Goal: Task Accomplishment & Management: Manage account settings

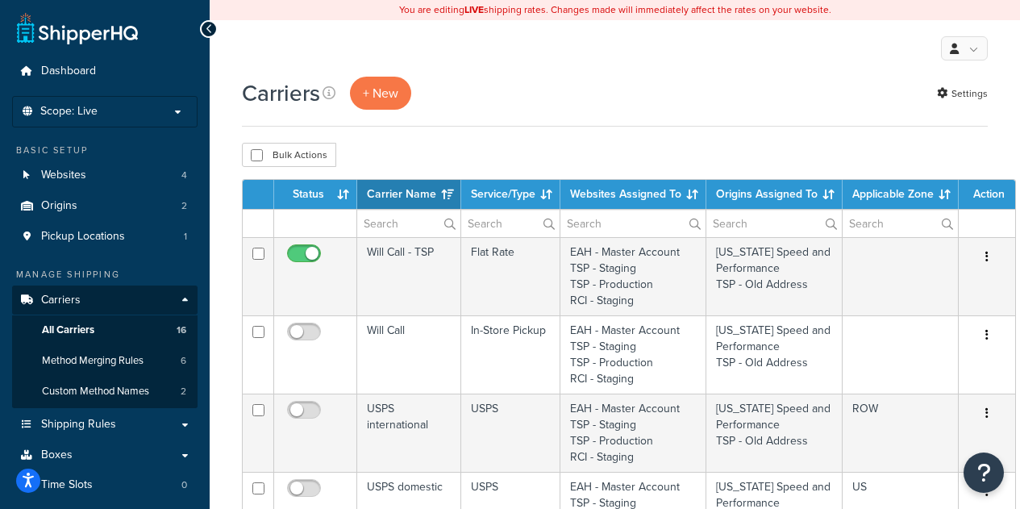
select select "15"
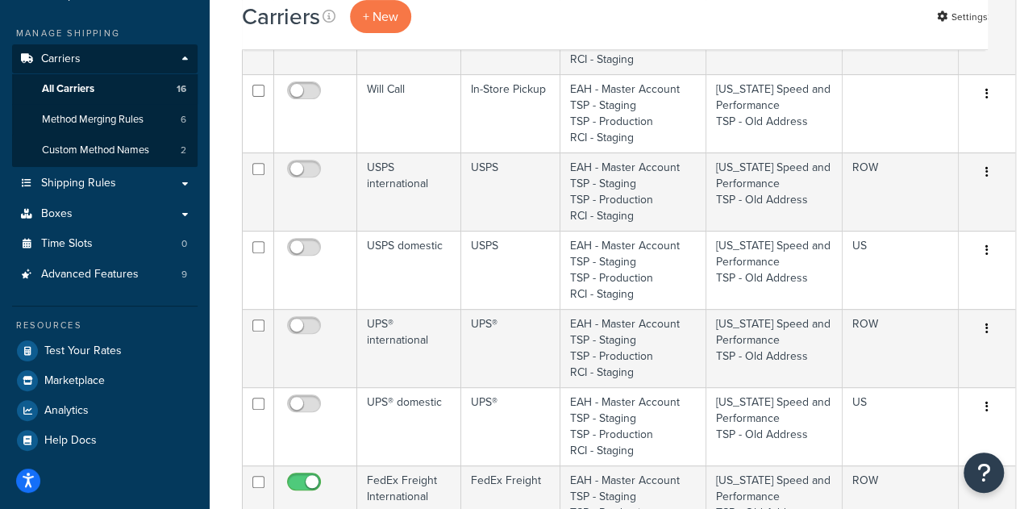
scroll to position [184, 0]
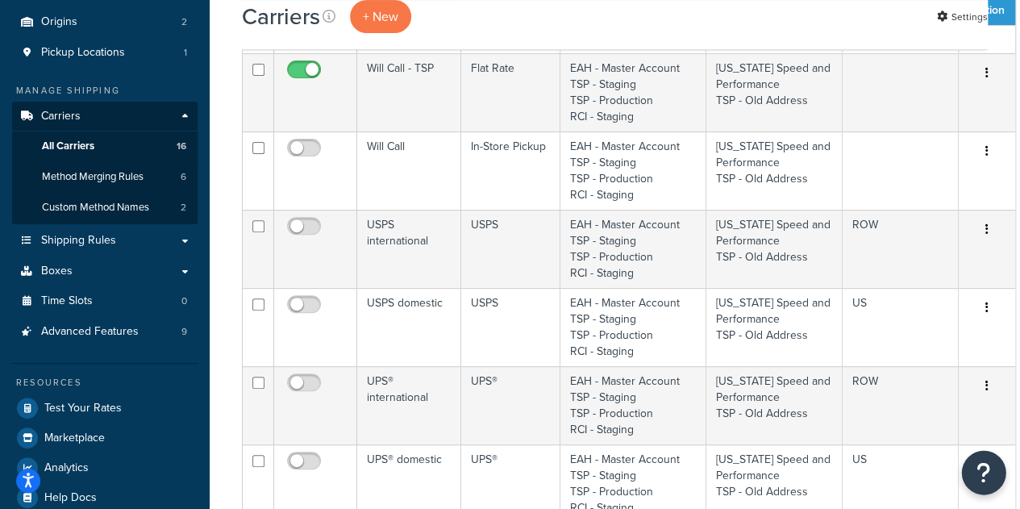
click at [982, 474] on icon "Open Resource Center" at bounding box center [984, 472] width 15 height 23
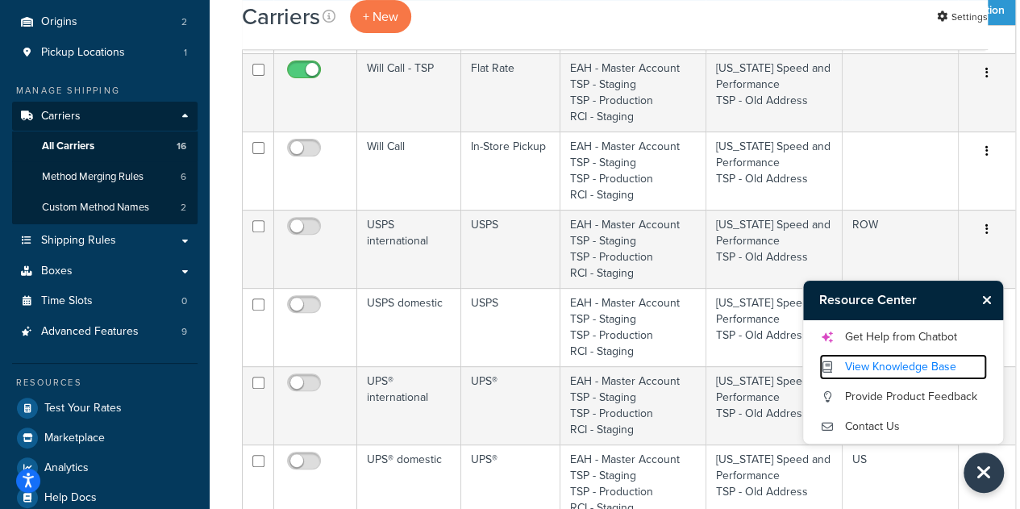
click at [904, 361] on link "View Knowledge Base" at bounding box center [904, 367] width 168 height 26
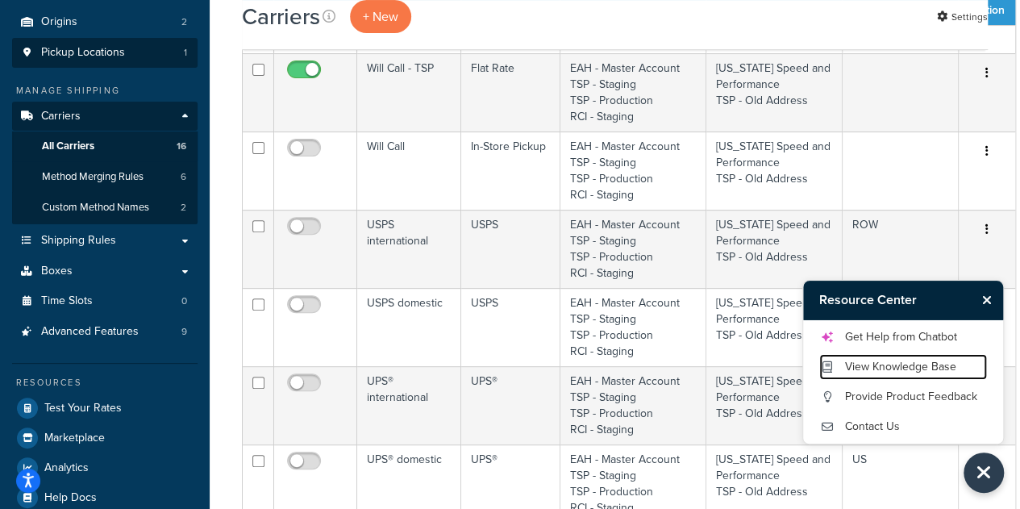
scroll to position [0, 0]
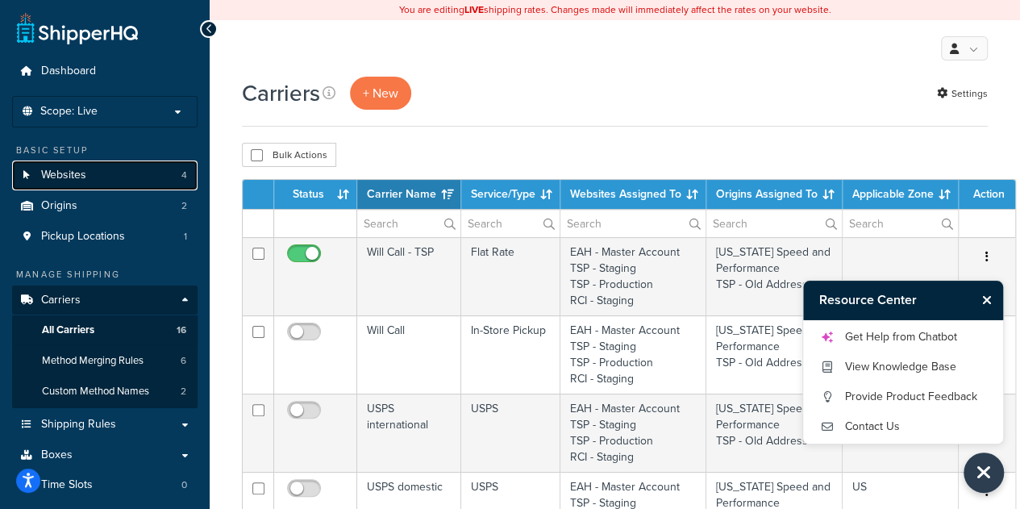
click at [86, 179] on span "Websites" at bounding box center [63, 176] width 45 height 14
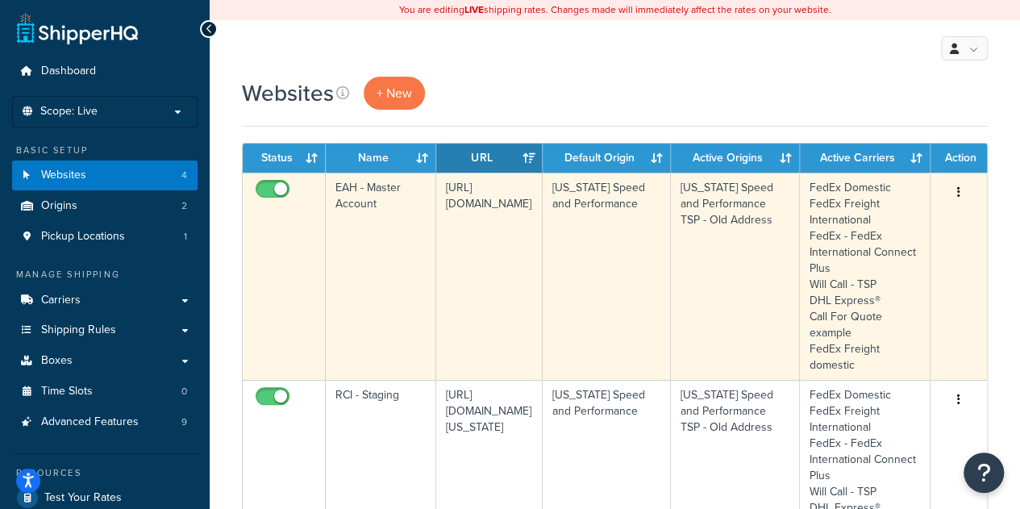
click at [391, 215] on td "EAH - Master Account" at bounding box center [381, 276] width 111 height 207
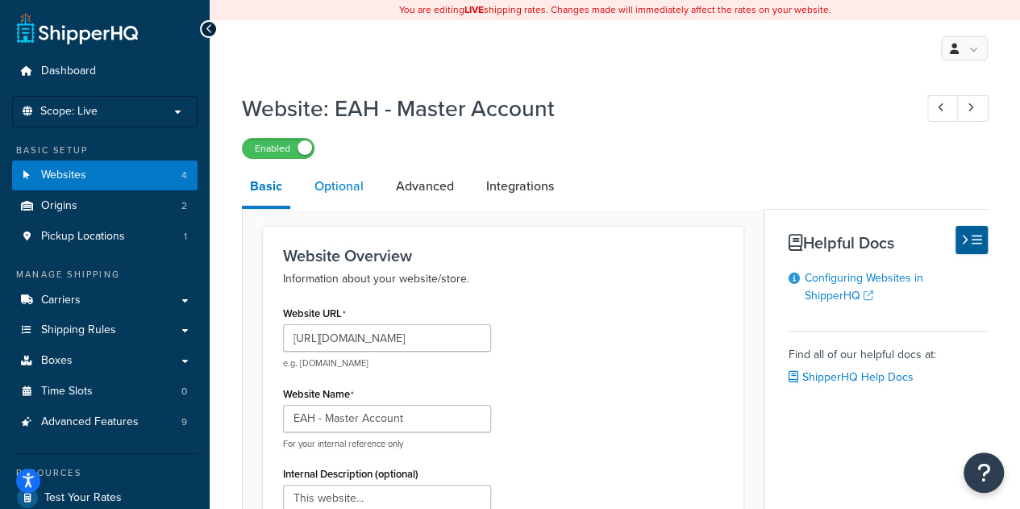
click at [336, 181] on link "Optional" at bounding box center [339, 186] width 65 height 39
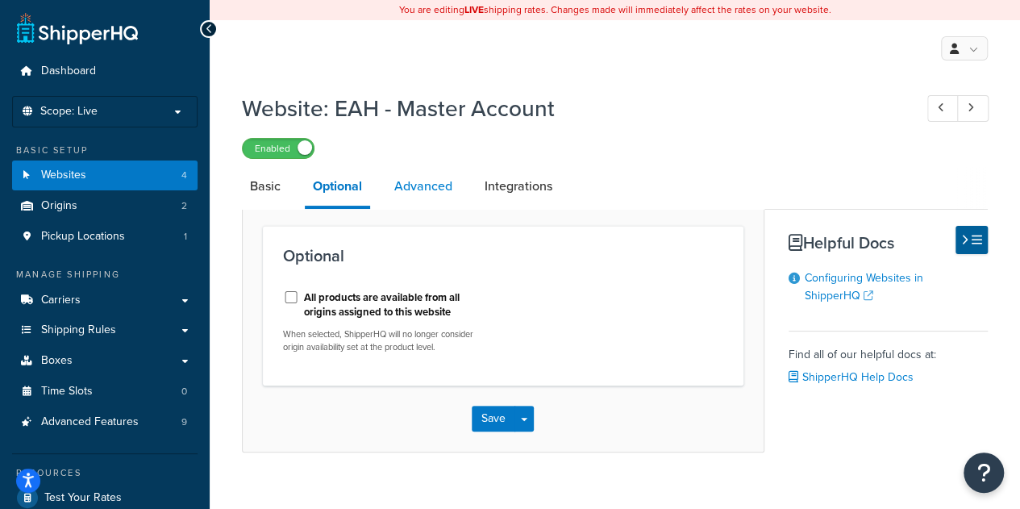
click at [417, 191] on link "Advanced" at bounding box center [423, 186] width 74 height 39
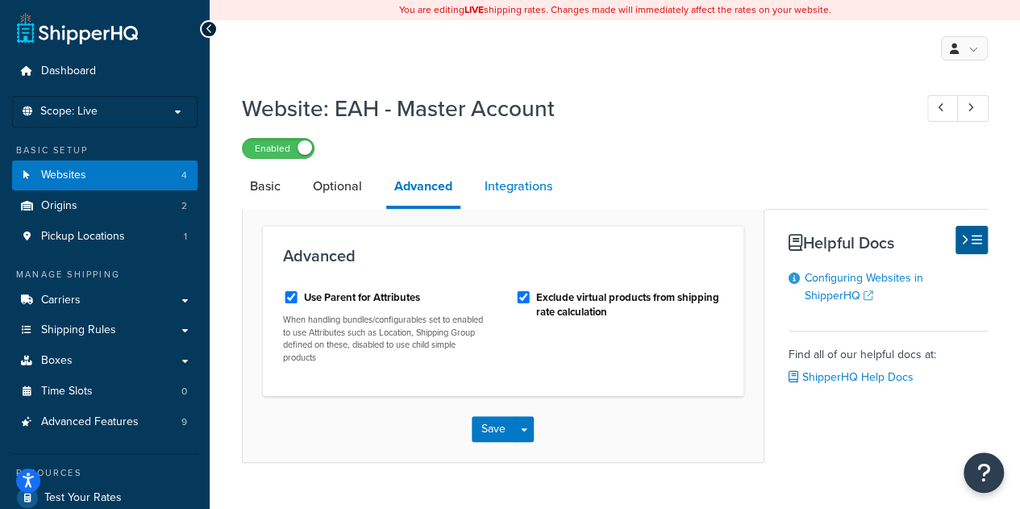
click at [518, 190] on link "Integrations" at bounding box center [519, 186] width 84 height 39
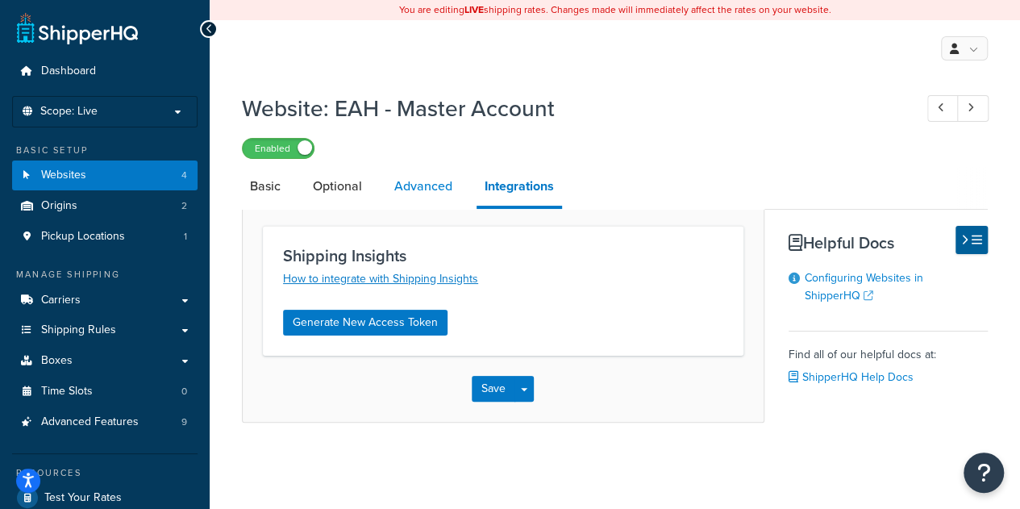
click at [427, 195] on link "Advanced" at bounding box center [423, 186] width 74 height 39
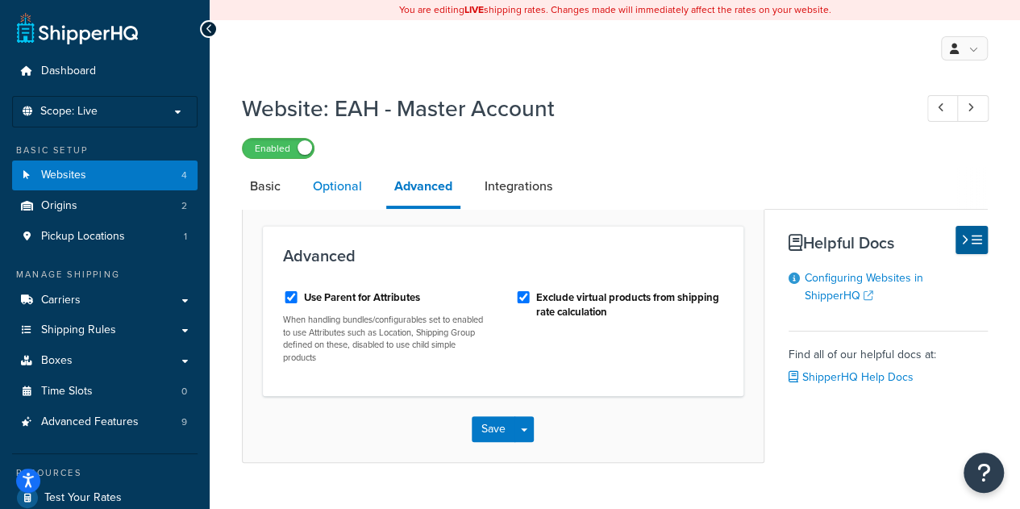
click at [345, 191] on link "Optional" at bounding box center [337, 186] width 65 height 39
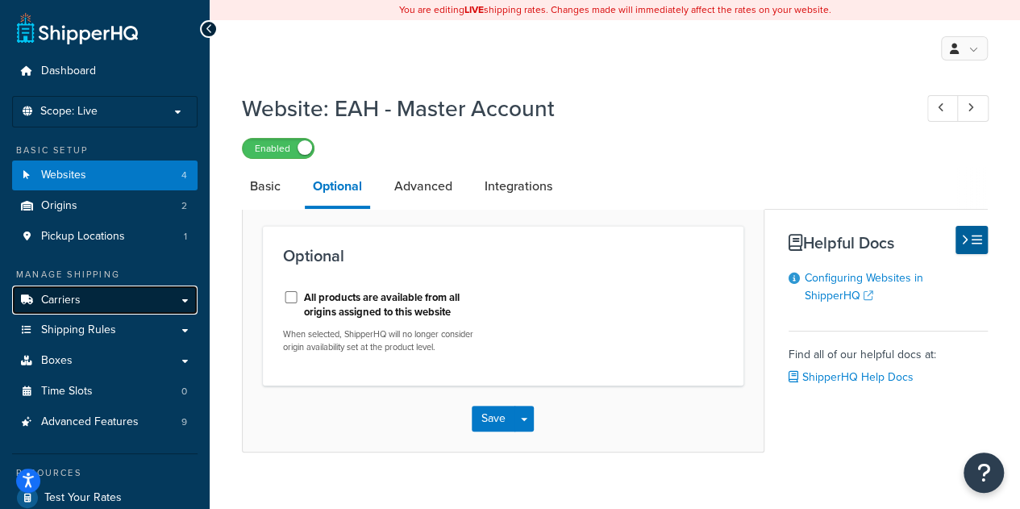
click at [90, 299] on link "Carriers" at bounding box center [105, 301] width 186 height 30
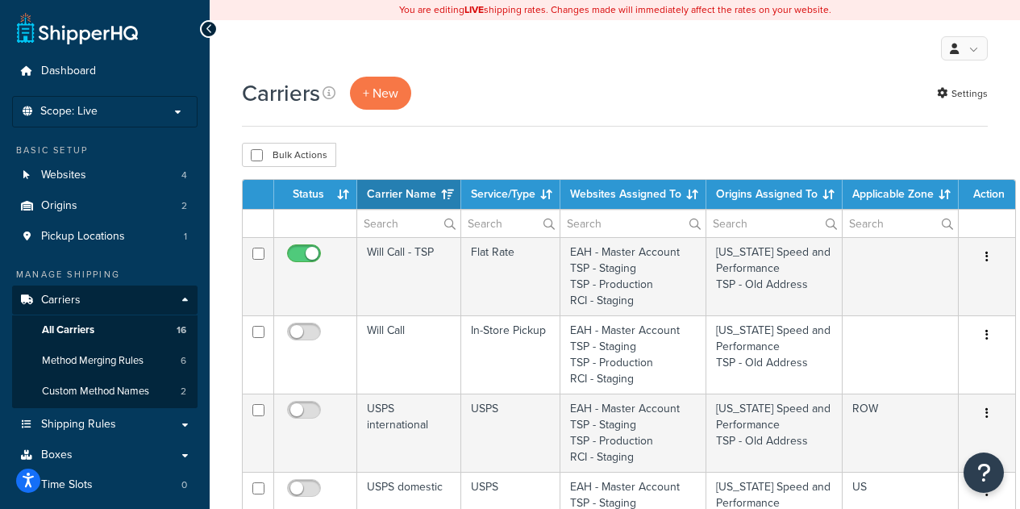
select select "15"
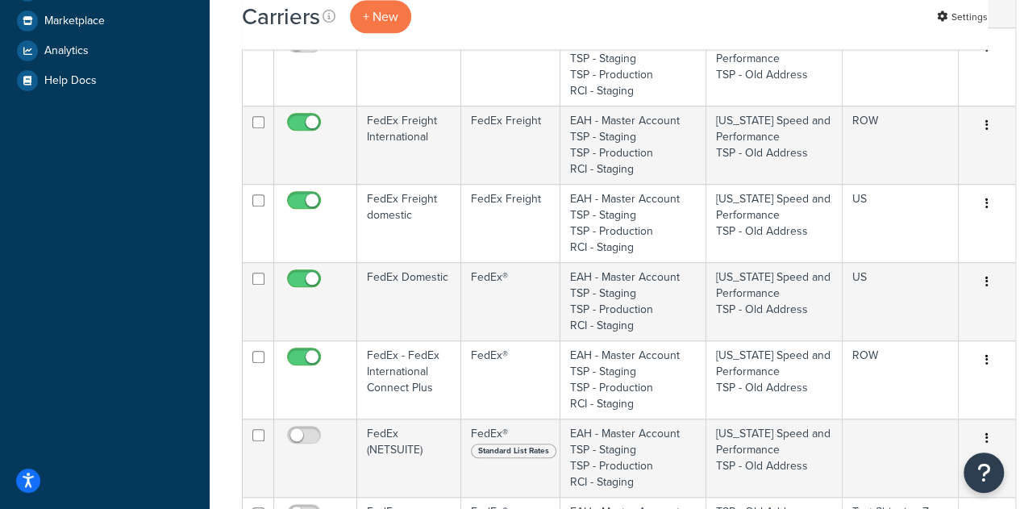
scroll to position [602, 0]
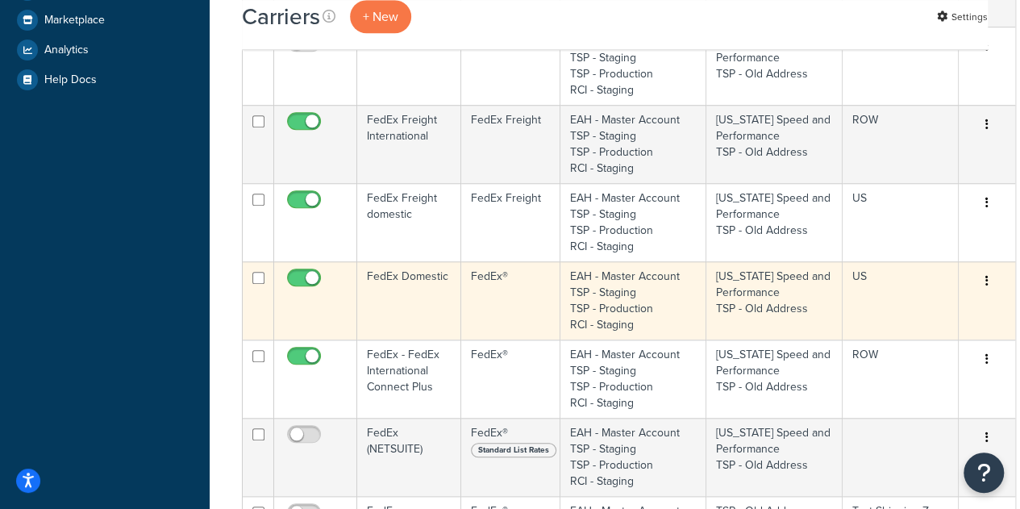
click at [411, 293] on td "FedEx Domestic" at bounding box center [409, 300] width 104 height 78
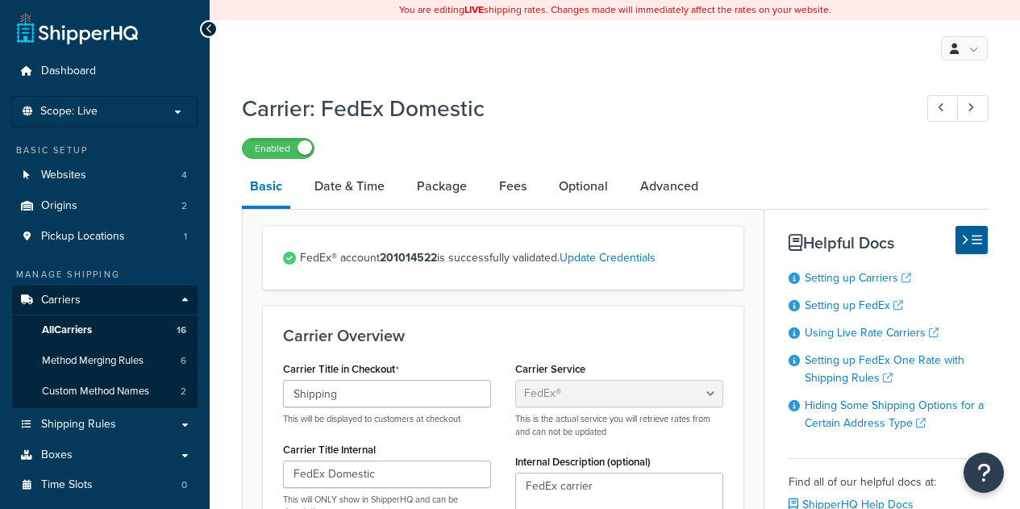
select select "fedEx"
select select "REGULAR_PICKUP"
select select "YOUR_PACKAGING"
click at [559, 178] on link "Optional" at bounding box center [583, 186] width 65 height 39
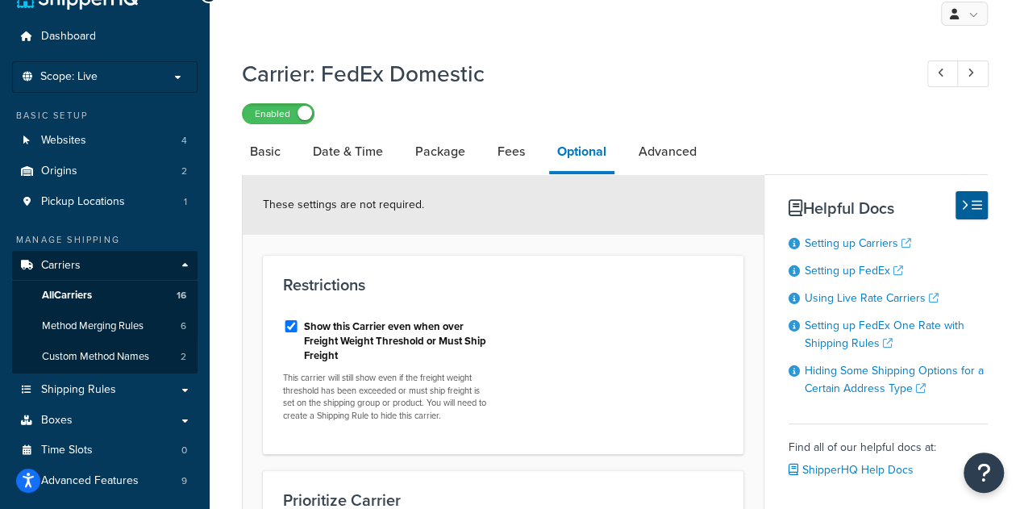
scroll to position [34, 0]
click at [98, 292] on link "All Carriers 16" at bounding box center [105, 297] width 186 height 30
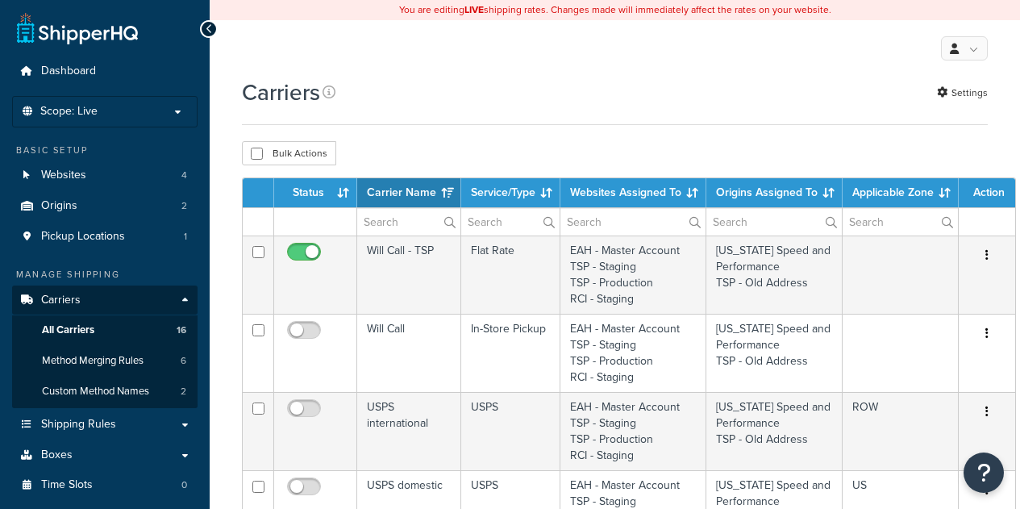
select select "15"
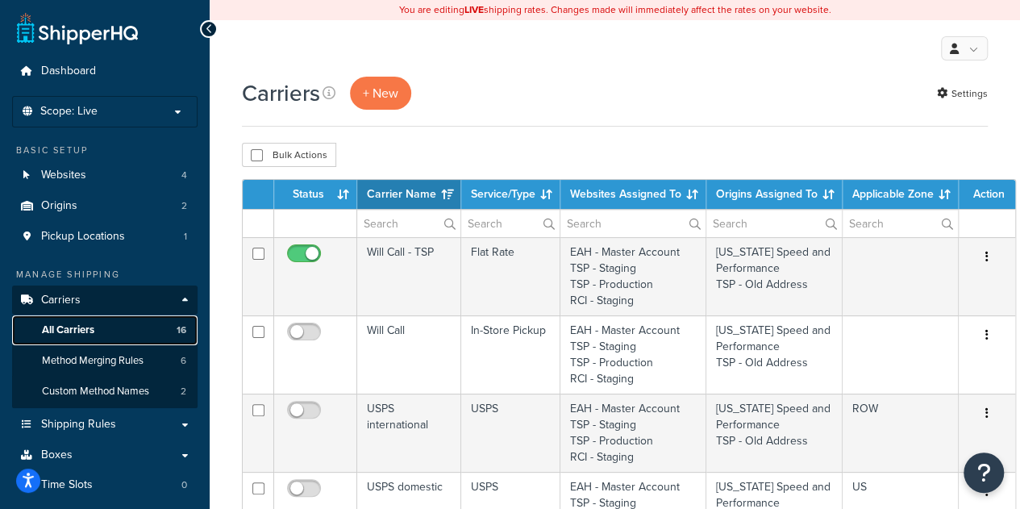
click at [118, 332] on link "All Carriers 16" at bounding box center [105, 330] width 186 height 30
select select "15"
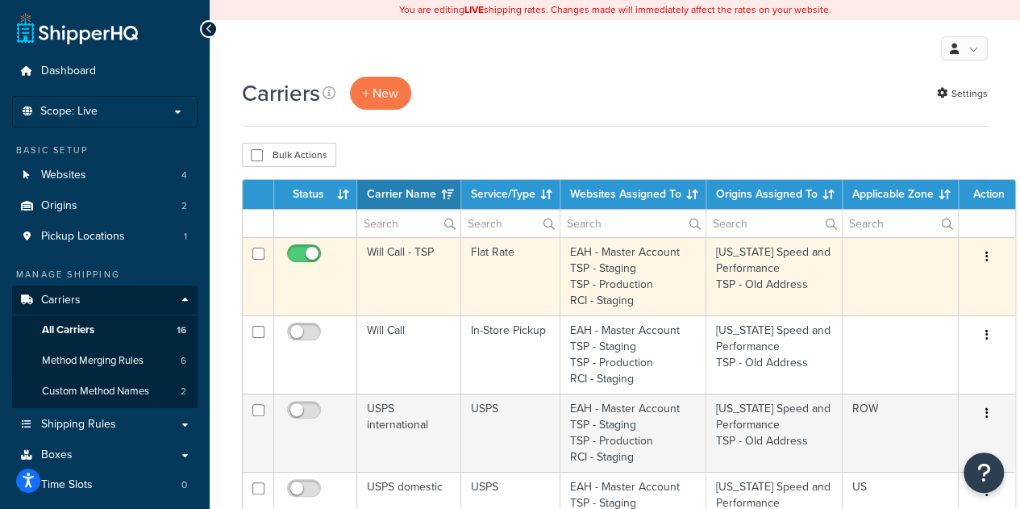
click at [394, 257] on td "Will Call - TSP" at bounding box center [409, 276] width 104 height 78
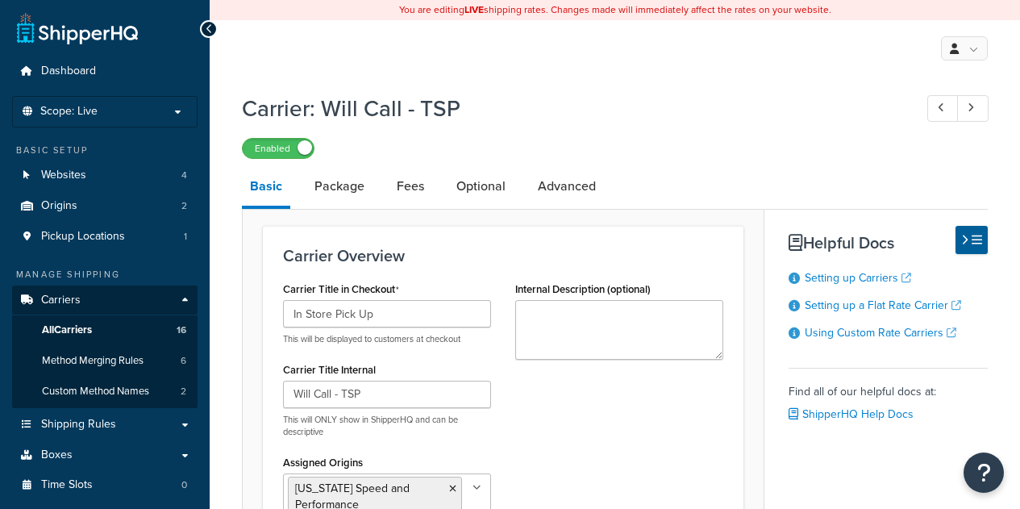
select select "flat"
click at [342, 178] on link "Package" at bounding box center [340, 186] width 66 height 39
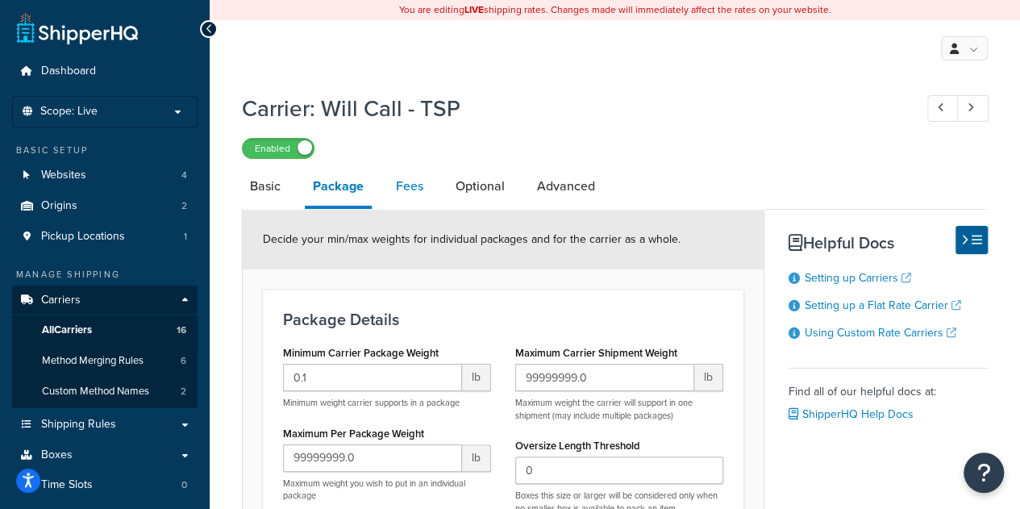
click at [415, 181] on link "Fees" at bounding box center [410, 186] width 44 height 39
select select "AFTER"
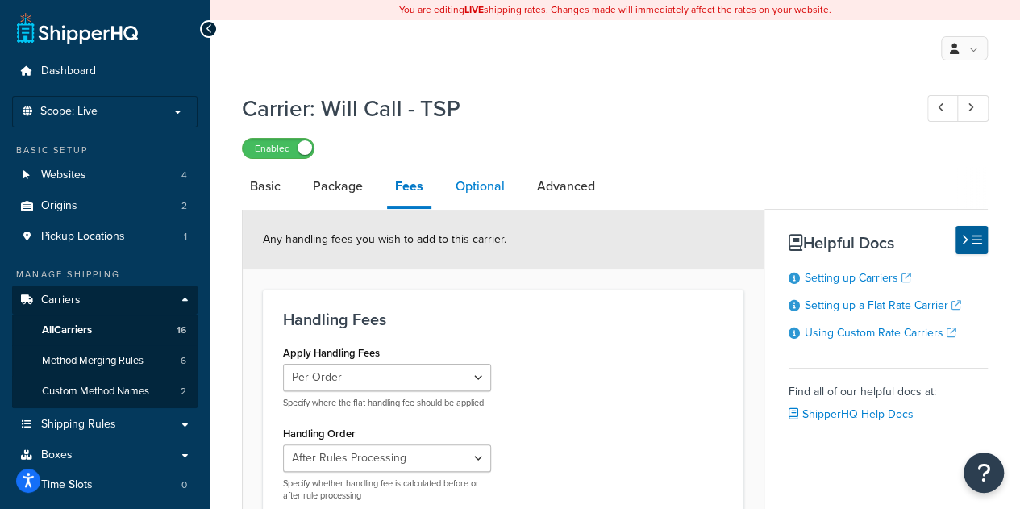
click at [485, 190] on link "Optional" at bounding box center [480, 186] width 65 height 39
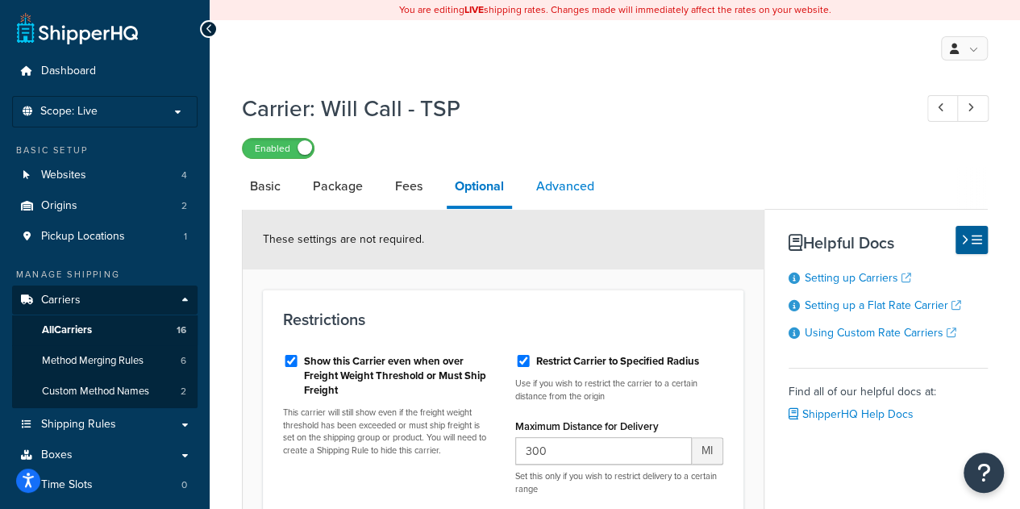
click at [545, 177] on link "Advanced" at bounding box center [565, 186] width 74 height 39
select select "false"
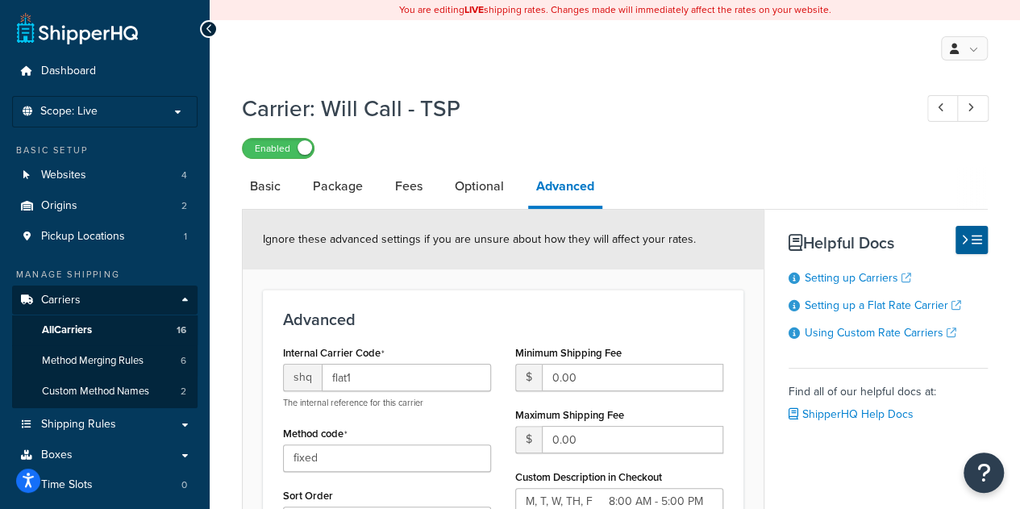
type textarea "M, T, W, TH, F 8:00 AM - 5:00 PM National Holiday store hours may vary."
click at [352, 187] on link "Package" at bounding box center [338, 186] width 66 height 39
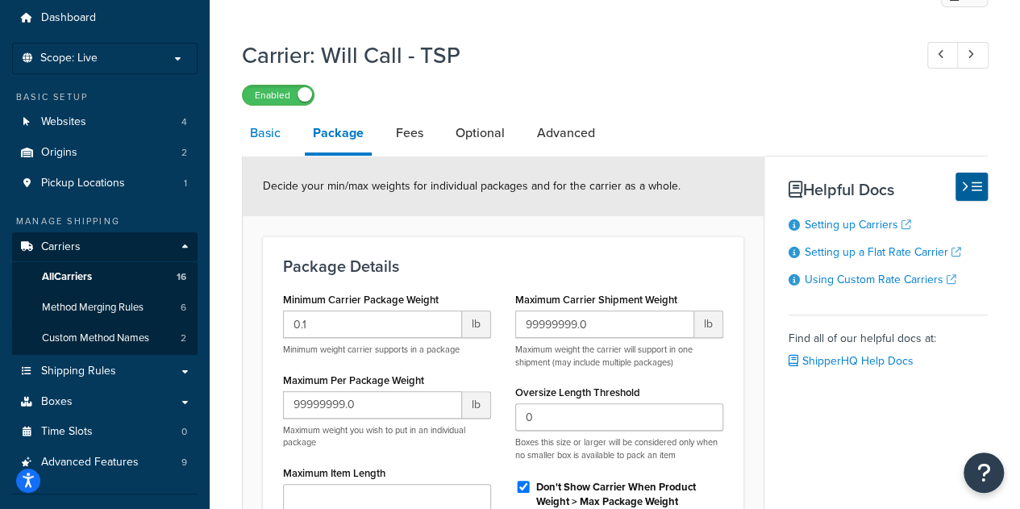
scroll to position [50, 0]
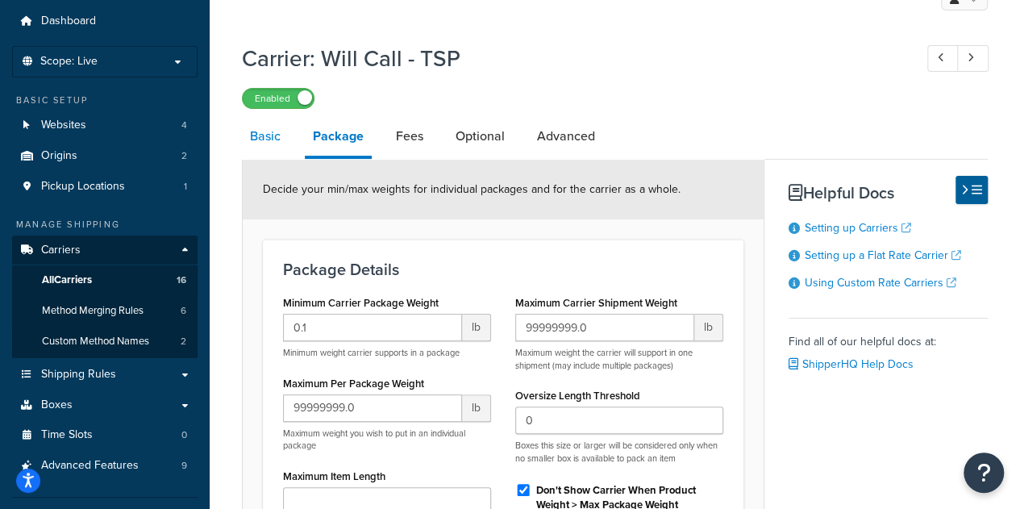
click at [273, 134] on link "Basic" at bounding box center [265, 136] width 47 height 39
select select "flat"
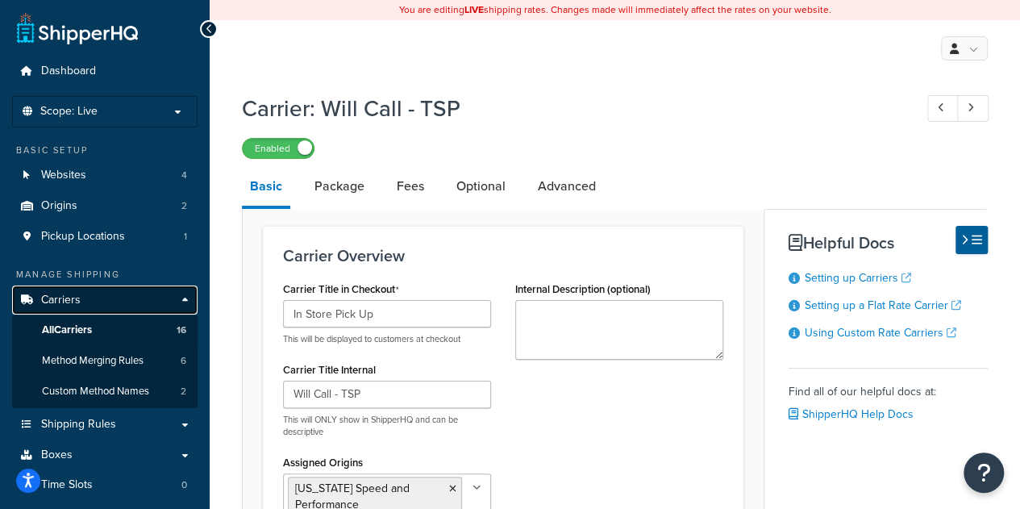
click at [84, 295] on link "Carriers" at bounding box center [105, 301] width 186 height 30
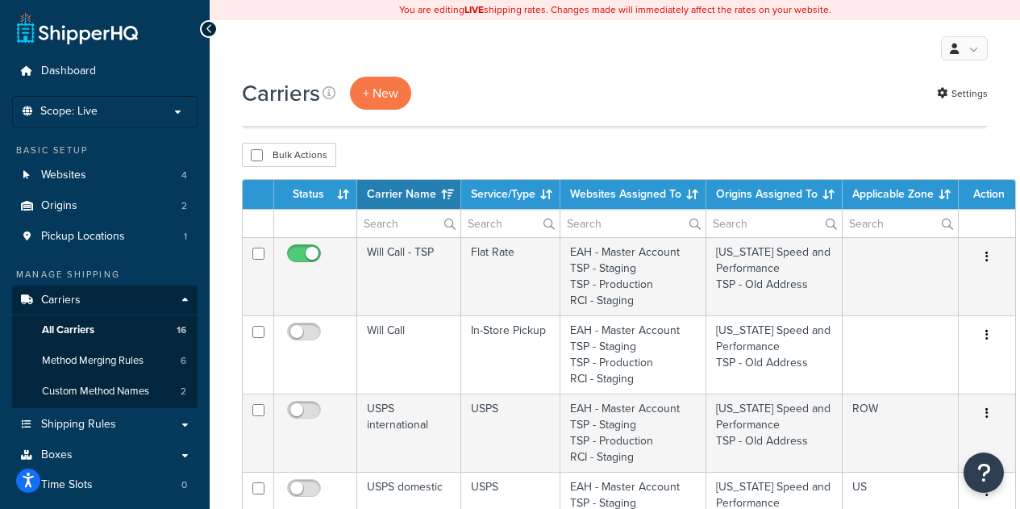
select select "15"
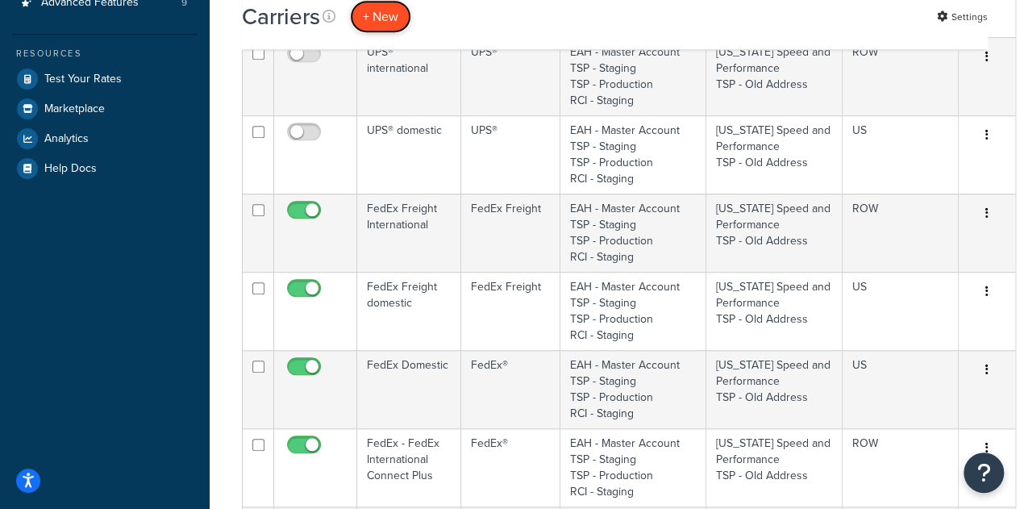
click at [381, 19] on button "+ New" at bounding box center [380, 16] width 61 height 33
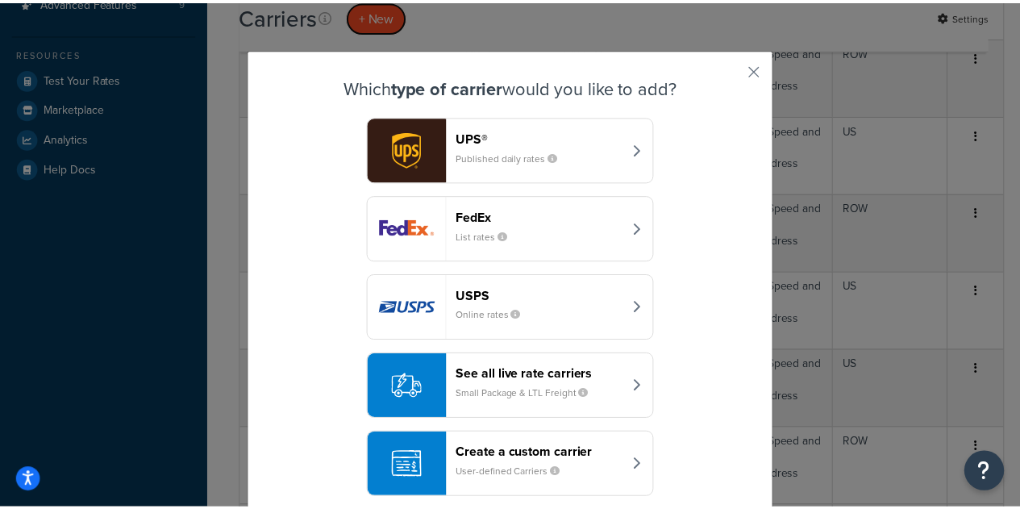
scroll to position [19, 0]
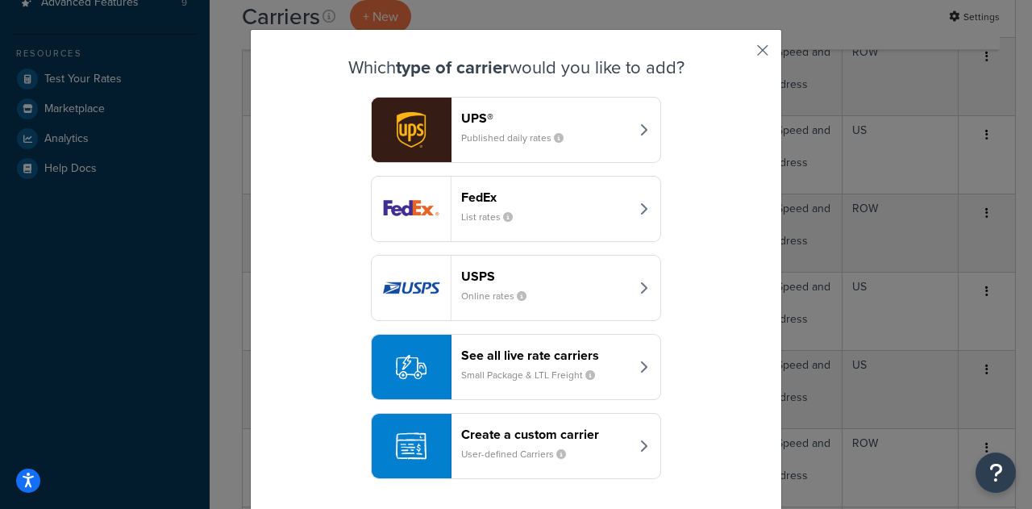
click at [741, 54] on button "button" at bounding box center [739, 56] width 4 height 4
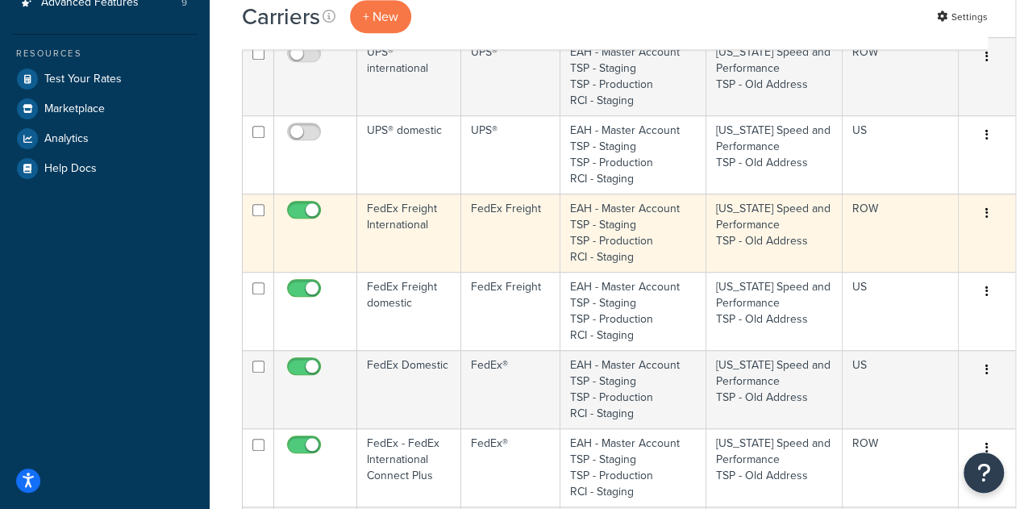
click at [348, 220] on td at bounding box center [315, 233] width 83 height 78
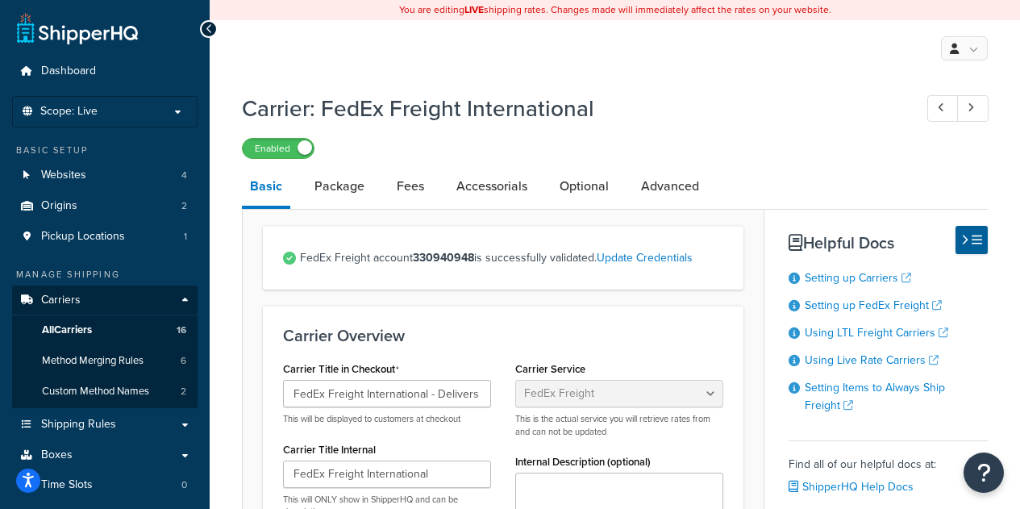
select select "fedExFreight"
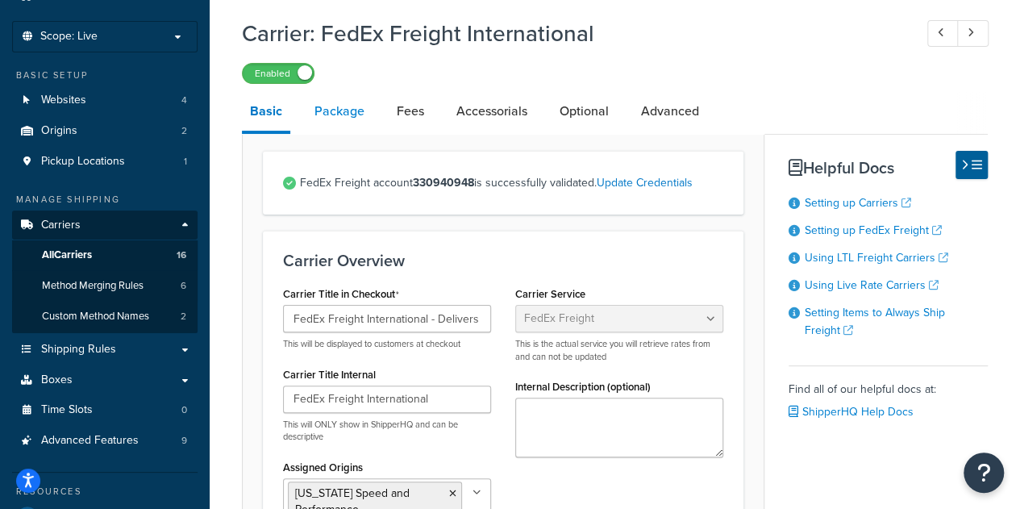
scroll to position [74, 0]
click at [491, 102] on link "Accessorials" at bounding box center [491, 112] width 87 height 39
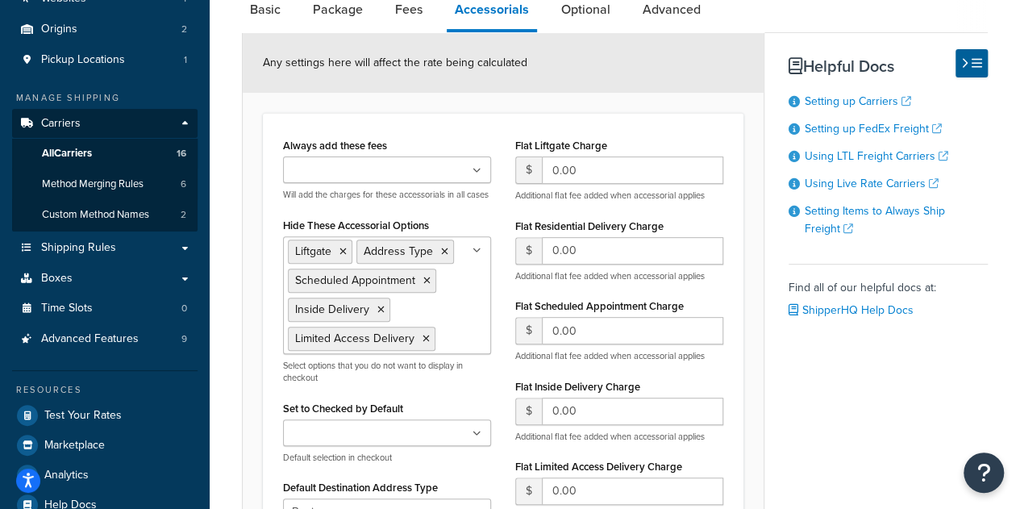
scroll to position [178, 0]
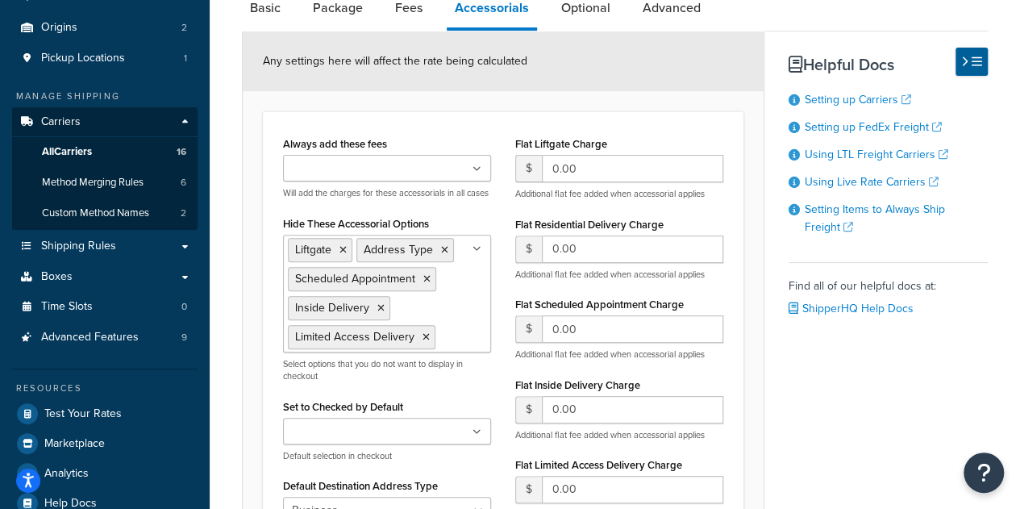
click at [476, 165] on icon at bounding box center [477, 170] width 9 height 10
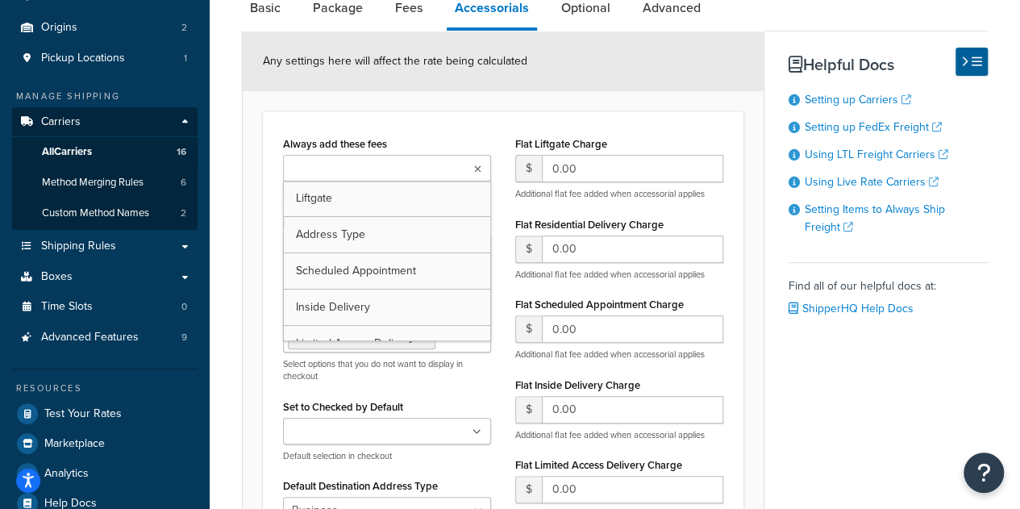
click at [477, 125] on div "Always add these fees Liftgate Address Type Scheduled Appointment Inside Delive…" at bounding box center [503, 400] width 481 height 578
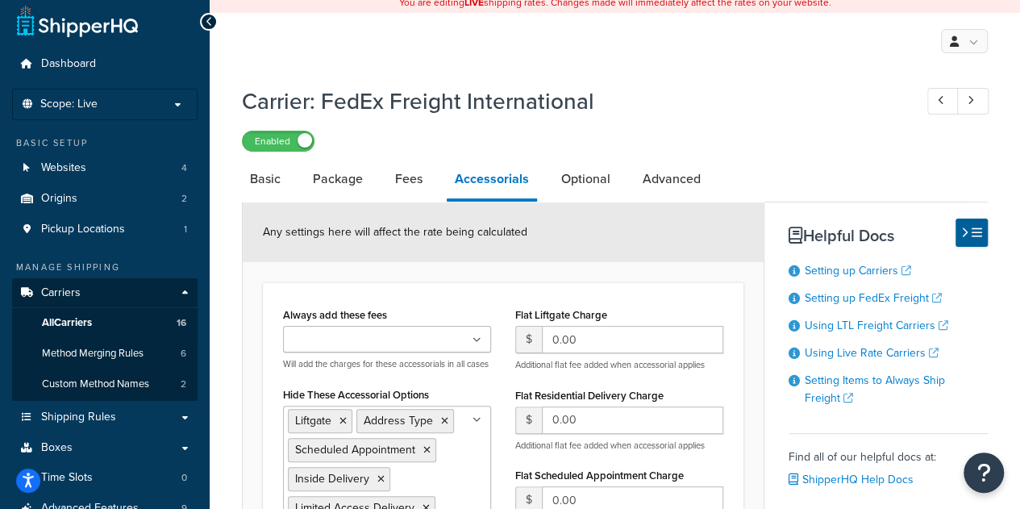
scroll to position [0, 0]
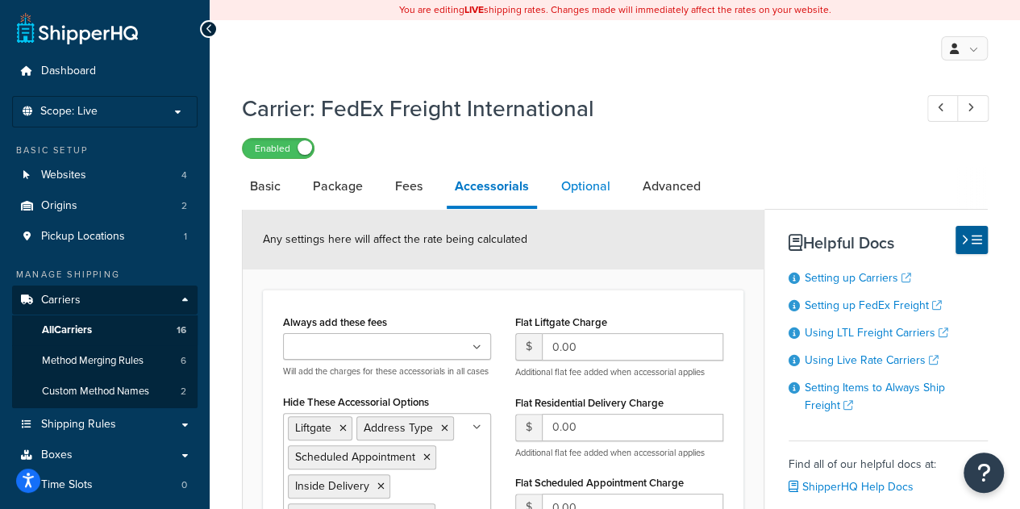
click at [586, 188] on link "Optional" at bounding box center [585, 186] width 65 height 39
select select "55"
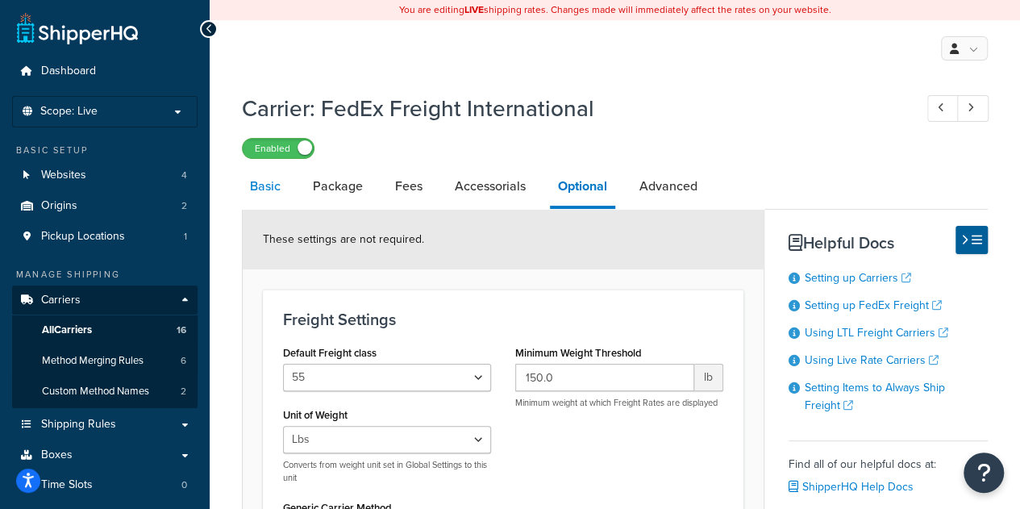
click at [262, 190] on link "Basic" at bounding box center [265, 186] width 47 height 39
select select "fedExFreight"
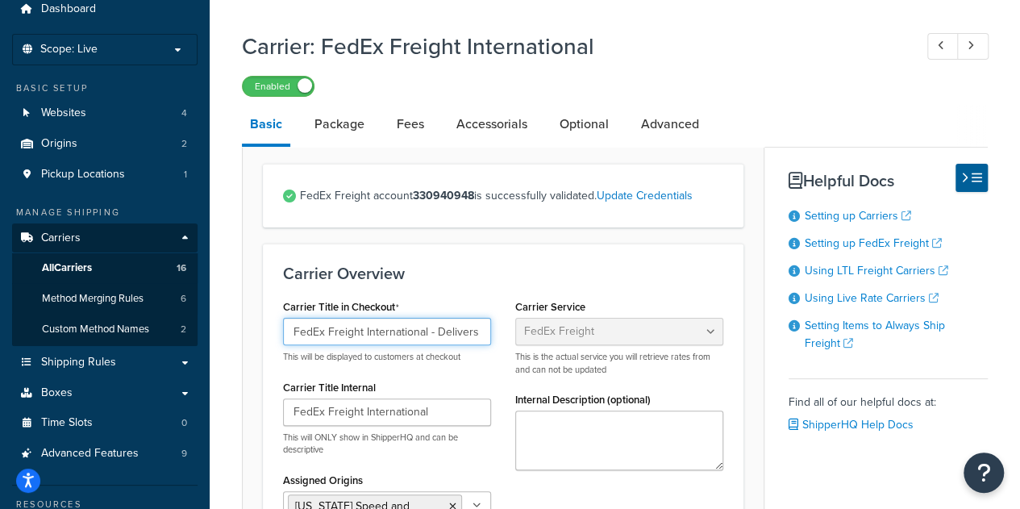
scroll to position [0, 82]
click at [515, 340] on div "Carrier Title in Checkout FedEx Freight International - Delivers to local port …" at bounding box center [503, 458] width 465 height 327
click at [493, 286] on div "Carrier Overview Carrier Title in Checkout FedEx Freight International - Delive…" at bounding box center [503, 443] width 481 height 398
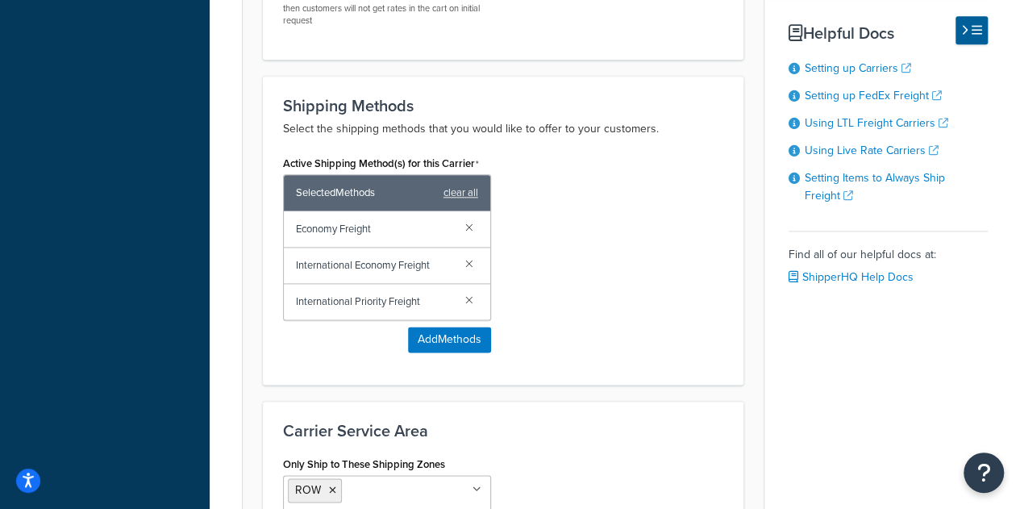
scroll to position [932, 0]
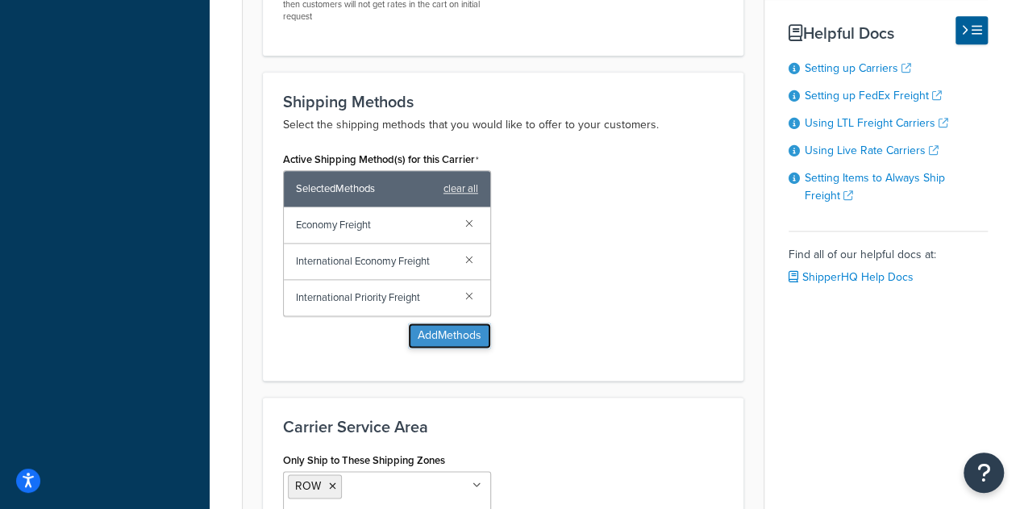
click at [440, 332] on button "Add Methods" at bounding box center [449, 336] width 83 height 26
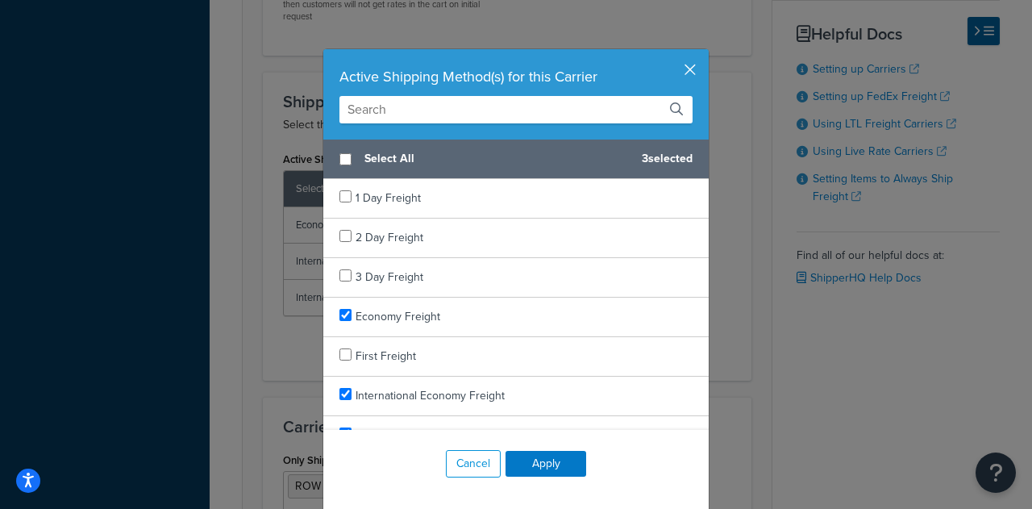
click at [705, 53] on button "button" at bounding box center [707, 51] width 4 height 4
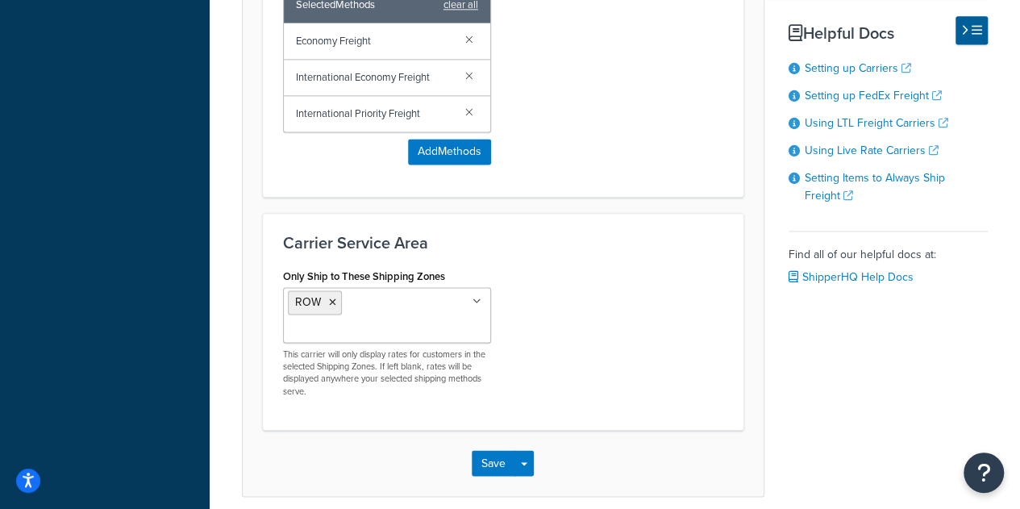
scroll to position [1125, 0]
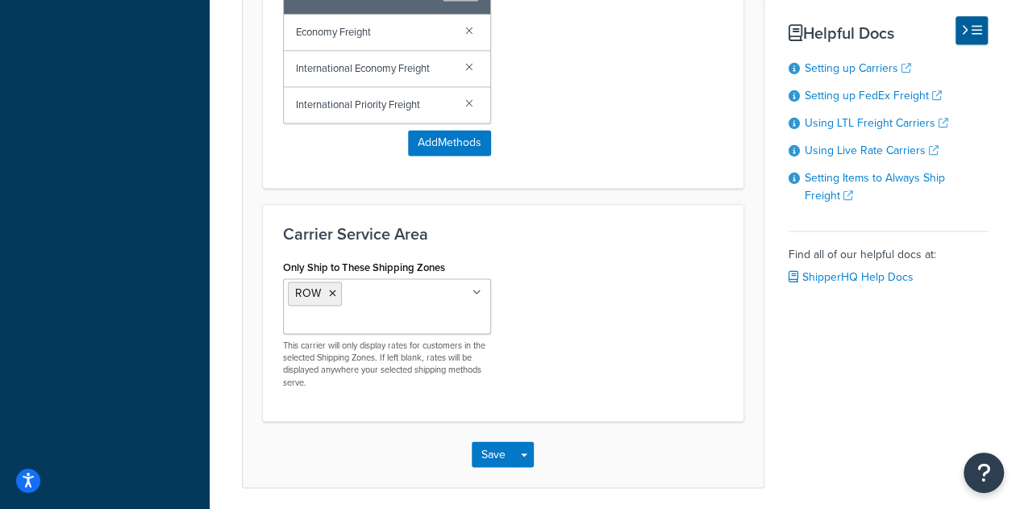
click at [477, 288] on icon at bounding box center [477, 293] width 9 height 10
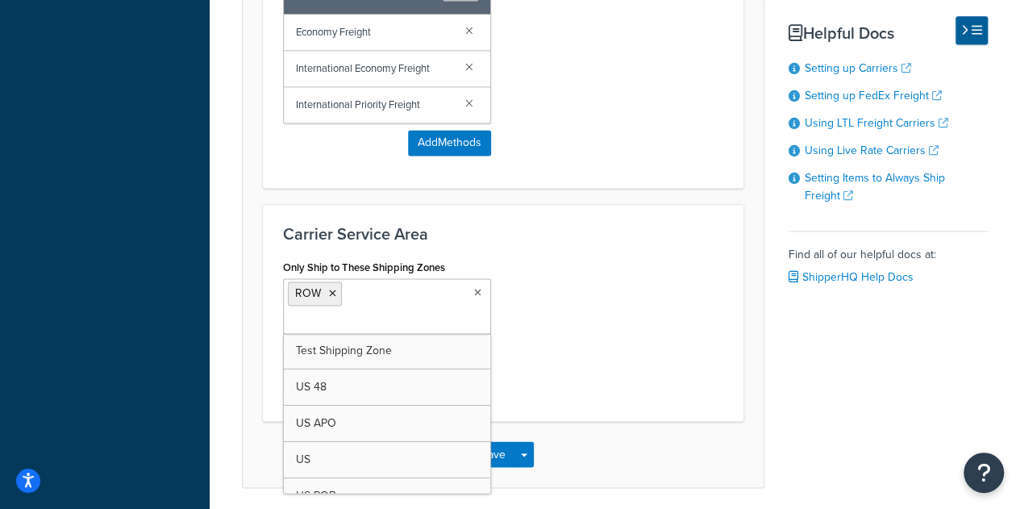
scroll to position [1179, 0]
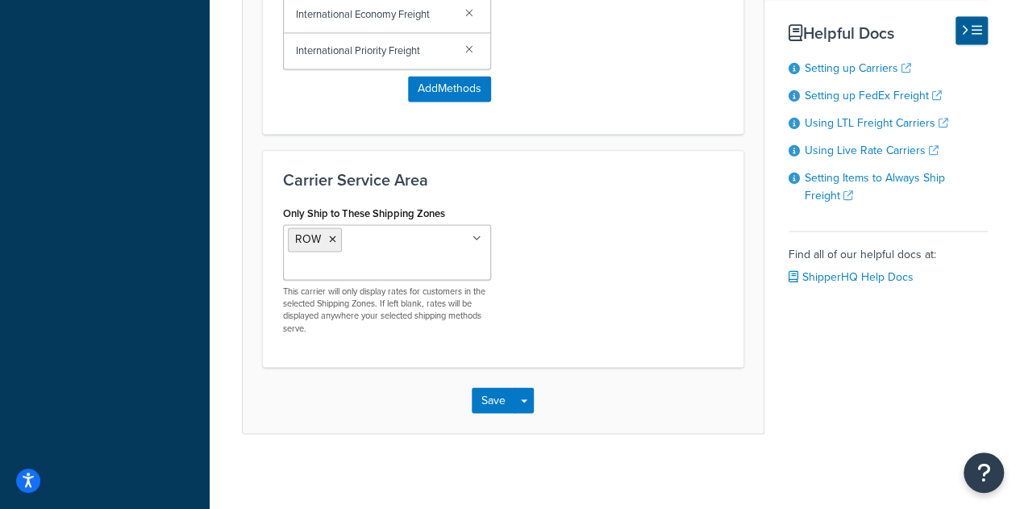
click at [579, 373] on div "Save Save Dropdown Save and Edit" at bounding box center [503, 400] width 521 height 66
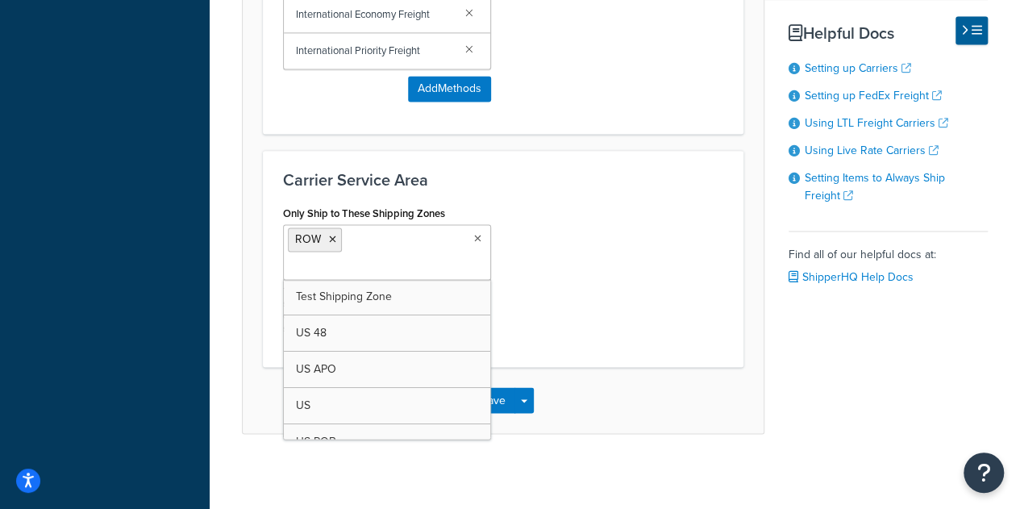
click at [476, 234] on icon at bounding box center [477, 239] width 7 height 10
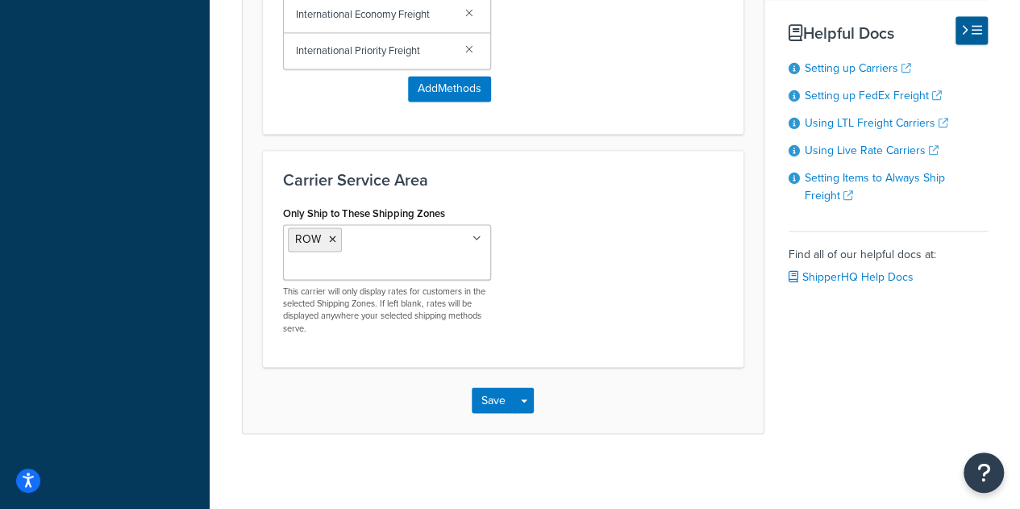
click at [604, 382] on div "Save Save Dropdown Save and Edit" at bounding box center [503, 400] width 521 height 66
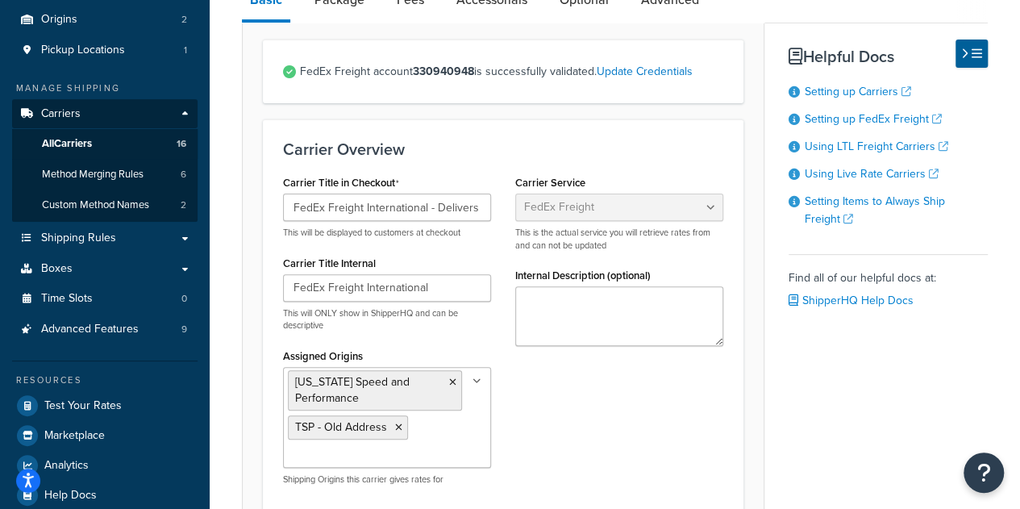
scroll to position [185, 0]
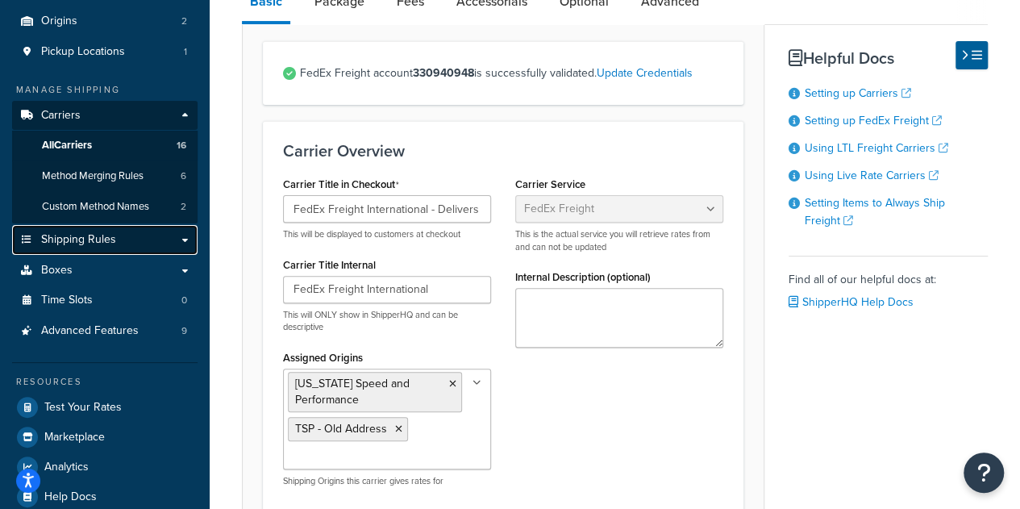
click at [79, 236] on span "Shipping Rules" at bounding box center [78, 240] width 75 height 14
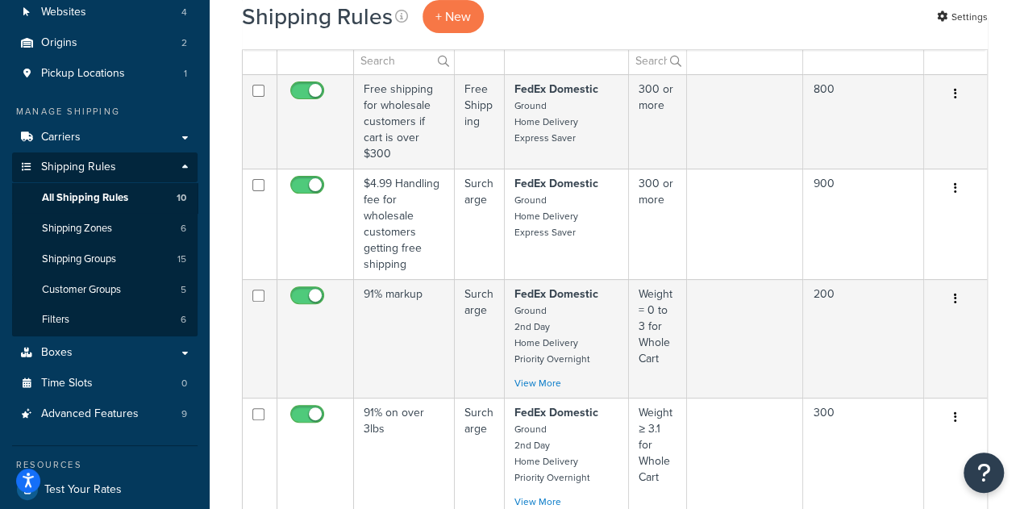
scroll to position [168, 0]
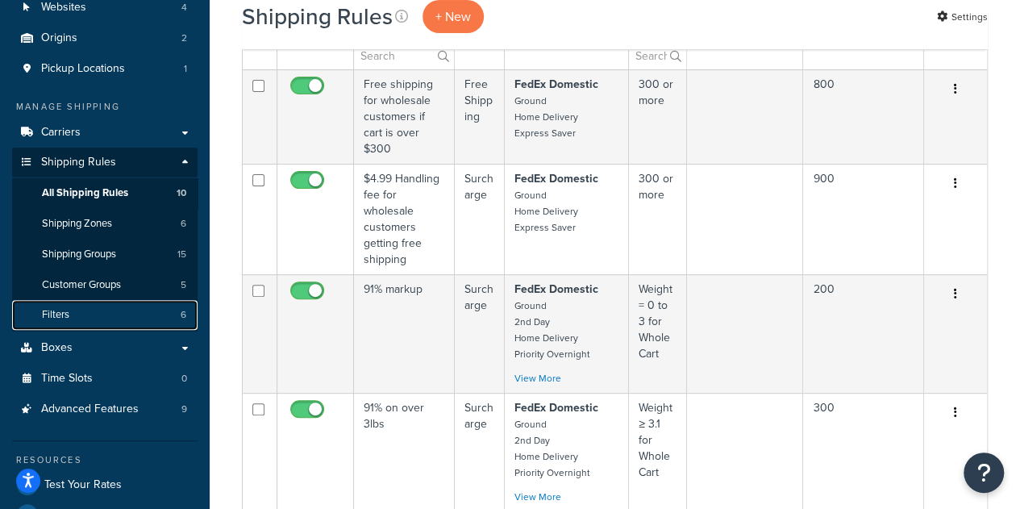
click at [74, 319] on link "Filters 6" at bounding box center [105, 315] width 186 height 30
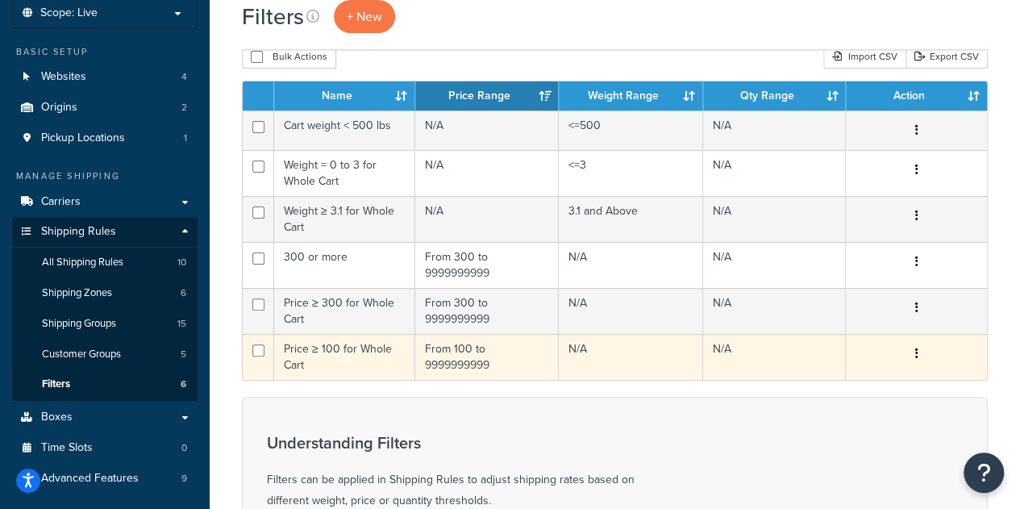
scroll to position [99, 0]
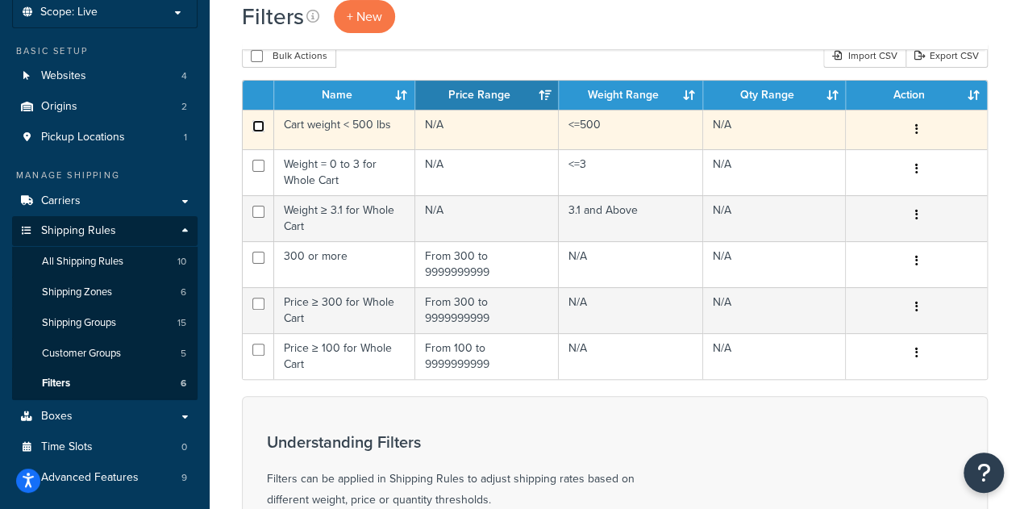
click at [257, 124] on input "checkbox" at bounding box center [258, 126] width 12 height 12
checkbox input "true"
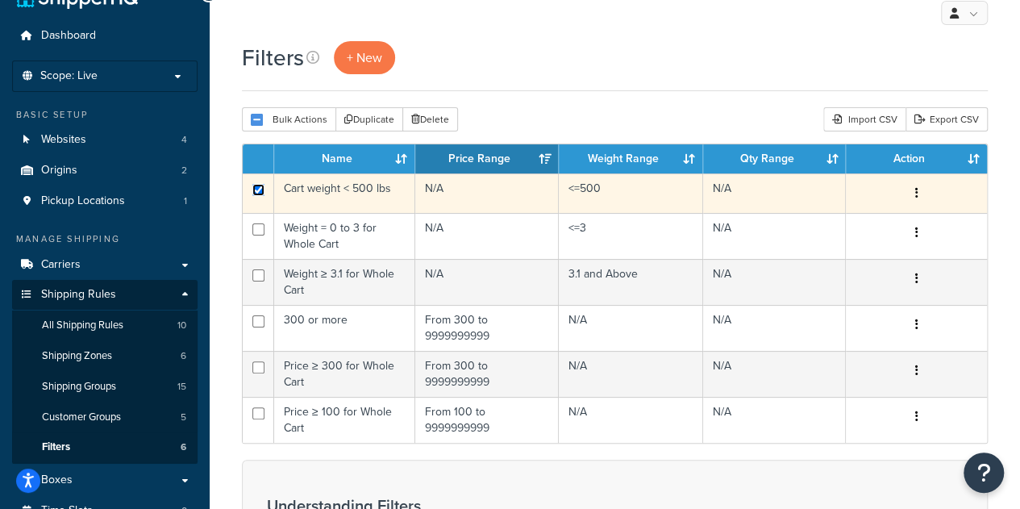
scroll to position [36, 0]
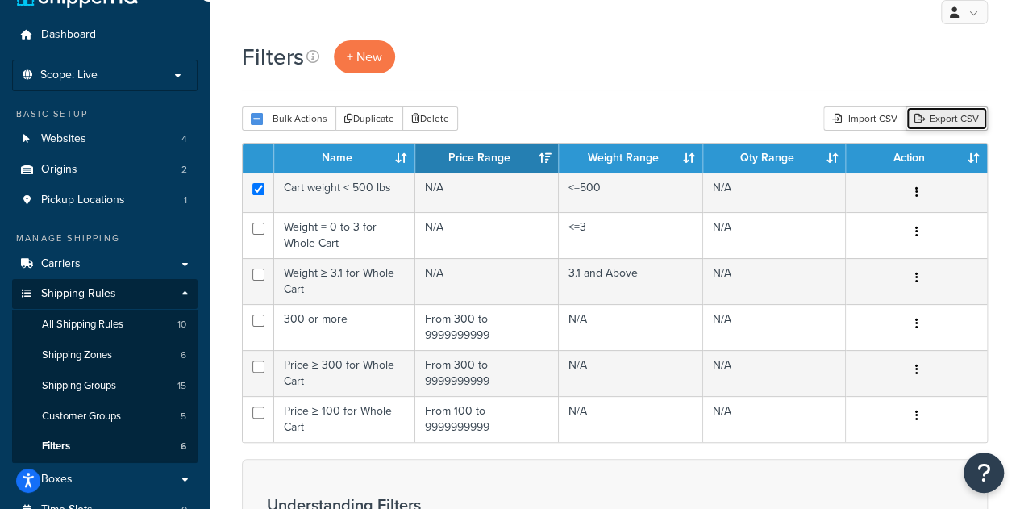
click at [971, 119] on link "Export CSV" at bounding box center [947, 118] width 82 height 24
click at [422, 120] on button "Delete" at bounding box center [430, 118] width 56 height 24
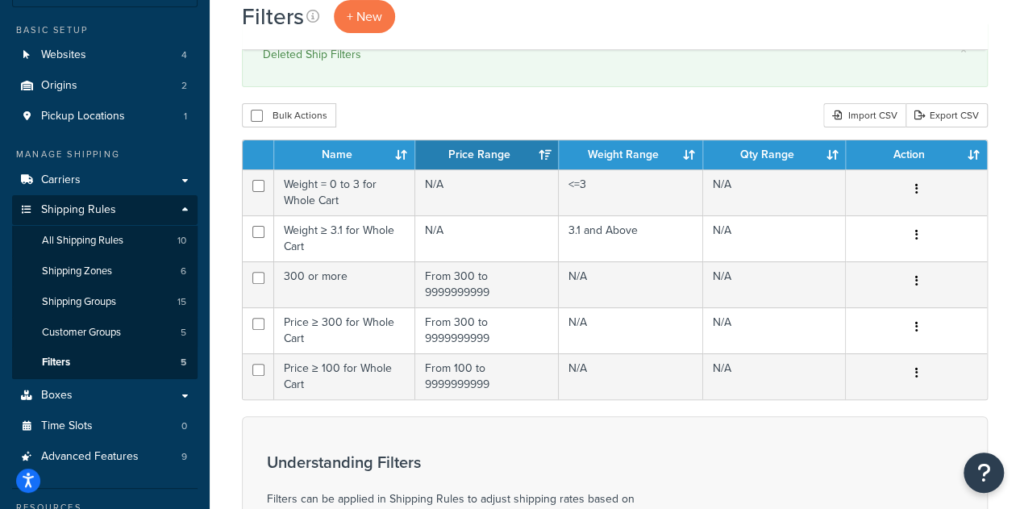
scroll to position [121, 0]
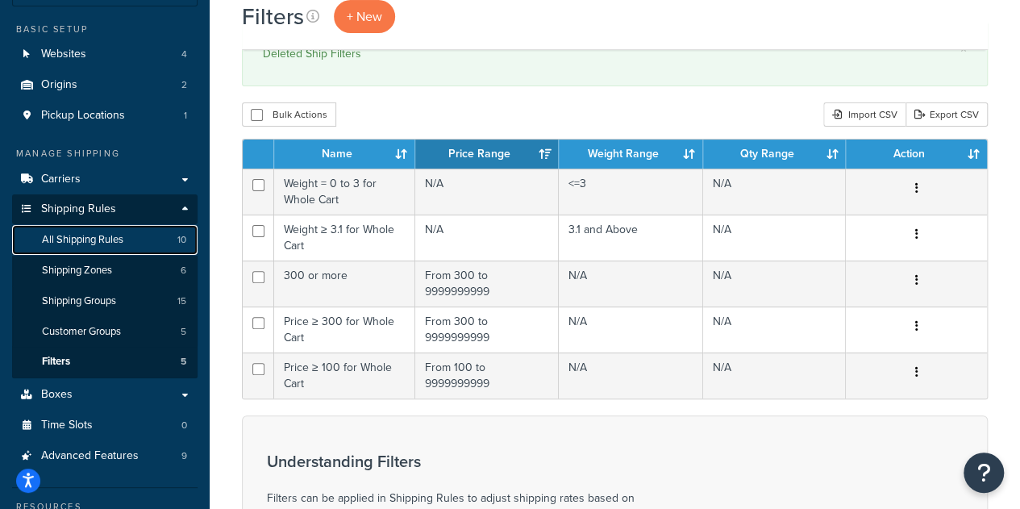
click at [139, 232] on link "All Shipping Rules 10" at bounding box center [105, 240] width 186 height 30
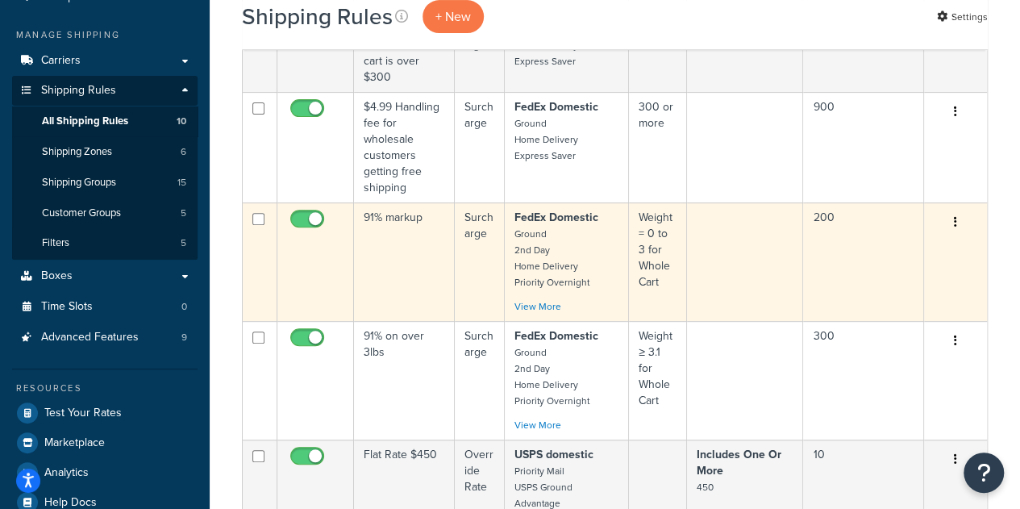
scroll to position [239, 0]
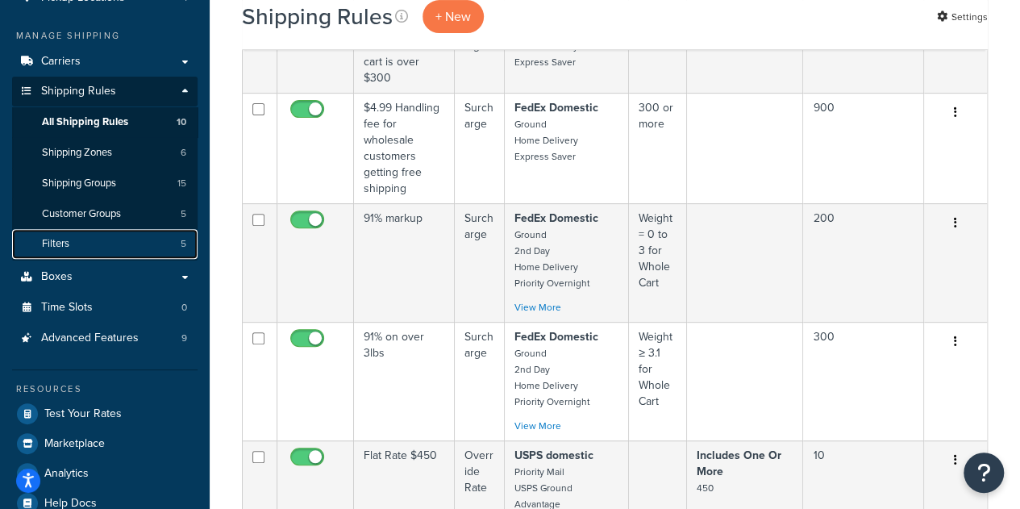
click at [115, 244] on link "Filters 5" at bounding box center [105, 244] width 186 height 30
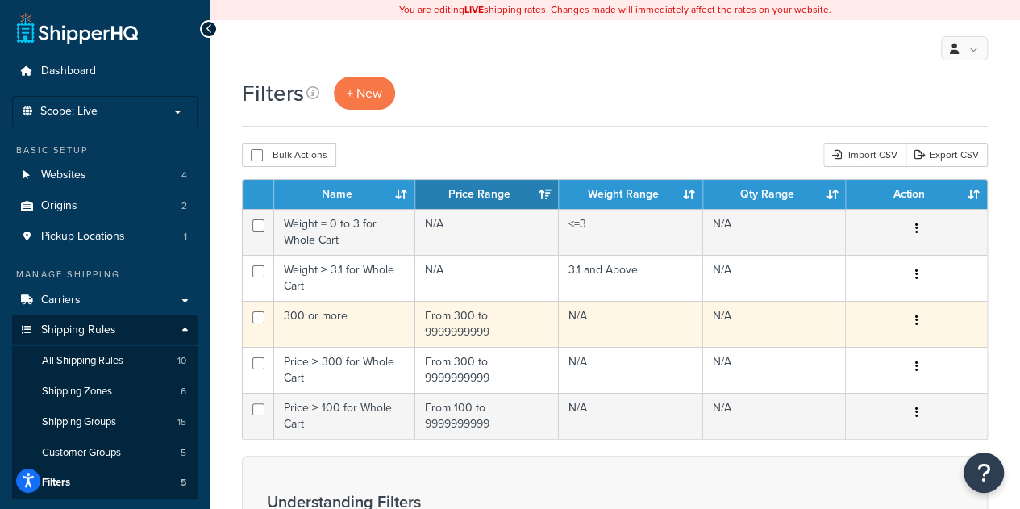
click at [393, 322] on td "300 or more" at bounding box center [344, 324] width 141 height 46
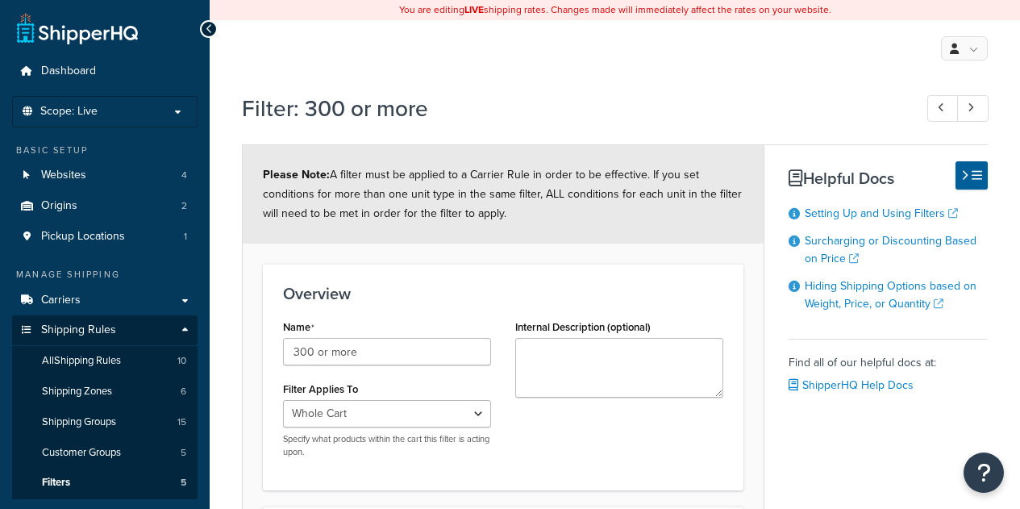
select select "range"
click at [294, 344] on input "300 or more" at bounding box center [387, 351] width 208 height 27
click at [432, 352] on input "Cart Value >= 300 or more" at bounding box center [387, 351] width 208 height 27
click at [347, 352] on input "Cart Value >= $300" at bounding box center [387, 351] width 208 height 27
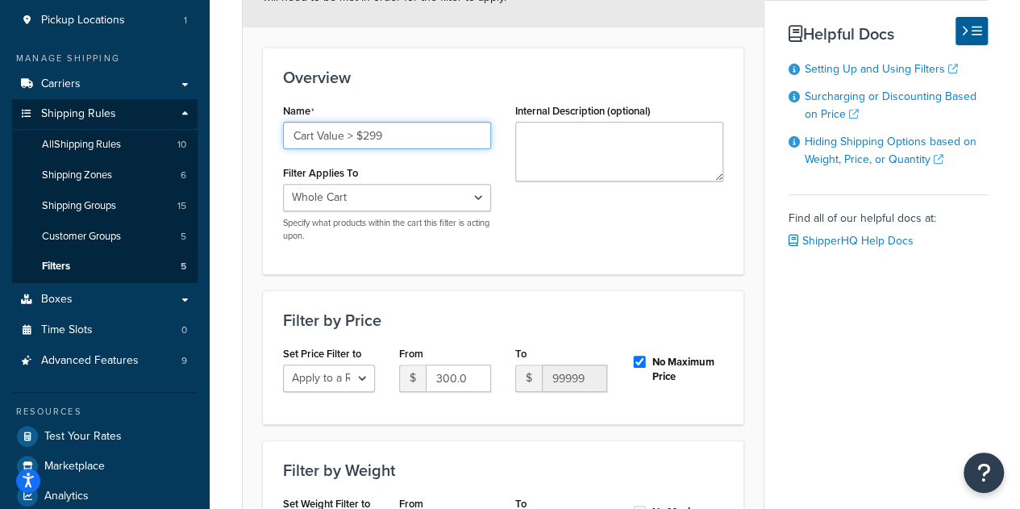
scroll to position [215, 0]
click at [384, 139] on input "Cart Value > $299" at bounding box center [387, 136] width 208 height 27
type input "Cart Value > $300"
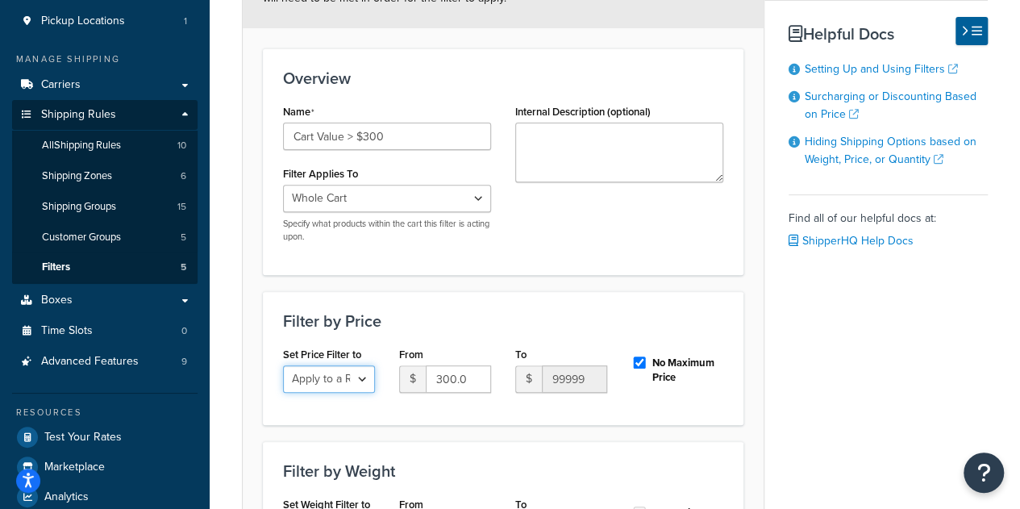
click at [355, 375] on select "Do Nothing Apply to a Range" at bounding box center [329, 378] width 92 height 27
click at [636, 357] on input "No Maximum Price" at bounding box center [640, 363] width 16 height 12
checkbox input "false"
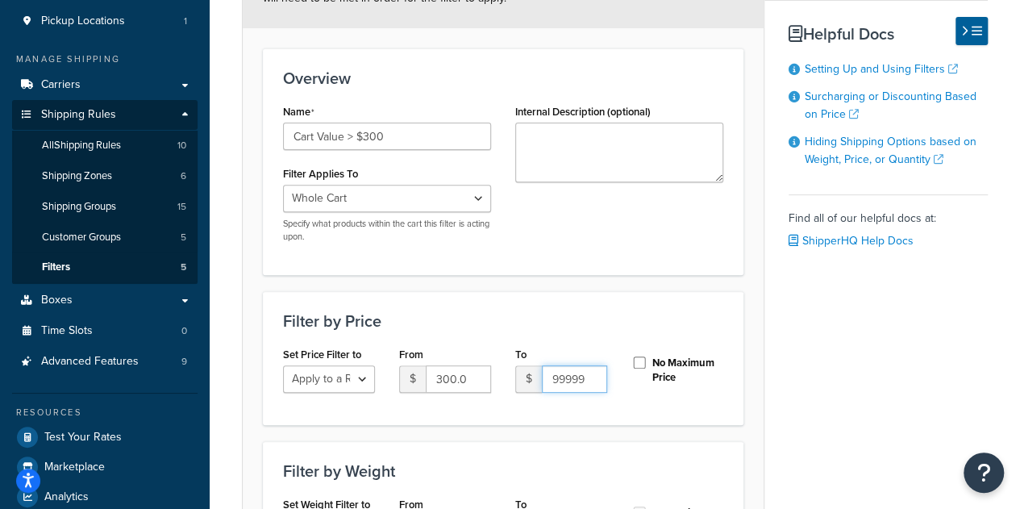
drag, startPoint x: 582, startPoint y: 379, endPoint x: 528, endPoint y: 384, distance: 54.3
click at [528, 384] on div "$ 9999999999.0" at bounding box center [561, 378] width 92 height 27
type input "0"
click at [640, 361] on input "No Maximum Price" at bounding box center [640, 363] width 16 height 12
checkbox input "true"
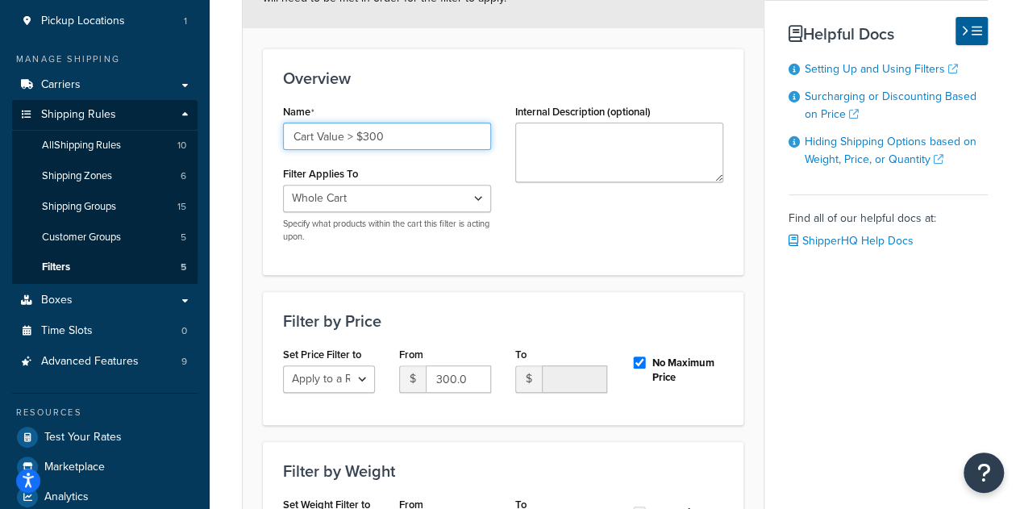
click at [352, 141] on input "Cart Value > $300" at bounding box center [387, 136] width 208 height 27
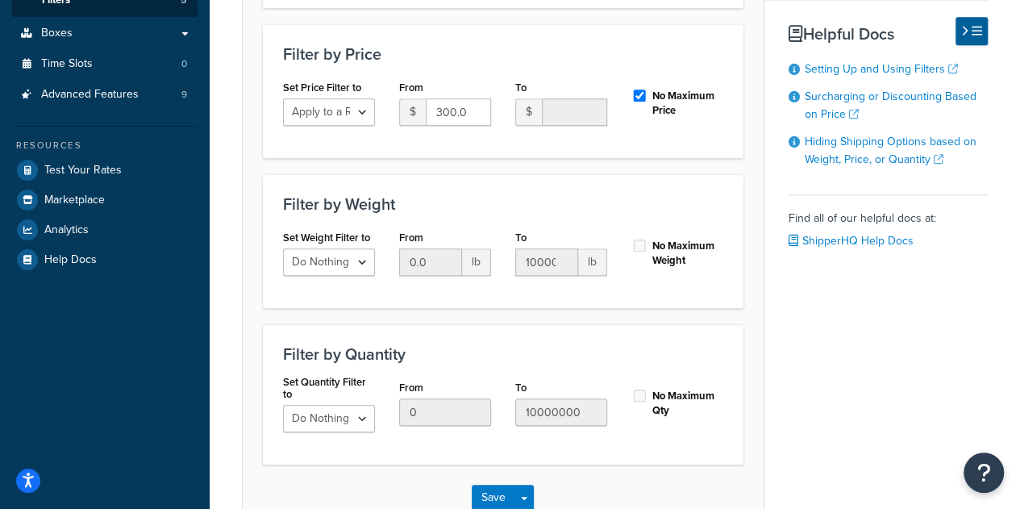
scroll to position [512, 0]
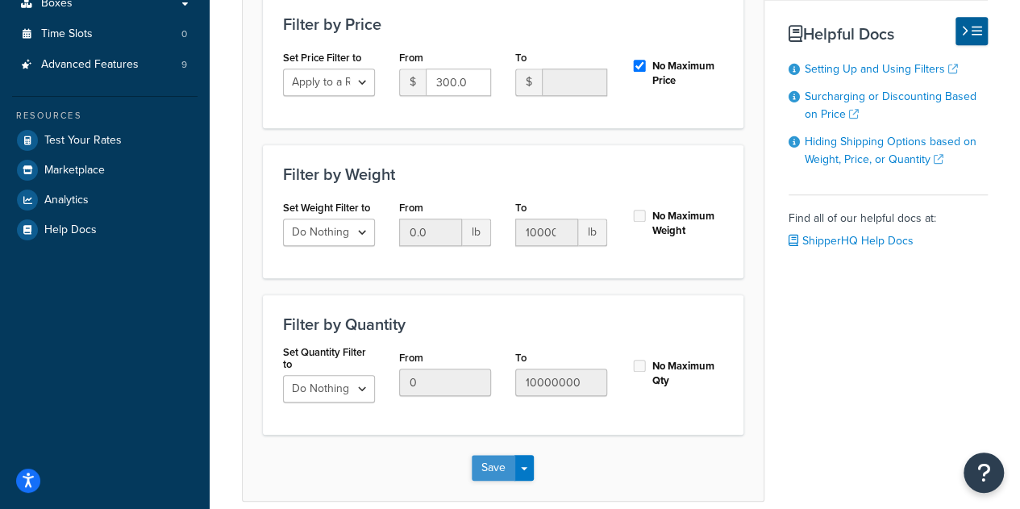
type input "Cart Value >= $300"
click at [497, 467] on button "Save" at bounding box center [494, 468] width 44 height 26
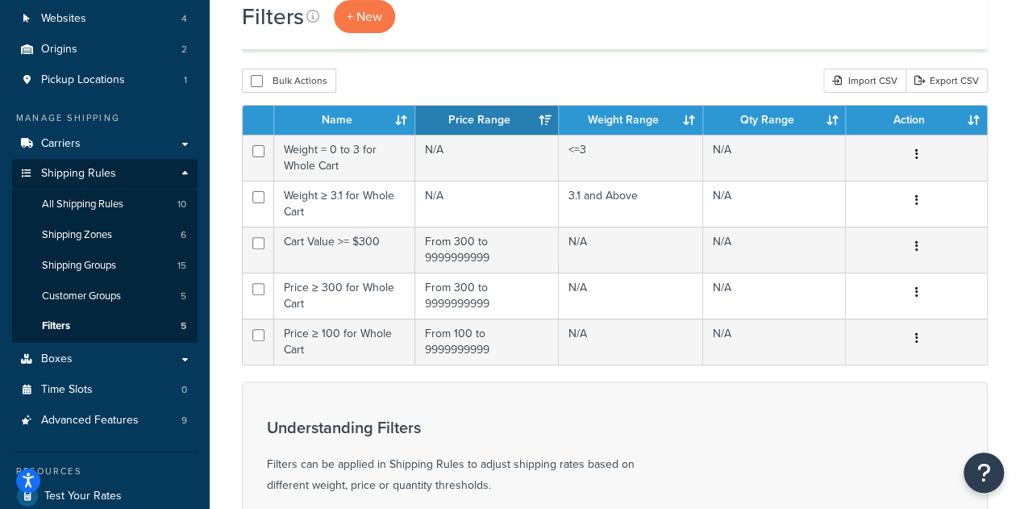
scroll to position [157, 0]
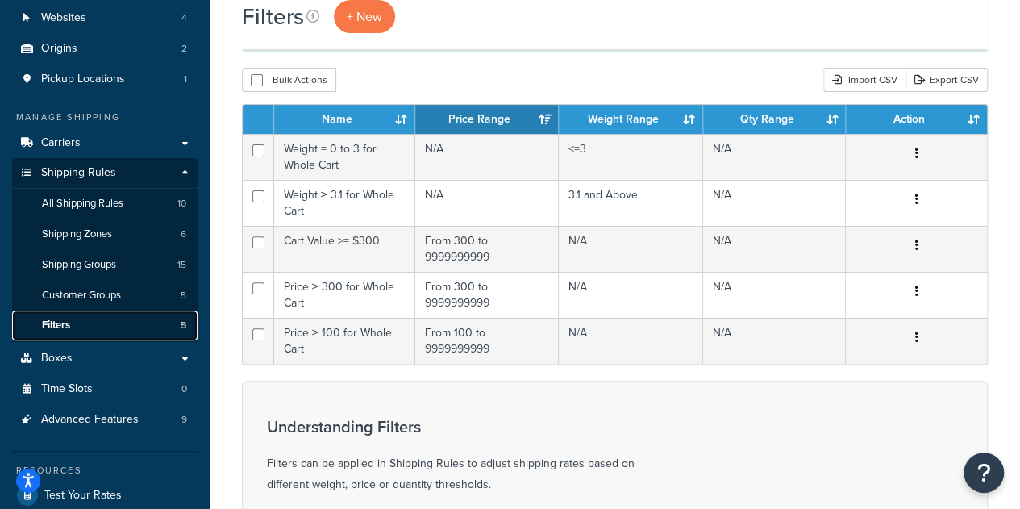
click at [70, 327] on span "Filters" at bounding box center [56, 326] width 28 height 14
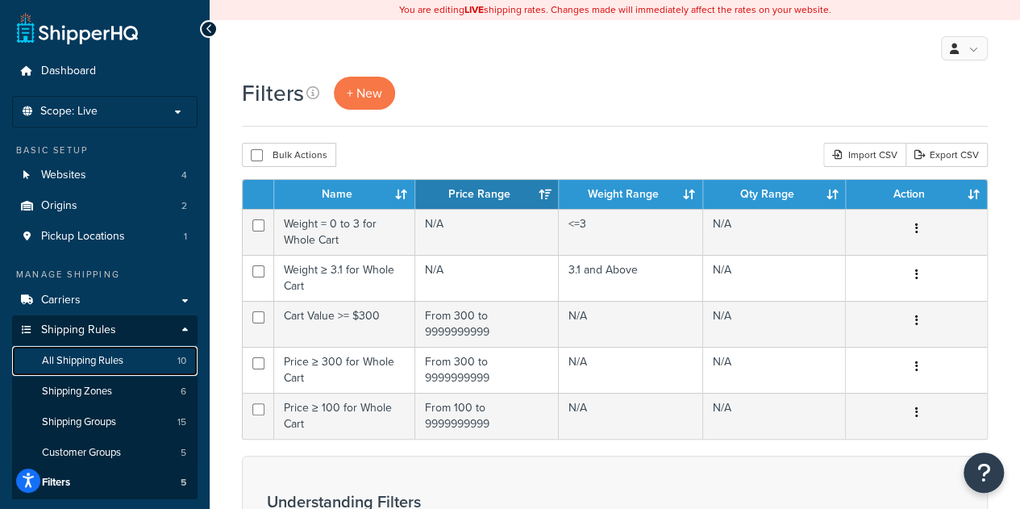
click at [129, 367] on link "All Shipping Rules 10" at bounding box center [105, 361] width 186 height 30
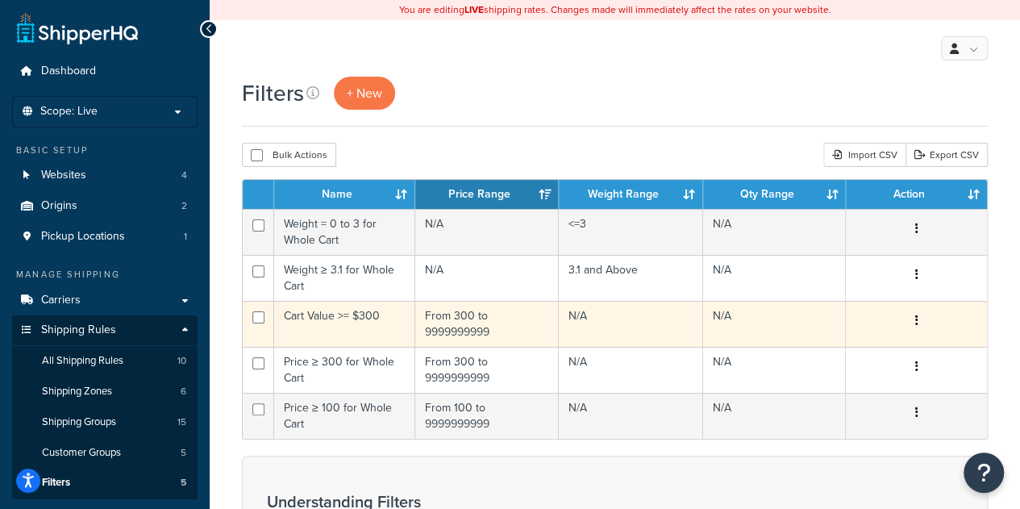
click at [347, 335] on td "Cart Value >= $300" at bounding box center [344, 324] width 141 height 46
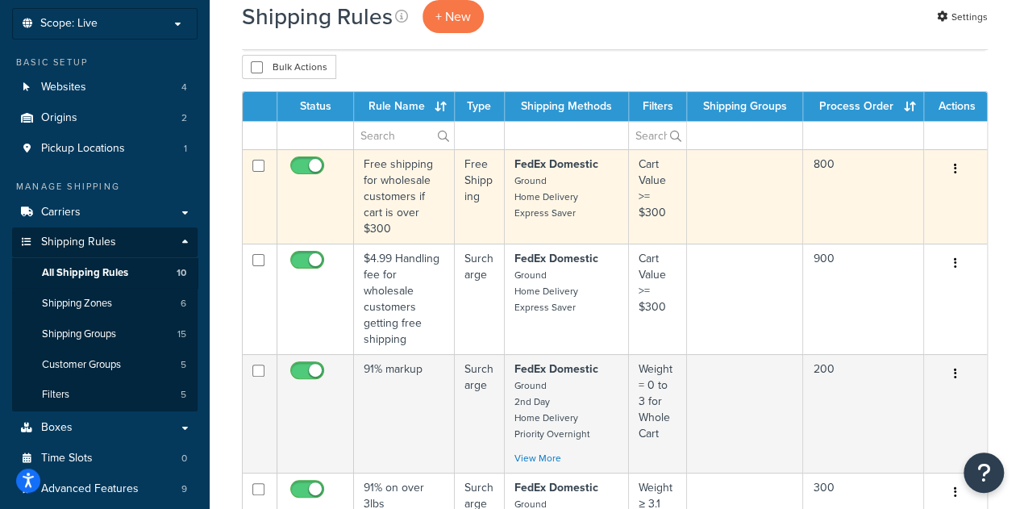
scroll to position [118, 0]
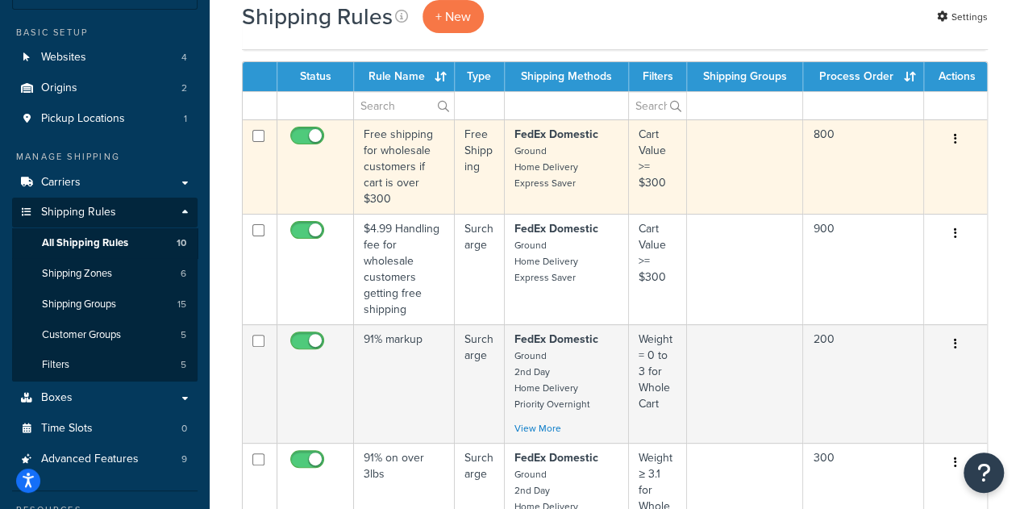
click at [418, 157] on td "Free shipping for wholesale customers if cart is over $300" at bounding box center [404, 166] width 101 height 94
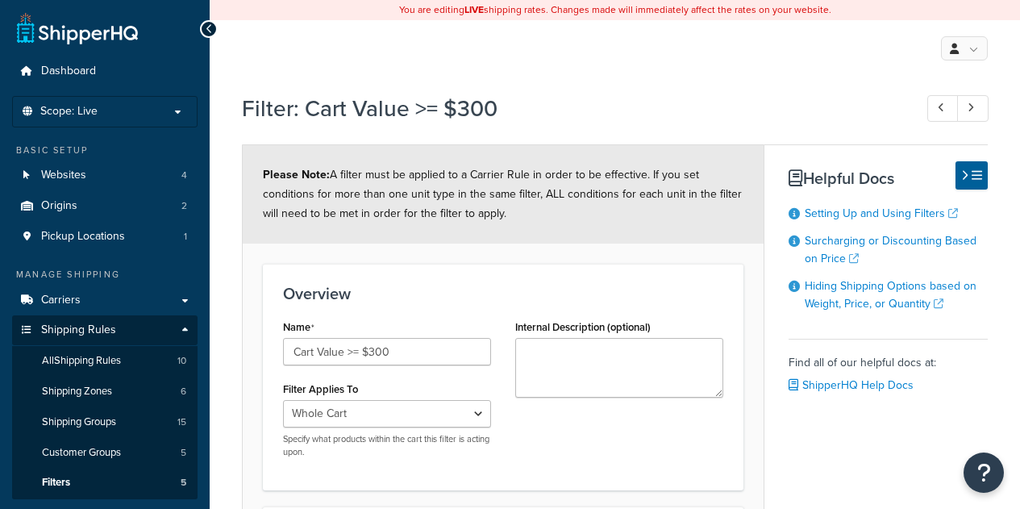
select select "range"
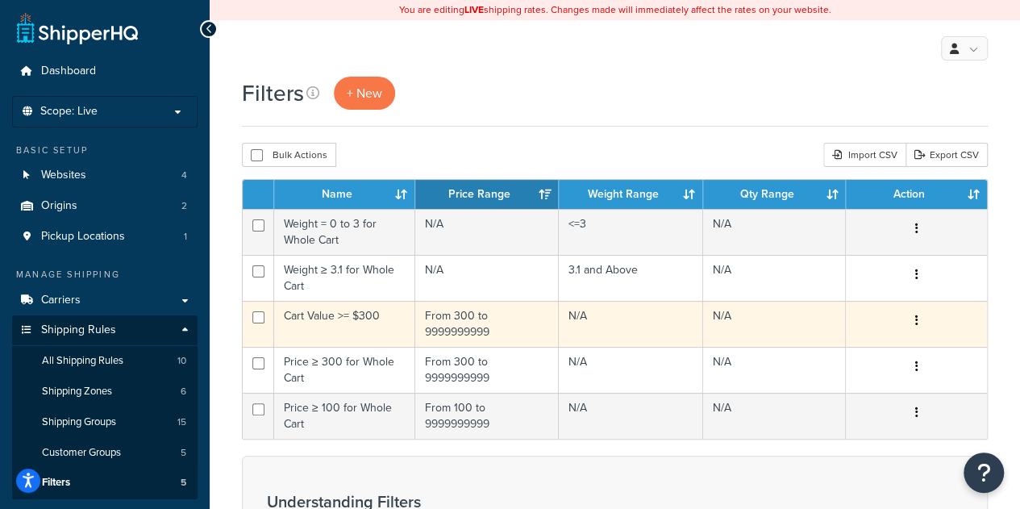
click at [345, 320] on td "Cart Value >= $300" at bounding box center [344, 324] width 141 height 46
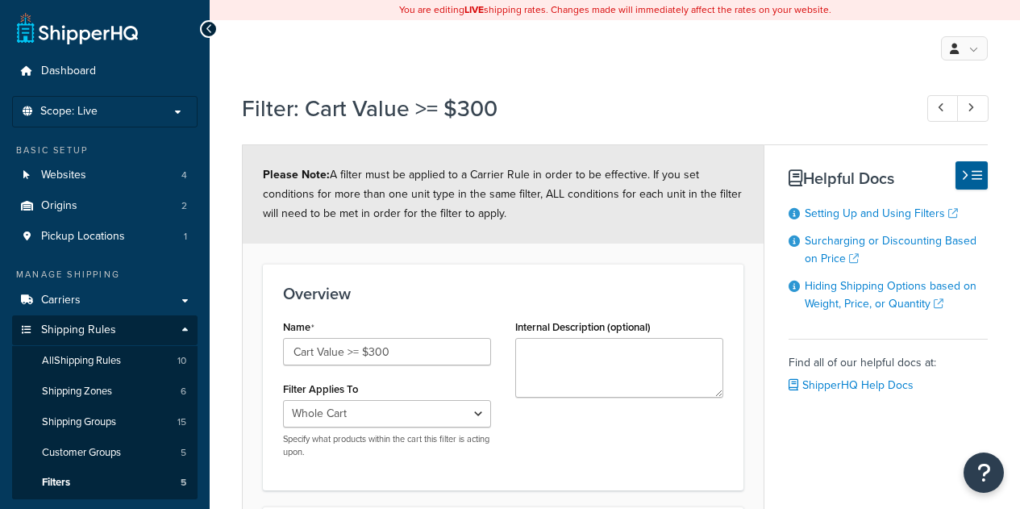
select select "range"
click at [357, 349] on input "Cart Value >= $300" at bounding box center [387, 351] width 208 height 27
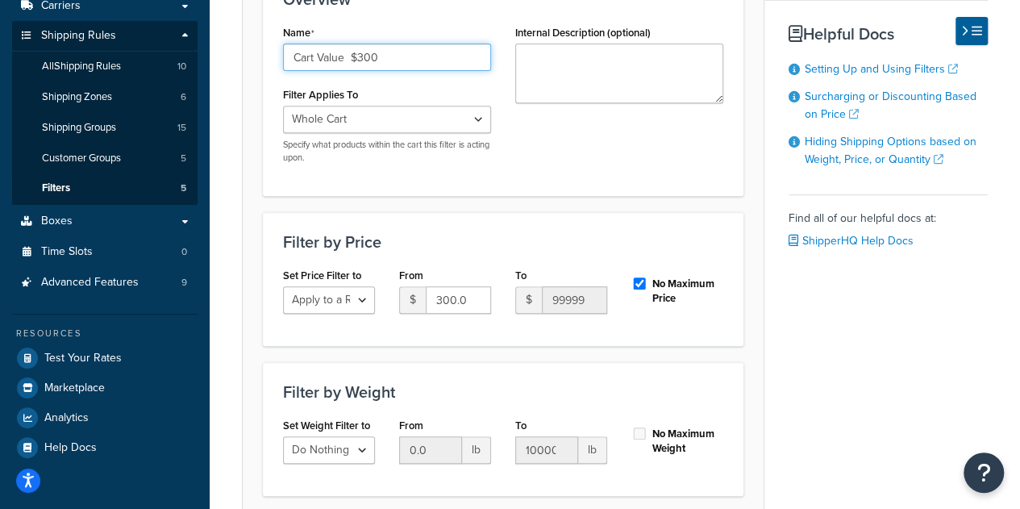
scroll to position [277, 0]
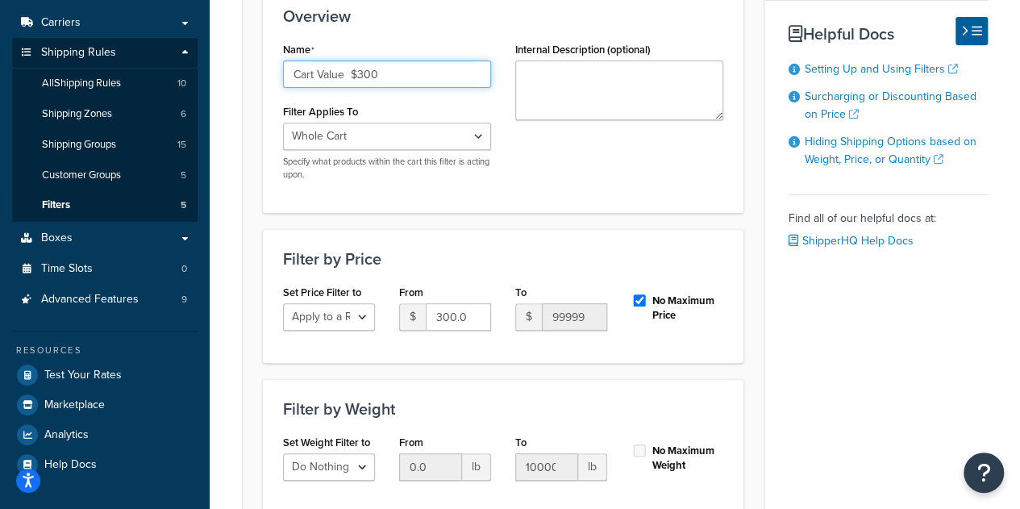
type input "Cart Value $300"
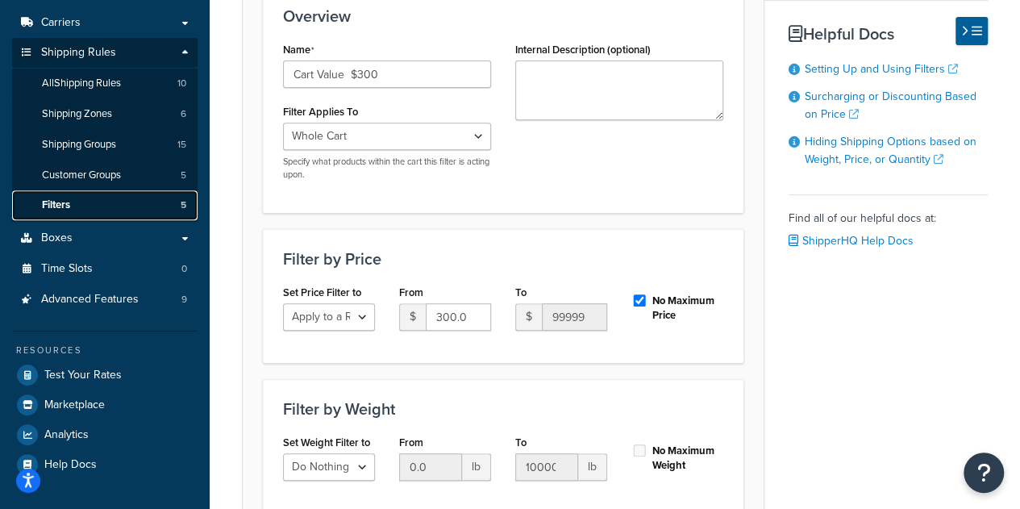
click at [103, 207] on link "Filters 5" at bounding box center [105, 205] width 186 height 30
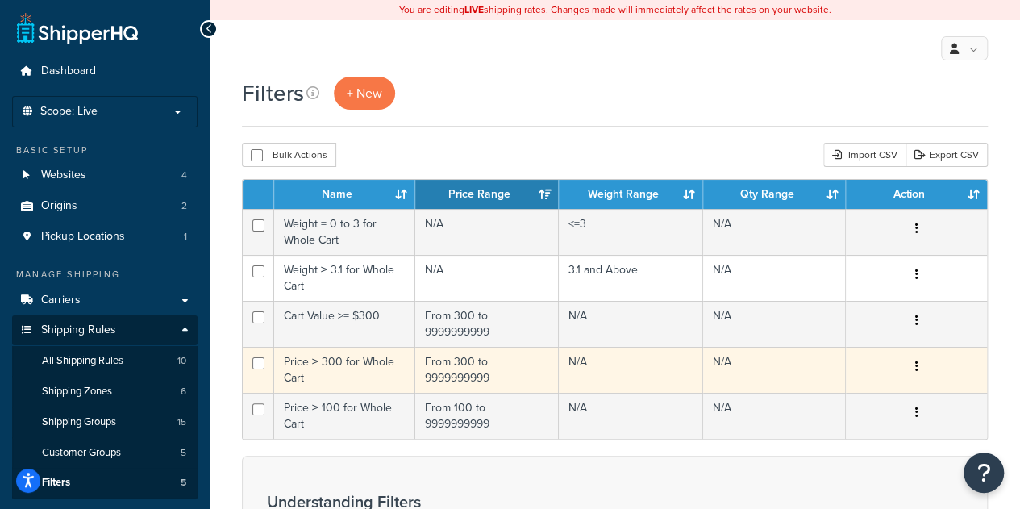
click at [377, 361] on td "Price ≥ 300 for Whole Cart" at bounding box center [344, 370] width 141 height 46
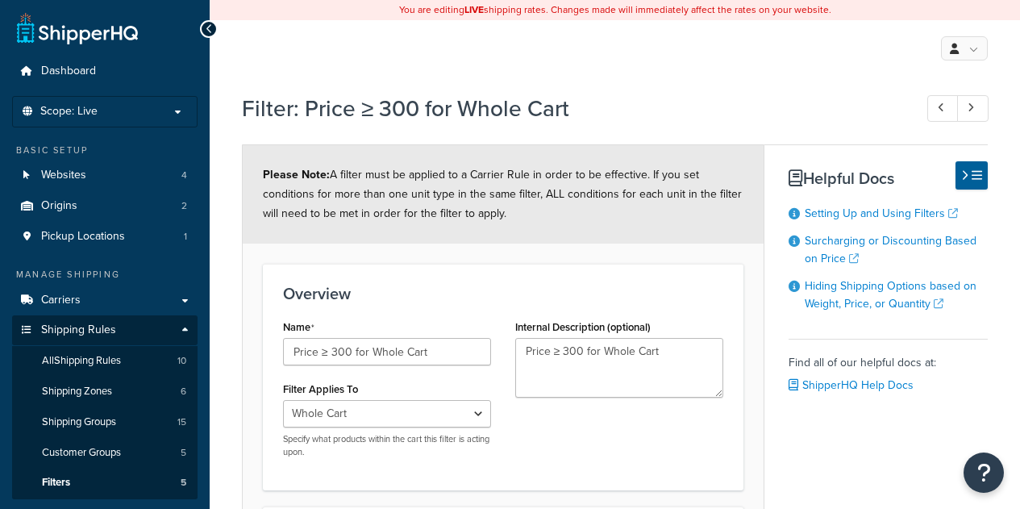
select select "range"
drag, startPoint x: 330, startPoint y: 351, endPoint x: 318, endPoint y: 356, distance: 13.0
click at [318, 356] on input "Price ≥ 300 for Whole Cart" at bounding box center [387, 351] width 208 height 27
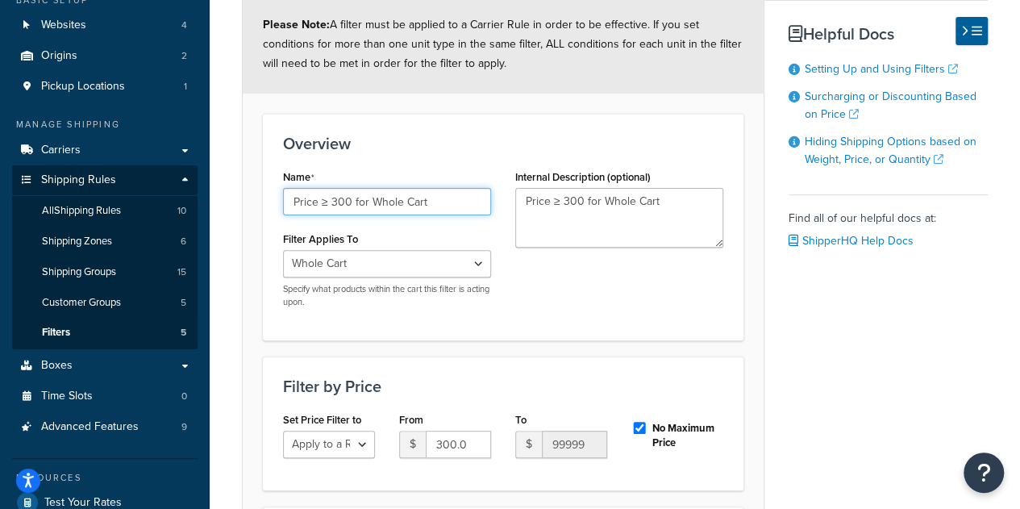
scroll to position [158, 0]
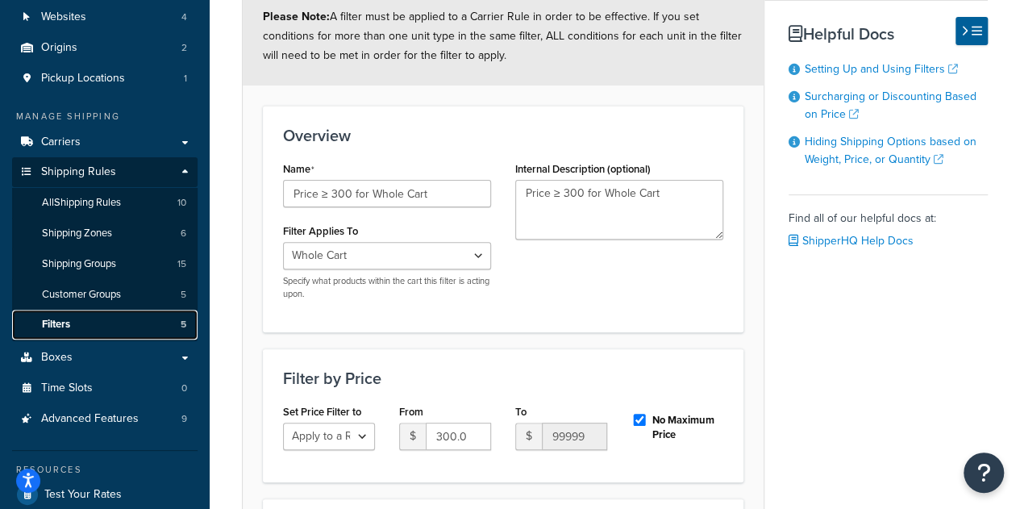
click at [102, 320] on link "Filters 5" at bounding box center [105, 325] width 186 height 30
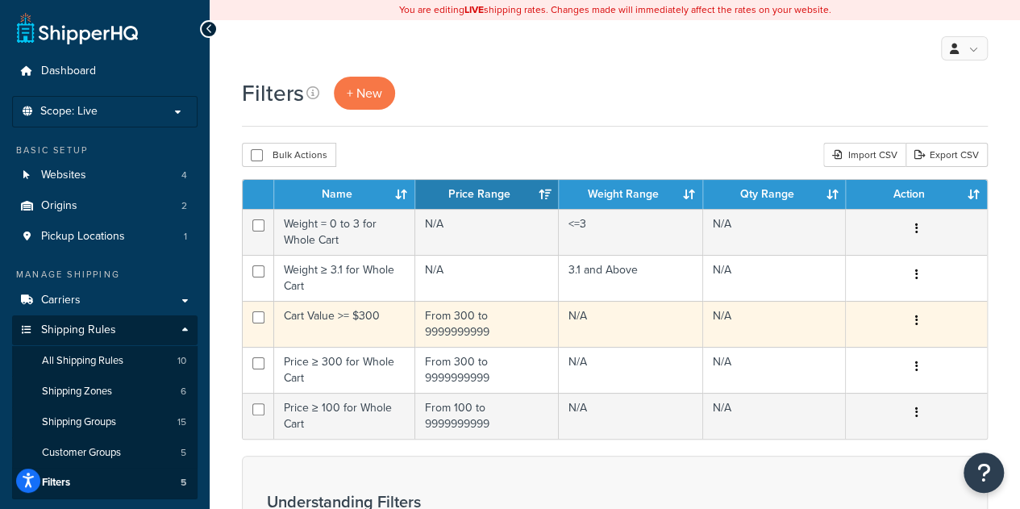
click at [361, 326] on td "Cart Value >= $300" at bounding box center [344, 324] width 141 height 46
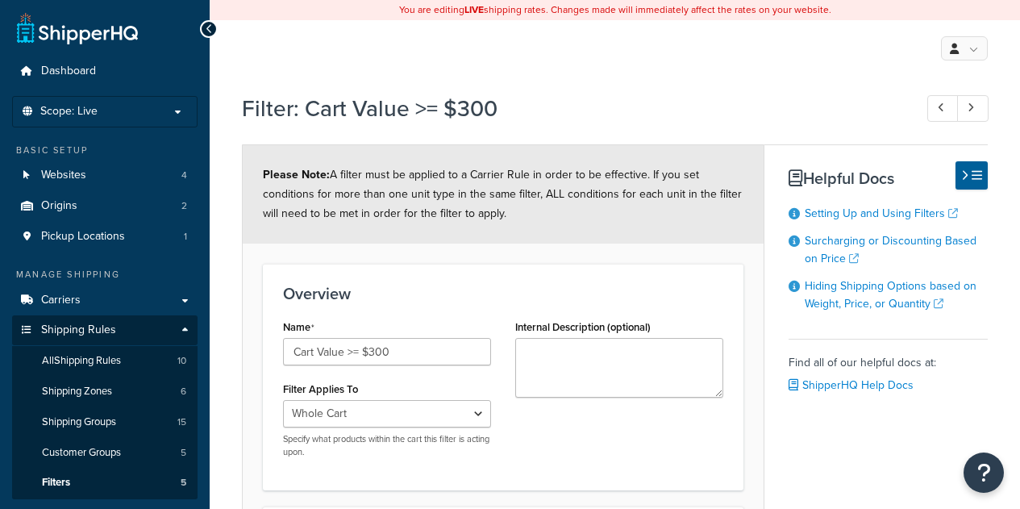
select select "range"
click at [356, 348] on input "Cart Value >= $300" at bounding box center [387, 351] width 208 height 27
paste input "≥"
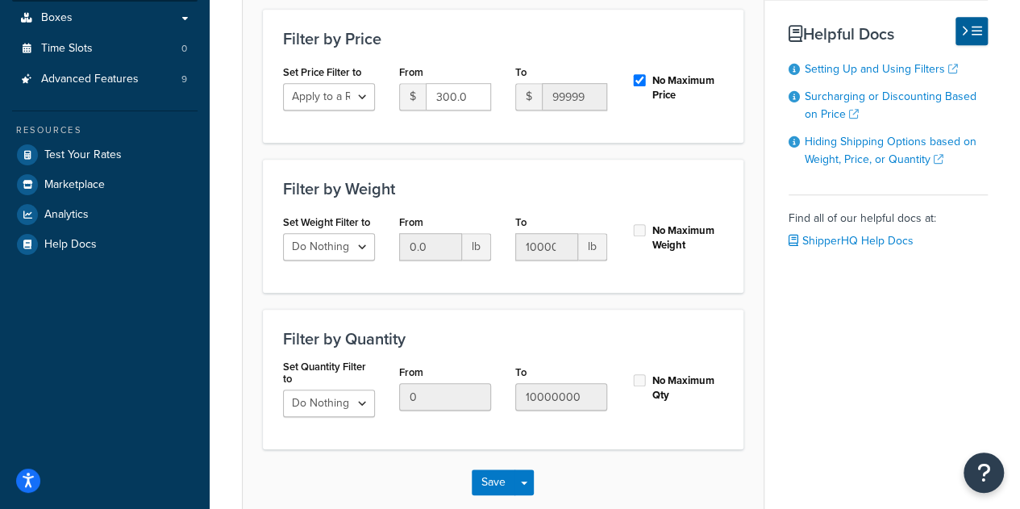
scroll to position [498, 0]
type input "Cart Value ≥ $300"
click at [494, 480] on button "Save" at bounding box center [494, 482] width 44 height 26
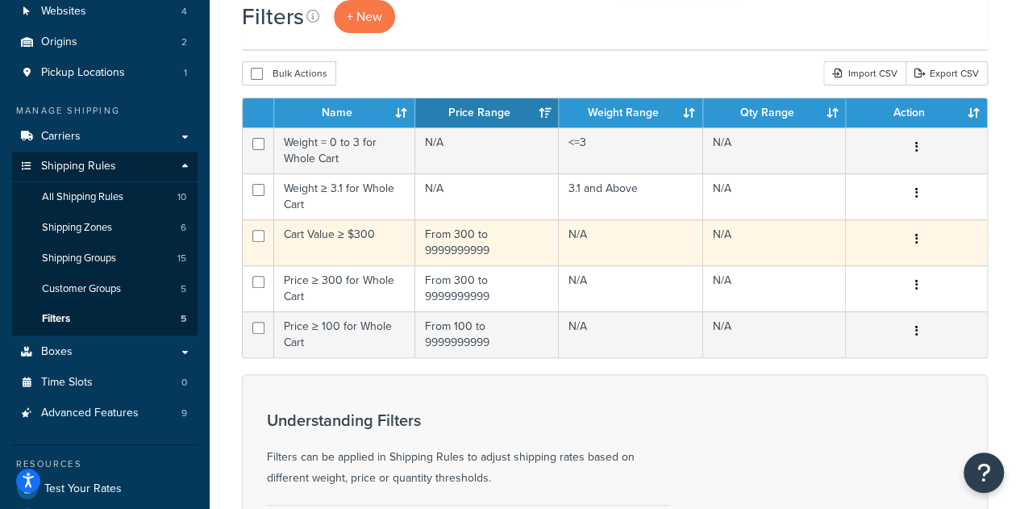
scroll to position [177, 0]
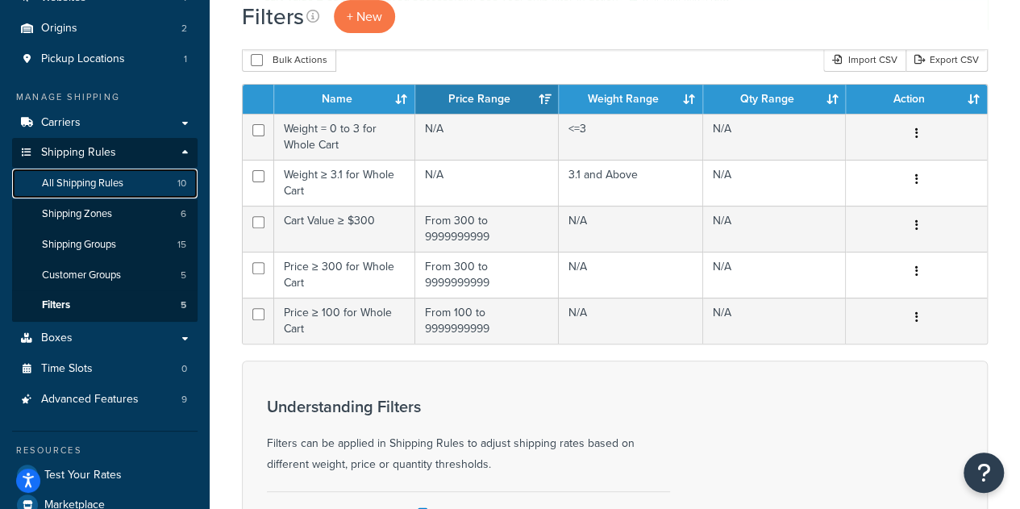
click at [138, 181] on link "All Shipping Rules 10" at bounding box center [105, 184] width 186 height 30
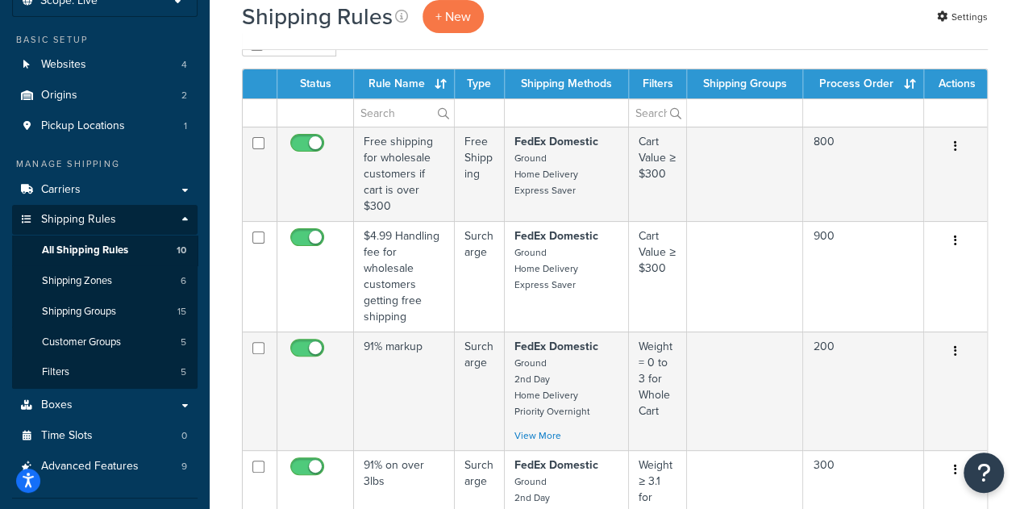
scroll to position [112, 0]
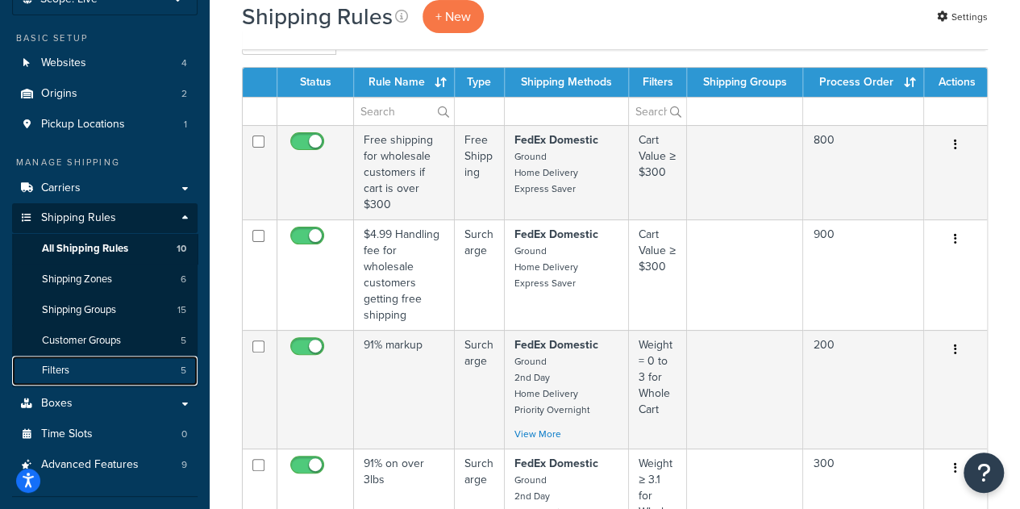
click at [69, 375] on link "Filters 5" at bounding box center [105, 371] width 186 height 30
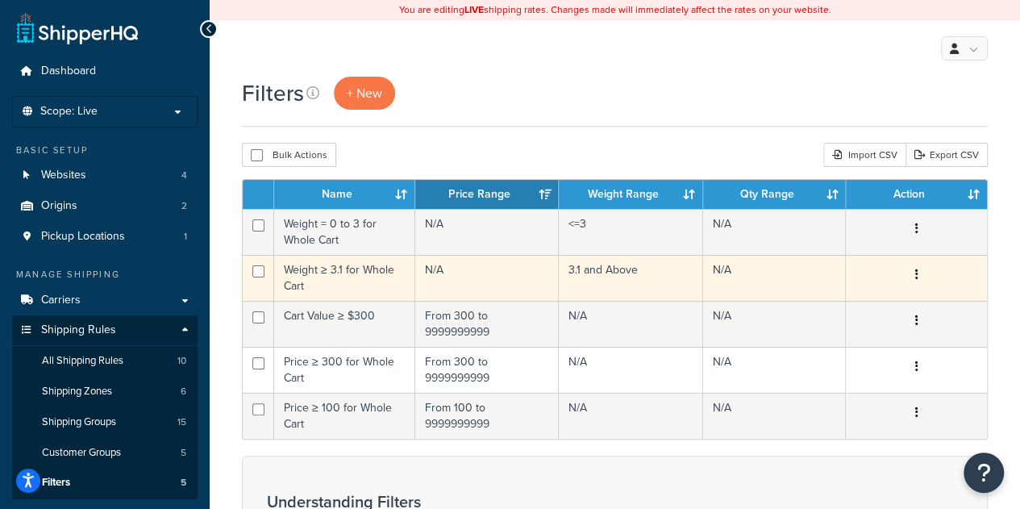
scroll to position [72, 0]
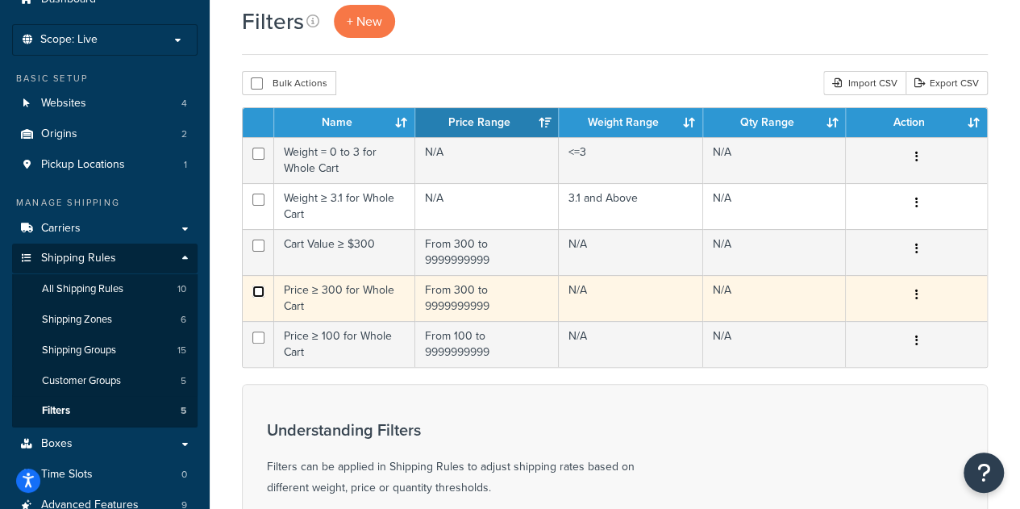
click at [261, 290] on input "checkbox" at bounding box center [258, 292] width 12 height 12
checkbox input "true"
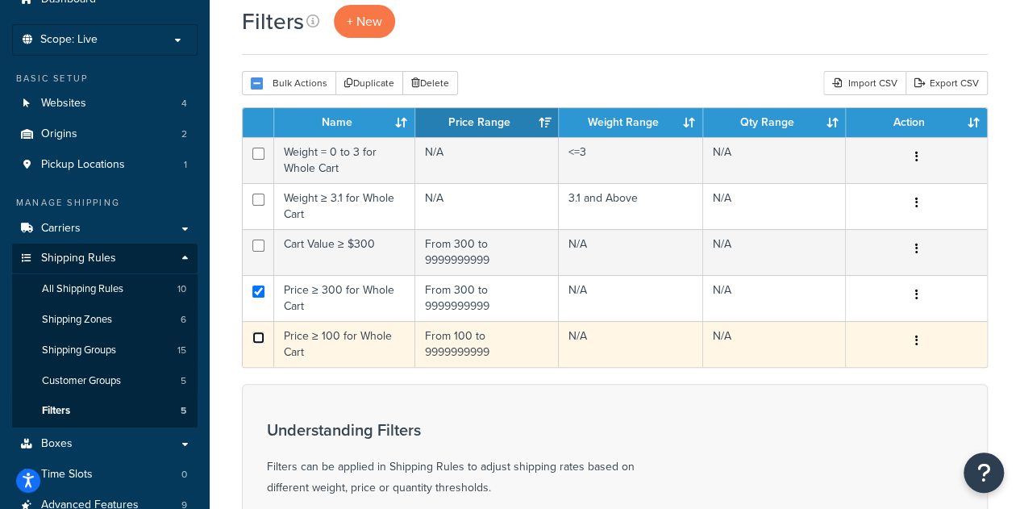
click at [261, 333] on input "checkbox" at bounding box center [258, 338] width 12 height 12
checkbox input "true"
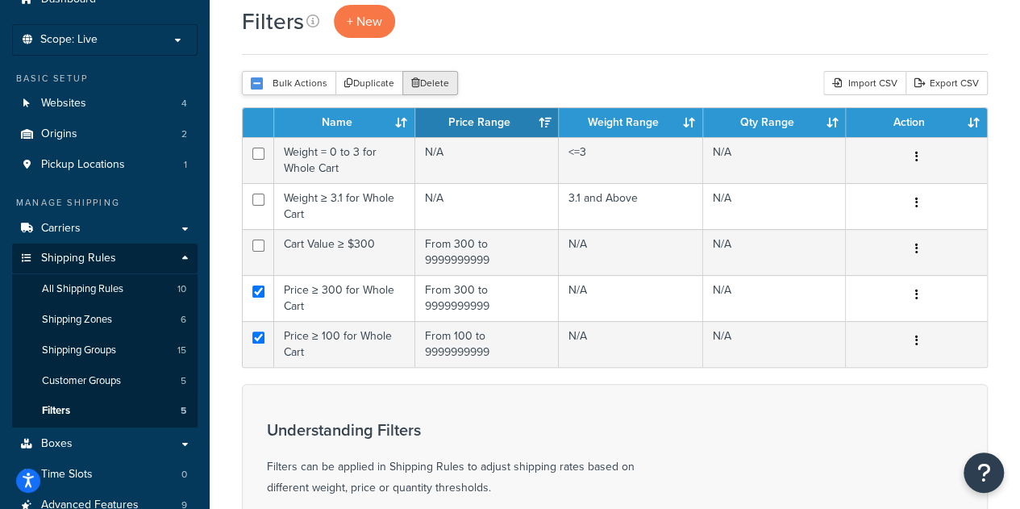
click at [432, 86] on button "Delete" at bounding box center [430, 83] width 56 height 24
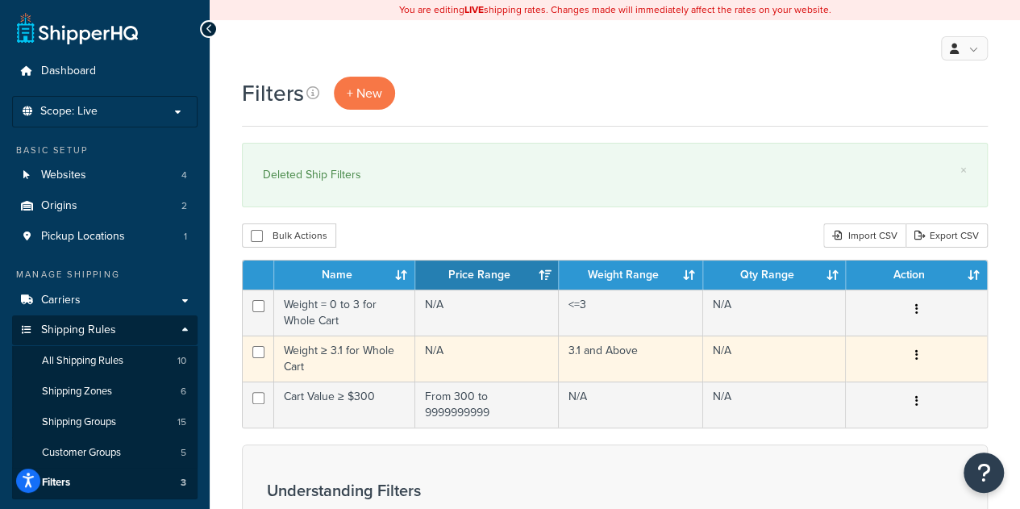
click at [348, 353] on td "Weight ≥ 3.1 for Whole Cart" at bounding box center [344, 359] width 141 height 46
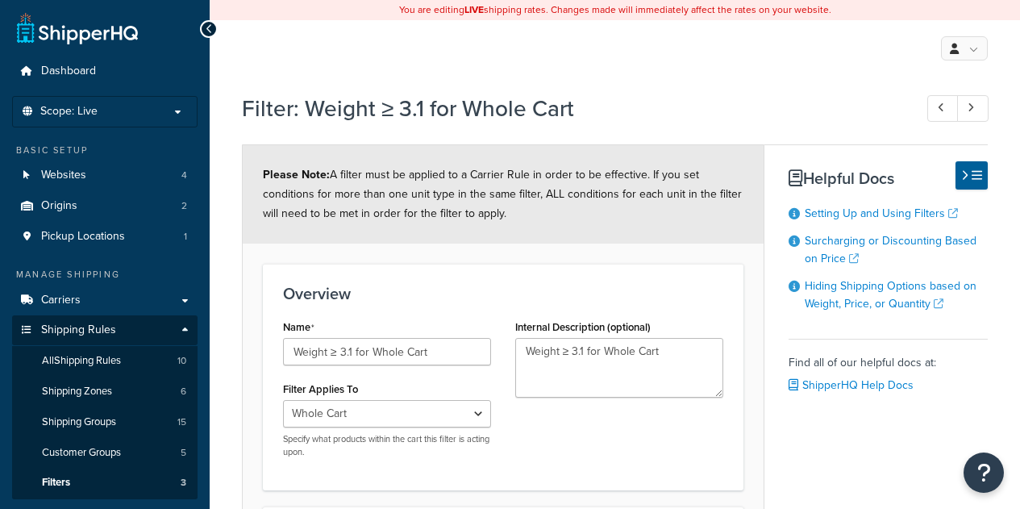
select select "range"
click at [290, 352] on input "Weight ≥ 3.1 for Whole Cart" at bounding box center [387, 351] width 208 height 27
click at [467, 348] on input "Cart Weight ≥ 3.1 for Whole Cart" at bounding box center [387, 351] width 208 height 27
type input "Cart Weight ≥ 3.1"
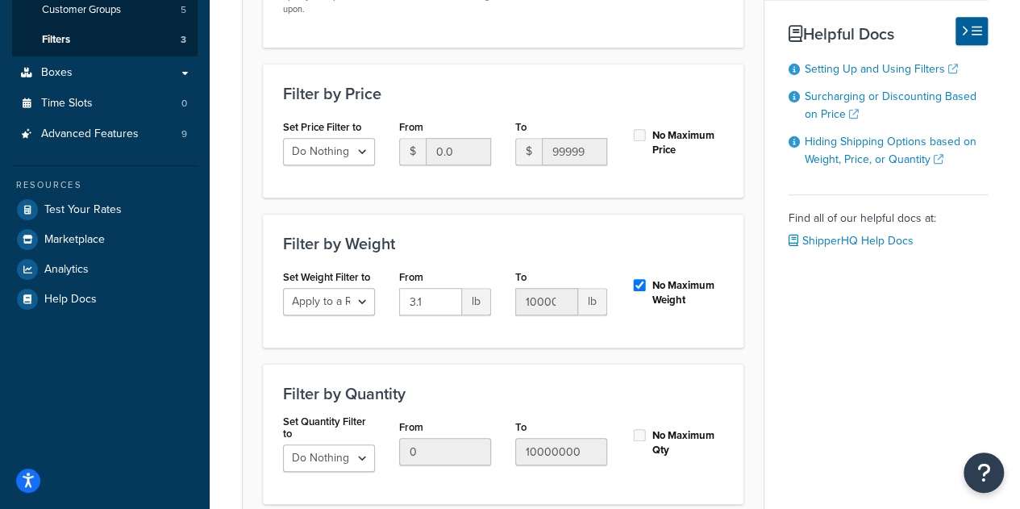
scroll to position [445, 0]
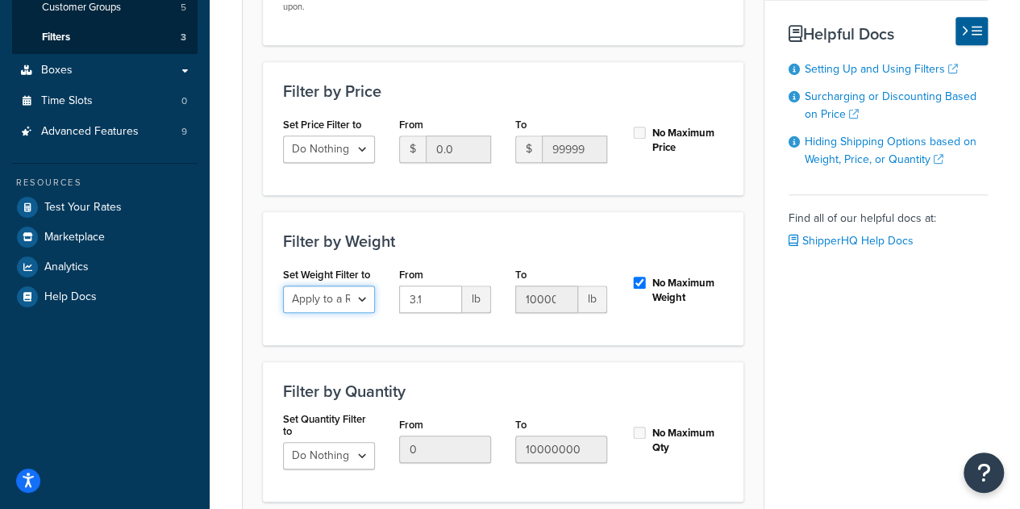
click at [363, 298] on select "Do Nothing Apply to a Range" at bounding box center [329, 299] width 92 height 27
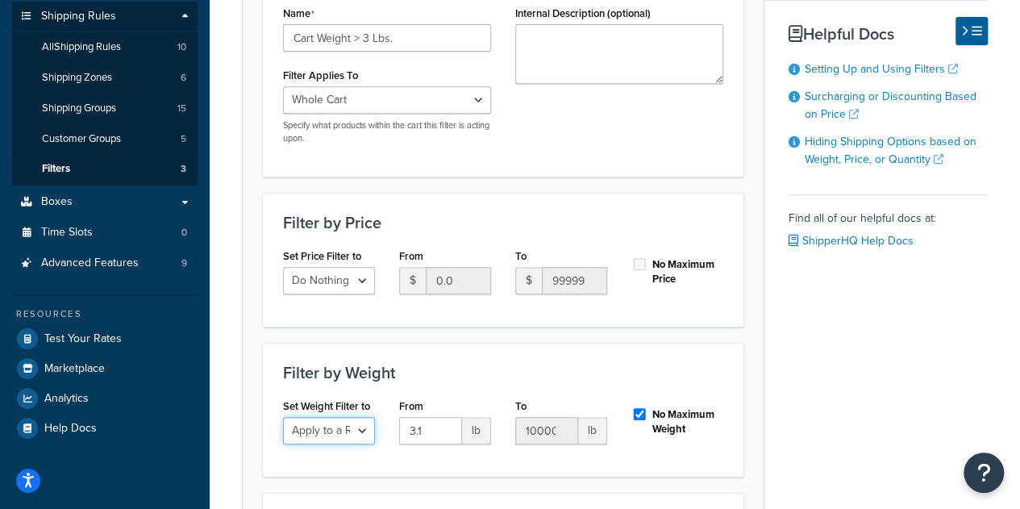
scroll to position [270, 0]
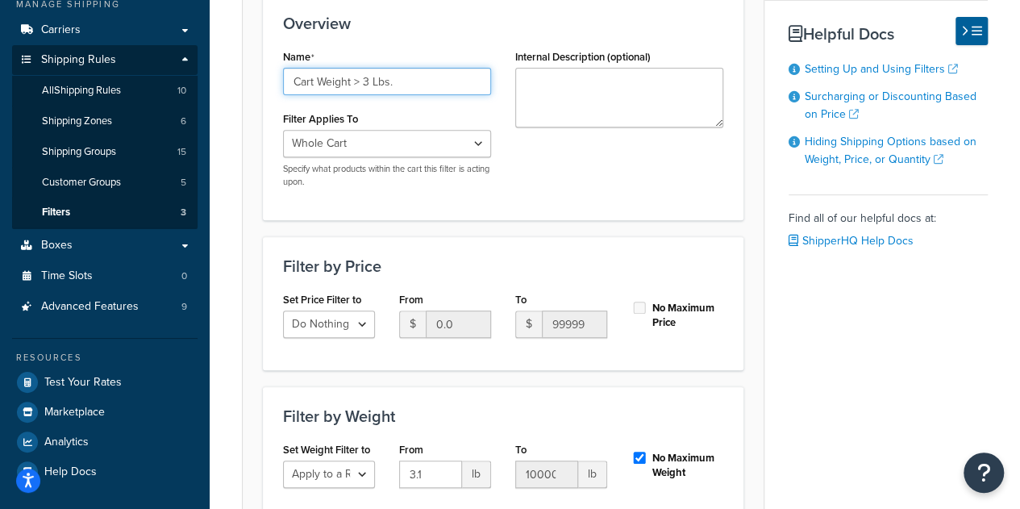
click at [373, 83] on input "Cart Weight > 3 Lbs." at bounding box center [387, 81] width 208 height 27
click at [440, 88] on input "Cart Weight > 3 lbs." at bounding box center [387, 81] width 208 height 27
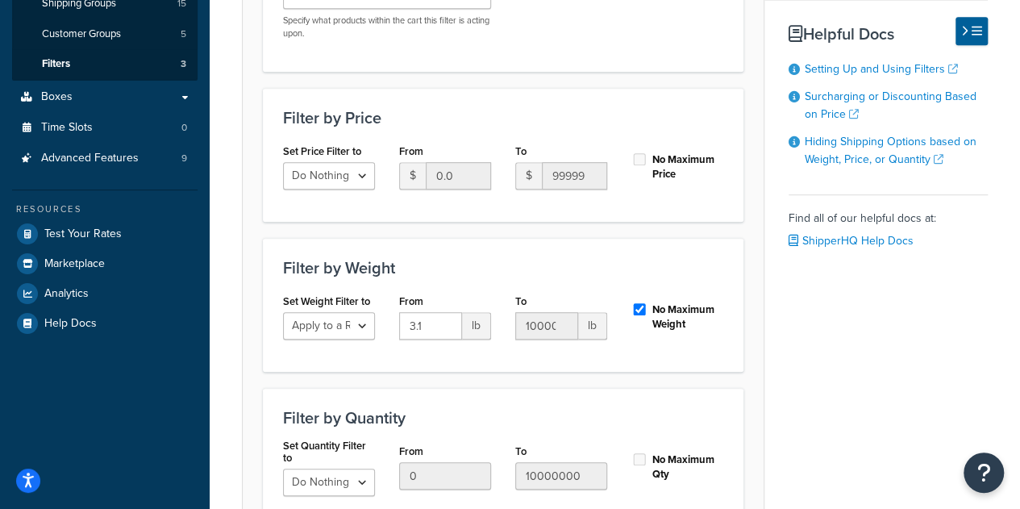
scroll to position [582, 0]
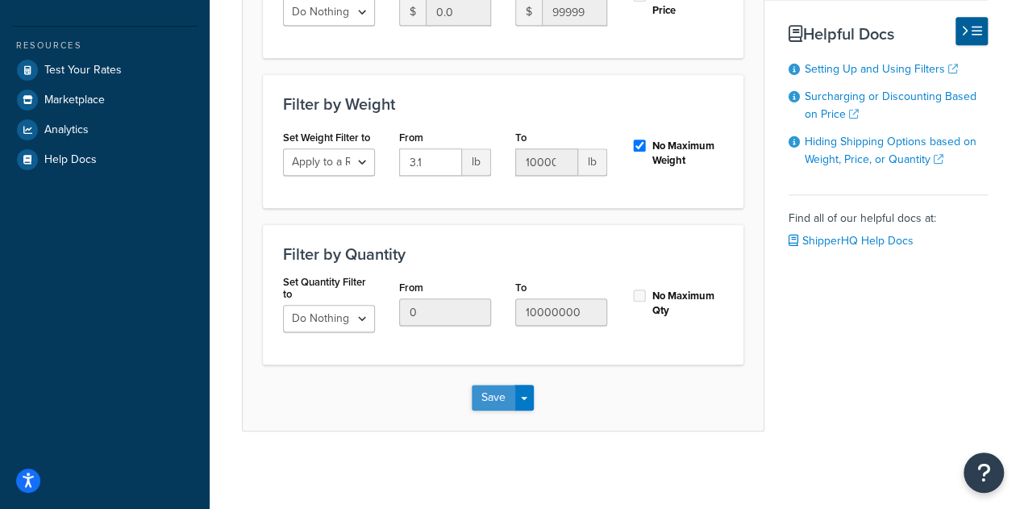
type input "Cart Weight > 3 Lbs"
click at [481, 391] on button "Save" at bounding box center [494, 398] width 44 height 26
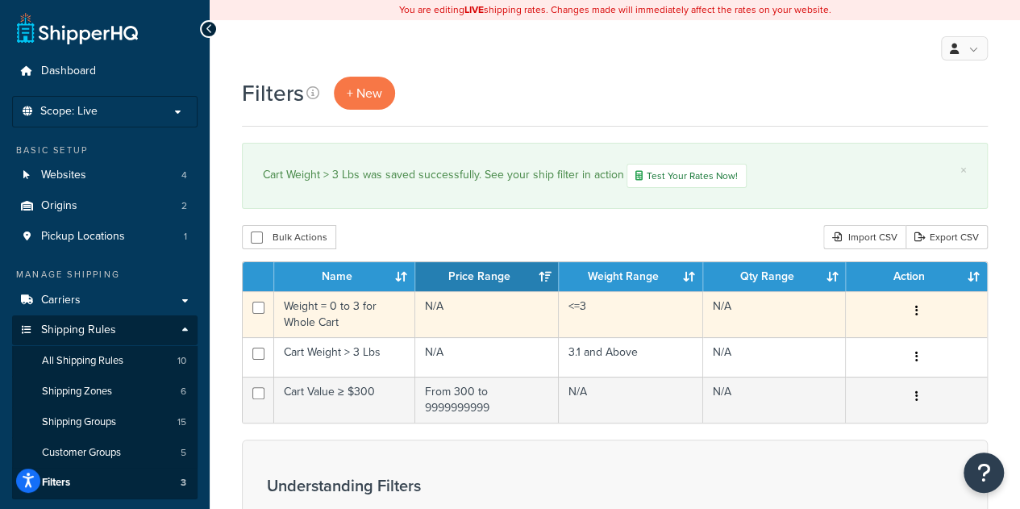
click at [368, 316] on td "Weight = 0 to 3 for Whole Cart" at bounding box center [344, 314] width 141 height 46
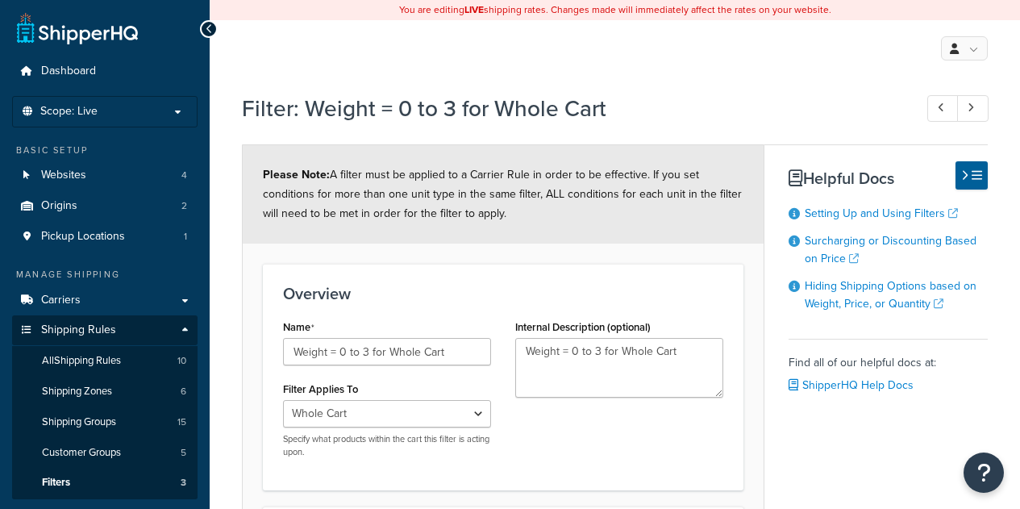
select select "range"
click at [294, 356] on input "Weight = 0 to 3 for Whole Cart" at bounding box center [387, 351] width 208 height 27
drag, startPoint x: 352, startPoint y: 350, endPoint x: 486, endPoint y: 343, distance: 134.1
click at [486, 343] on input "Cart Weight = 0 to 3 for Whole Cart" at bounding box center [387, 351] width 208 height 27
type input "Cart Weight <= 3 lbs."
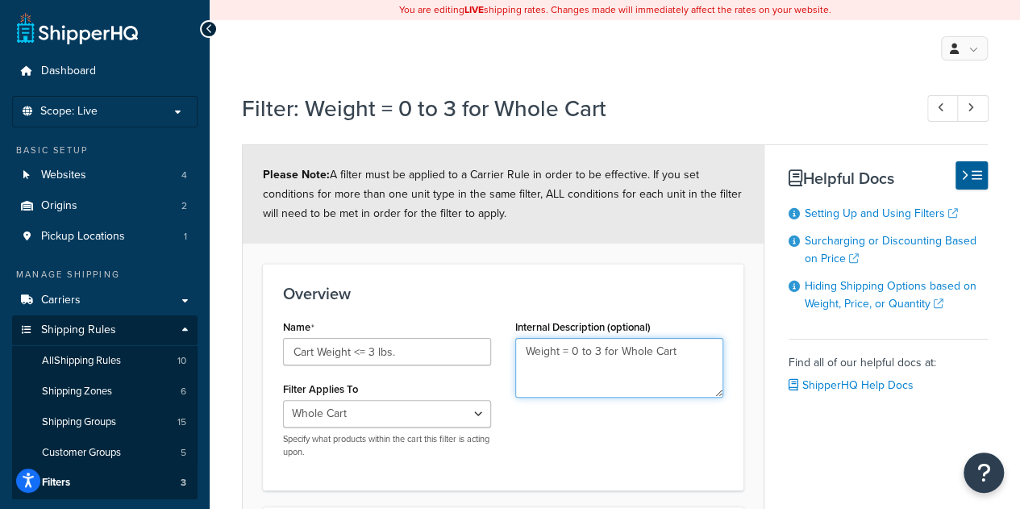
drag, startPoint x: 632, startPoint y: 365, endPoint x: 510, endPoint y: 336, distance: 126.0
click at [510, 336] on div "Internal Description (optional) Weight = 0 to 3 for Whole Cart" at bounding box center [619, 362] width 232 height 94
type textarea "o"
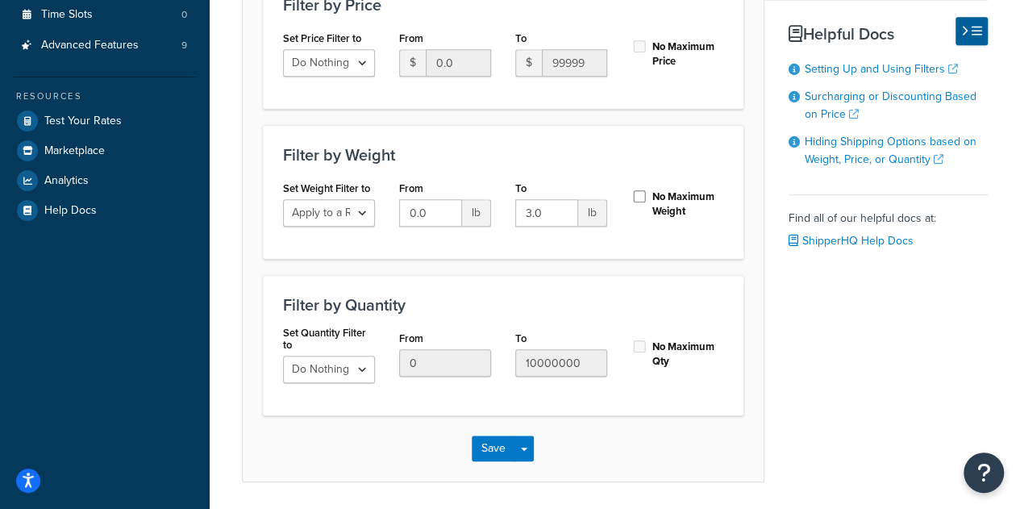
scroll to position [532, 0]
click at [497, 452] on button "Save" at bounding box center [494, 448] width 44 height 26
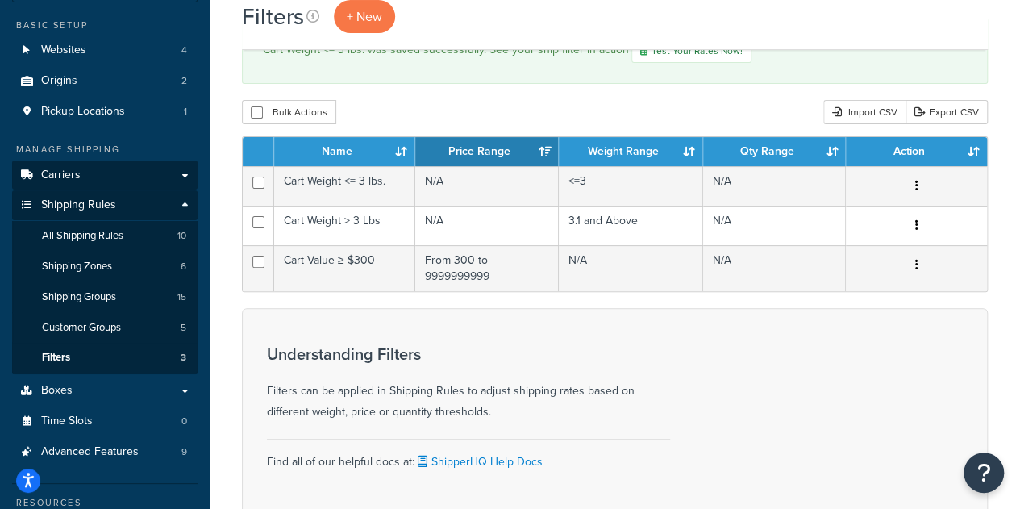
scroll to position [124, 0]
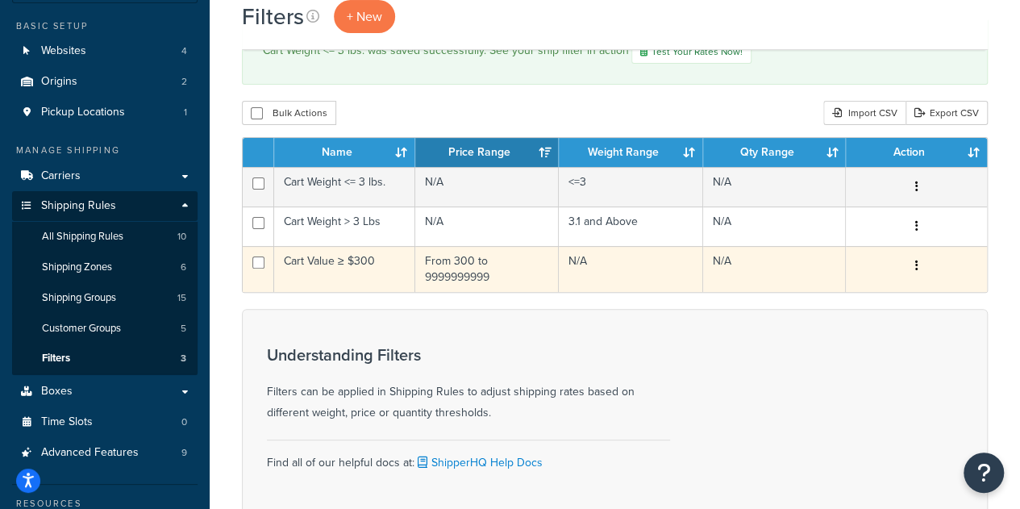
click at [333, 259] on td "Cart Value ≥ $300" at bounding box center [344, 269] width 141 height 46
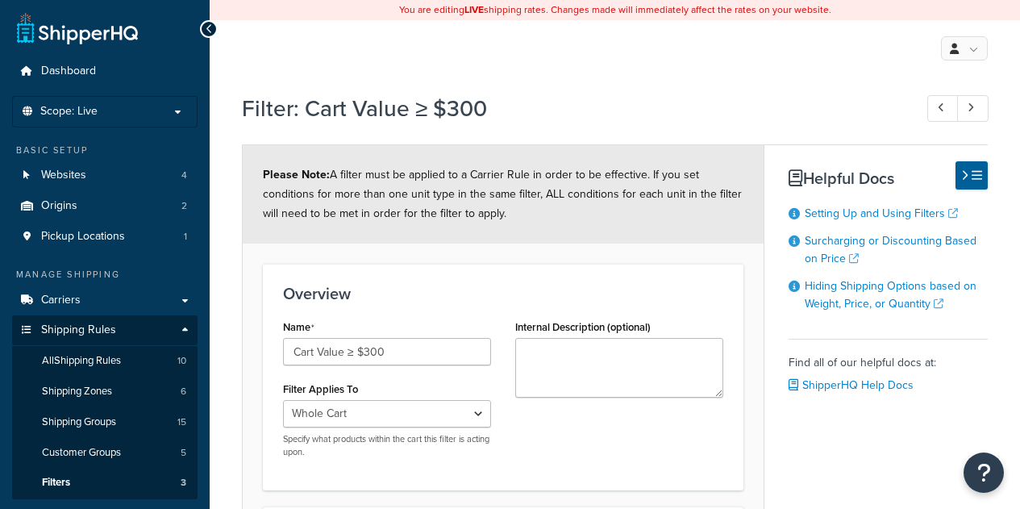
select select "range"
click at [353, 349] on input "Cart Value ≥ $300" at bounding box center [387, 351] width 208 height 27
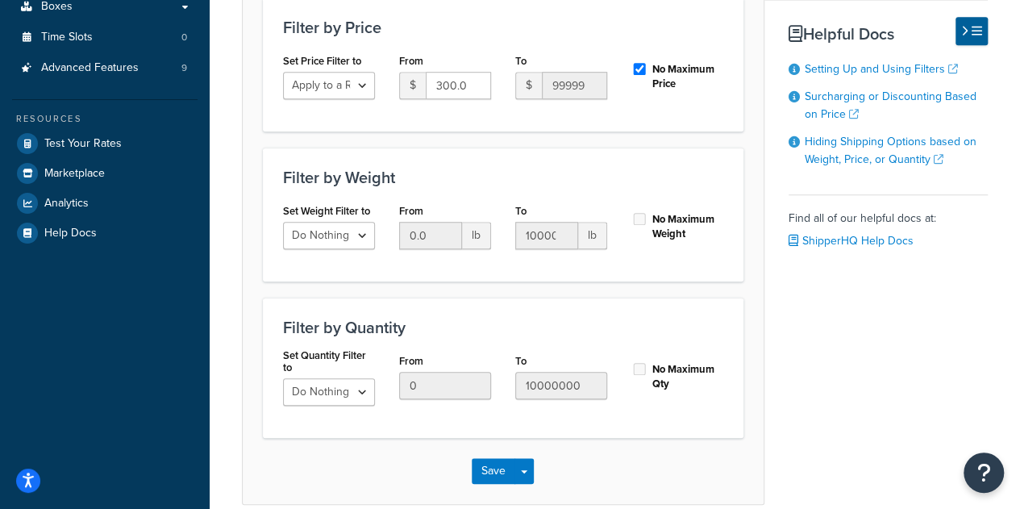
scroll to position [528, 0]
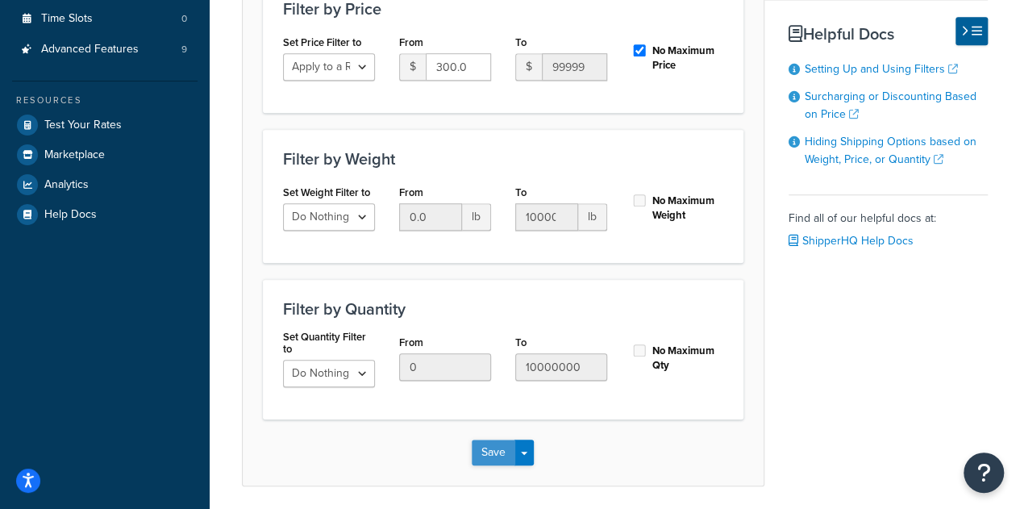
type input "Cart Value >= $300"
click at [498, 446] on button "Save" at bounding box center [494, 453] width 44 height 26
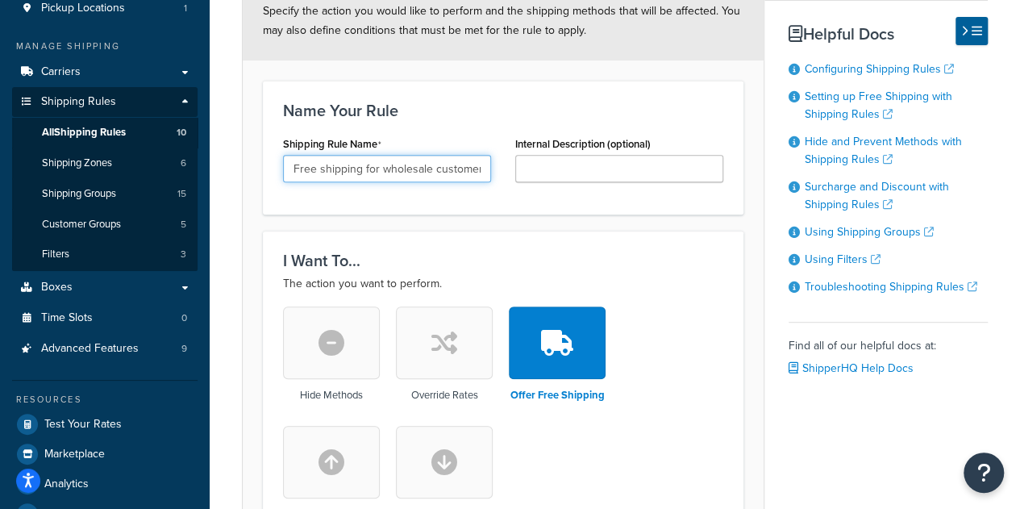
scroll to position [0, 98]
drag, startPoint x: 371, startPoint y: 170, endPoint x: 537, endPoint y: 176, distance: 166.3
click at [537, 176] on div "Shipping Rule Name Free shipping for wholesale customers if cart is over $300 I…" at bounding box center [503, 163] width 465 height 62
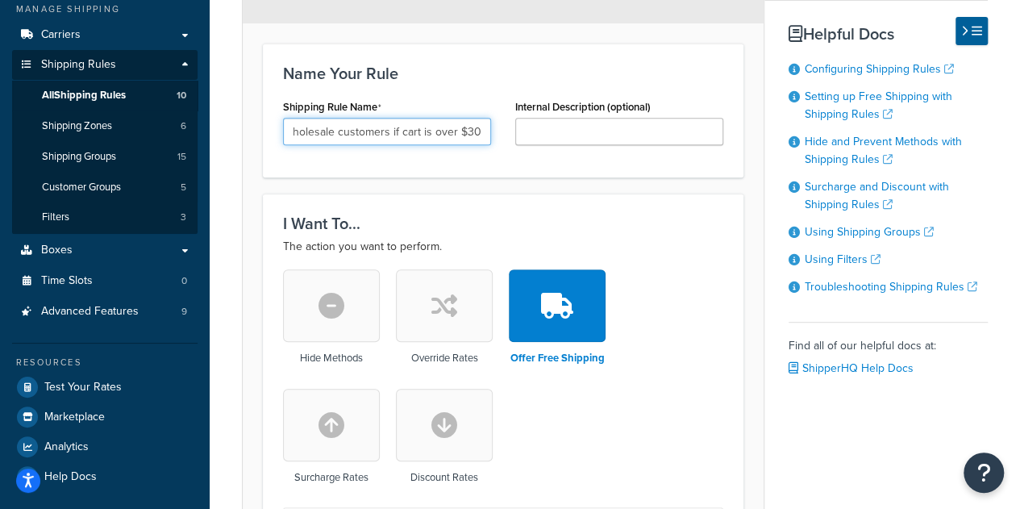
scroll to position [265, 0]
click at [415, 140] on input "Free shipping for wholesale customers if cart is over $300" at bounding box center [387, 132] width 208 height 27
drag, startPoint x: 453, startPoint y: 138, endPoint x: 247, endPoint y: 118, distance: 207.5
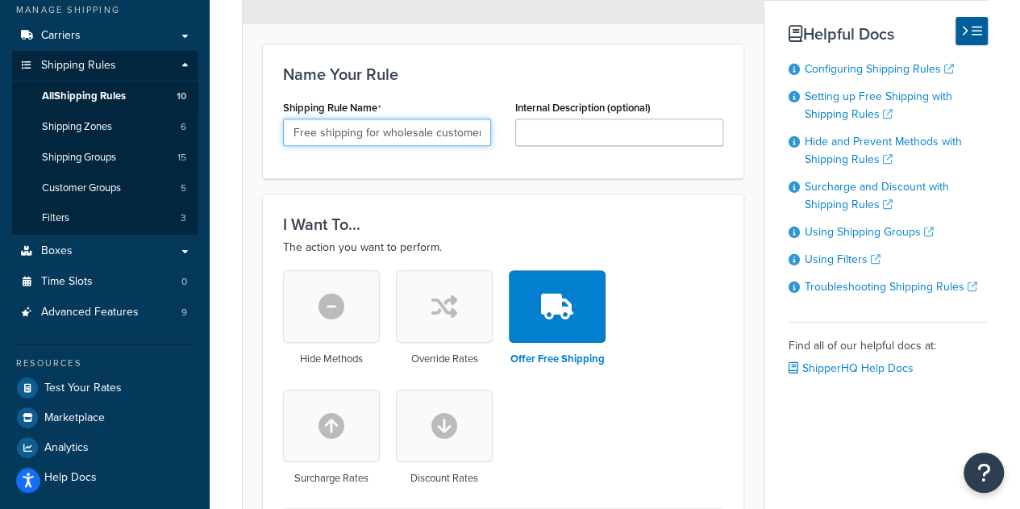
click at [385, 136] on input "Free shipping for wholesale customers if cart is over $300" at bounding box center [387, 132] width 208 height 27
drag, startPoint x: 479, startPoint y: 131, endPoint x: 282, endPoint y: 118, distance: 198.1
click at [282, 118] on div "Shipping Rule Name Free shipping for wholesale customers if cart is over $300" at bounding box center [387, 127] width 232 height 62
drag, startPoint x: 484, startPoint y: 131, endPoint x: 232, endPoint y: 119, distance: 252.0
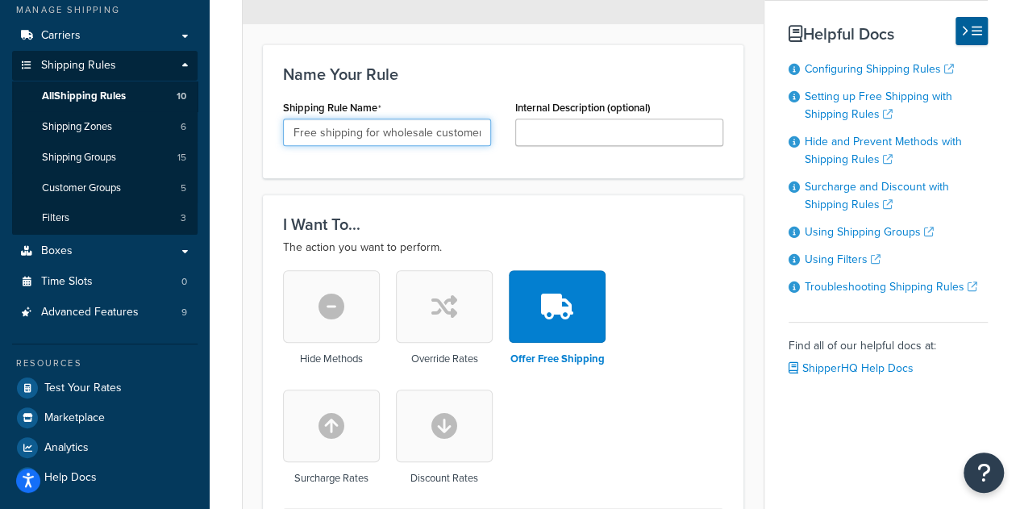
click at [370, 133] on input "Free shipping for wholesale customers if cart is over $300" at bounding box center [387, 132] width 208 height 27
click at [473, 77] on h3 "Name Your Rule" at bounding box center [503, 74] width 440 height 18
drag, startPoint x: 297, startPoint y: 131, endPoint x: 545, endPoint y: 138, distance: 248.5
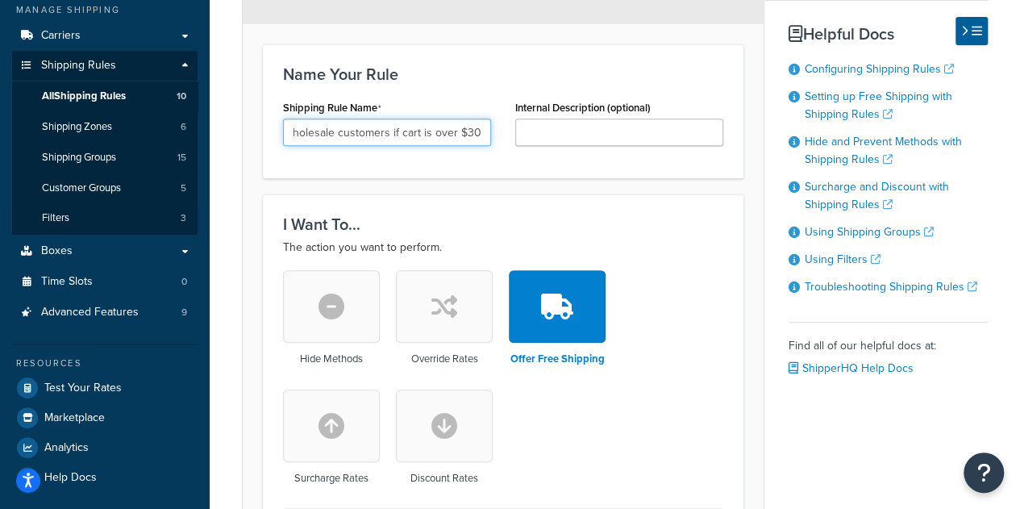
click at [545, 138] on div "Shipping Rule Name Free shipping for wholesale customers if cart is over $300 I…" at bounding box center [503, 127] width 465 height 62
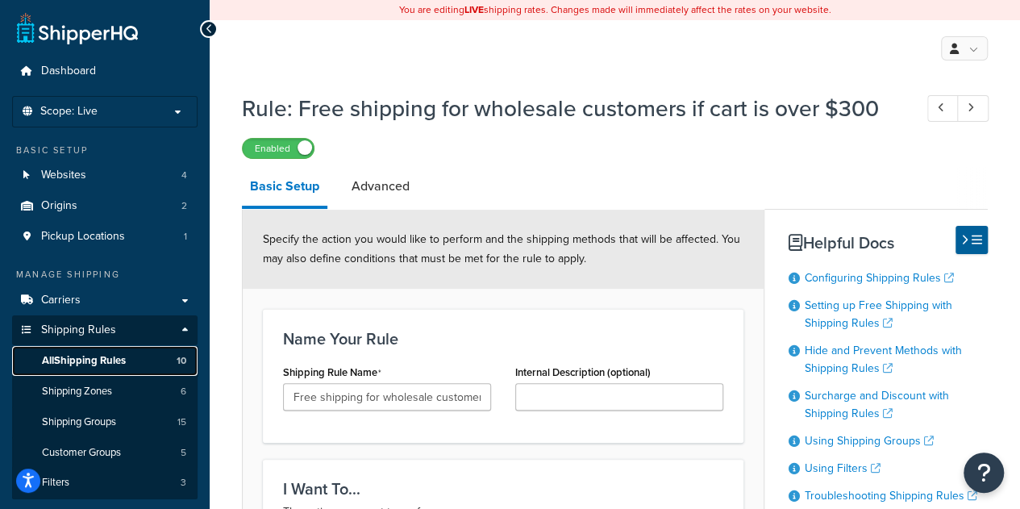
click at [98, 364] on span "All Shipping Rules" at bounding box center [84, 361] width 84 height 14
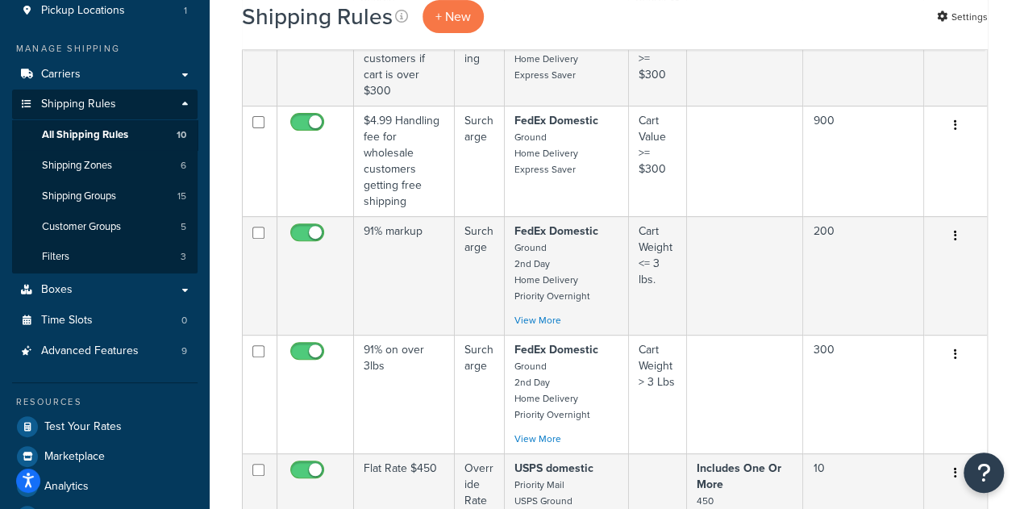
scroll to position [221, 0]
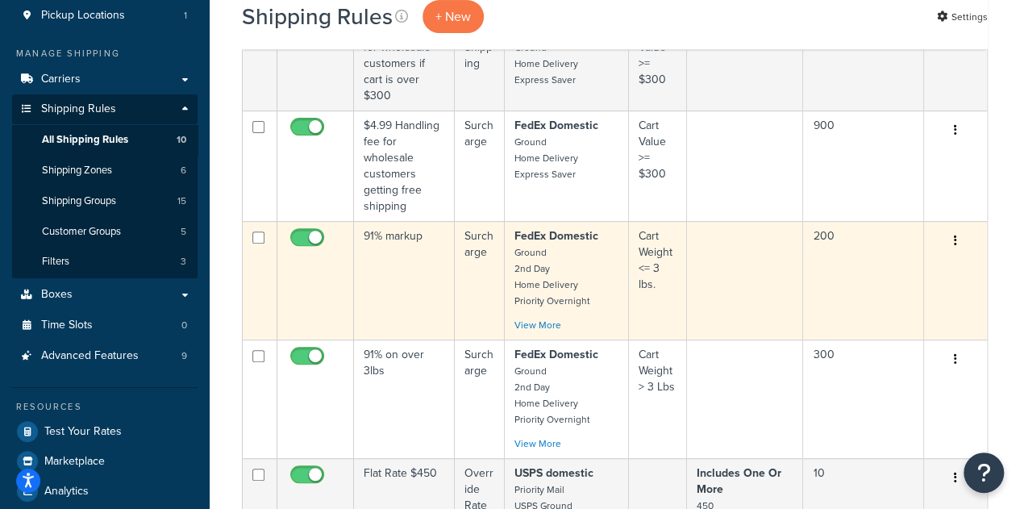
click at [400, 254] on td "91% markup" at bounding box center [404, 280] width 101 height 119
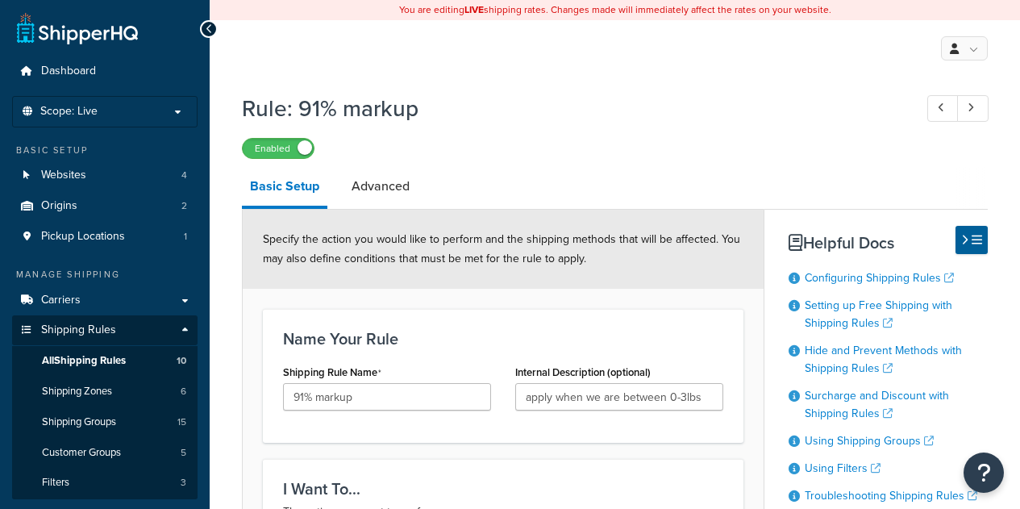
select select "PERCENTAGE"
select select "CART"
drag, startPoint x: 357, startPoint y: 396, endPoint x: 257, endPoint y: 392, distance: 99.3
type input "Markup 91%"
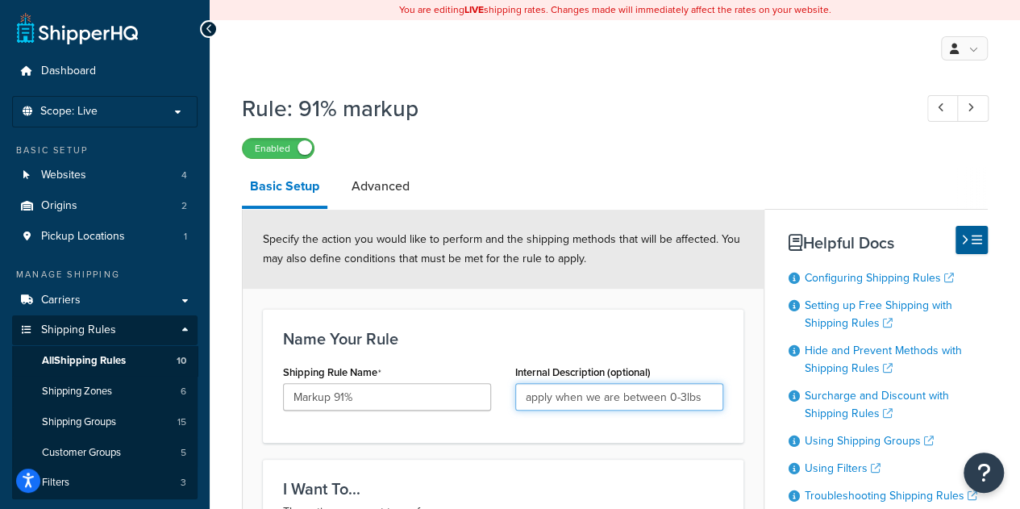
drag, startPoint x: 584, startPoint y: 400, endPoint x: 728, endPoint y: 402, distance: 144.4
click at [728, 402] on div "Internal Description (optional) apply when we are between 0-3lbs" at bounding box center [619, 392] width 232 height 62
click at [621, 407] on input "apply when we are between 0-3lbs" at bounding box center [619, 396] width 208 height 27
click at [382, 181] on link "Advanced" at bounding box center [381, 186] width 74 height 39
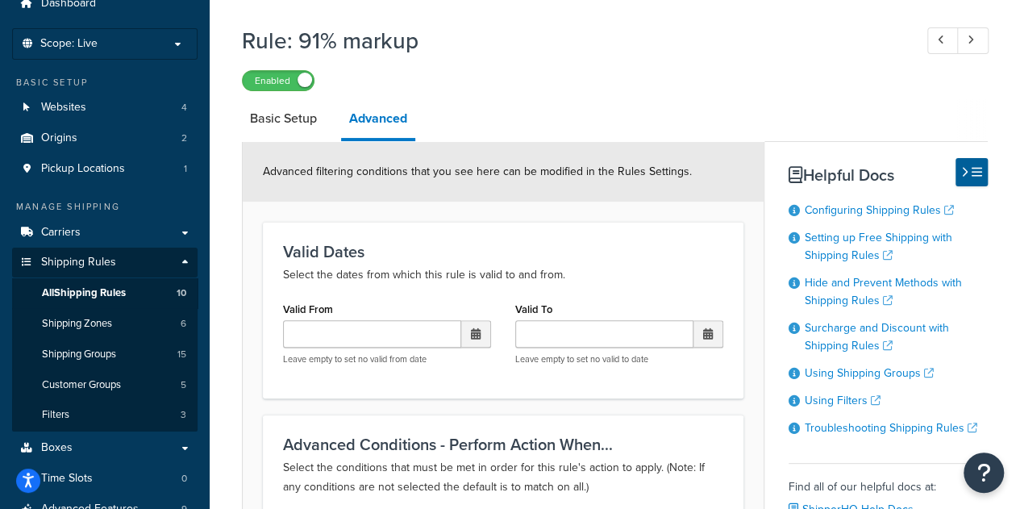
scroll to position [66, 0]
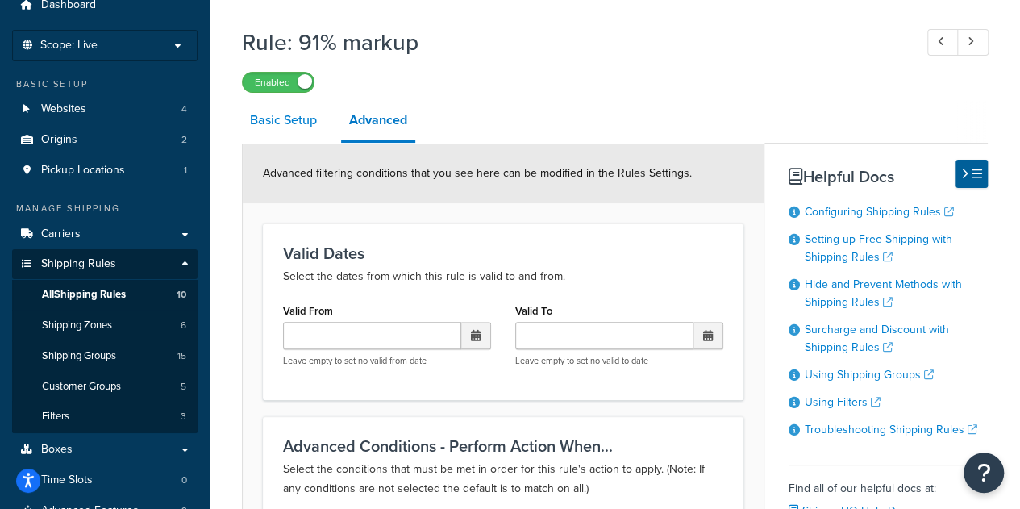
click at [290, 123] on link "Basic Setup" at bounding box center [283, 120] width 83 height 39
select select "PERCENTAGE"
select select "CART"
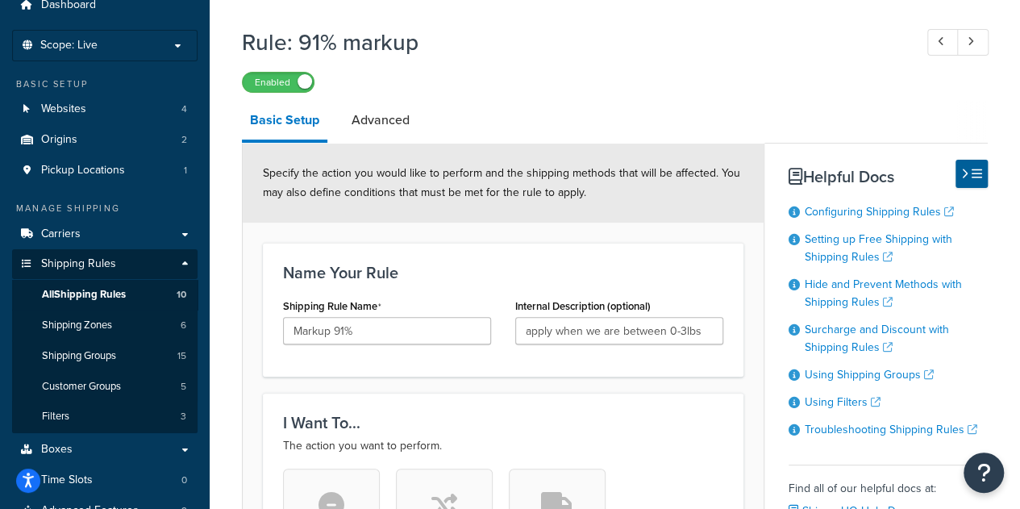
scroll to position [98, 0]
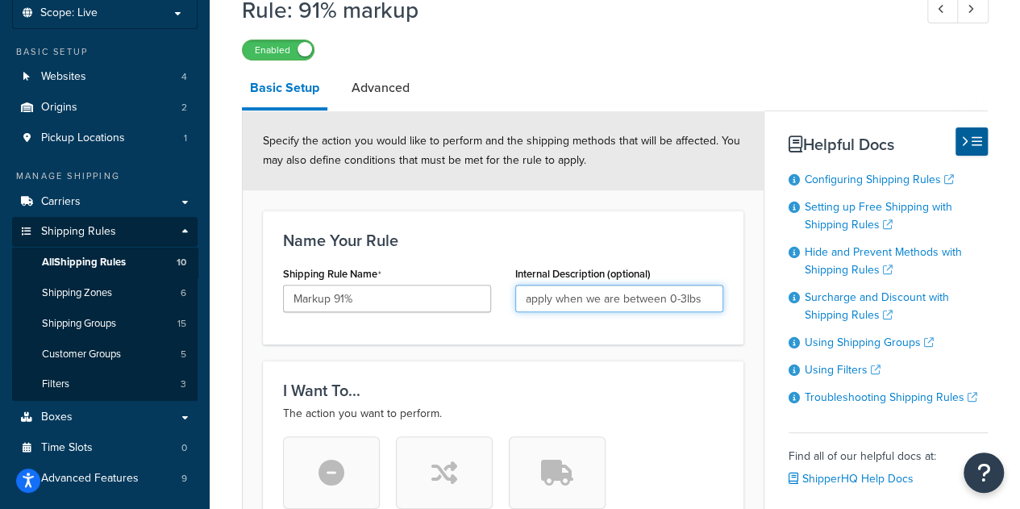
drag, startPoint x: 706, startPoint y: 302, endPoint x: 497, endPoint y: 285, distance: 209.6
click at [497, 285] on div "Shipping Rule Name Markup 91% Internal Description (optional) apply when we are…" at bounding box center [503, 293] width 465 height 62
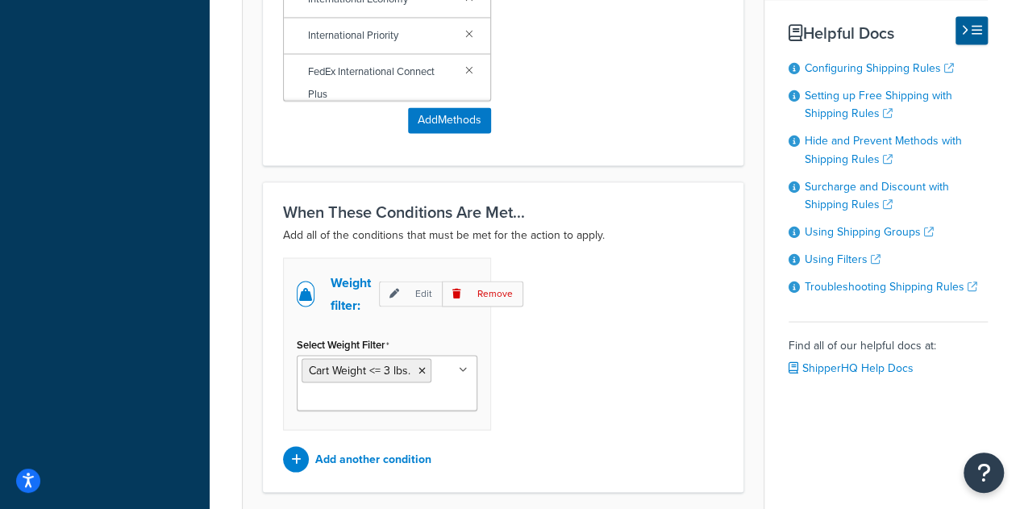
scroll to position [1505, 0]
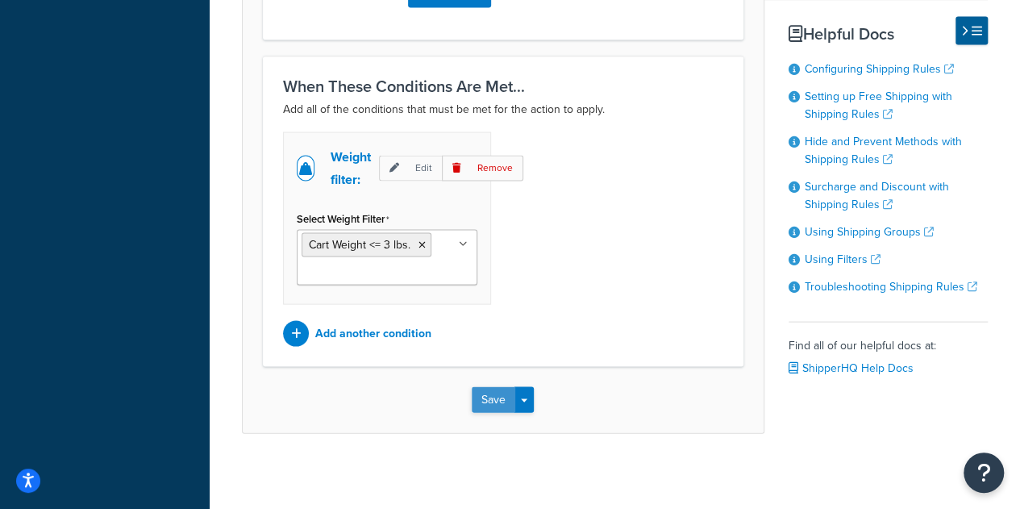
type input "Apply when Cart <= 3 lbs"
click at [503, 398] on button "Save" at bounding box center [494, 399] width 44 height 26
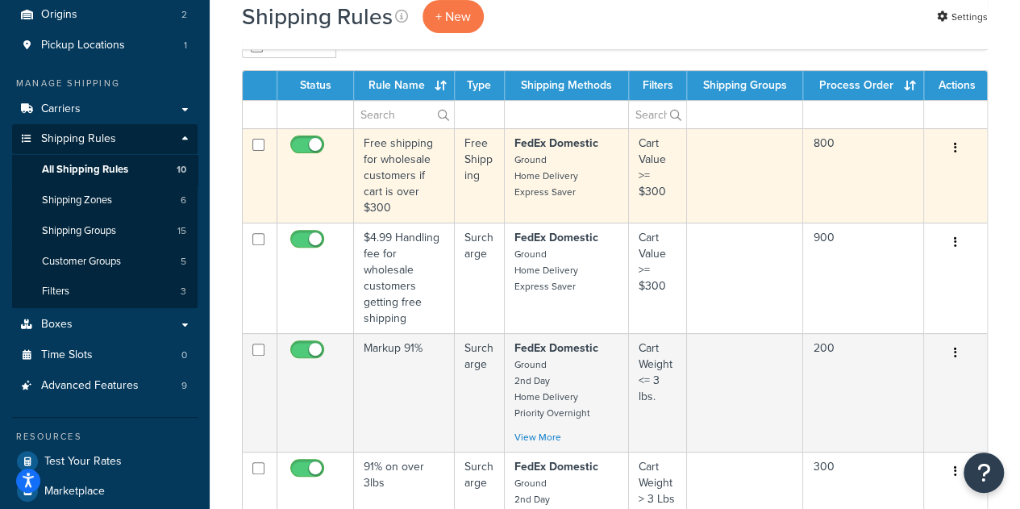
scroll to position [206, 0]
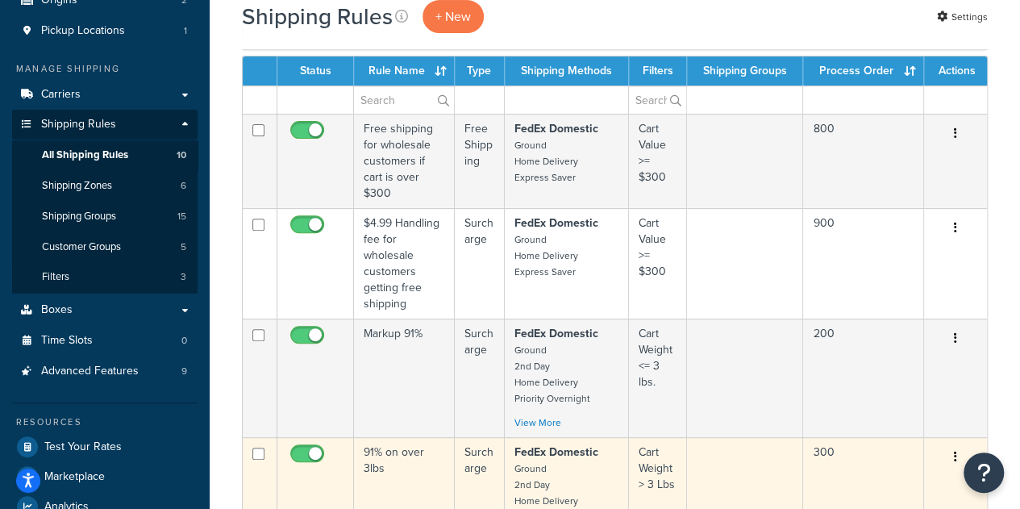
click at [407, 459] on td "91% on over 3lbs" at bounding box center [404, 496] width 101 height 119
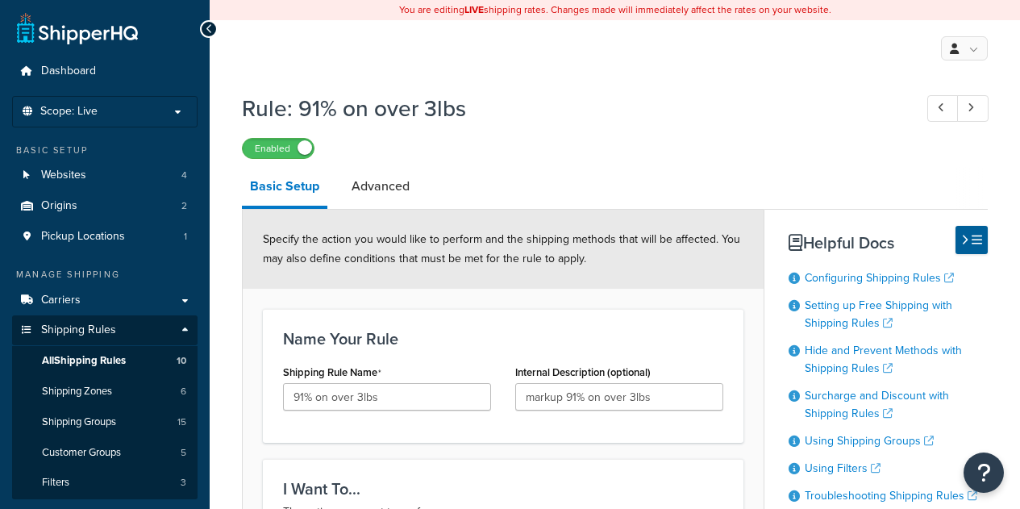
select select "PERCENTAGE"
select select "CART"
drag, startPoint x: 390, startPoint y: 402, endPoint x: 254, endPoint y: 394, distance: 136.5
type input "Markup 91%"
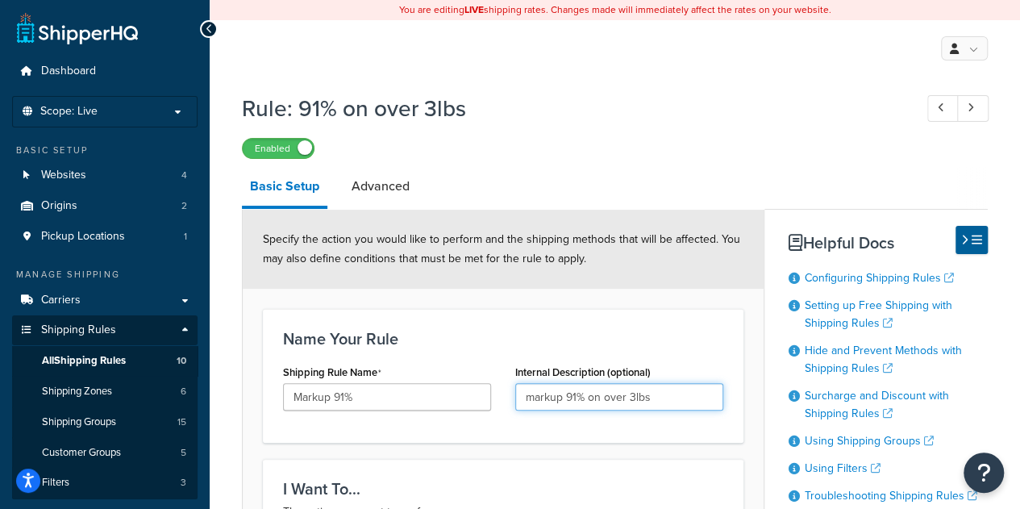
drag, startPoint x: 667, startPoint y: 405, endPoint x: 511, endPoint y: 391, distance: 157.1
click at [511, 391] on div "Internal Description (optional) markup 91% on over 3lbs" at bounding box center [619, 392] width 232 height 62
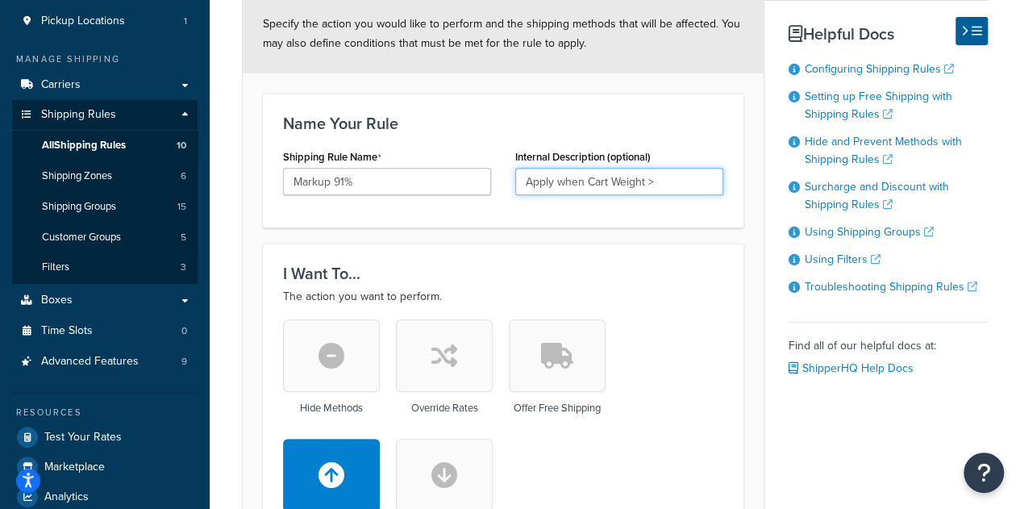
scroll to position [215, 0]
type input "Apply when Cart Weight > 3 lbs"
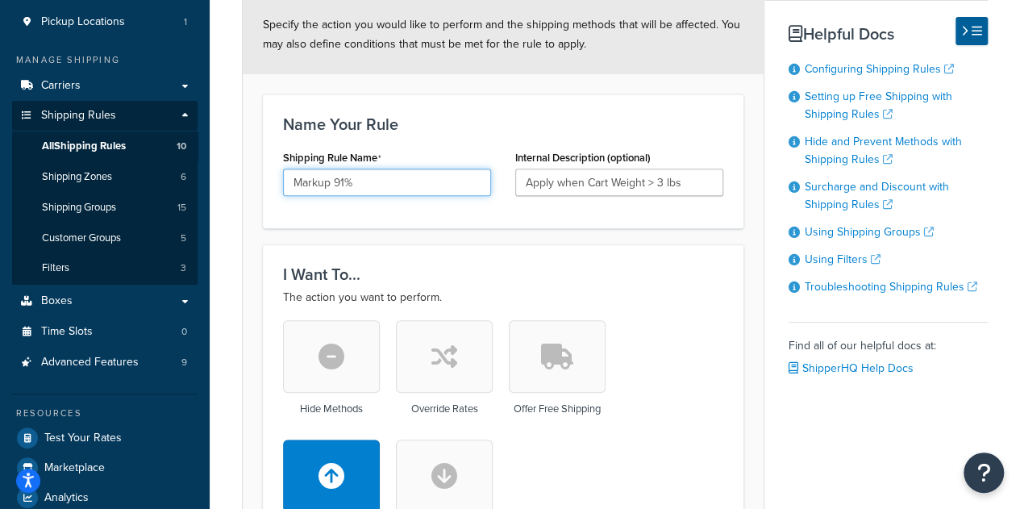
click at [412, 177] on input "Markup 91%" at bounding box center [387, 182] width 208 height 27
type input "Markup 91% when cart weight > 3 lbs"
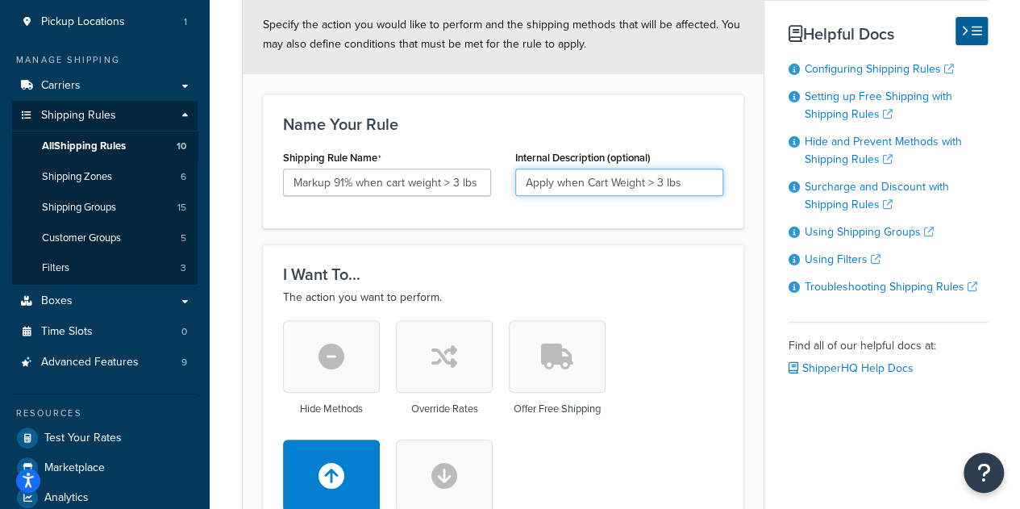
drag, startPoint x: 690, startPoint y: 183, endPoint x: 514, endPoint y: 177, distance: 176.7
click at [514, 177] on div "Internal Description (optional) Apply when Cart Weight > 3 lbs" at bounding box center [619, 177] width 232 height 62
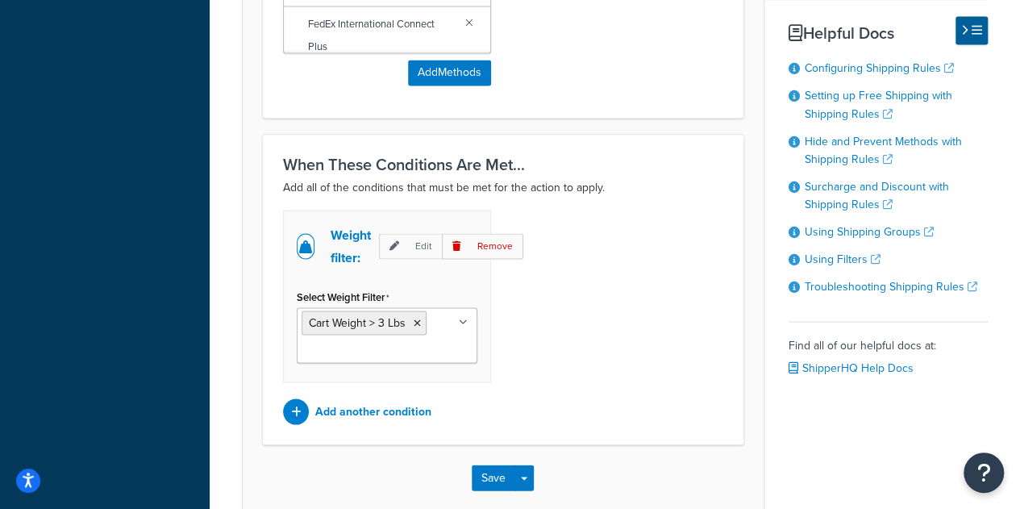
scroll to position [1426, 0]
click at [487, 476] on button "Save" at bounding box center [494, 478] width 44 height 26
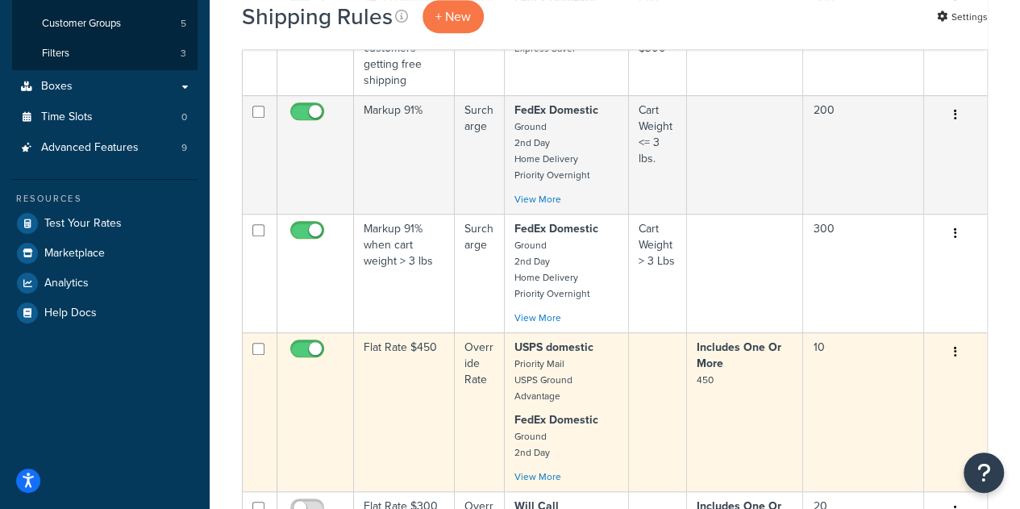
scroll to position [377, 0]
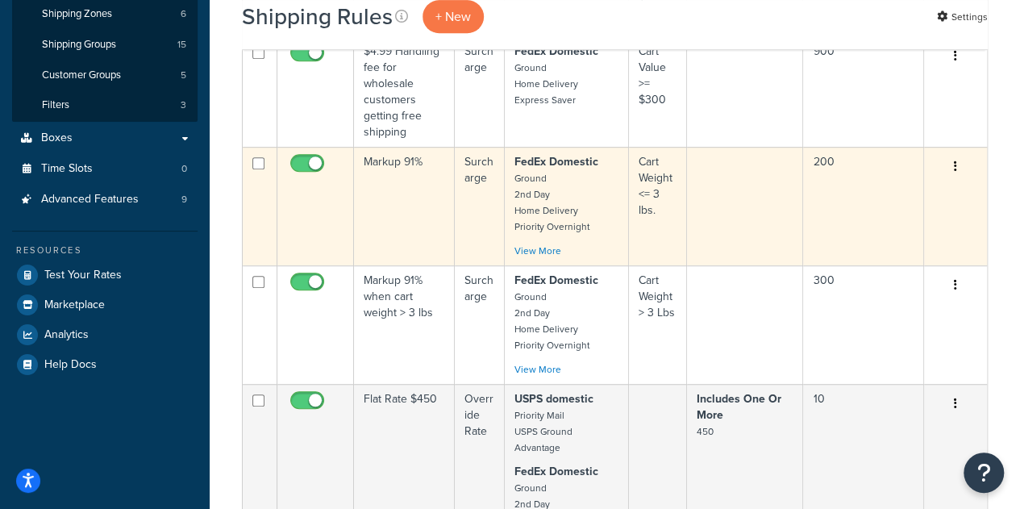
click at [411, 202] on td "Markup 91%" at bounding box center [404, 206] width 101 height 119
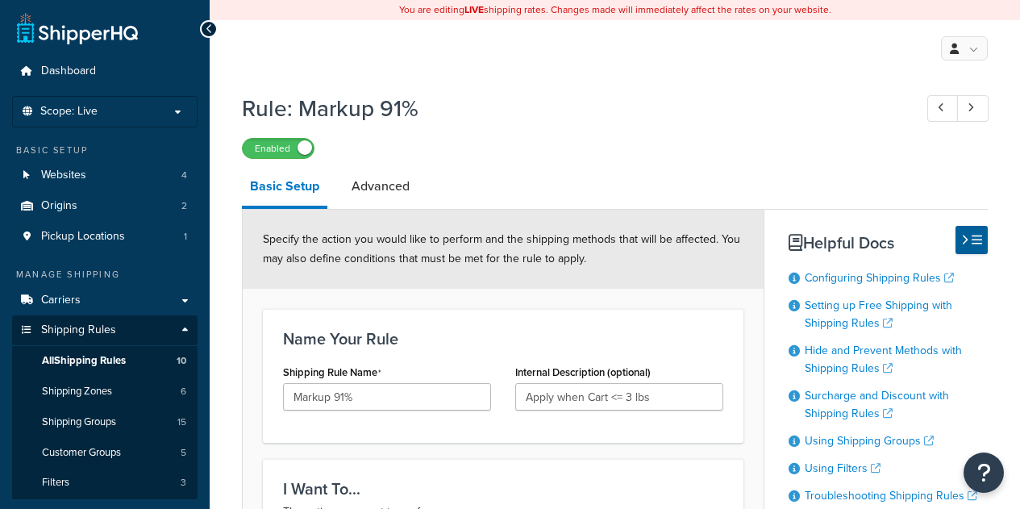
select select "PERCENTAGE"
select select "CART"
click at [412, 402] on input "Markup 91%" at bounding box center [387, 396] width 208 height 27
type input "Markup 91% when cart weight <= 3 lbs"
drag, startPoint x: 676, startPoint y: 394, endPoint x: 499, endPoint y: 377, distance: 177.5
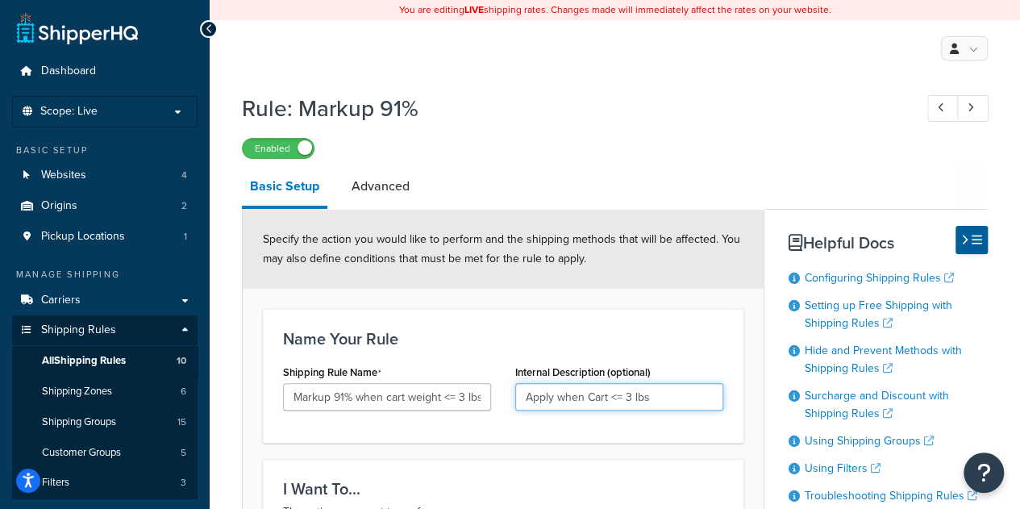
click at [499, 377] on div "Shipping Rule Name Markup 91% when cart weight <= 3 lbs Internal Description (o…" at bounding box center [503, 392] width 465 height 62
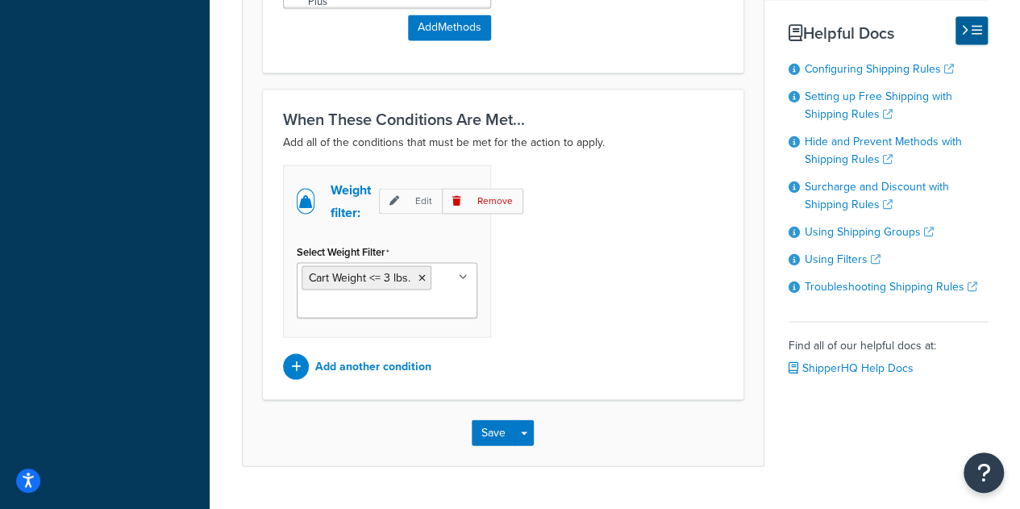
scroll to position [1505, 0]
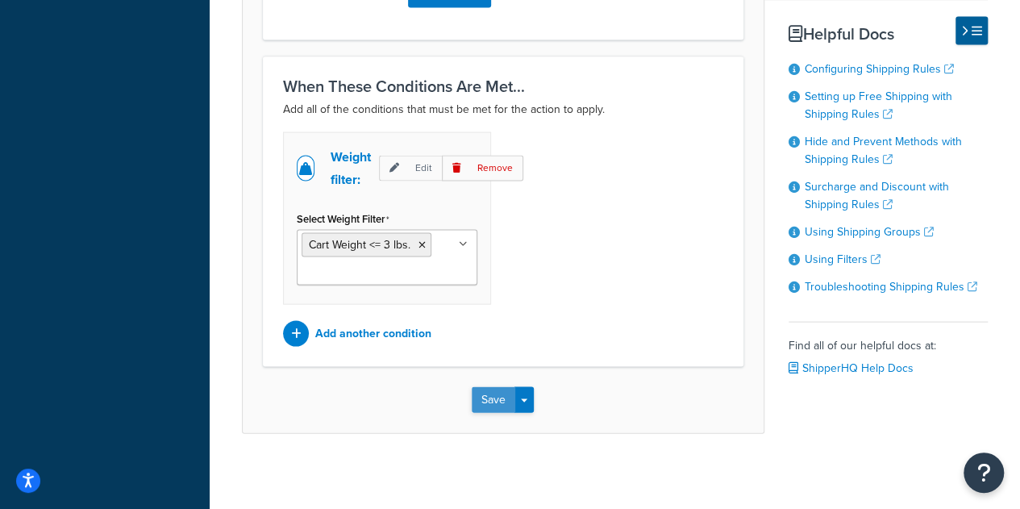
click at [492, 402] on button "Save" at bounding box center [494, 399] width 44 height 26
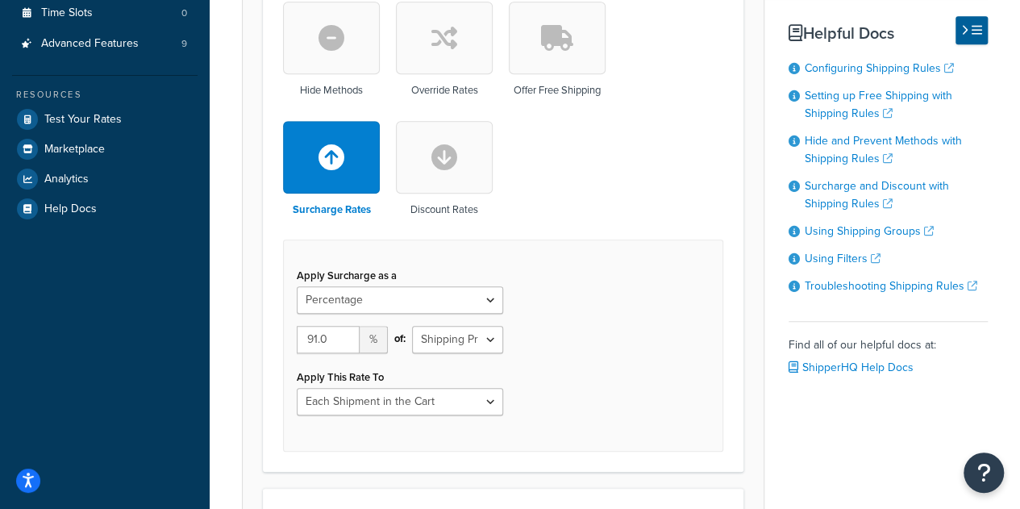
scroll to position [573, 0]
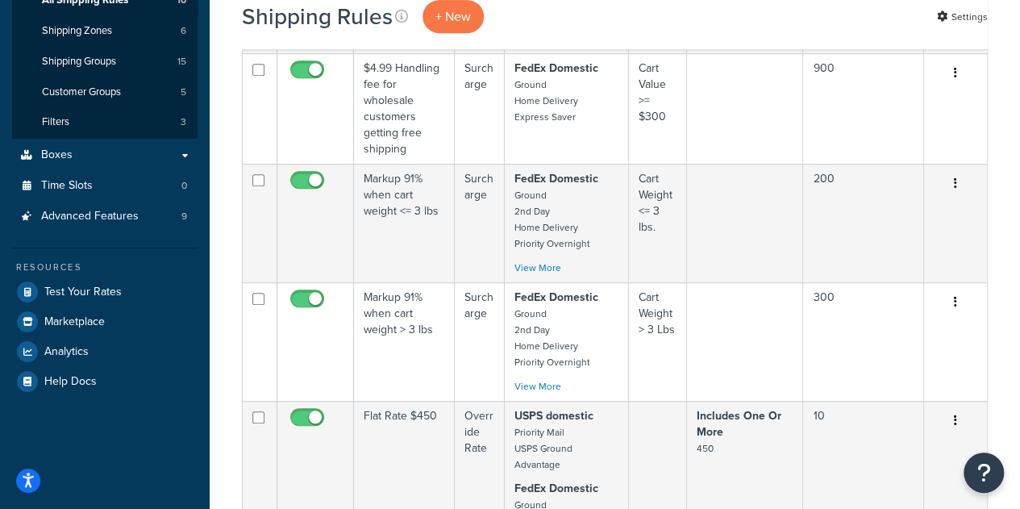
scroll to position [329, 0]
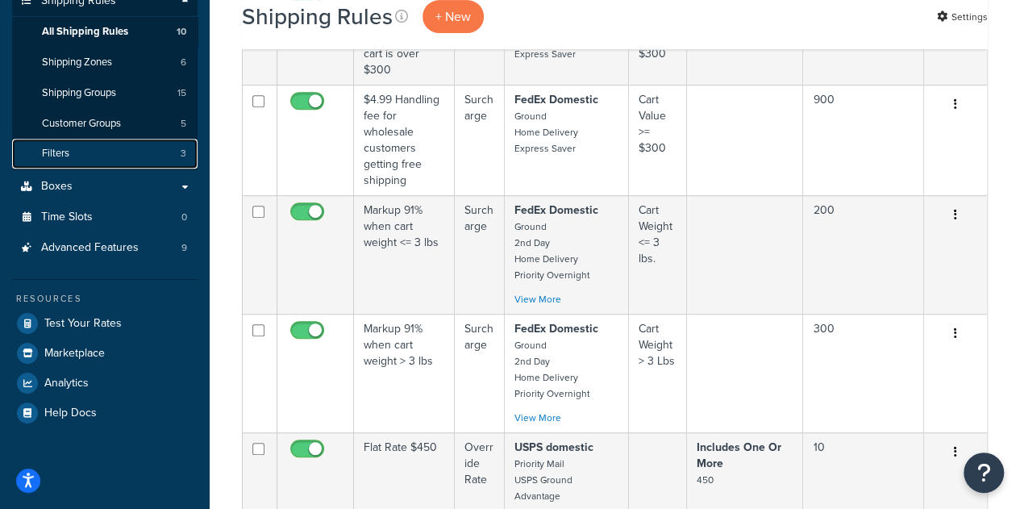
click at [120, 149] on link "Filters 3" at bounding box center [105, 154] width 186 height 30
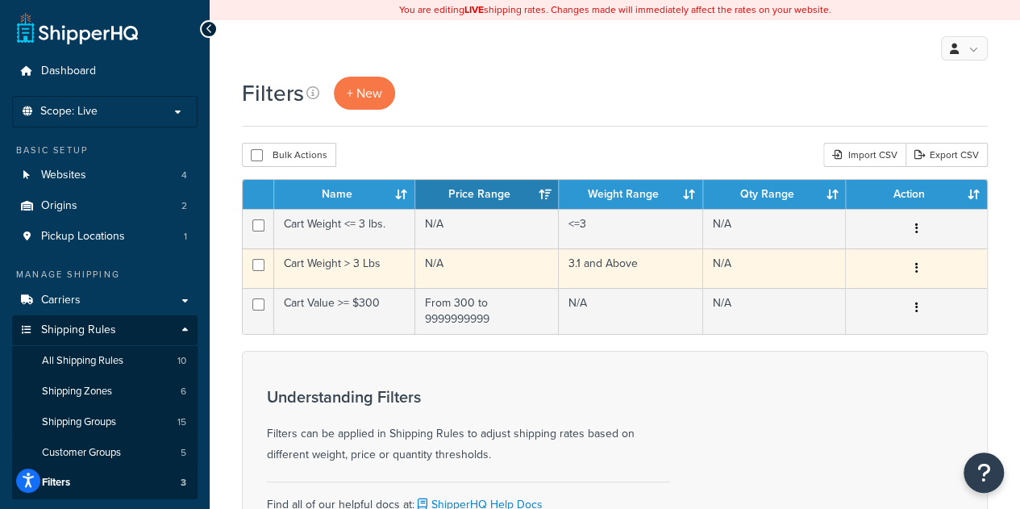
click at [397, 268] on td "Cart Weight > 3 Lbs" at bounding box center [344, 268] width 141 height 40
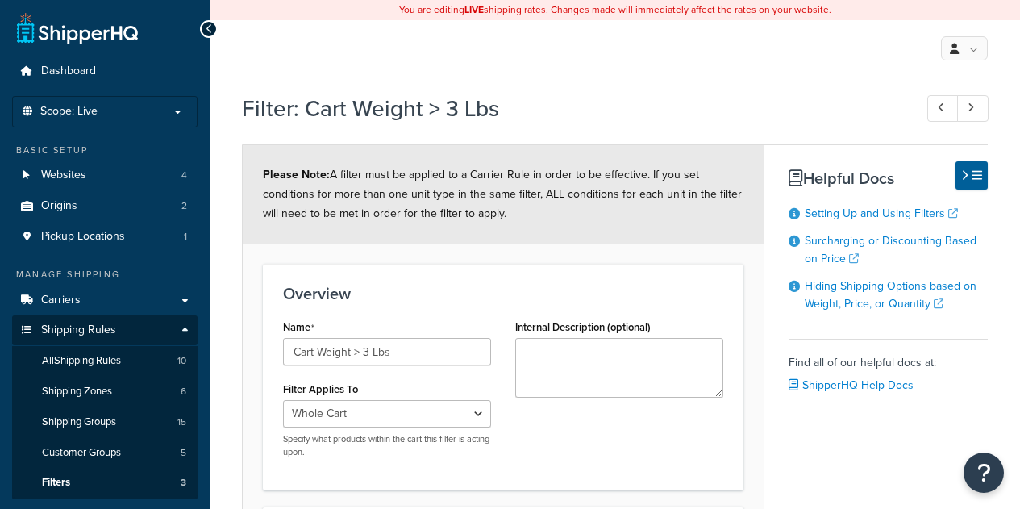
select select "range"
click at [375, 348] on input "Cart Weight > 3 Lbs" at bounding box center [387, 351] width 208 height 27
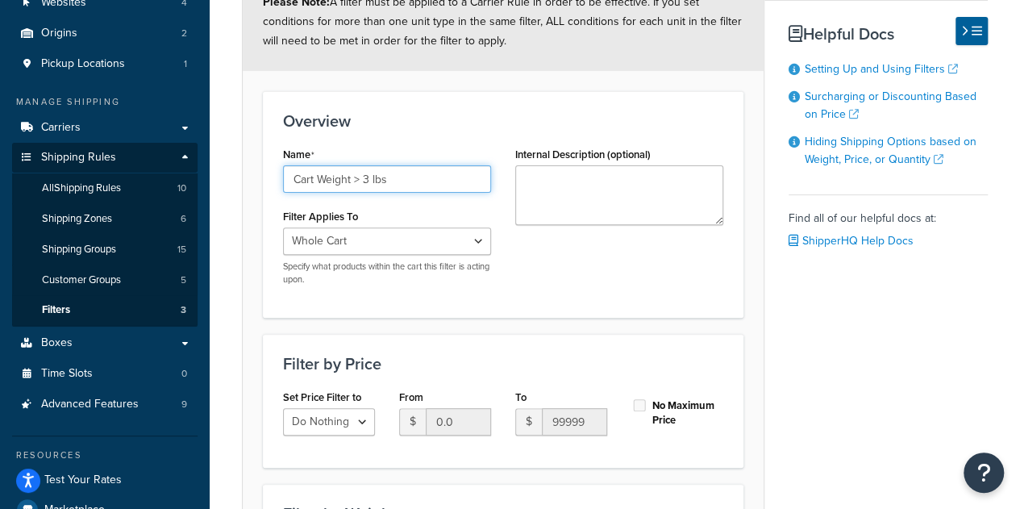
scroll to position [582, 0]
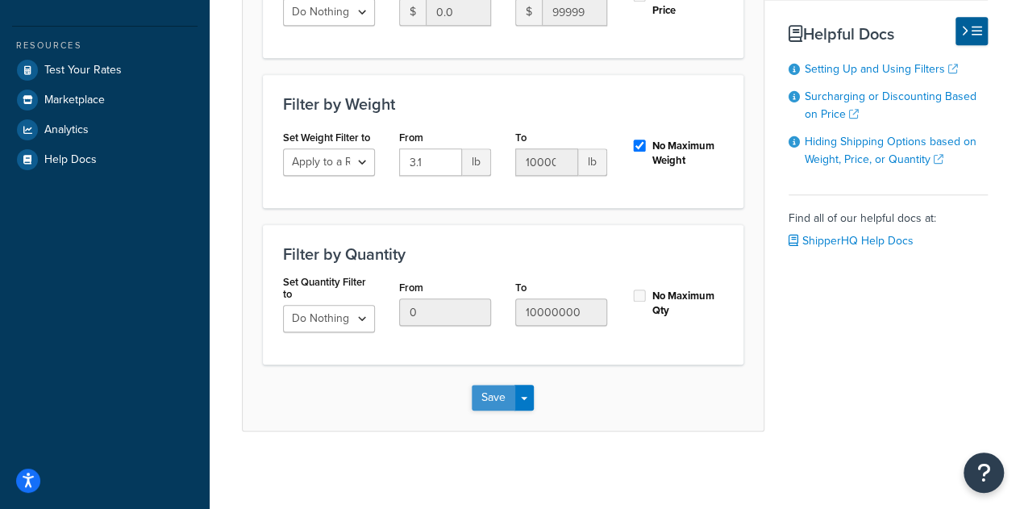
type input "Cart Weight > 3 lbs"
click at [494, 390] on button "Save" at bounding box center [494, 398] width 44 height 26
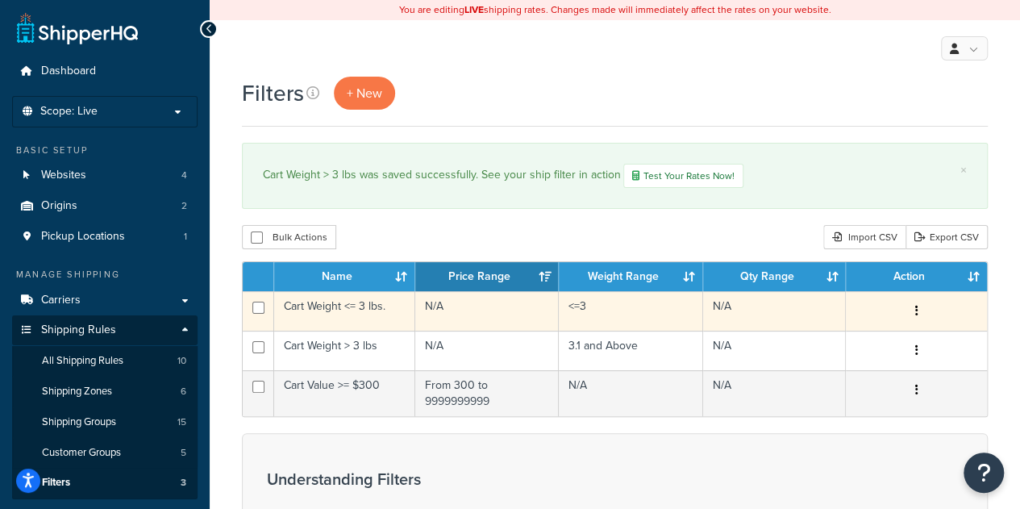
click at [394, 310] on td "Cart Weight <= 3 lbs." at bounding box center [344, 311] width 141 height 40
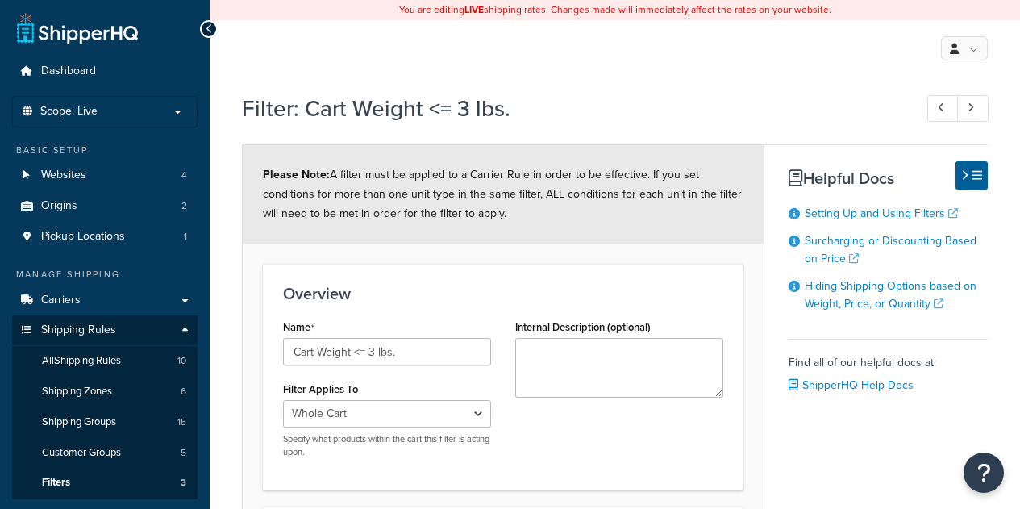
select select "range"
click at [418, 361] on input "Cart Weight <= 3 lbs." at bounding box center [387, 351] width 208 height 27
type input "Cart Weight <= 3 lbs"
click at [446, 285] on h3 "Overview" at bounding box center [503, 294] width 440 height 18
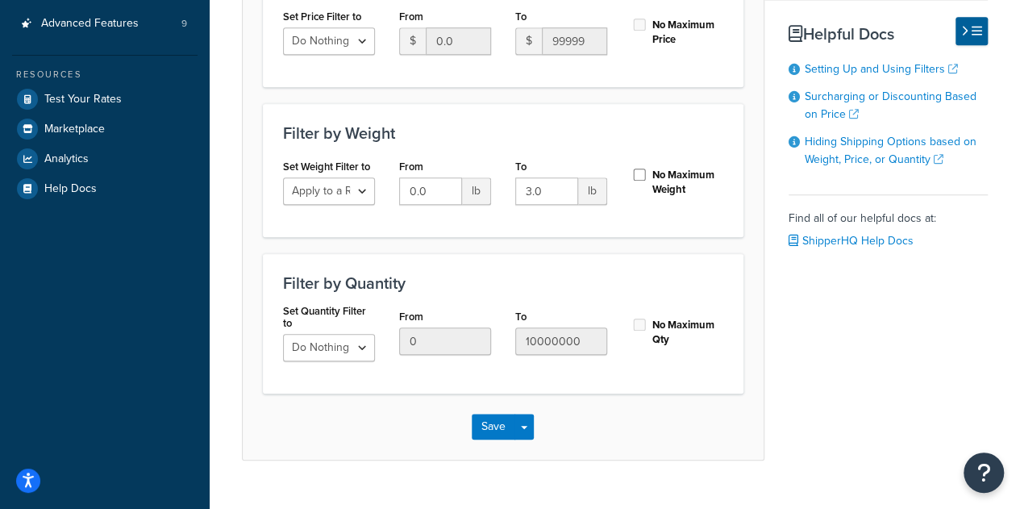
scroll to position [563, 0]
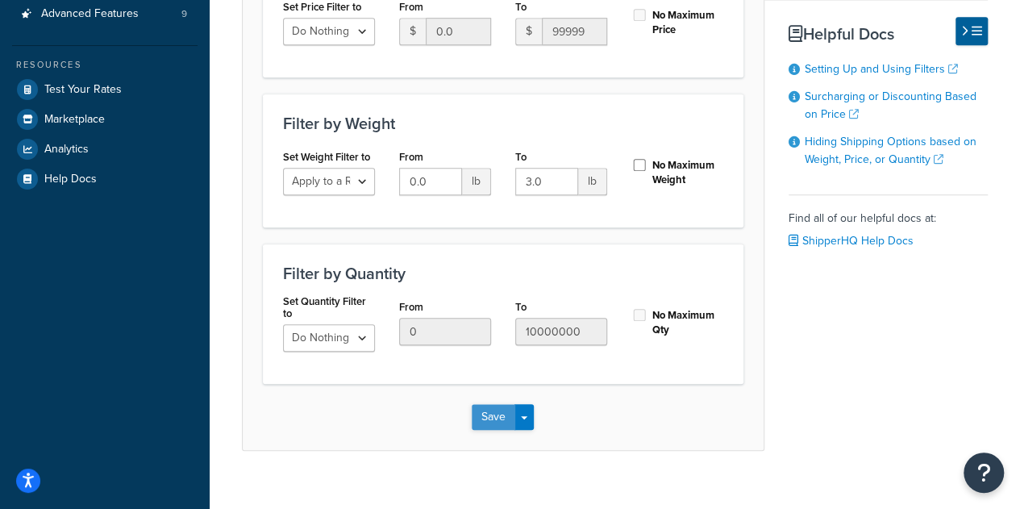
click at [503, 422] on button "Save" at bounding box center [494, 417] width 44 height 26
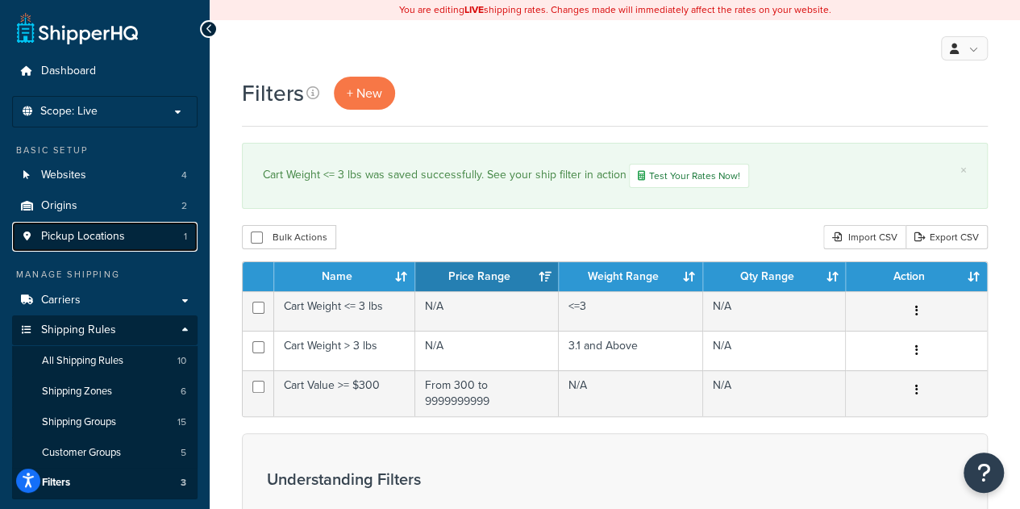
click at [116, 230] on span "Pickup Locations" at bounding box center [83, 237] width 84 height 14
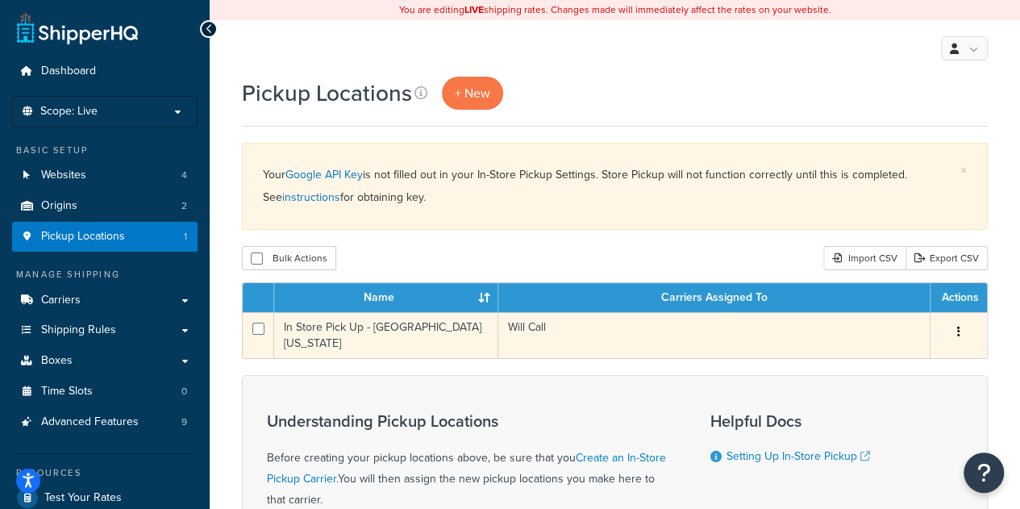
click at [380, 329] on td "In Store Pick Up - [GEOGRAPHIC_DATA] [US_STATE]" at bounding box center [386, 335] width 224 height 46
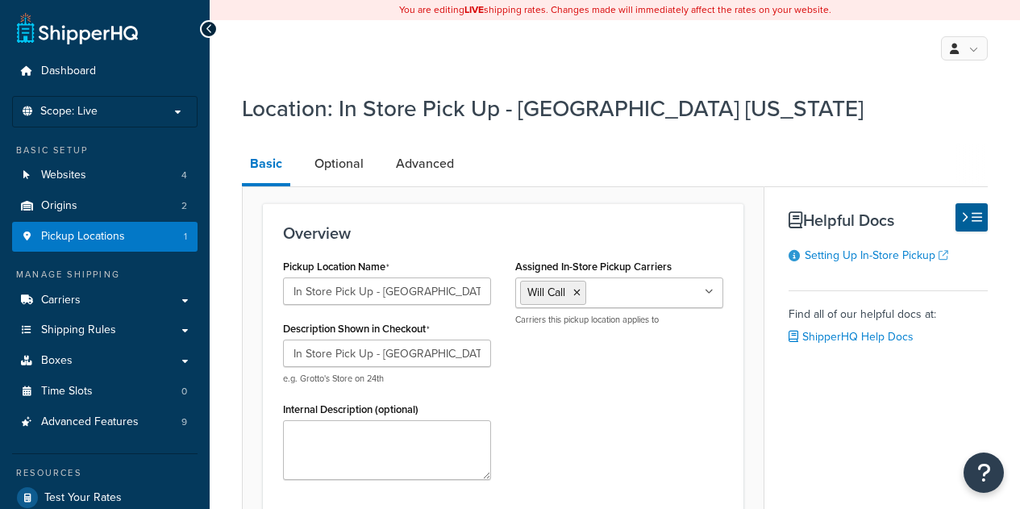
select select "43"
click at [968, 215] on icon at bounding box center [964, 217] width 7 height 12
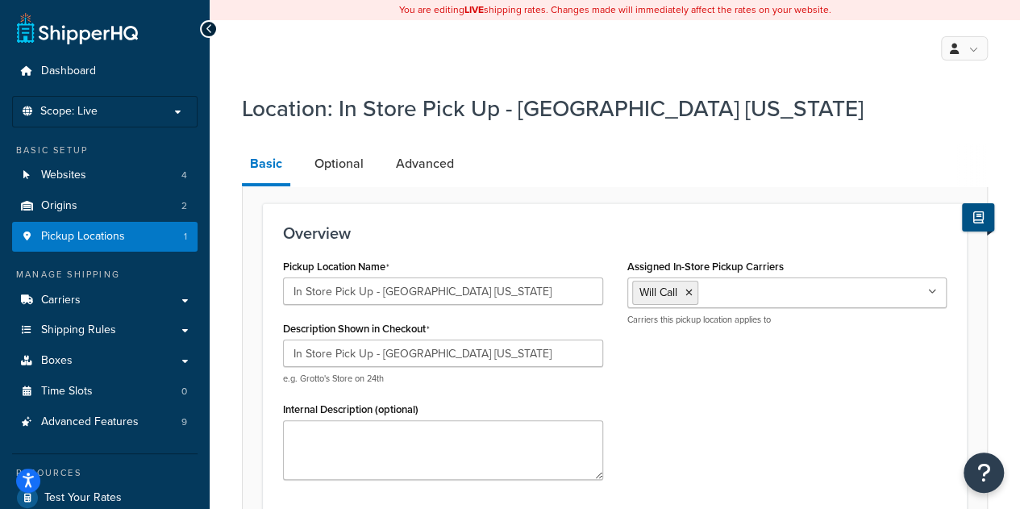
click at [979, 219] on icon at bounding box center [979, 217] width 10 height 12
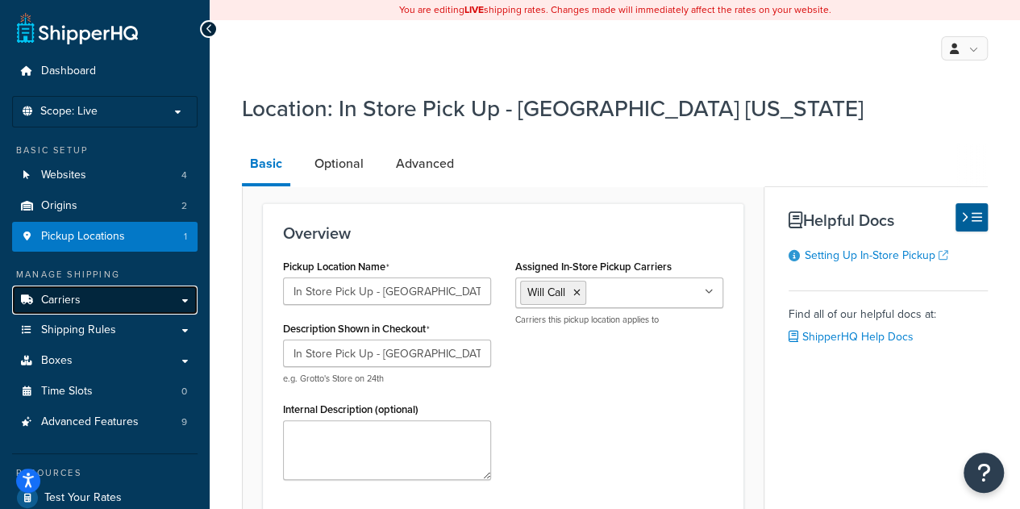
click at [108, 302] on link "Carriers" at bounding box center [105, 301] width 186 height 30
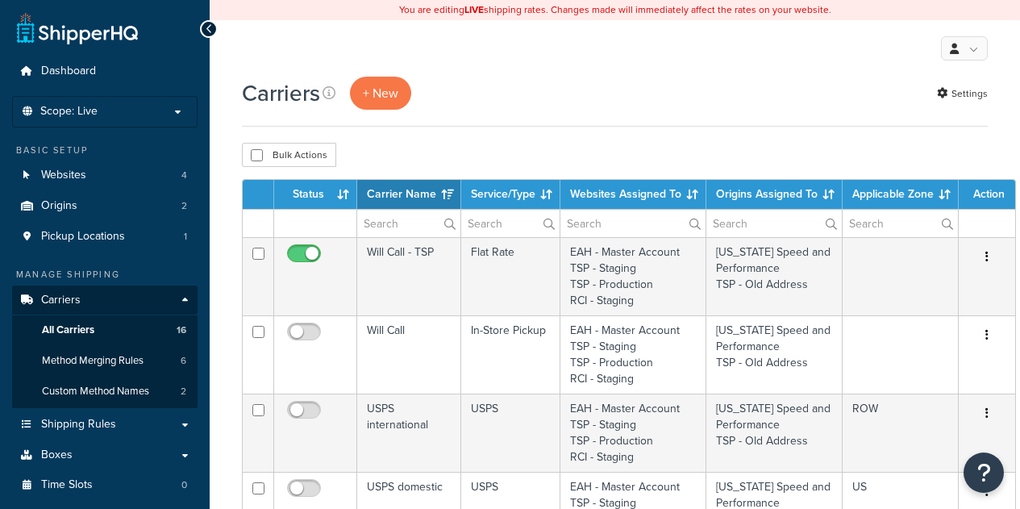
select select "15"
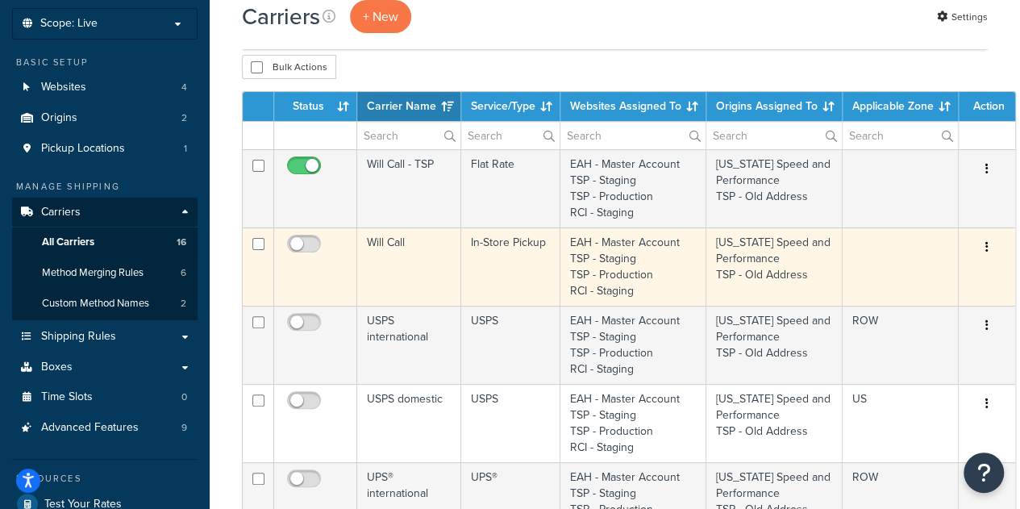
scroll to position [89, 0]
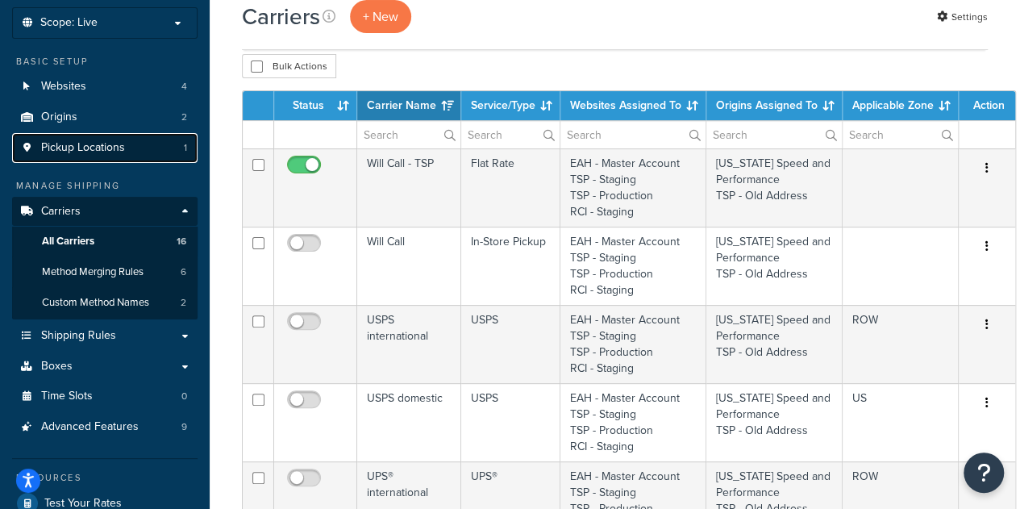
click at [115, 143] on span "Pickup Locations" at bounding box center [83, 148] width 84 height 14
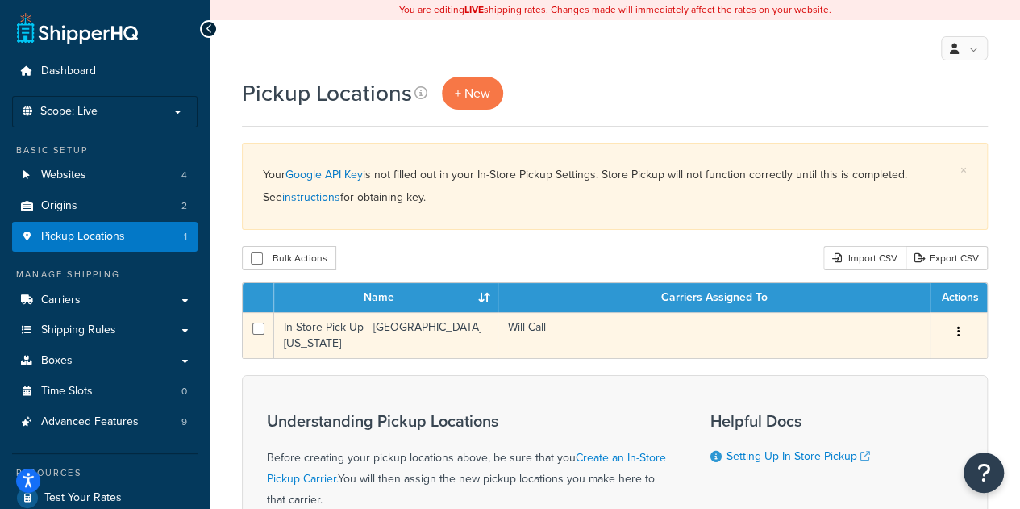
click at [958, 335] on icon "button" at bounding box center [958, 331] width 3 height 11
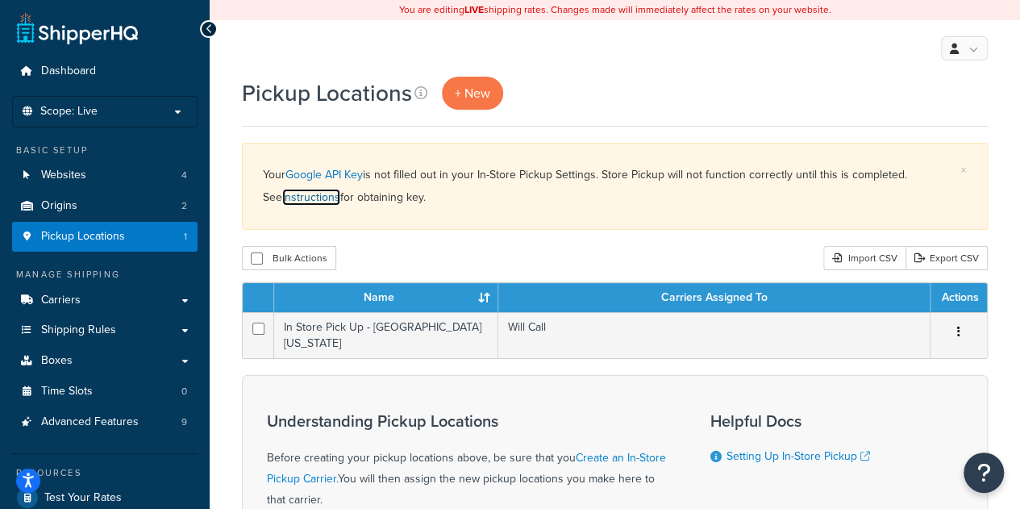
click at [311, 199] on link "instructions" at bounding box center [311, 197] width 58 height 17
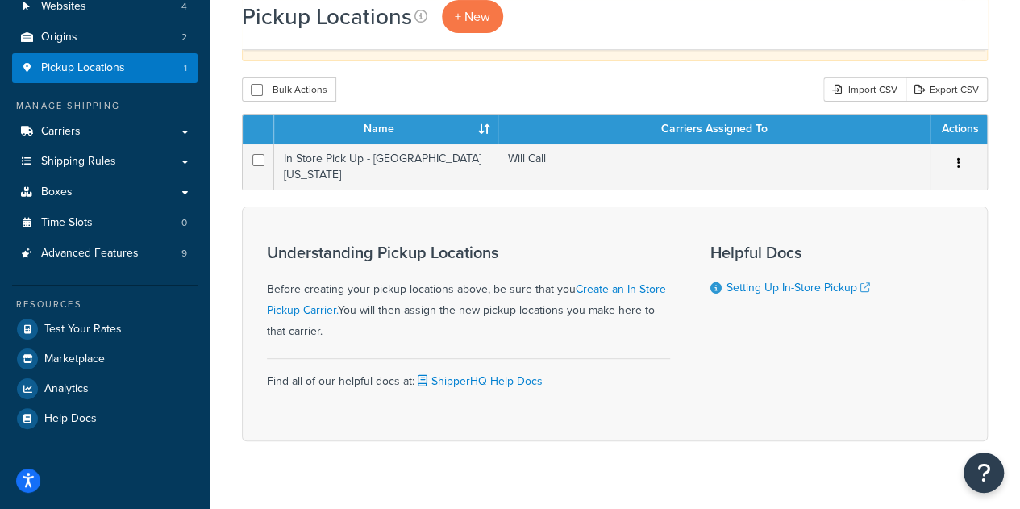
scroll to position [168, 0]
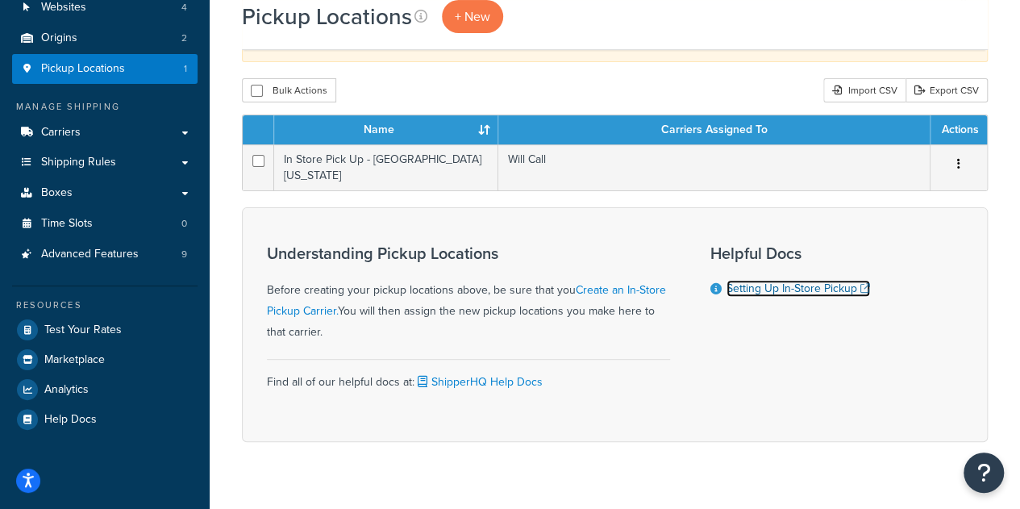
click at [774, 286] on link "Setting Up In-Store Pickup" at bounding box center [799, 288] width 144 height 17
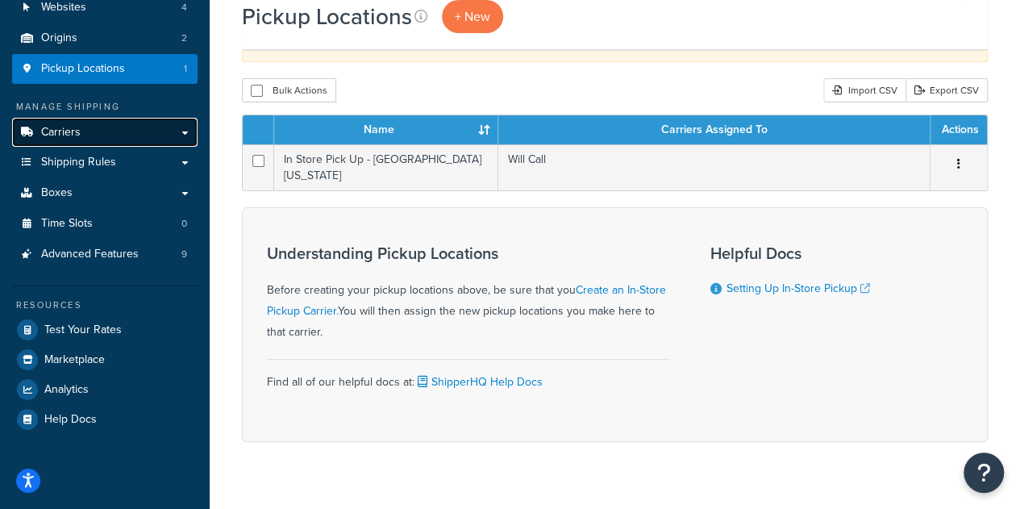
click at [95, 129] on link "Carriers" at bounding box center [105, 133] width 186 height 30
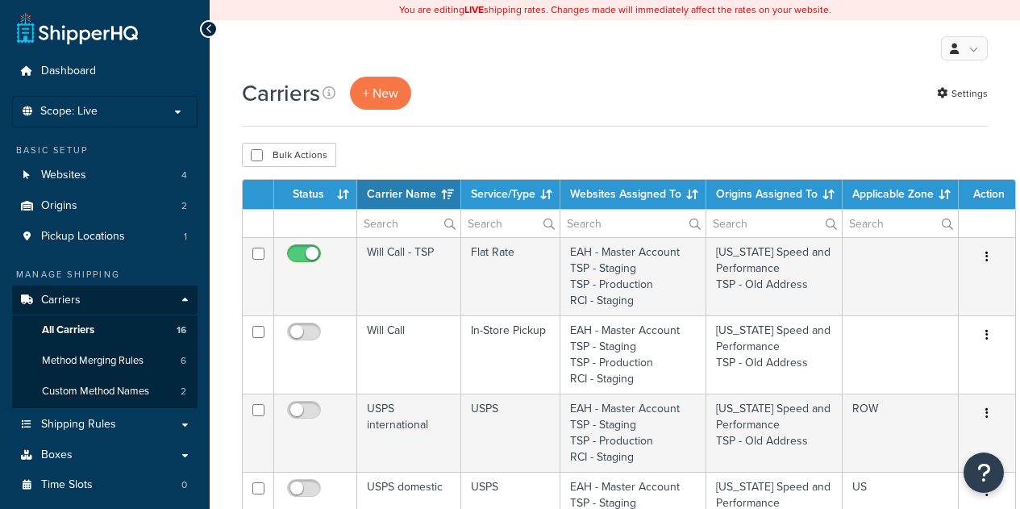
select select "15"
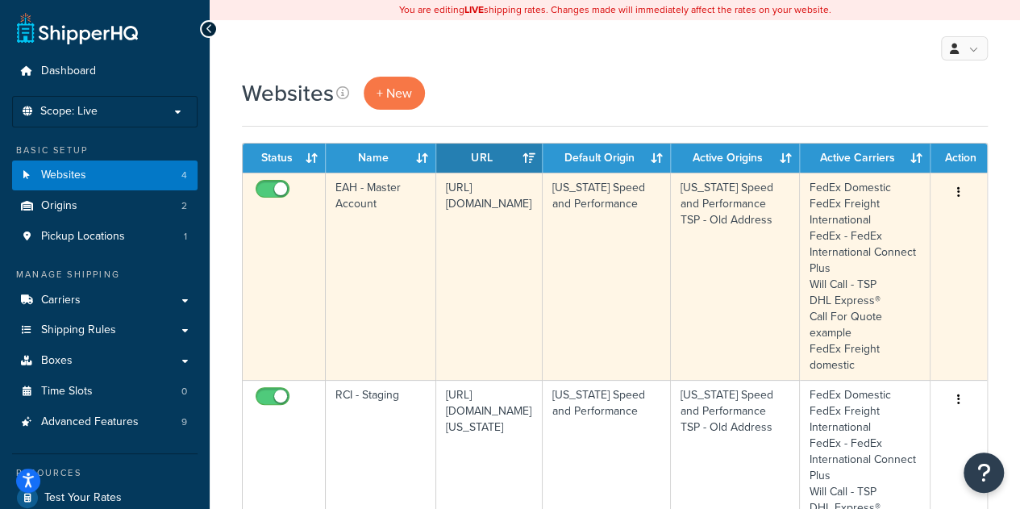
click at [397, 236] on td "EAH - Master Account" at bounding box center [381, 276] width 111 height 207
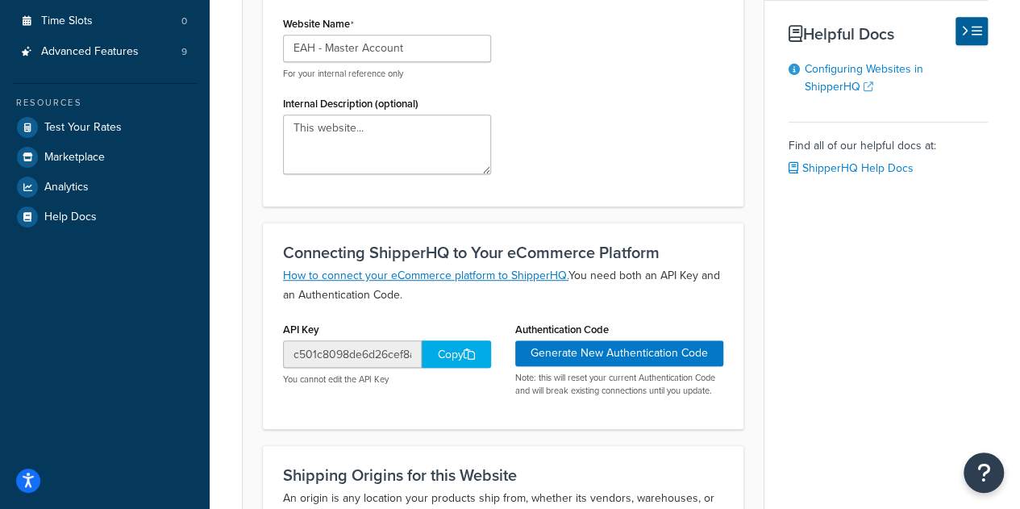
scroll to position [371, 0]
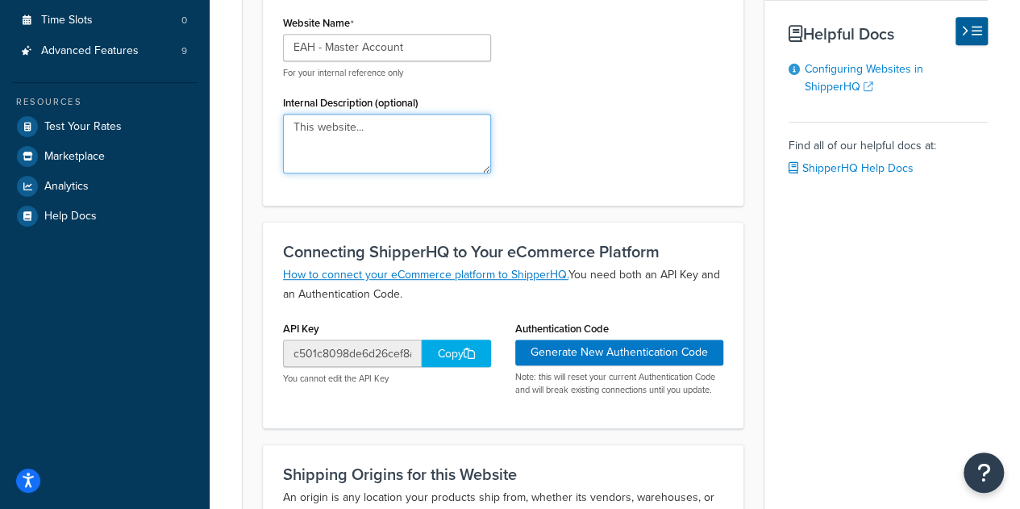
click at [363, 136] on textarea "This website..." at bounding box center [387, 144] width 208 height 60
type textarea "T"
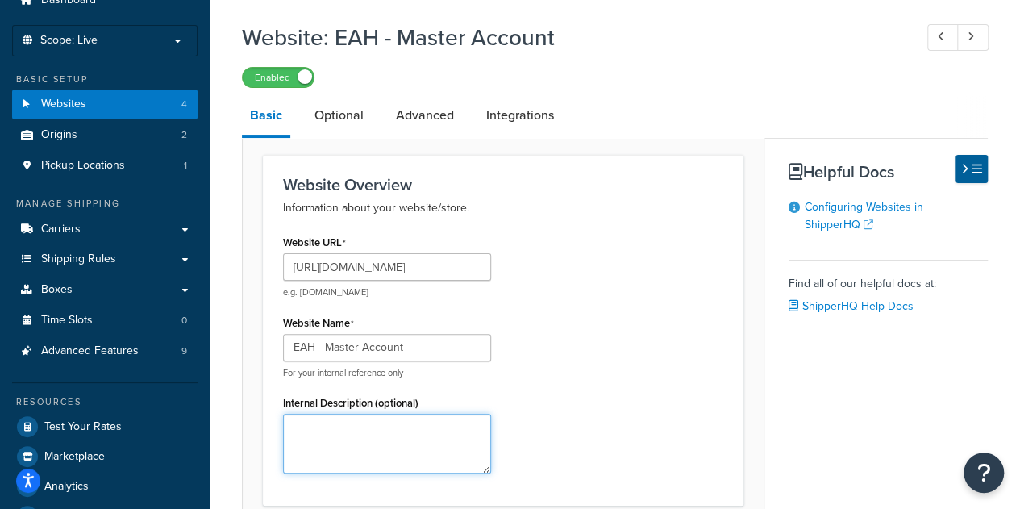
scroll to position [0, 0]
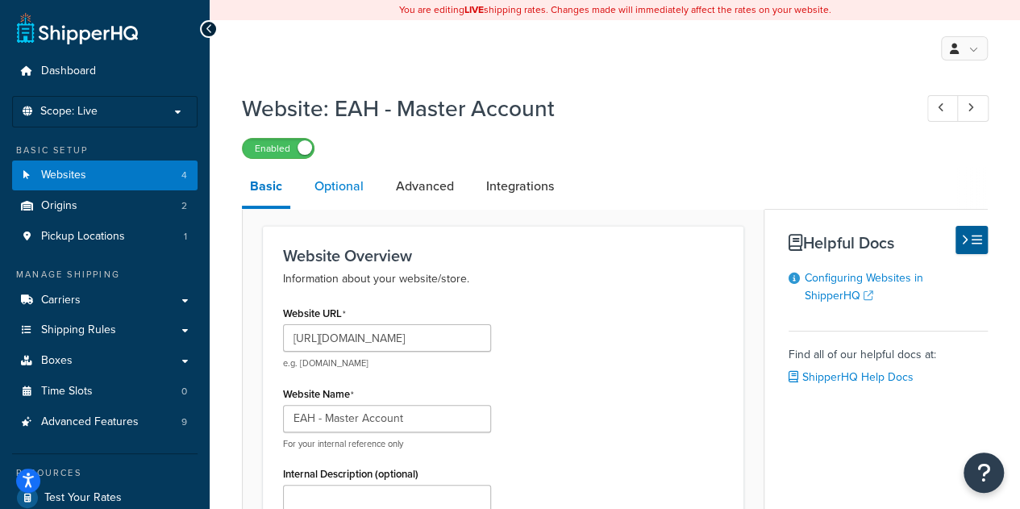
click at [332, 182] on link "Optional" at bounding box center [339, 186] width 65 height 39
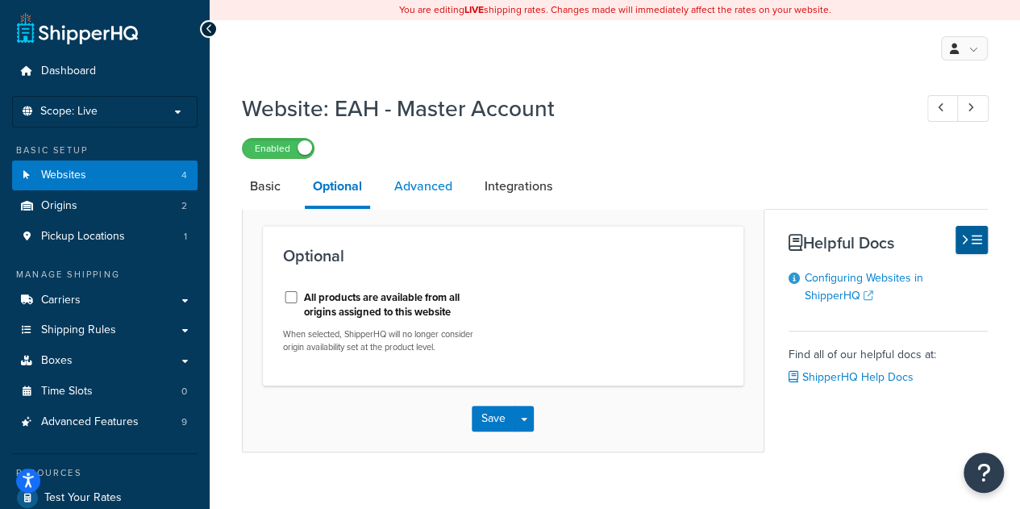
click at [417, 179] on link "Advanced" at bounding box center [423, 186] width 74 height 39
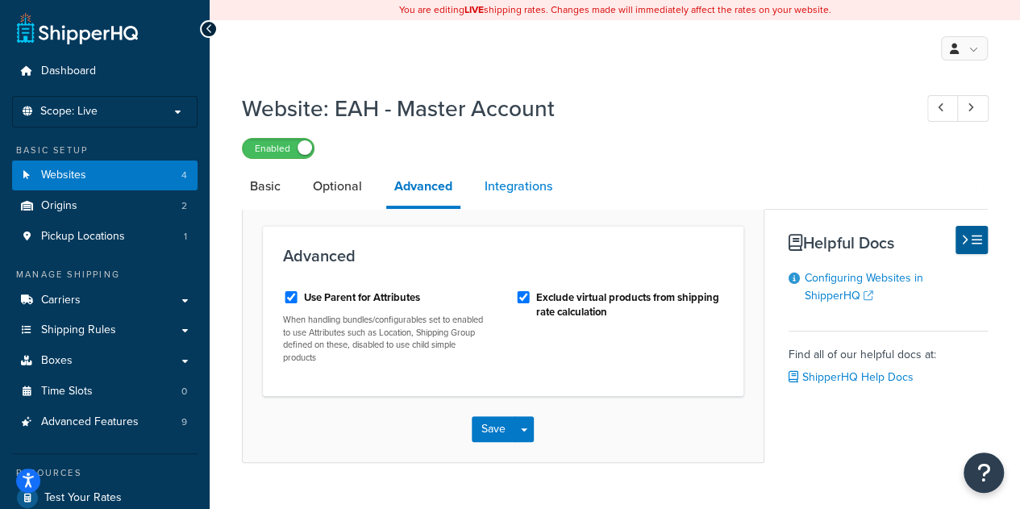
click at [520, 186] on link "Integrations" at bounding box center [519, 186] width 84 height 39
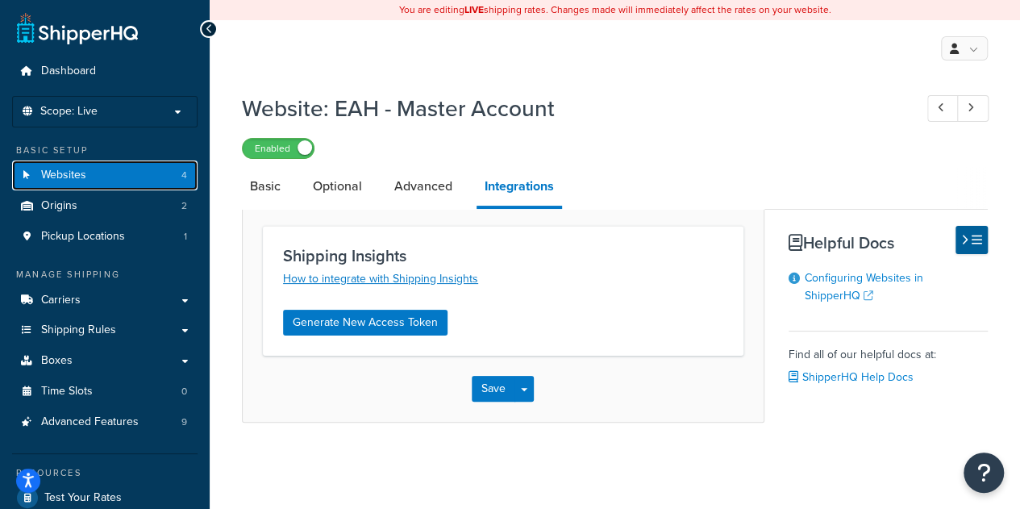
click at [112, 181] on link "Websites 4" at bounding box center [105, 176] width 186 height 30
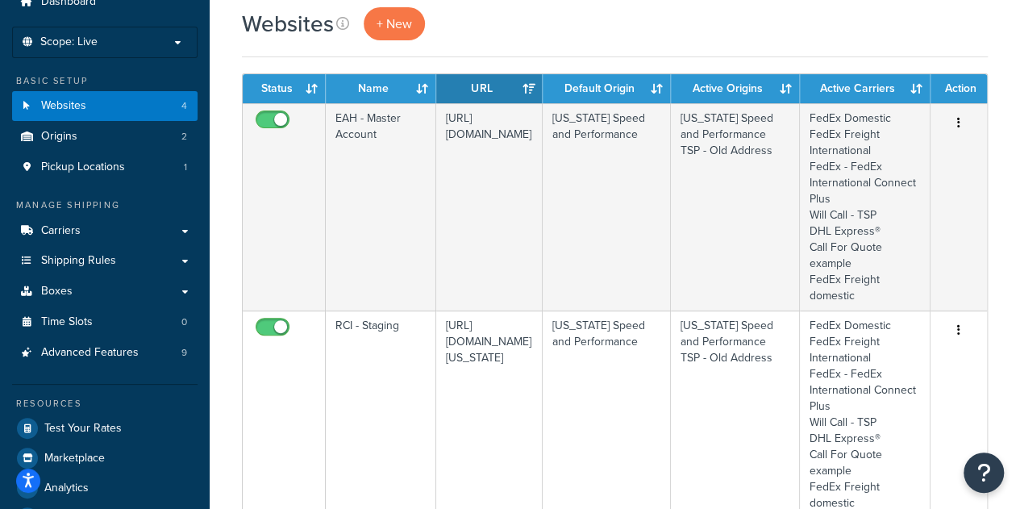
scroll to position [69, 0]
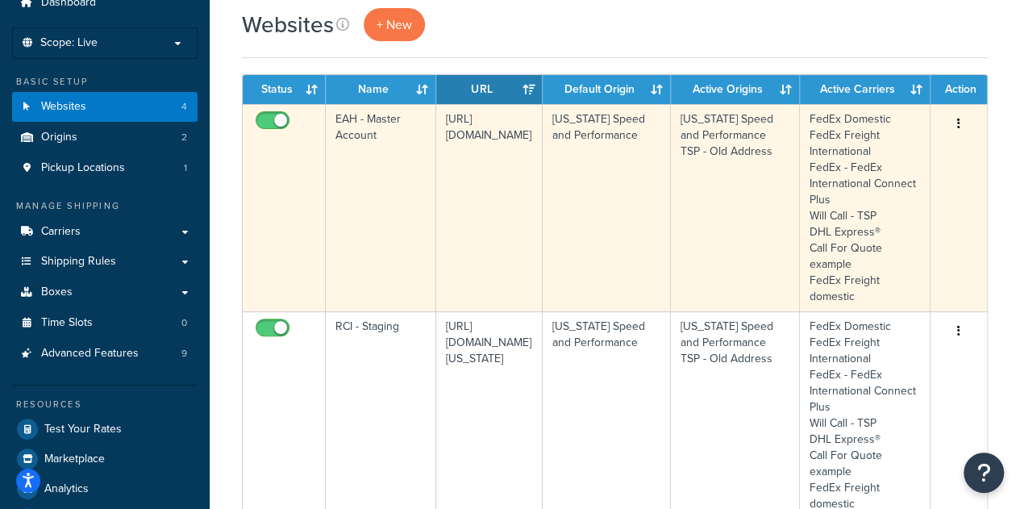
click at [590, 245] on td "[US_STATE] Speed and Performance" at bounding box center [607, 207] width 128 height 207
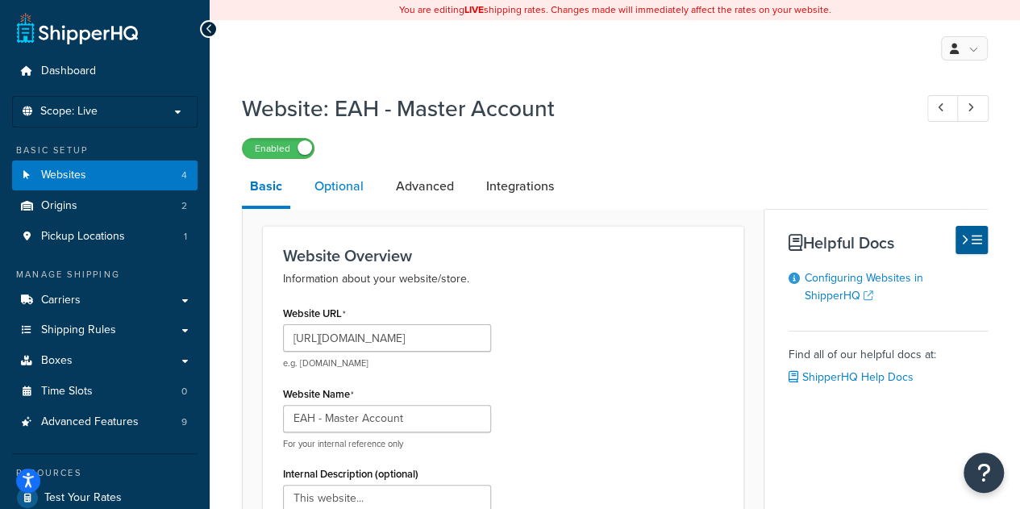
click at [354, 194] on link "Optional" at bounding box center [339, 186] width 65 height 39
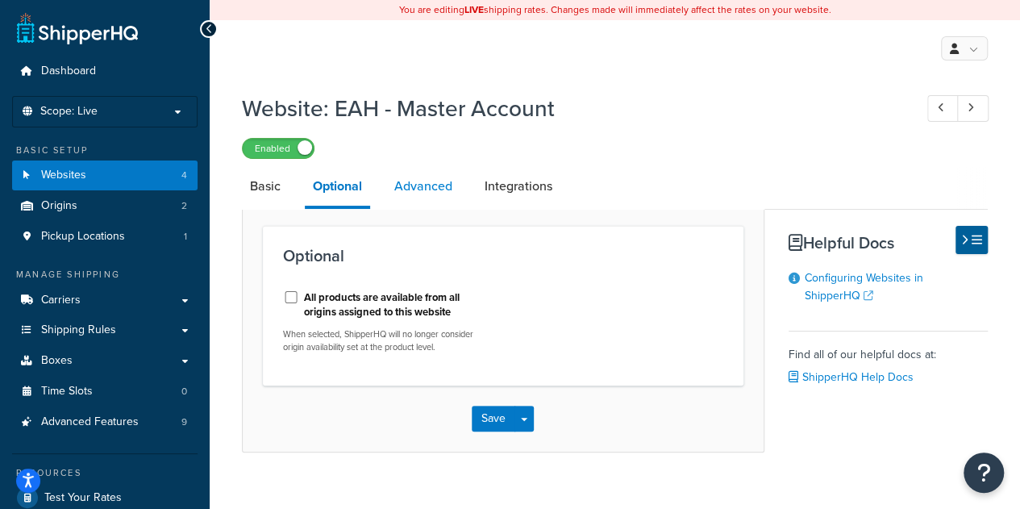
click at [433, 178] on link "Advanced" at bounding box center [423, 186] width 74 height 39
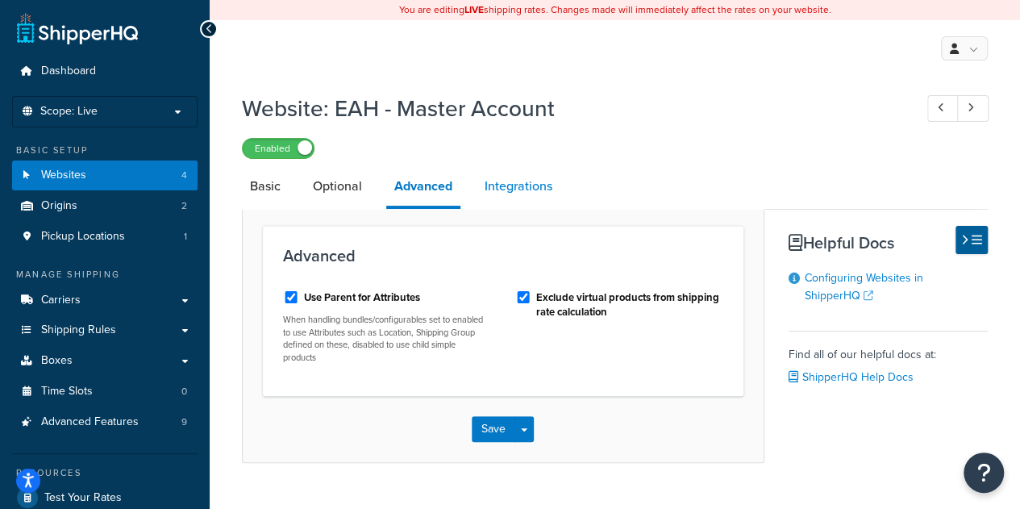
click at [513, 183] on link "Integrations" at bounding box center [519, 186] width 84 height 39
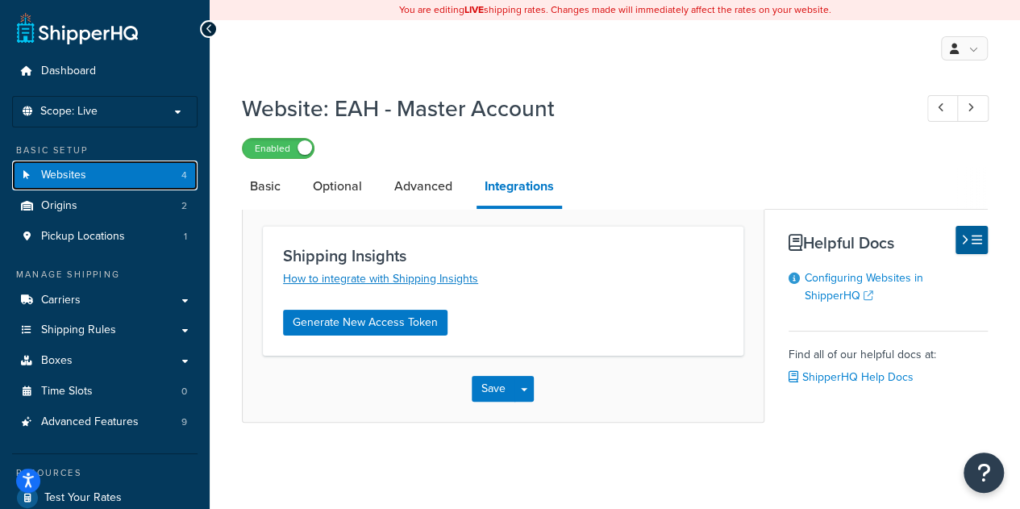
click at [130, 177] on link "Websites 4" at bounding box center [105, 176] width 186 height 30
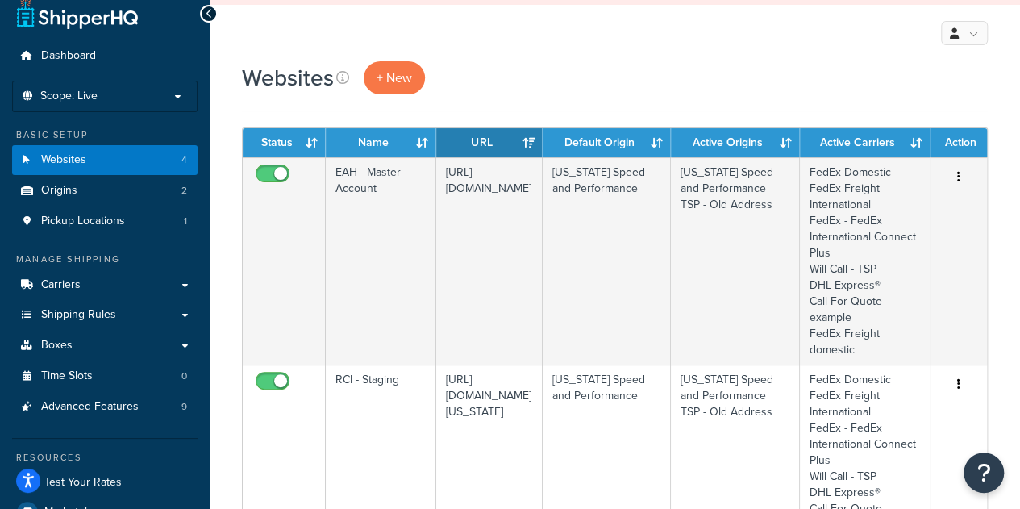
scroll to position [15, 0]
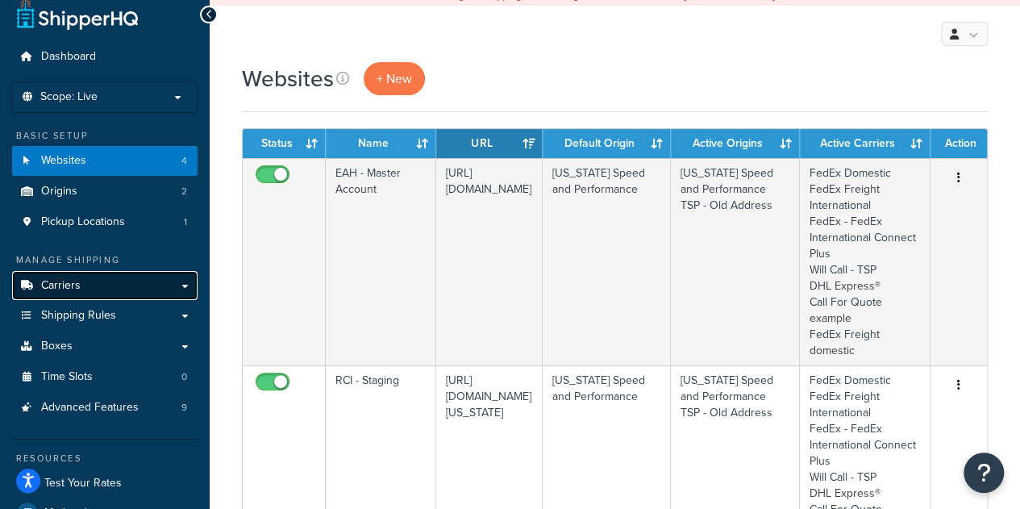
click at [92, 289] on link "Carriers" at bounding box center [105, 286] width 186 height 30
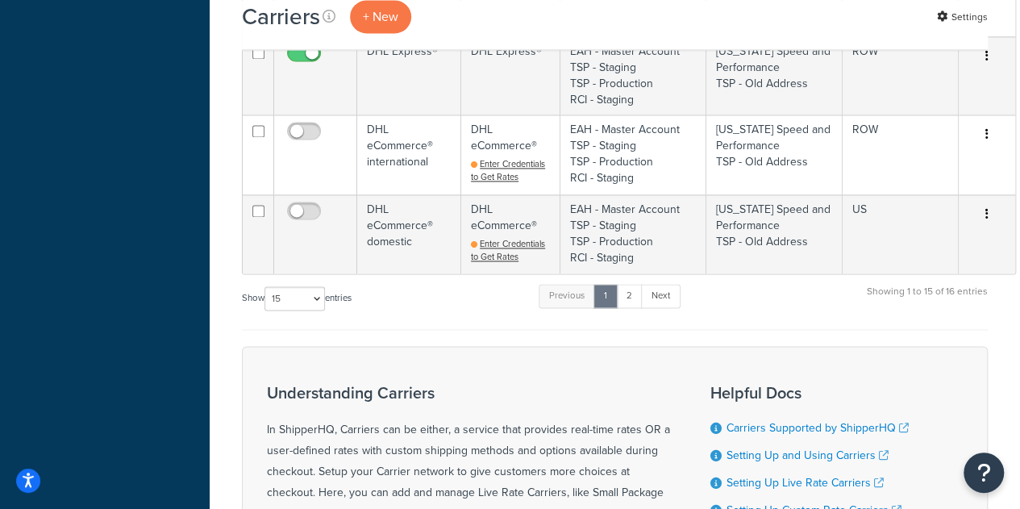
scroll to position [1138, 0]
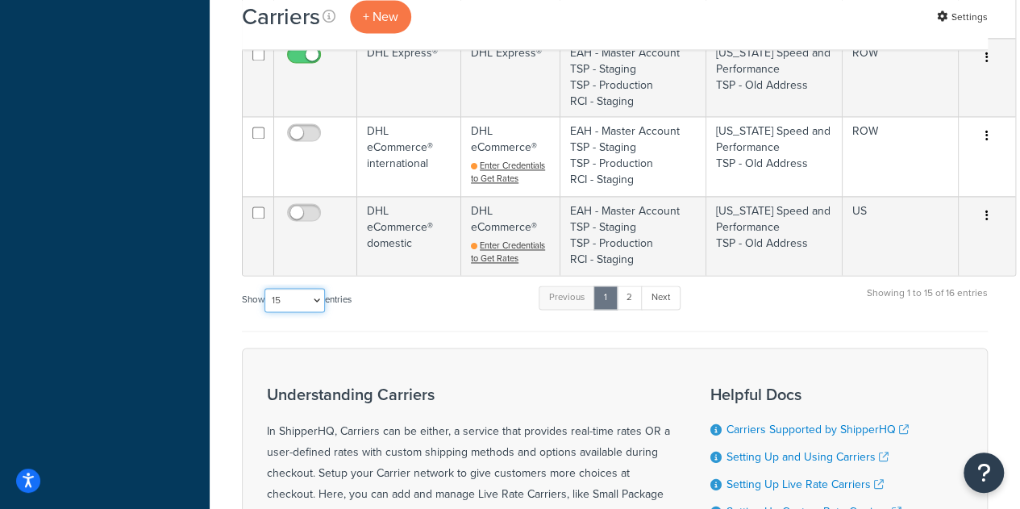
click at [308, 299] on select "10 15 25 50 100" at bounding box center [295, 300] width 60 height 24
select select "50"
click at [266, 312] on select "10 15 25 50 100" at bounding box center [295, 300] width 60 height 24
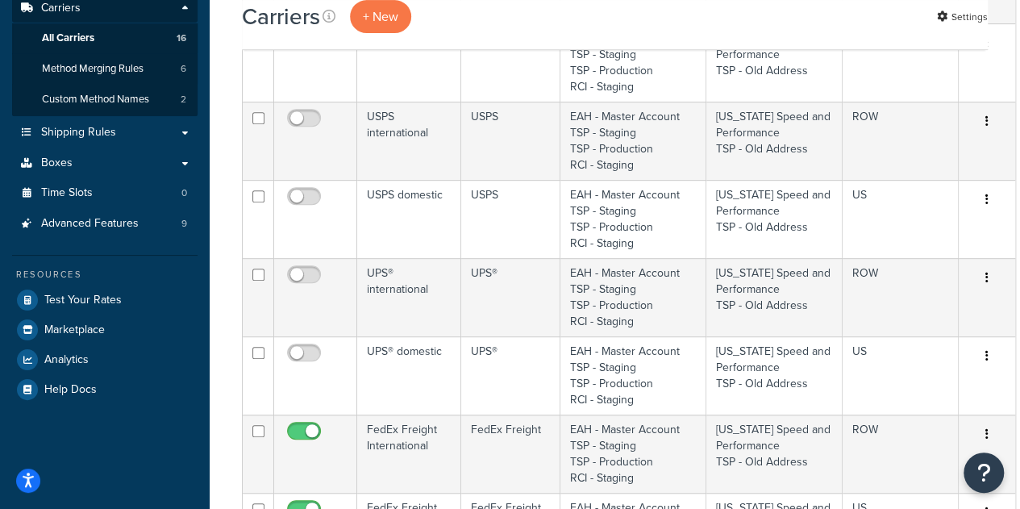
scroll to position [0, 0]
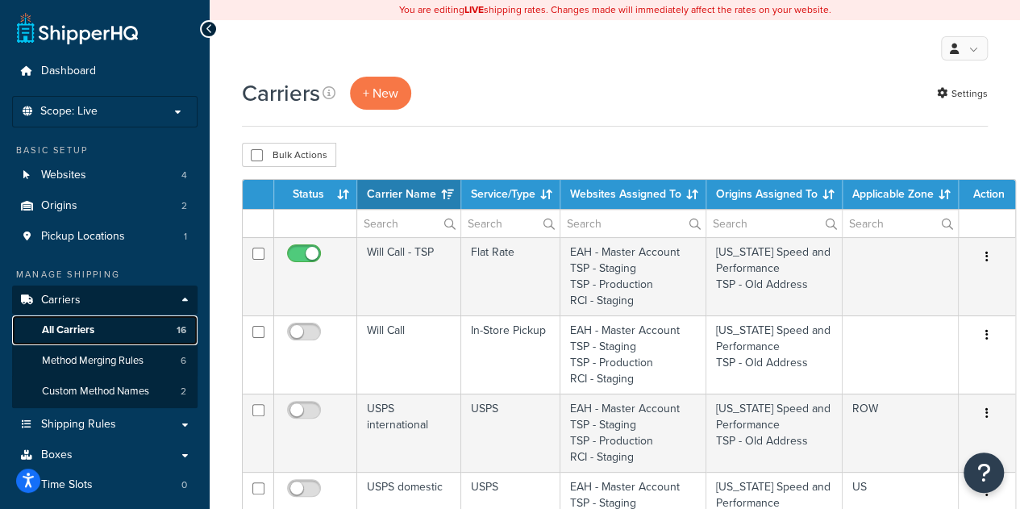
click at [118, 331] on link "All Carriers 16" at bounding box center [105, 330] width 186 height 30
select select "15"
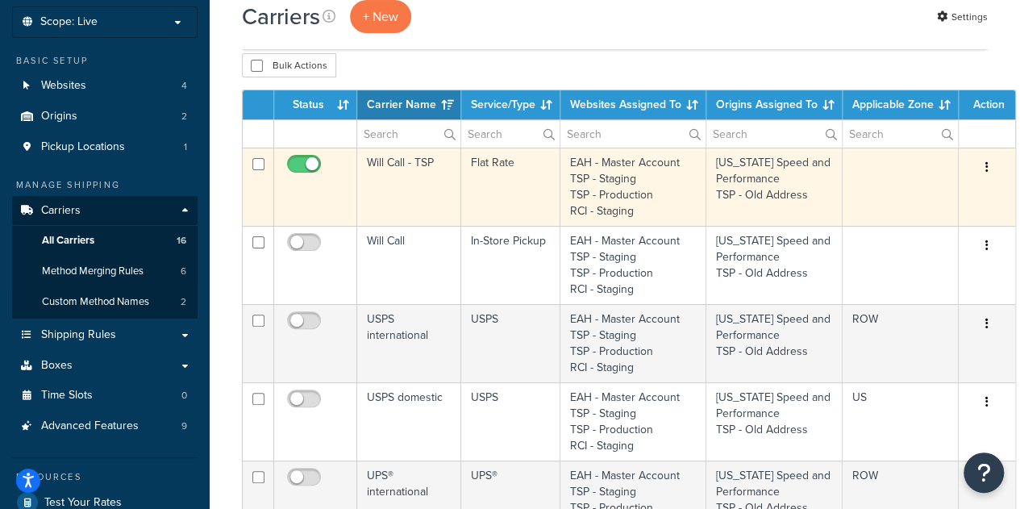
scroll to position [89, 0]
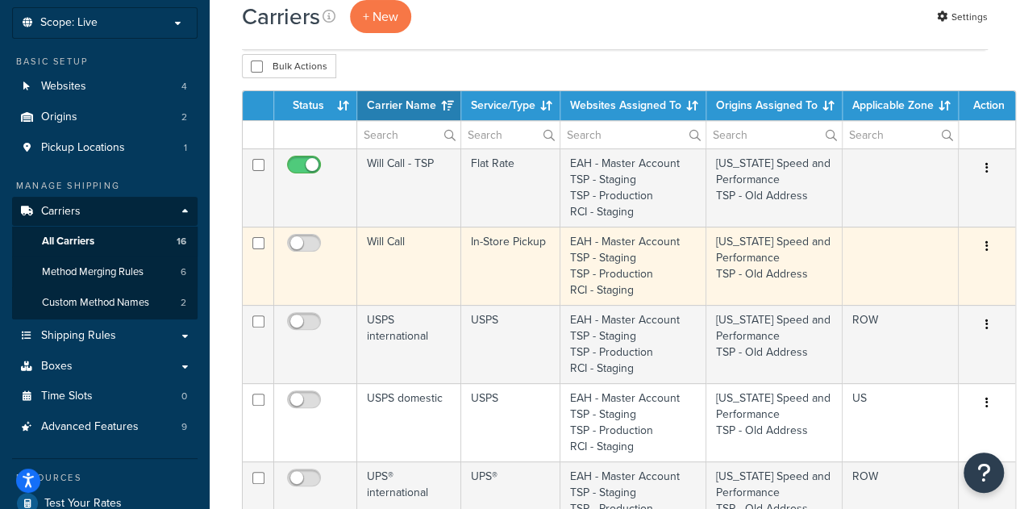
click at [986, 251] on icon "button" at bounding box center [987, 245] width 3 height 11
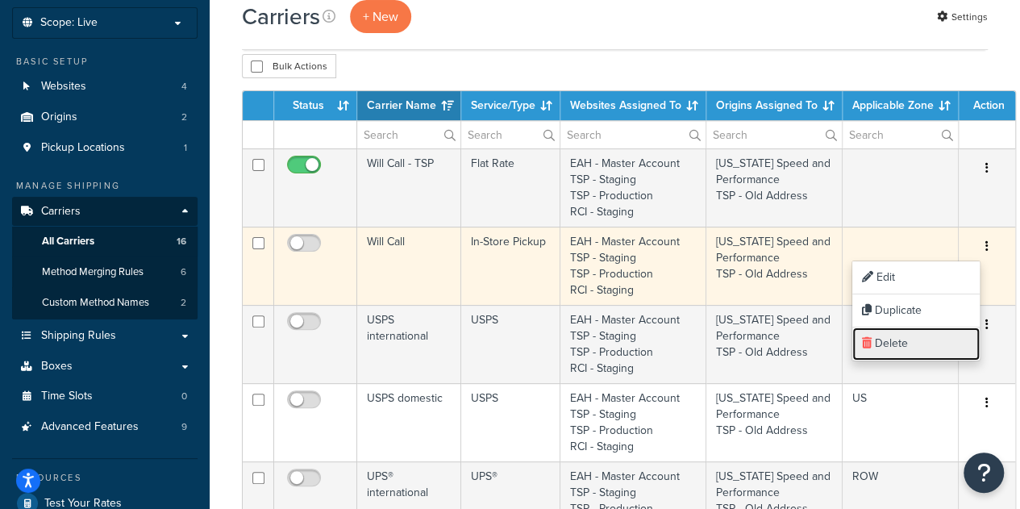
click at [916, 335] on link "Delete" at bounding box center [916, 343] width 127 height 33
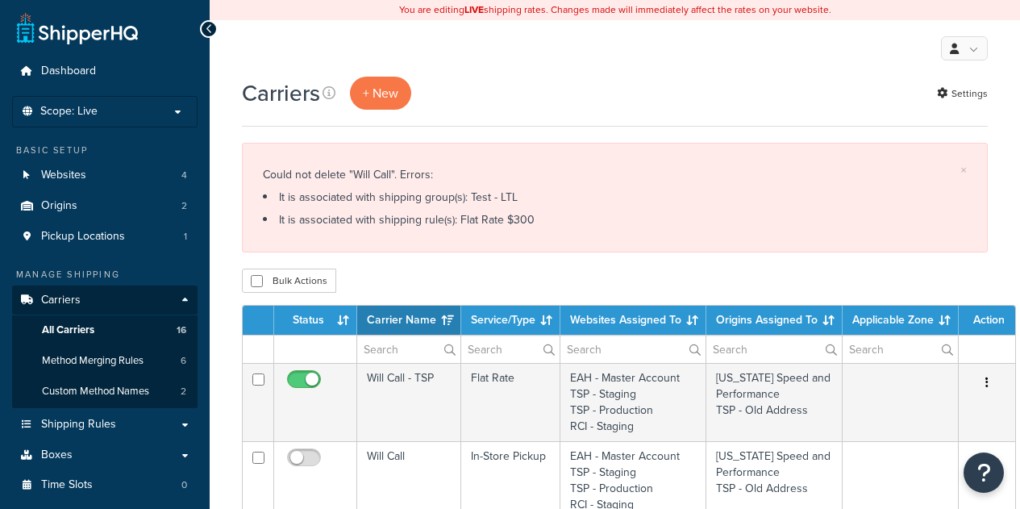
select select "15"
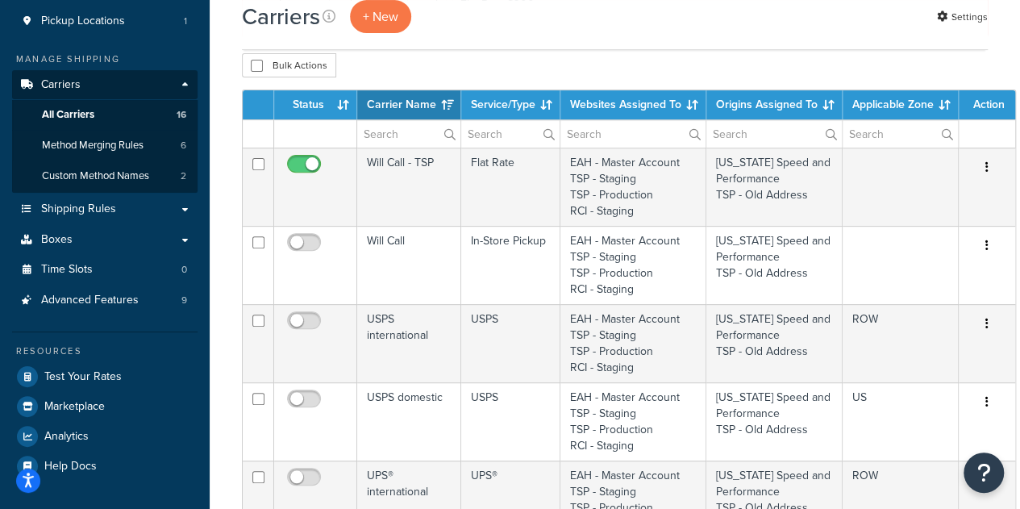
scroll to position [226, 0]
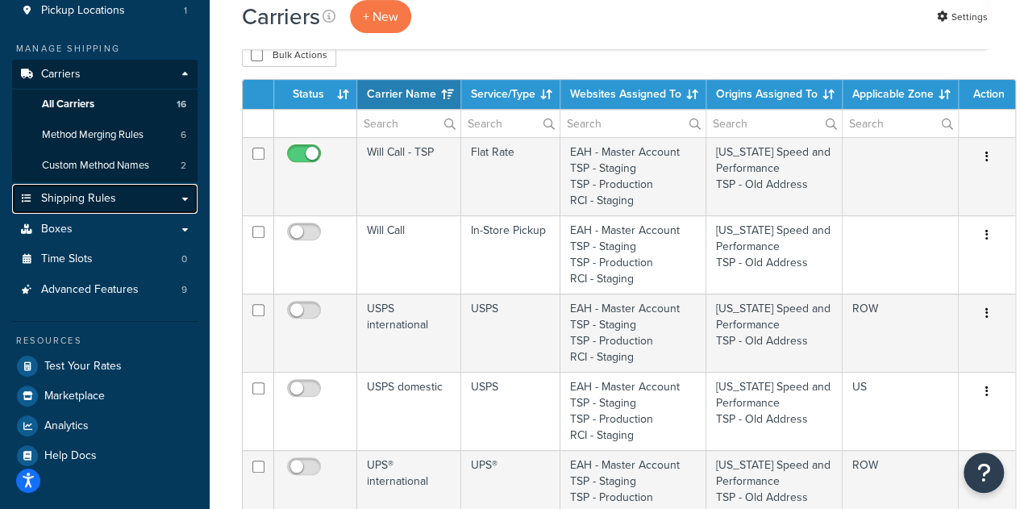
click at [188, 196] on link "Shipping Rules" at bounding box center [105, 199] width 186 height 30
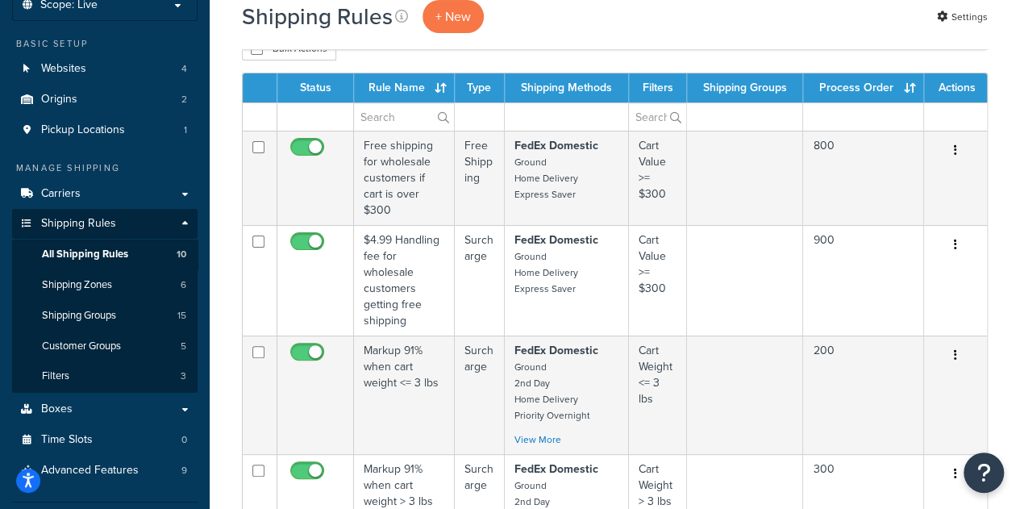
scroll to position [125, 0]
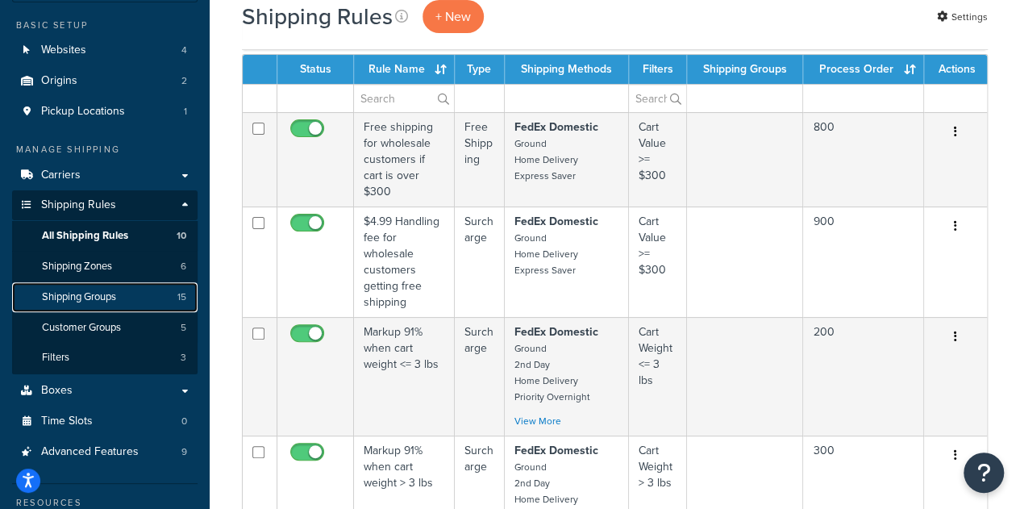
click at [111, 294] on span "Shipping Groups" at bounding box center [79, 297] width 74 height 14
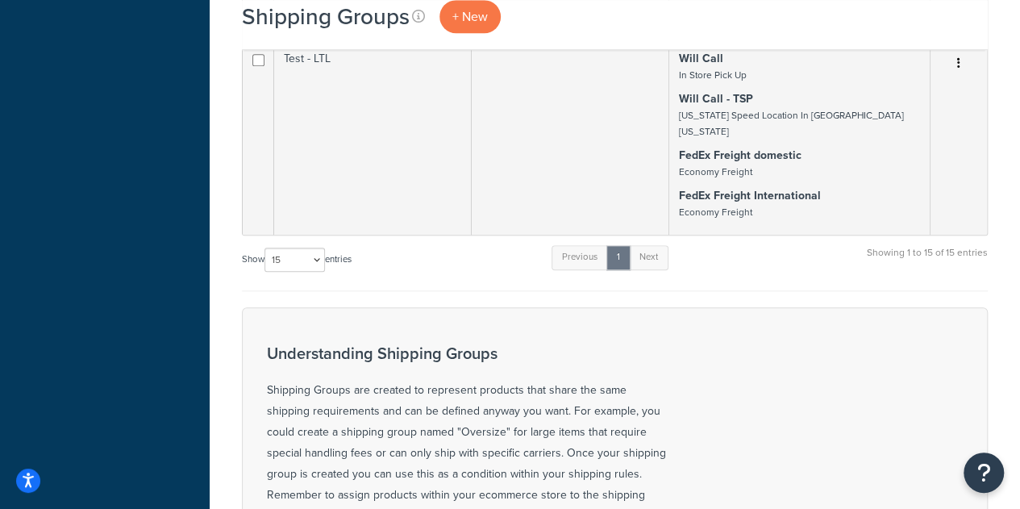
scroll to position [772, 0]
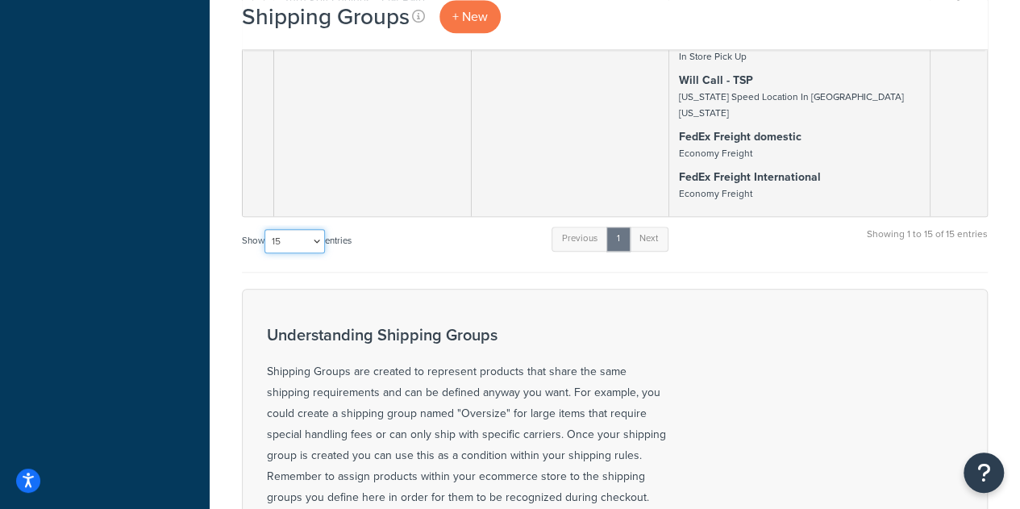
click at [321, 229] on select "10 15 25 50 100" at bounding box center [295, 241] width 60 height 24
select select "25"
click at [266, 229] on select "10 15 25 50 100" at bounding box center [295, 241] width 60 height 24
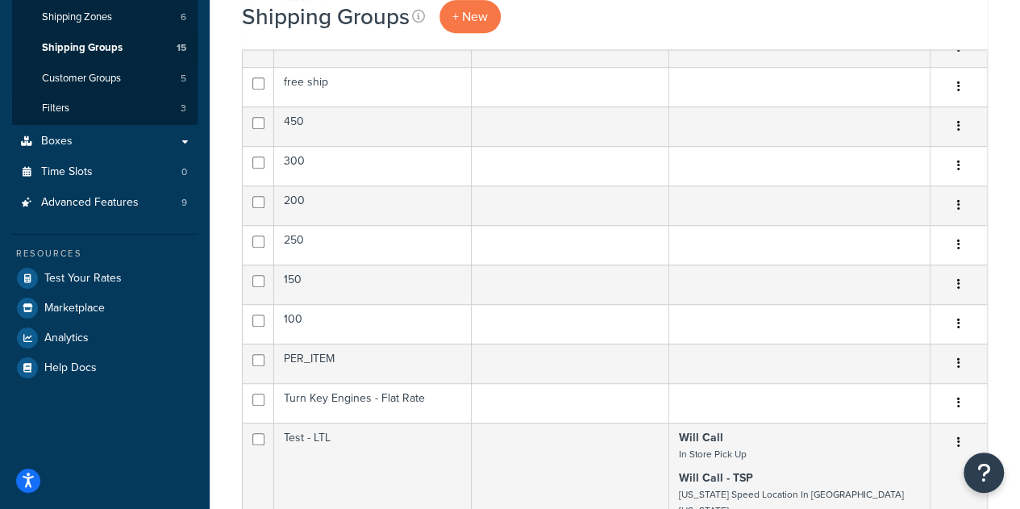
scroll to position [332, 0]
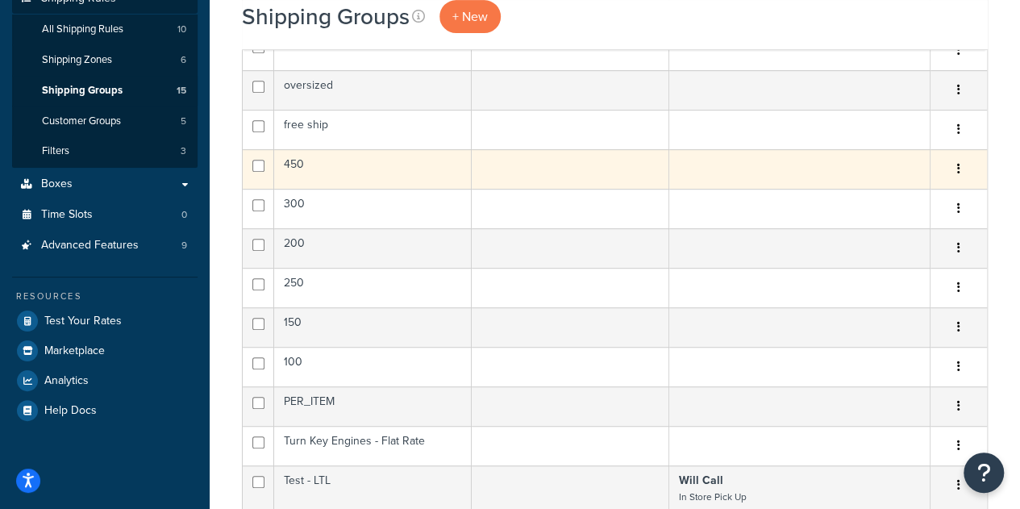
click at [345, 165] on td "450" at bounding box center [373, 169] width 198 height 40
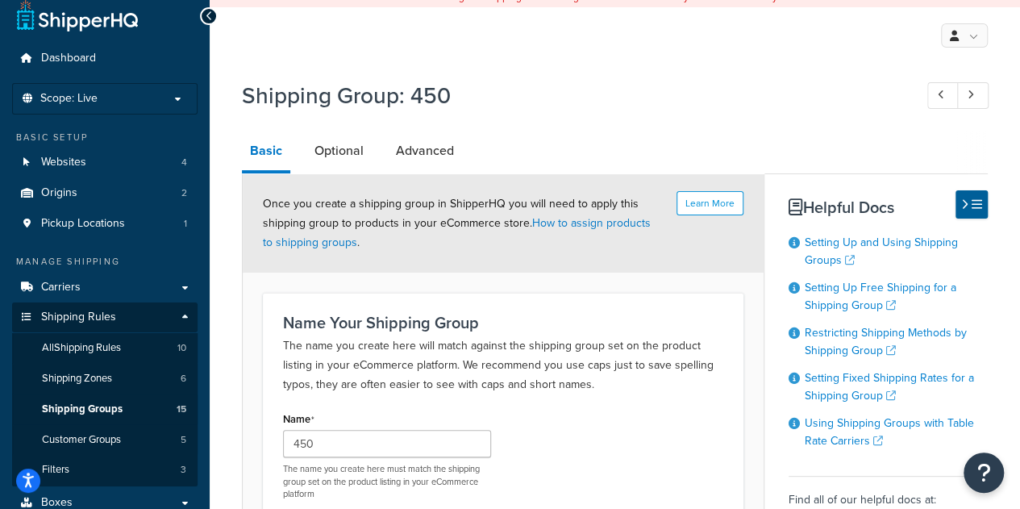
scroll to position [12, 0]
click at [346, 159] on link "Optional" at bounding box center [339, 151] width 65 height 39
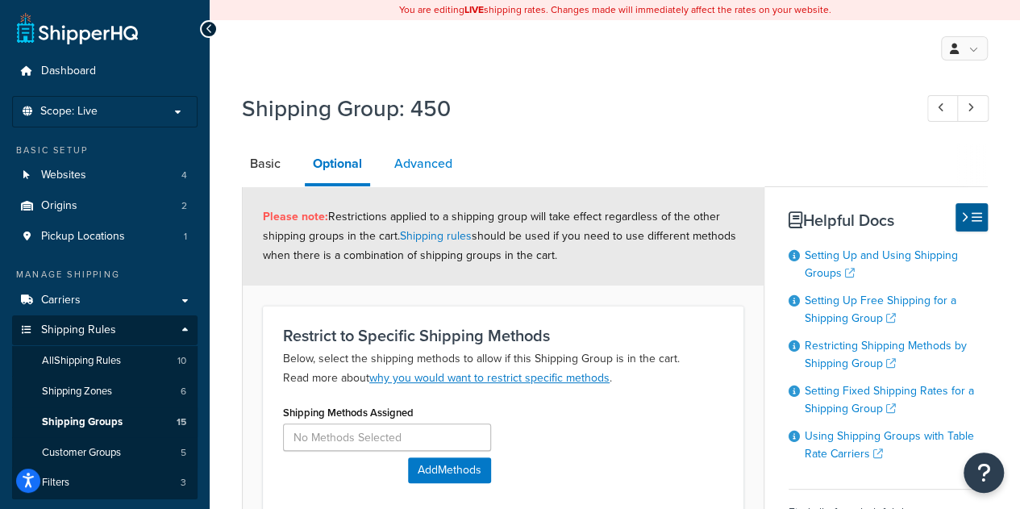
click at [407, 164] on link "Advanced" at bounding box center [423, 163] width 74 height 39
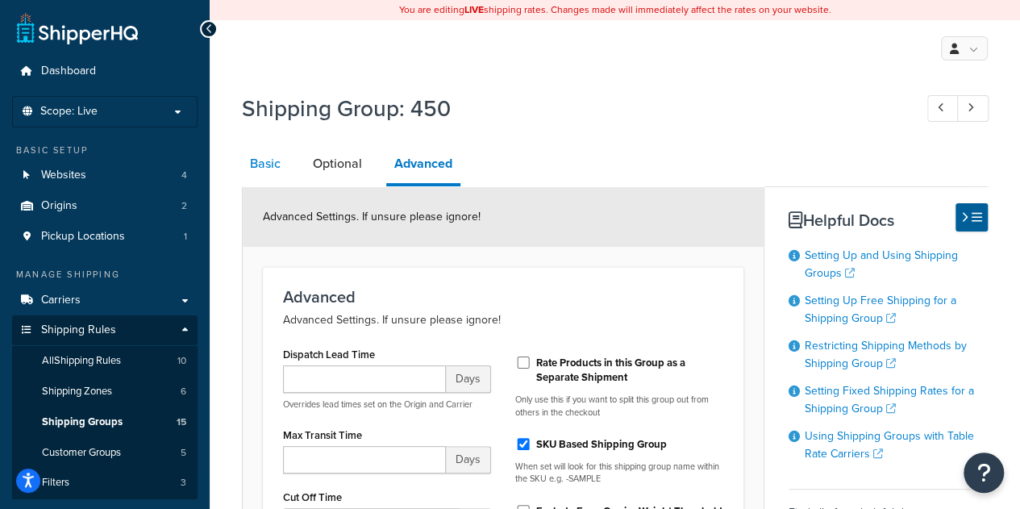
click at [261, 175] on link "Basic" at bounding box center [265, 163] width 47 height 39
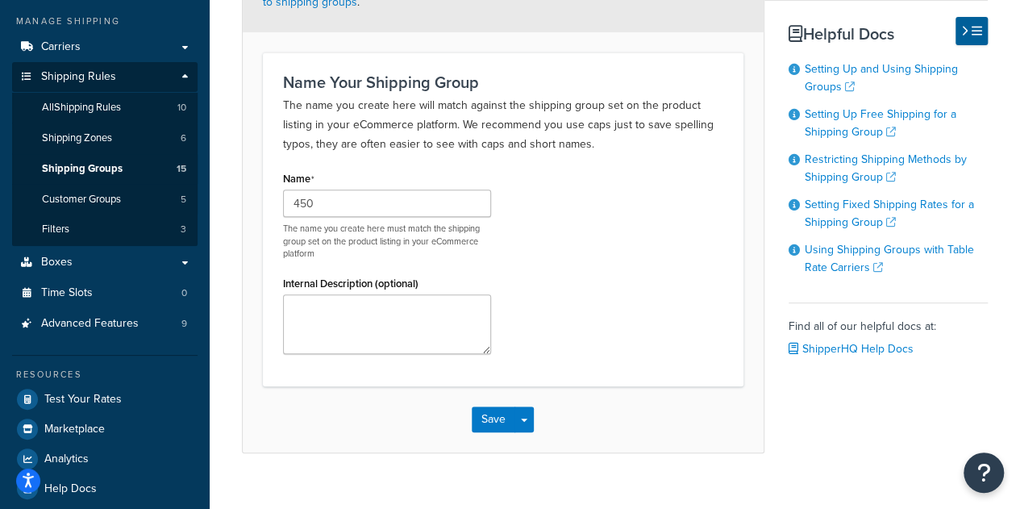
scroll to position [277, 0]
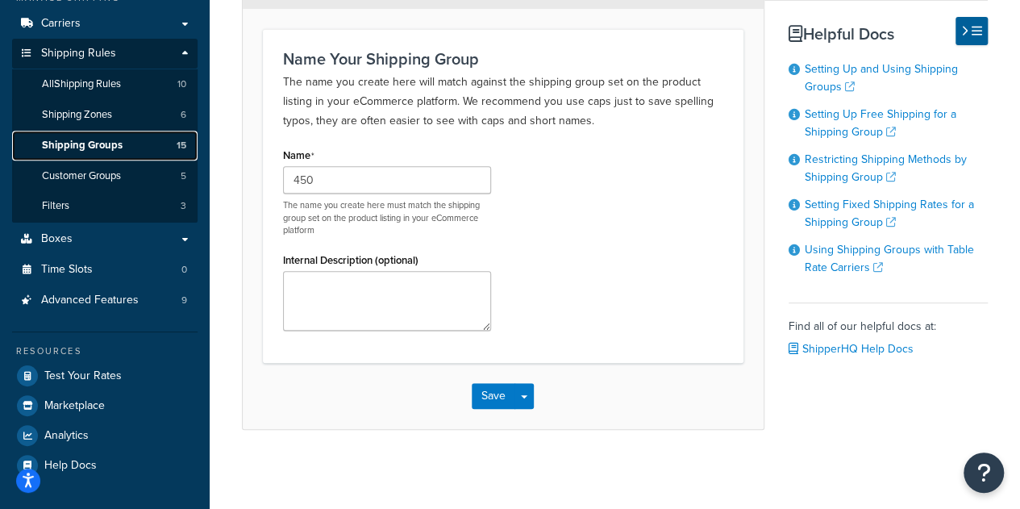
click at [123, 146] on link "Shipping Groups 15" at bounding box center [105, 146] width 186 height 30
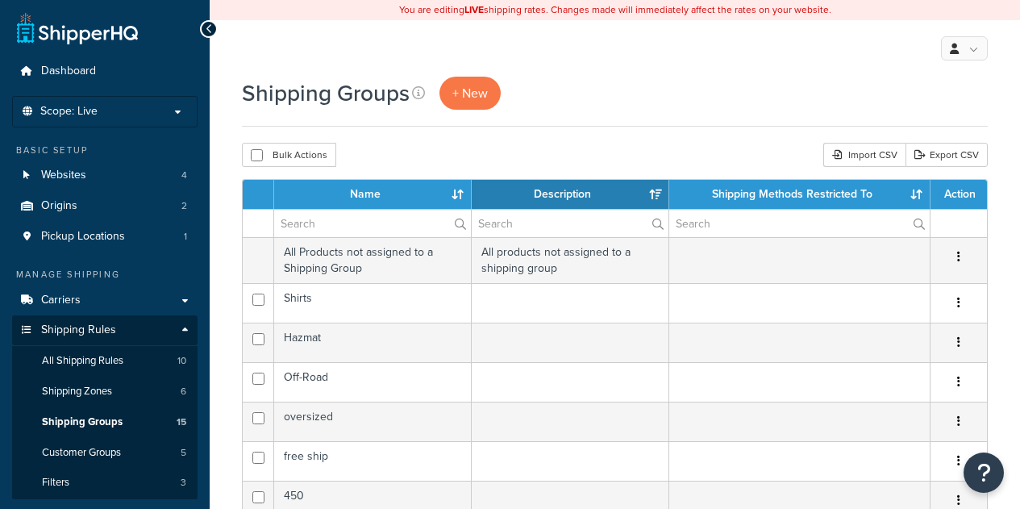
select select "15"
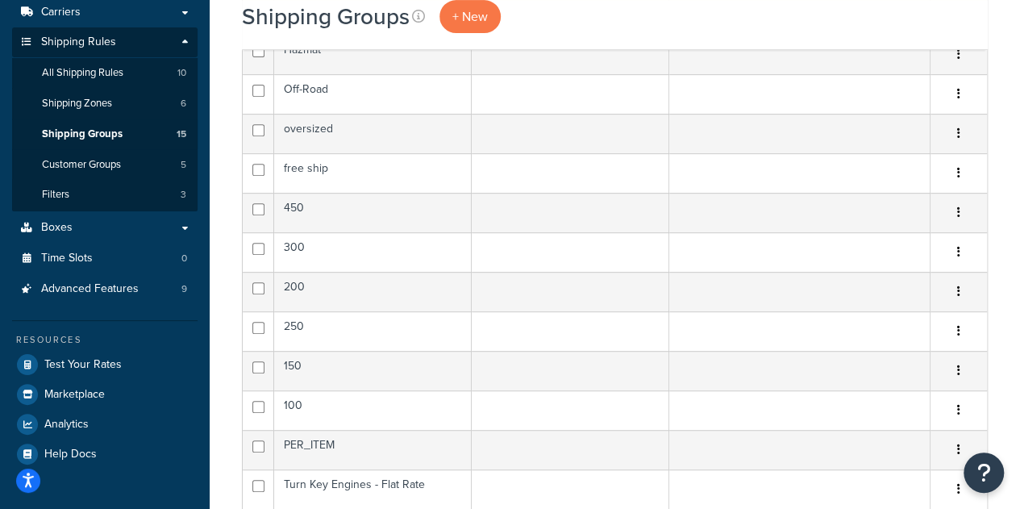
scroll to position [289, 0]
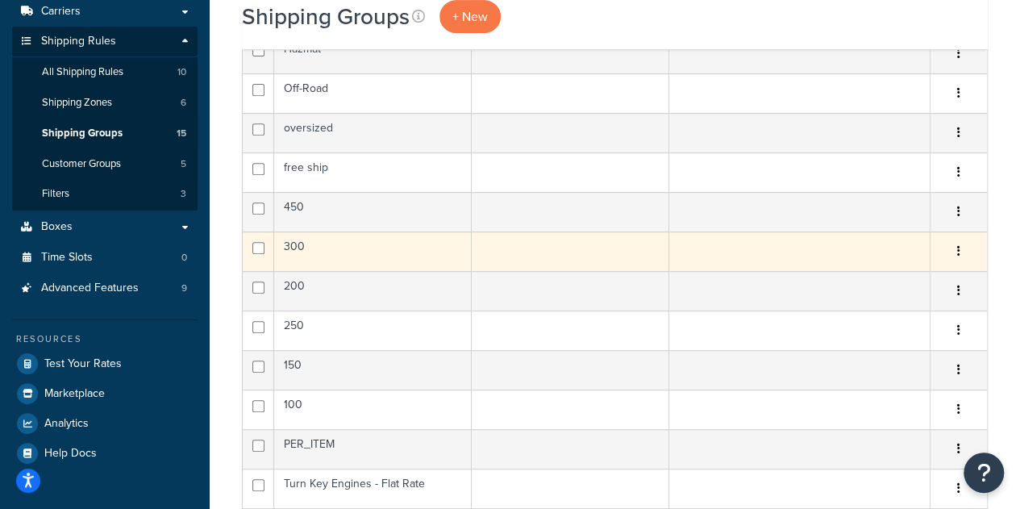
click at [358, 232] on td "300" at bounding box center [373, 251] width 198 height 40
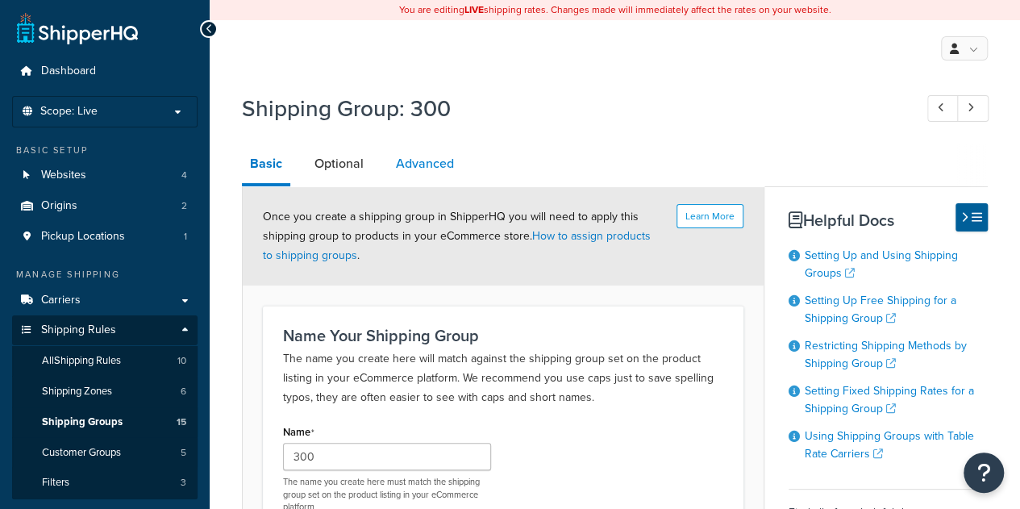
click at [413, 160] on link "Advanced" at bounding box center [425, 163] width 74 height 39
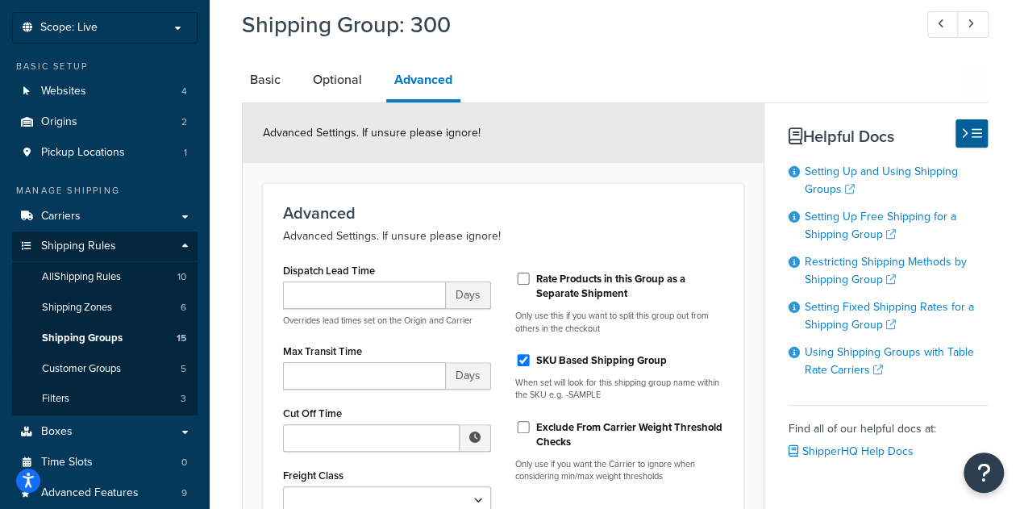
scroll to position [82, 0]
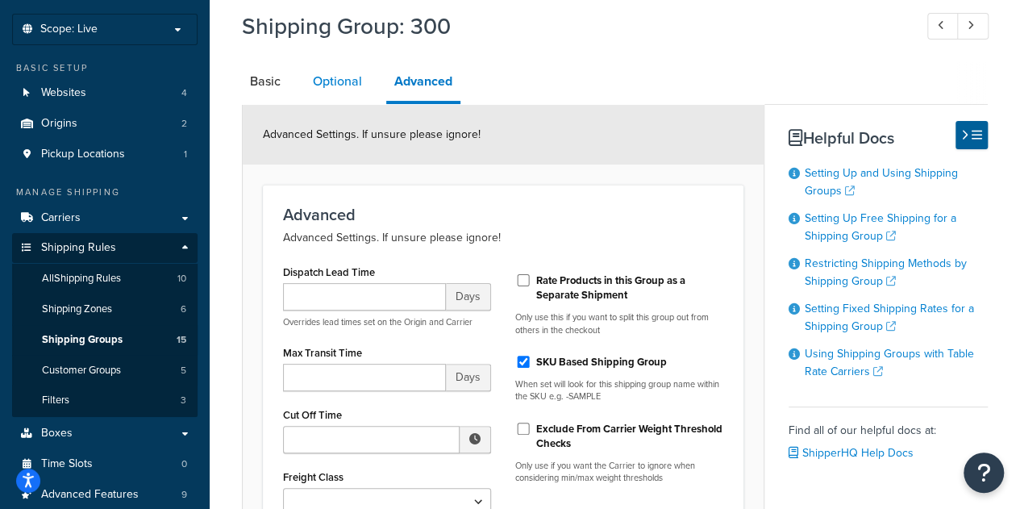
click at [351, 86] on link "Optional" at bounding box center [337, 81] width 65 height 39
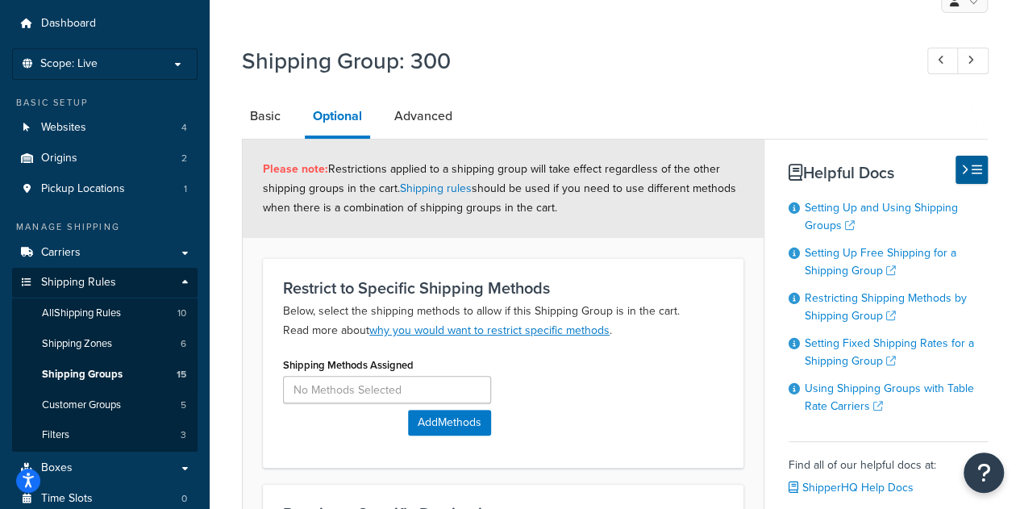
scroll to position [45, 0]
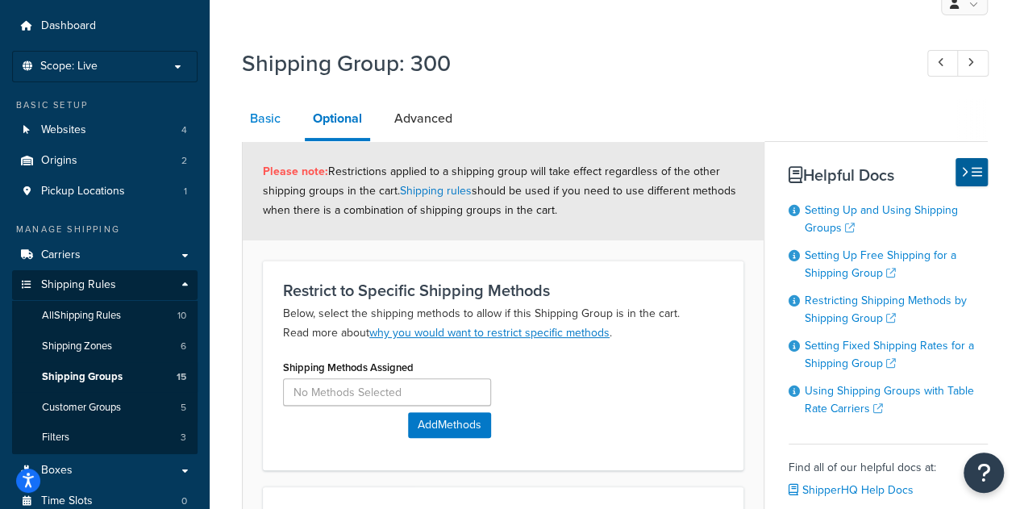
click at [257, 114] on link "Basic" at bounding box center [265, 118] width 47 height 39
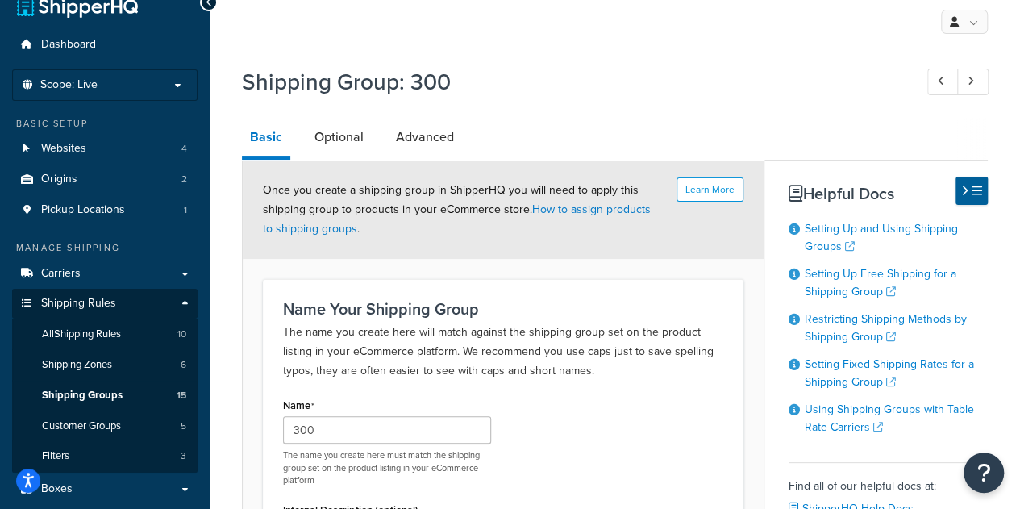
scroll to position [19, 0]
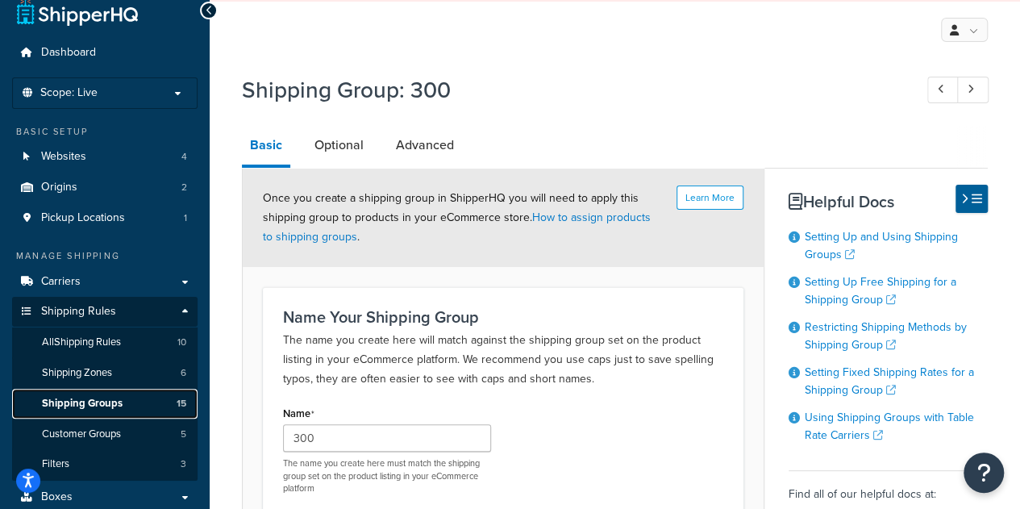
click at [102, 398] on span "Shipping Groups" at bounding box center [82, 404] width 81 height 14
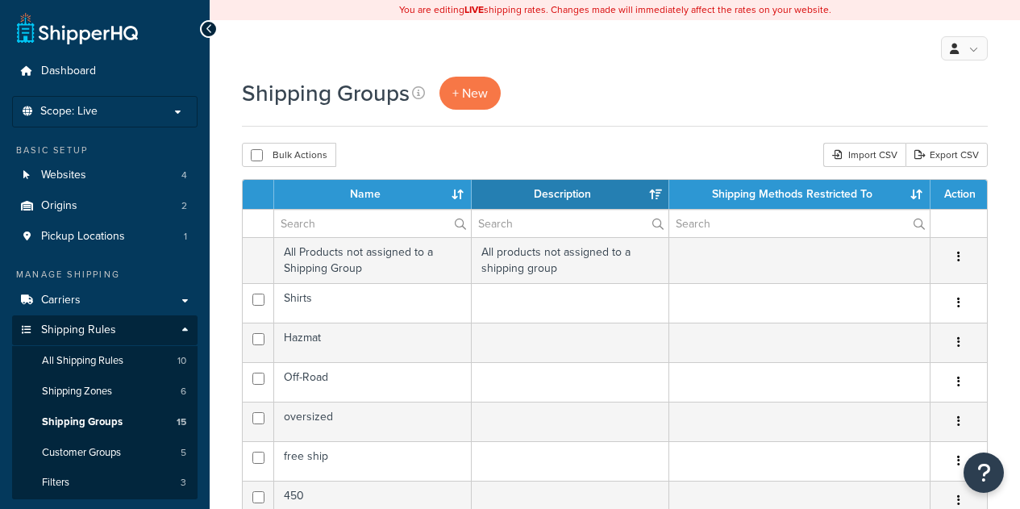
select select "15"
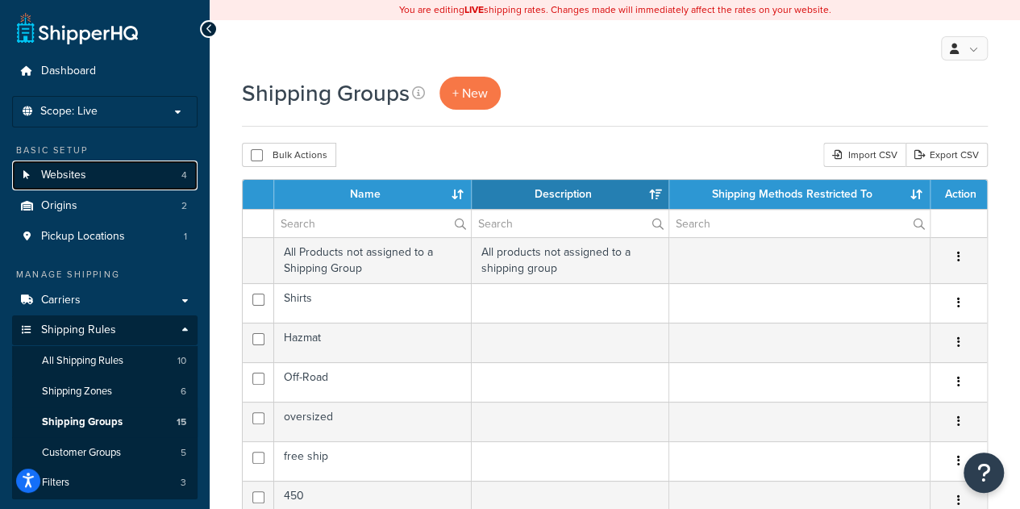
click at [88, 176] on link "Websites 4" at bounding box center [105, 176] width 186 height 30
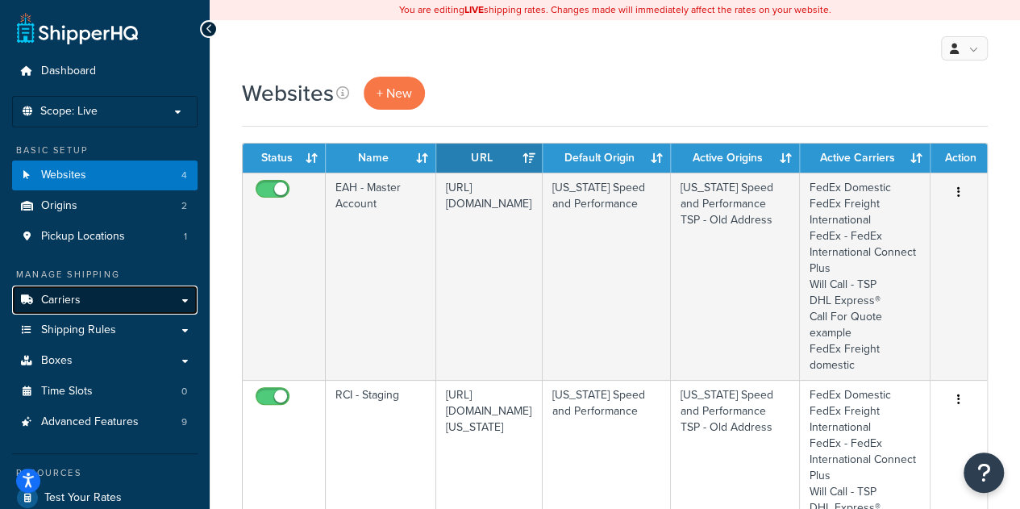
click at [110, 295] on link "Carriers" at bounding box center [105, 301] width 186 height 30
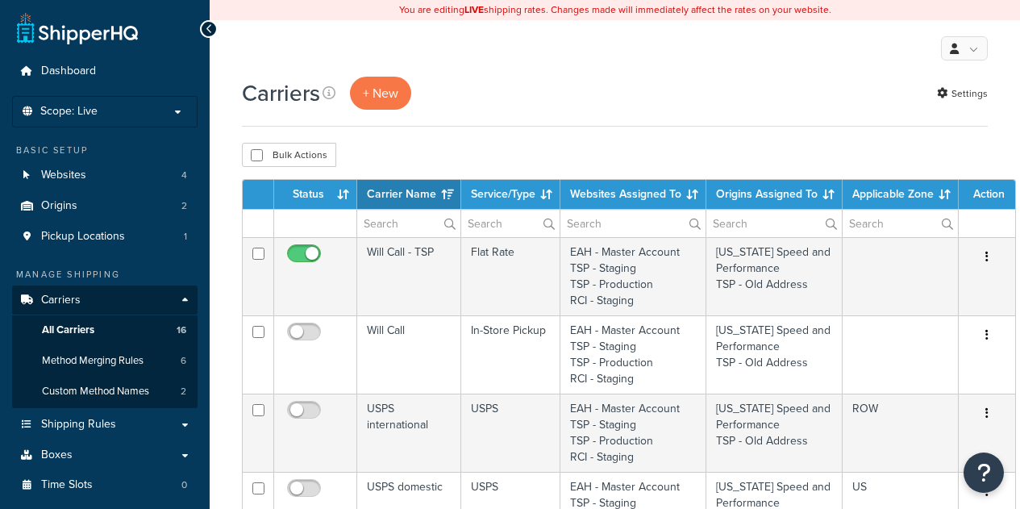
select select "15"
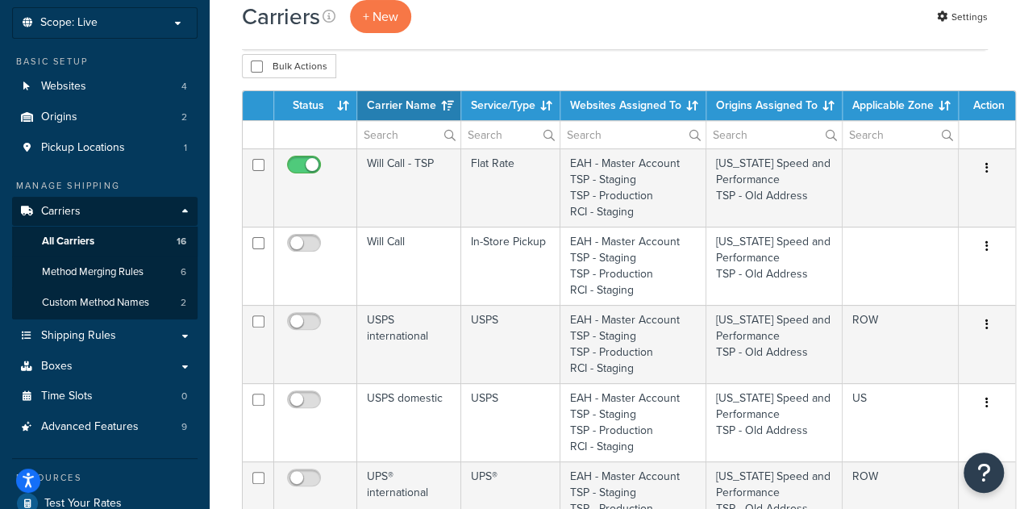
scroll to position [107, 0]
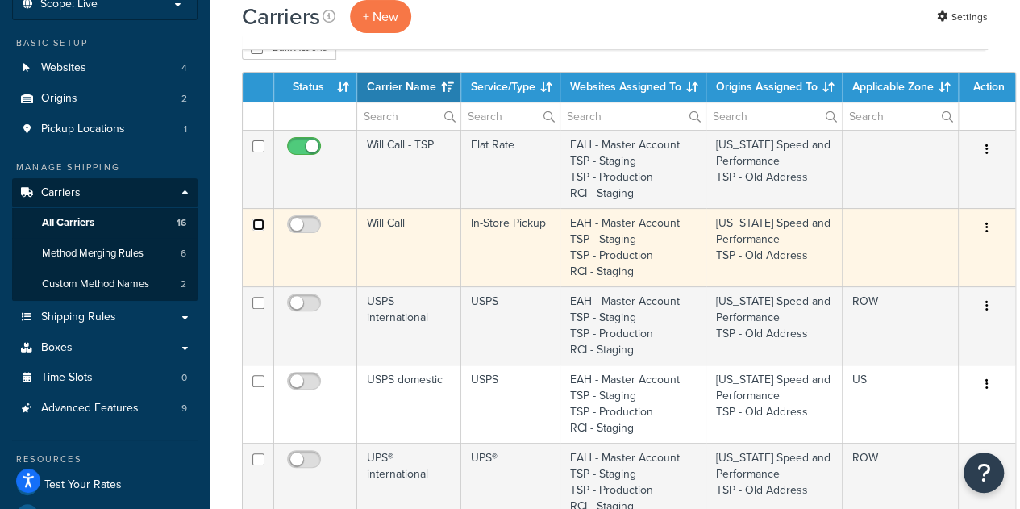
click at [264, 229] on input "checkbox" at bounding box center [258, 225] width 12 height 12
checkbox input "true"
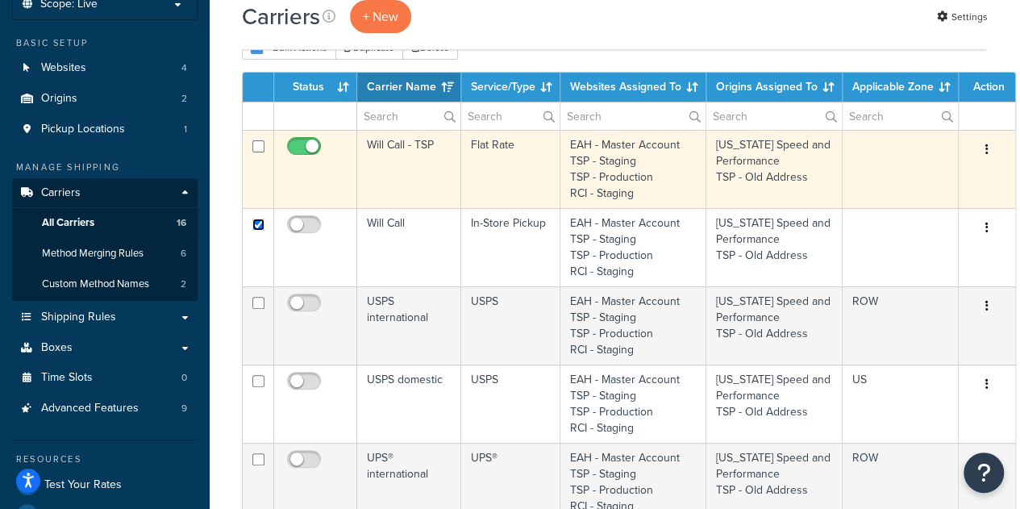
scroll to position [0, 0]
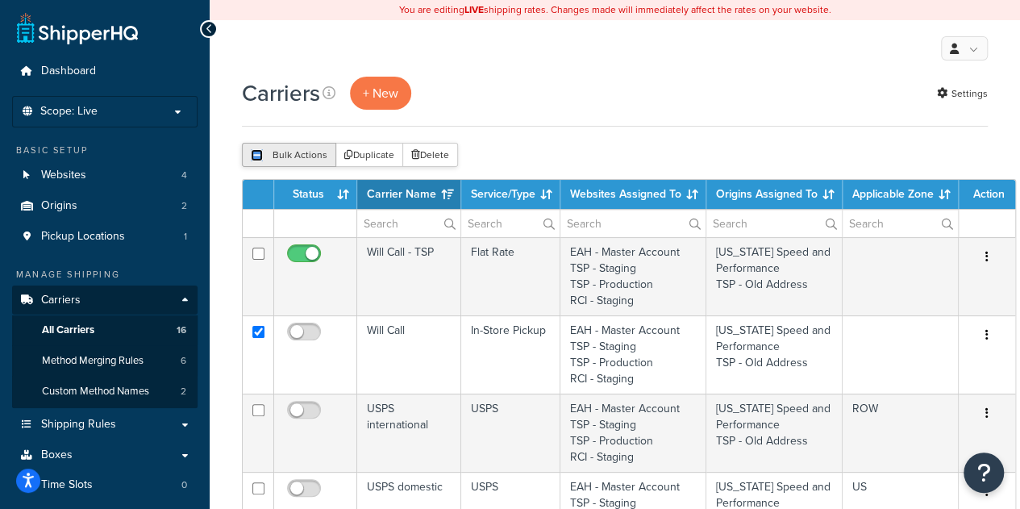
click at [255, 152] on input "checkbox" at bounding box center [257, 155] width 12 height 12
checkbox input "true"
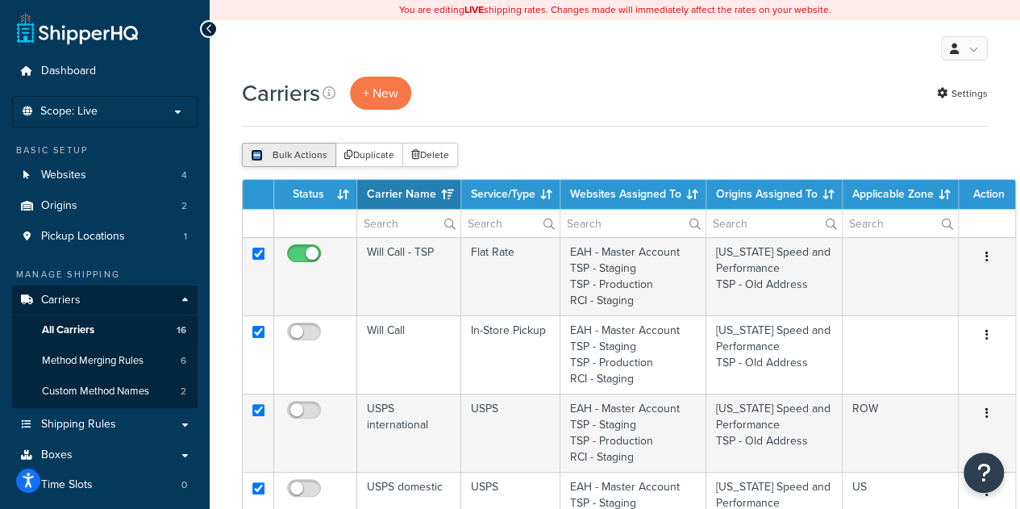
checkbox input "true"
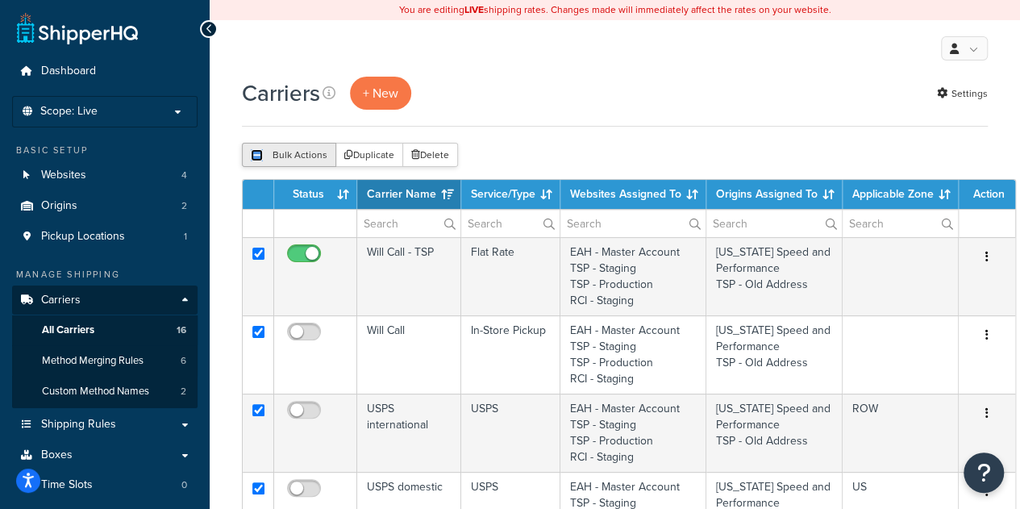
checkbox input "true"
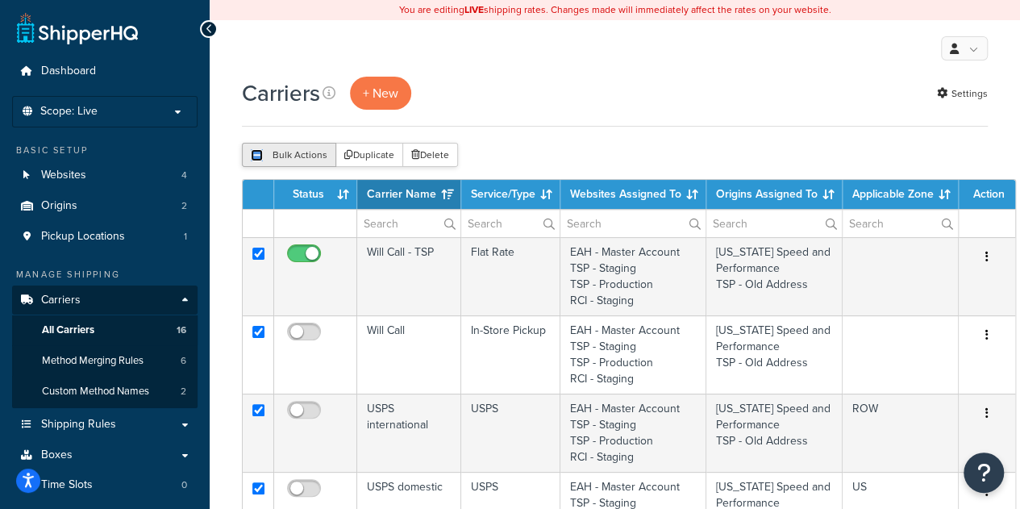
checkbox input "true"
click at [255, 152] on input "checkbox" at bounding box center [257, 155] width 12 height 12
checkbox input "false"
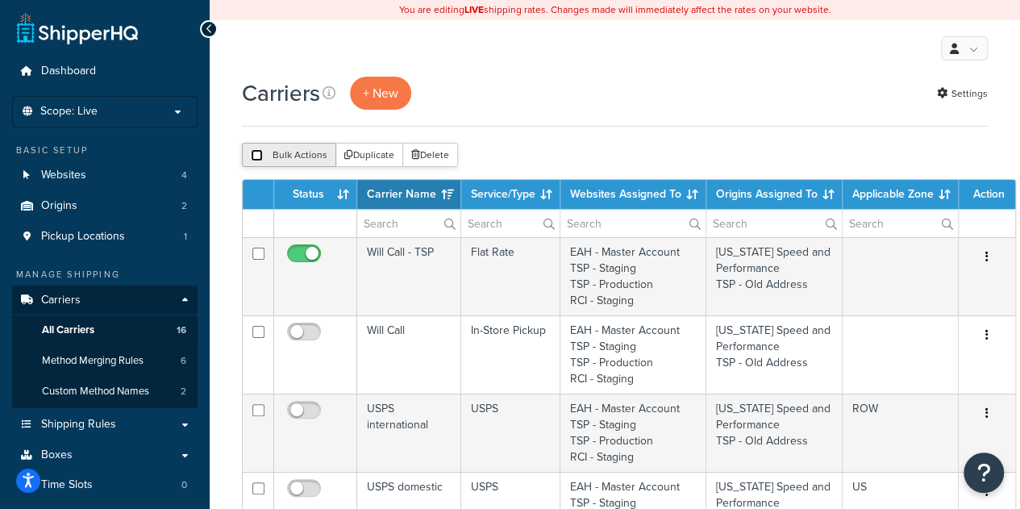
checkbox input "false"
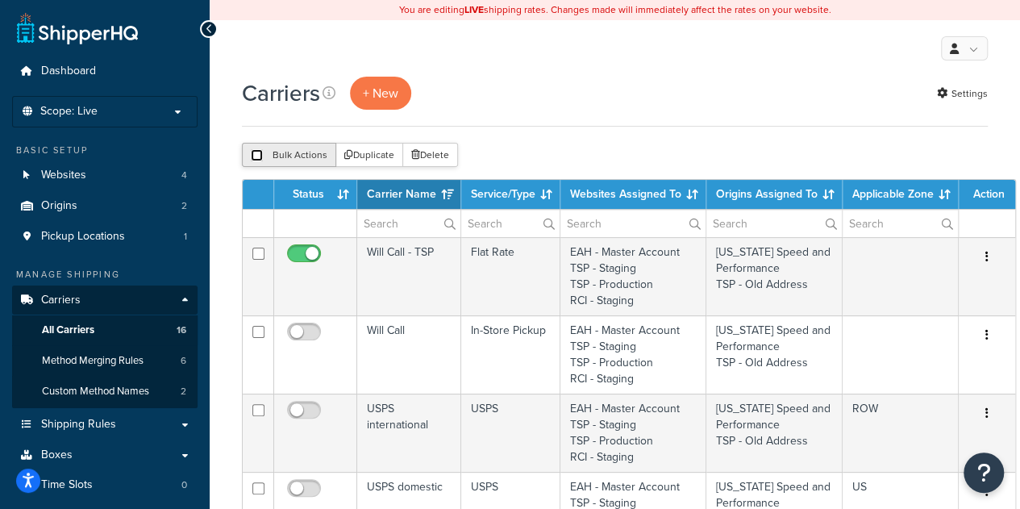
checkbox input "false"
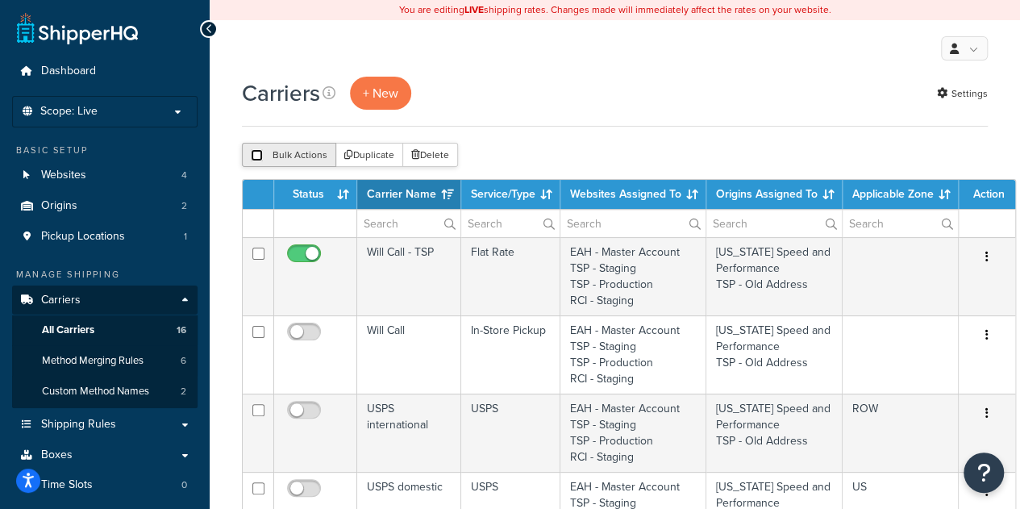
checkbox input "false"
click at [261, 155] on input "checkbox" at bounding box center [257, 155] width 12 height 12
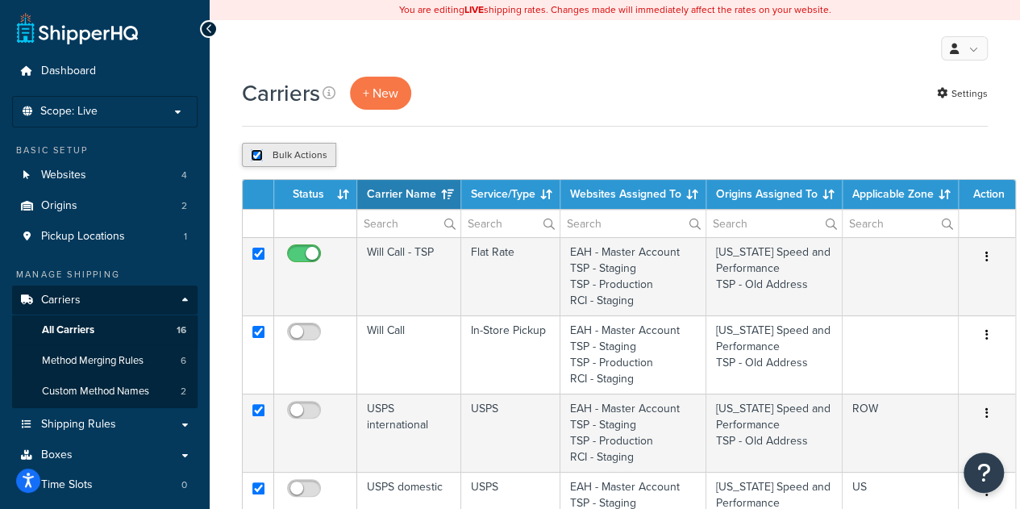
checkbox input "true"
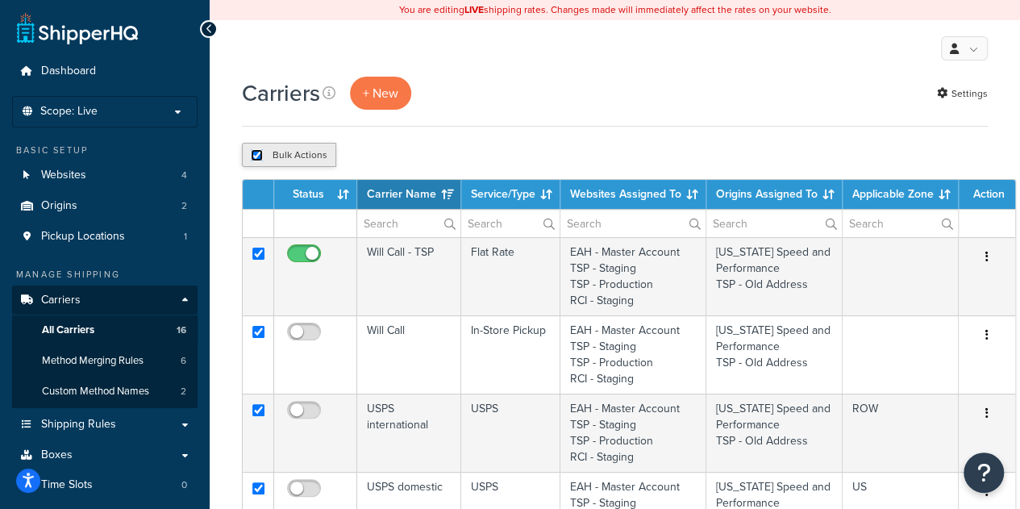
checkbox input "true"
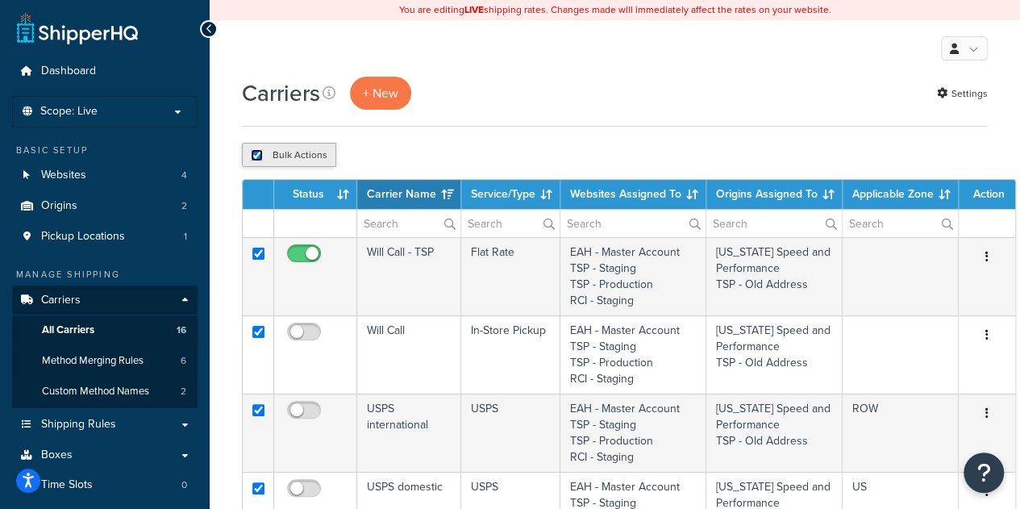
checkbox input "true"
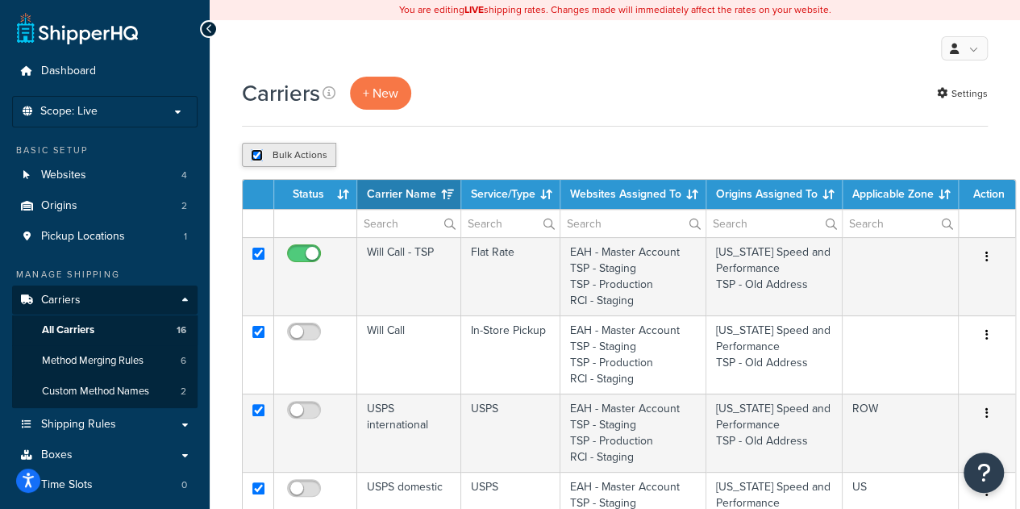
checkbox input "true"
click at [261, 155] on input "checkbox" at bounding box center [257, 155] width 12 height 12
checkbox input "false"
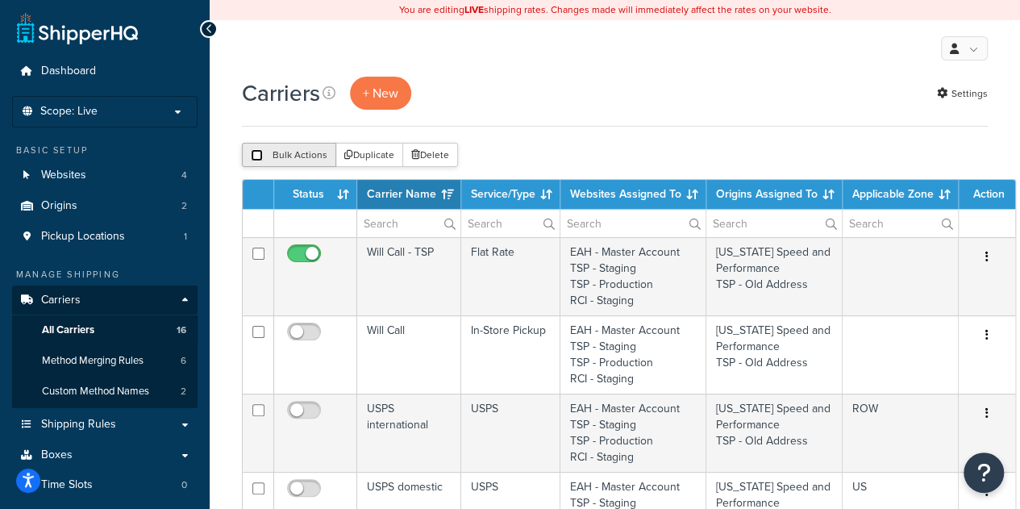
checkbox input "false"
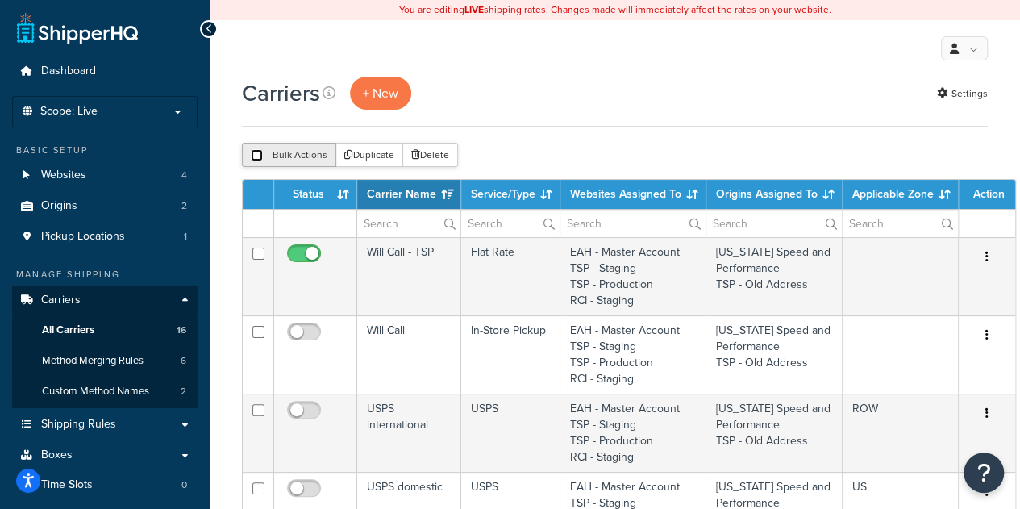
checkbox input "false"
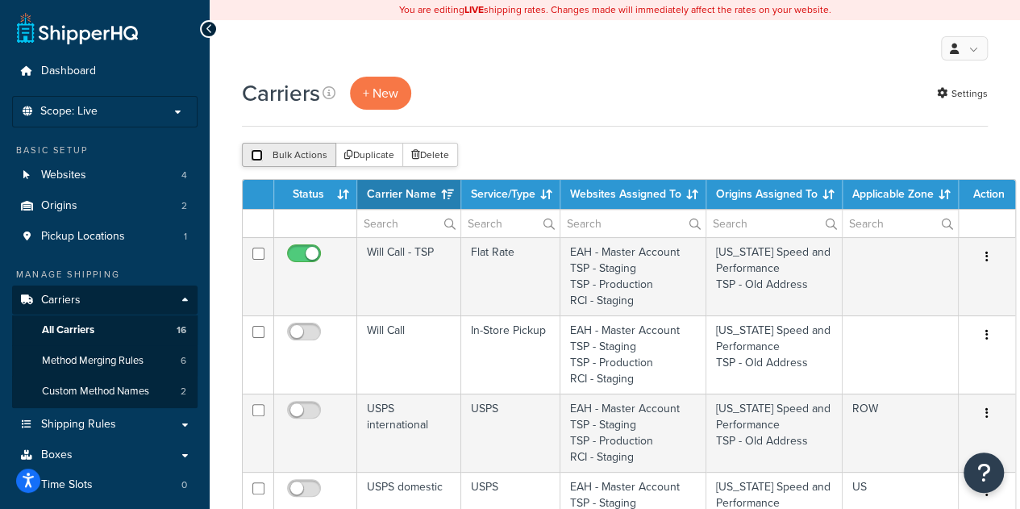
checkbox input "false"
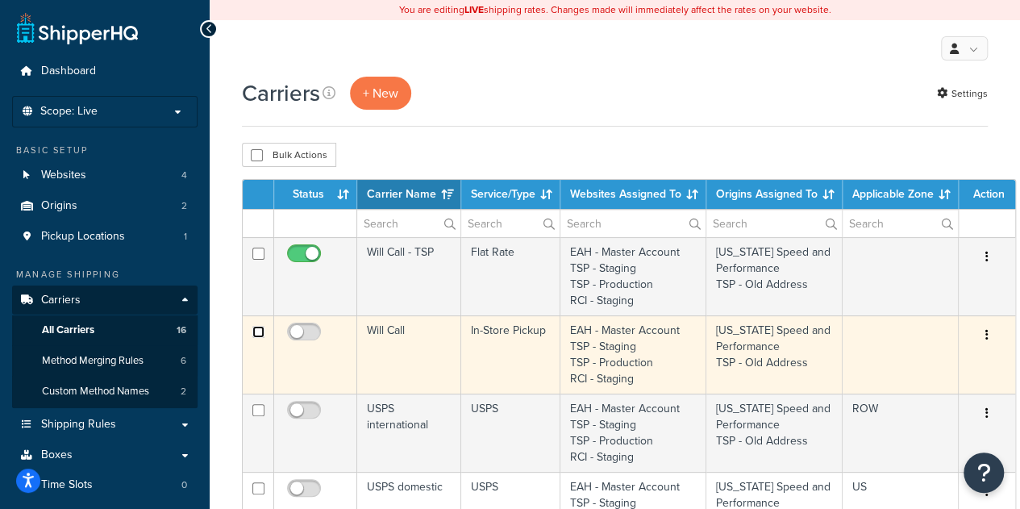
click at [261, 336] on input "checkbox" at bounding box center [258, 332] width 12 height 12
checkbox input "true"
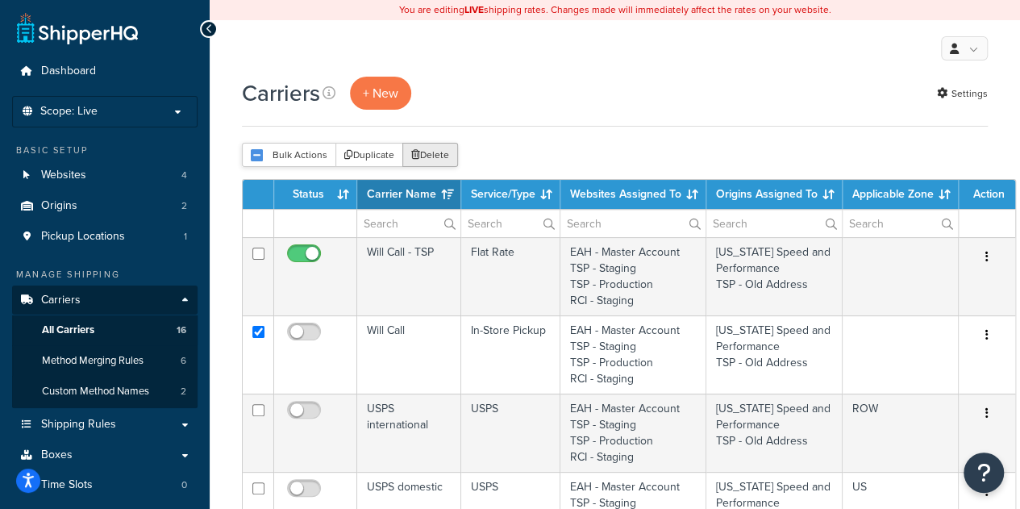
click at [447, 148] on button "Delete" at bounding box center [430, 155] width 56 height 24
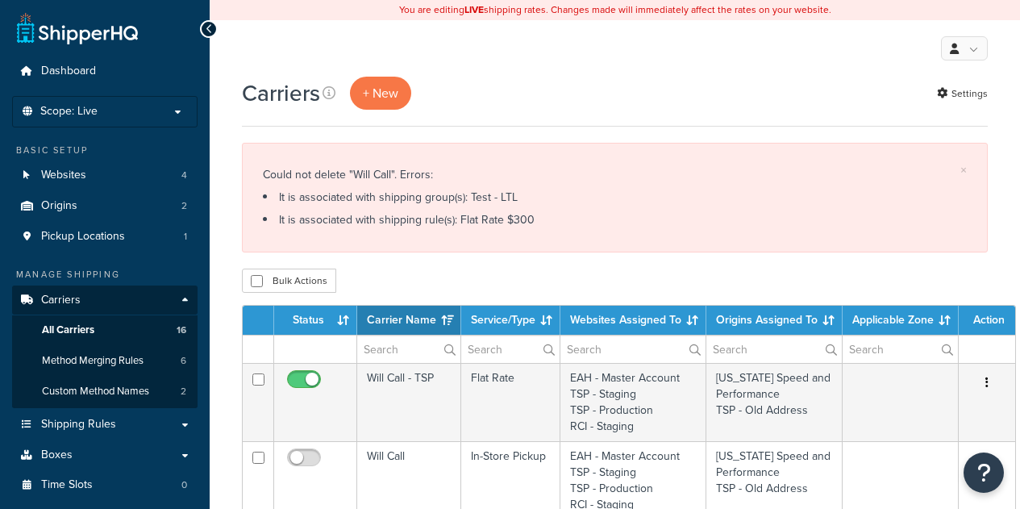
select select "15"
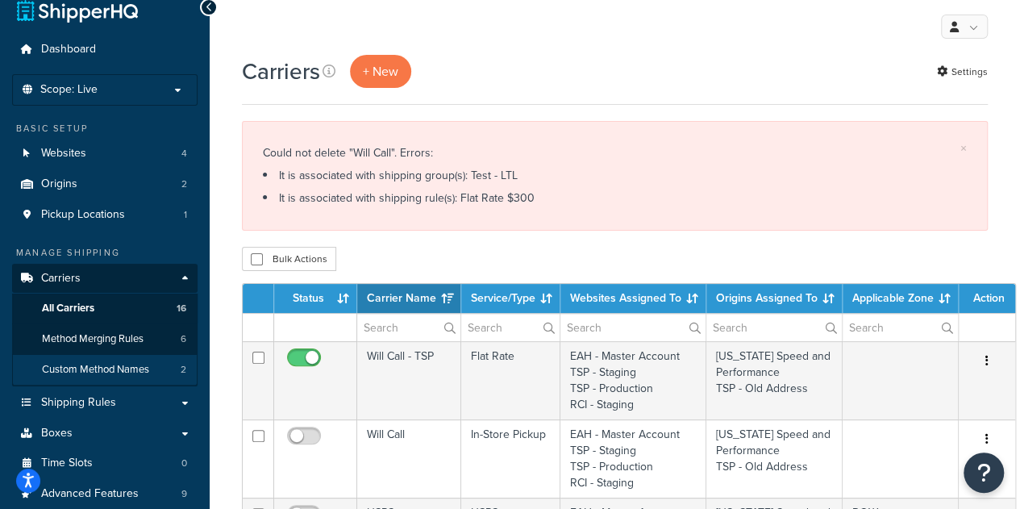
scroll to position [23, 0]
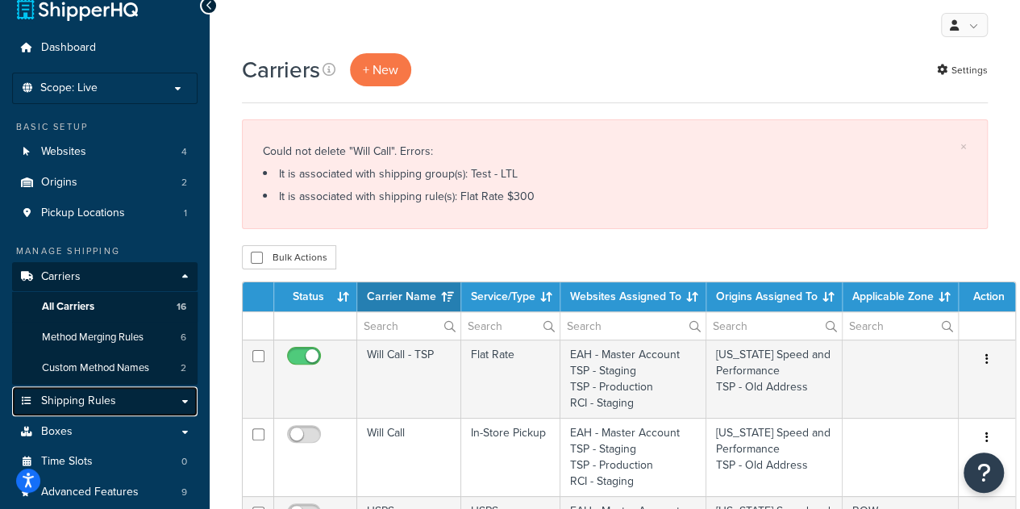
click at [119, 409] on link "Shipping Rules" at bounding box center [105, 401] width 186 height 30
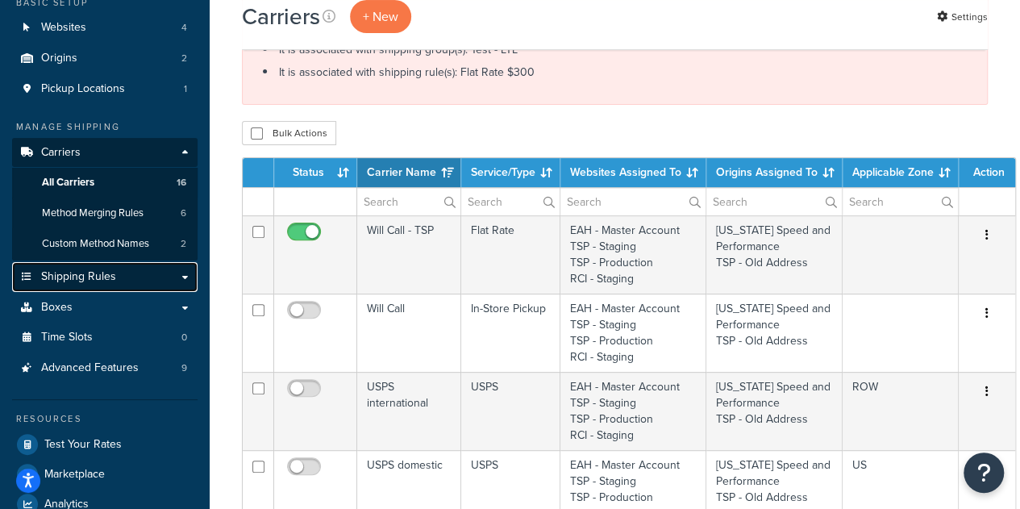
scroll to position [150, 0]
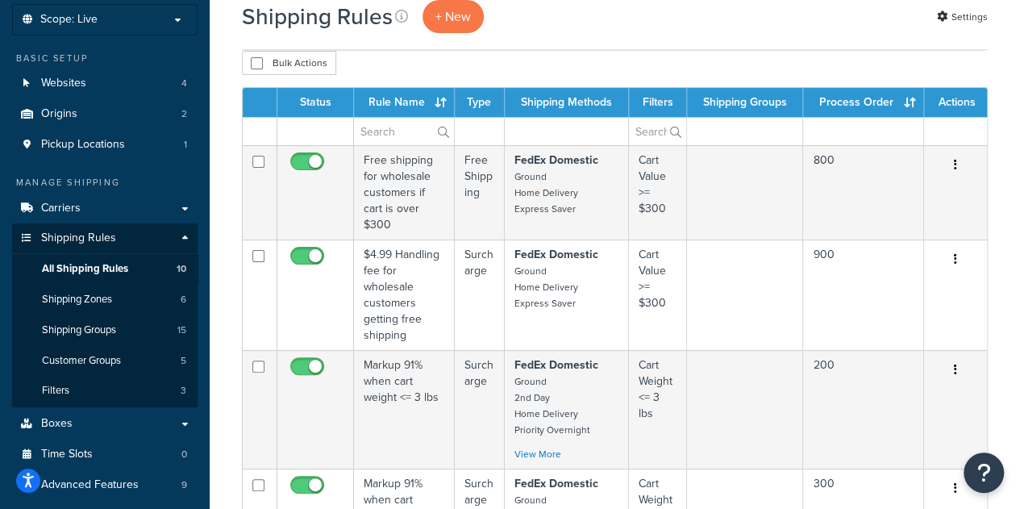
scroll to position [113, 0]
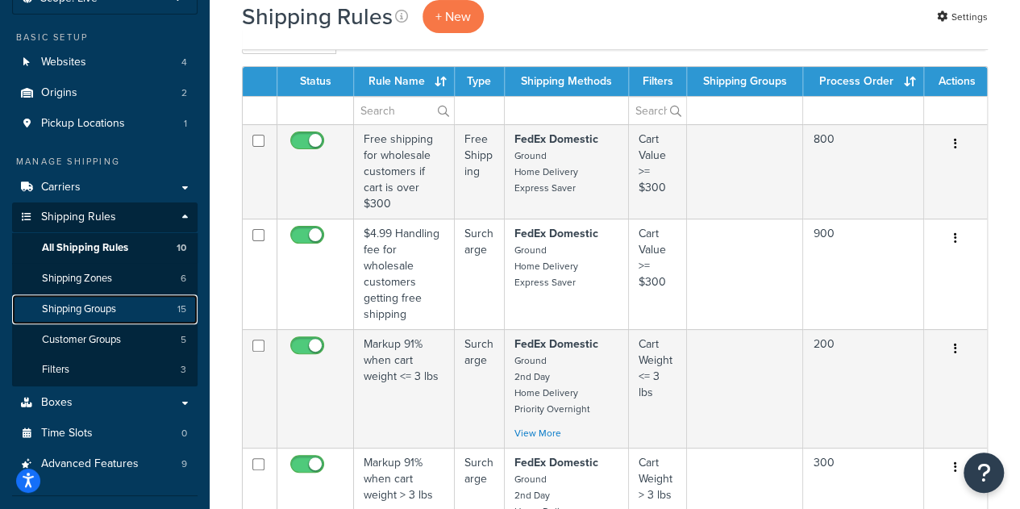
click at [126, 314] on link "Shipping Groups 15" at bounding box center [105, 309] width 186 height 30
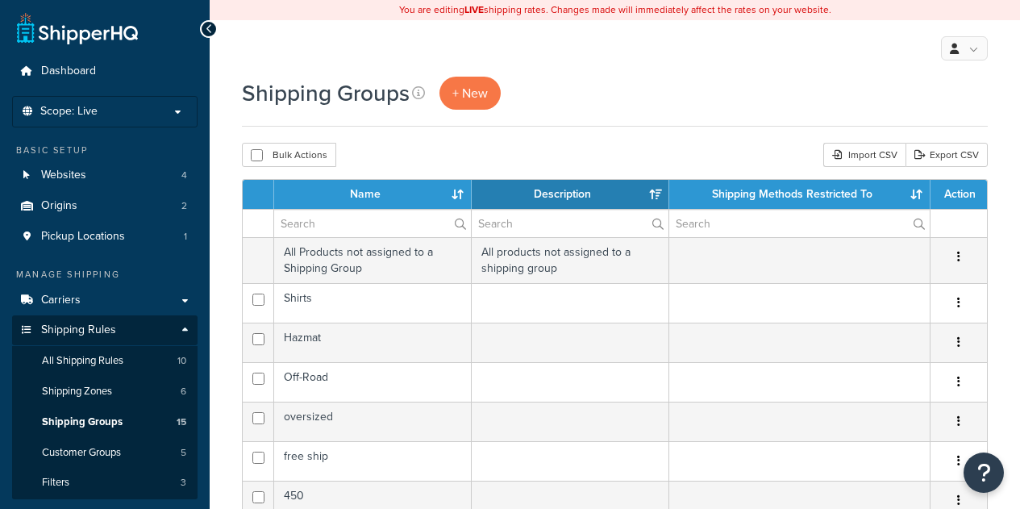
select select "15"
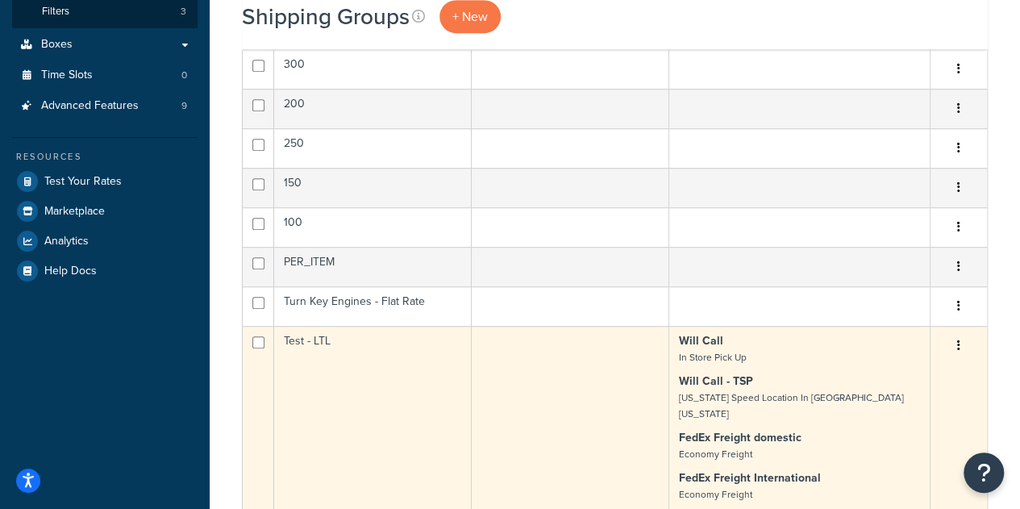
scroll to position [492, 0]
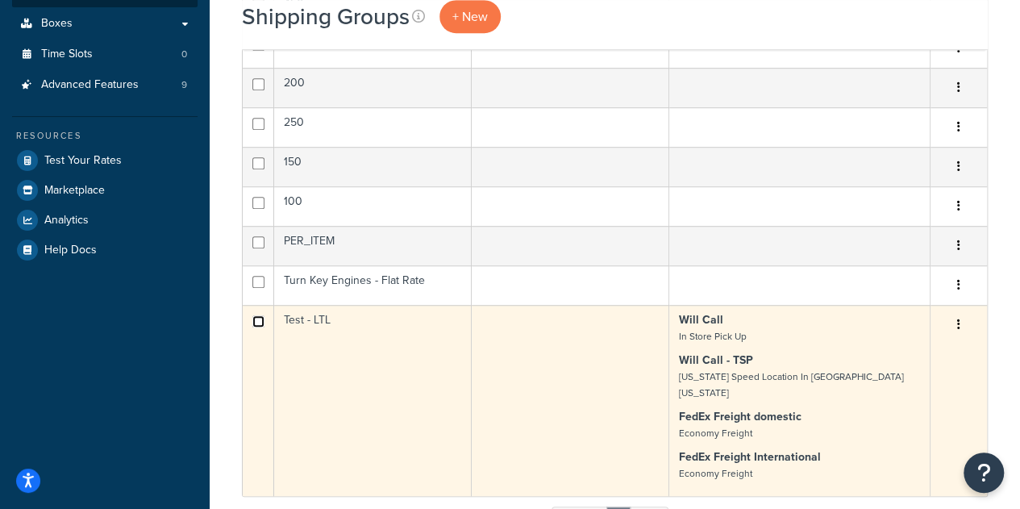
click at [261, 315] on input "checkbox" at bounding box center [258, 321] width 12 height 12
checkbox input "true"
click at [965, 320] on button "button" at bounding box center [959, 325] width 23 height 26
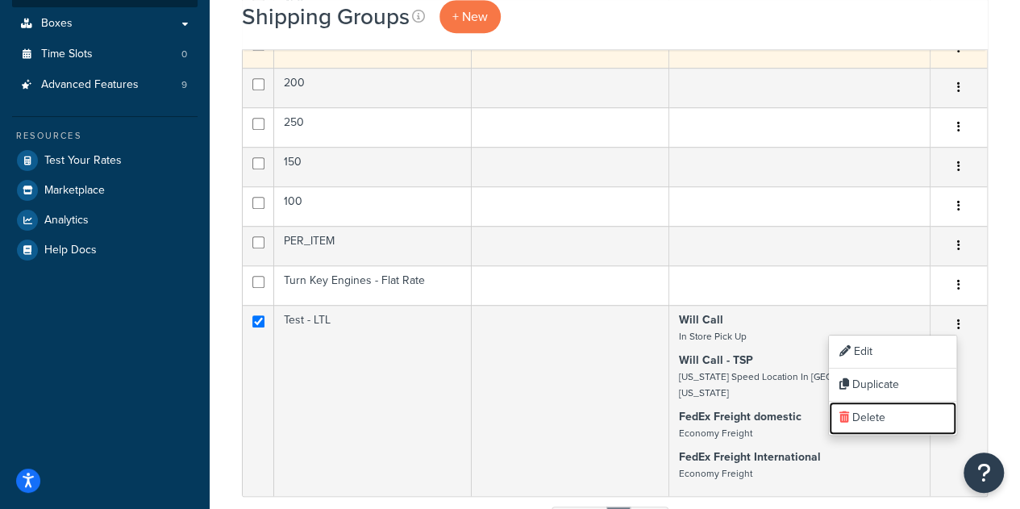
drag, startPoint x: 893, startPoint y: 411, endPoint x: 566, endPoint y: 59, distance: 480.0
click at [893, 411] on link "Delete" at bounding box center [892, 418] width 127 height 33
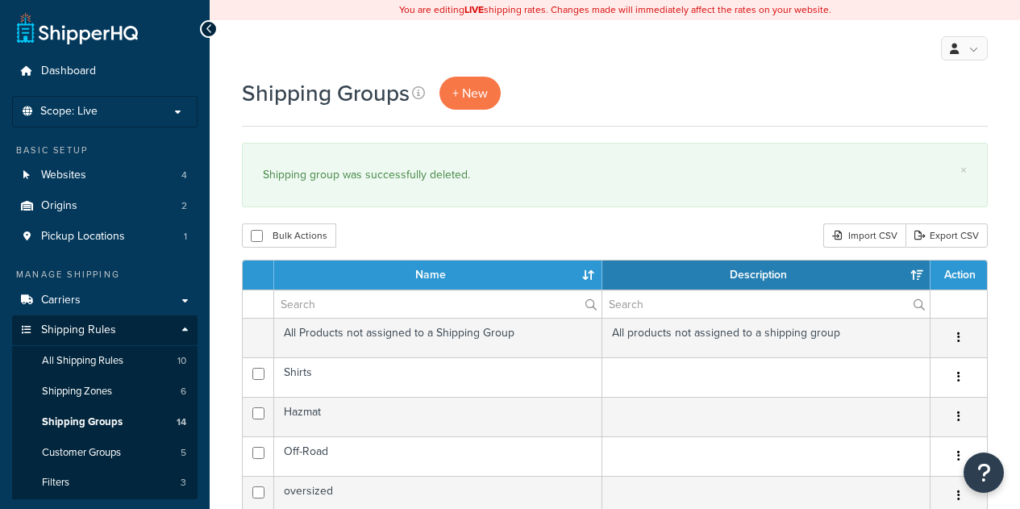
select select "15"
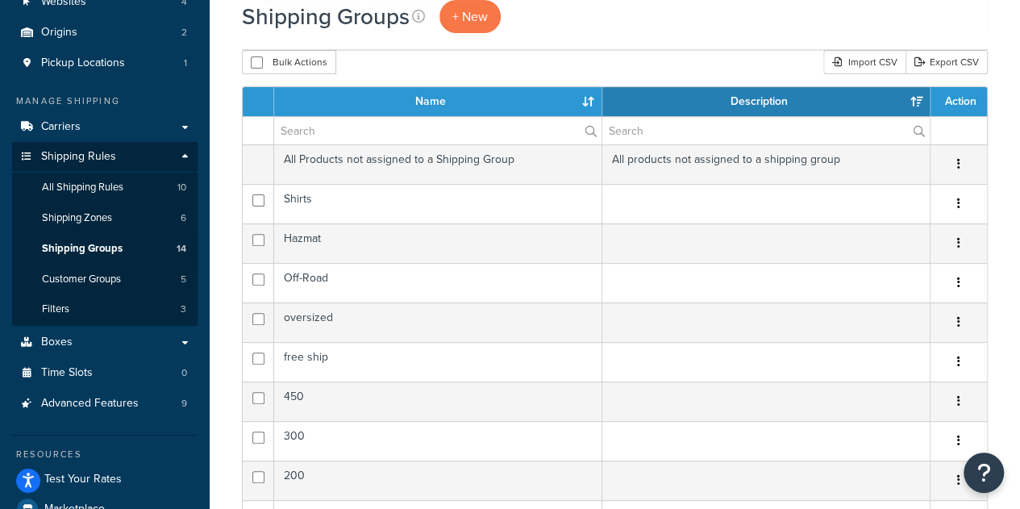
scroll to position [173, 0]
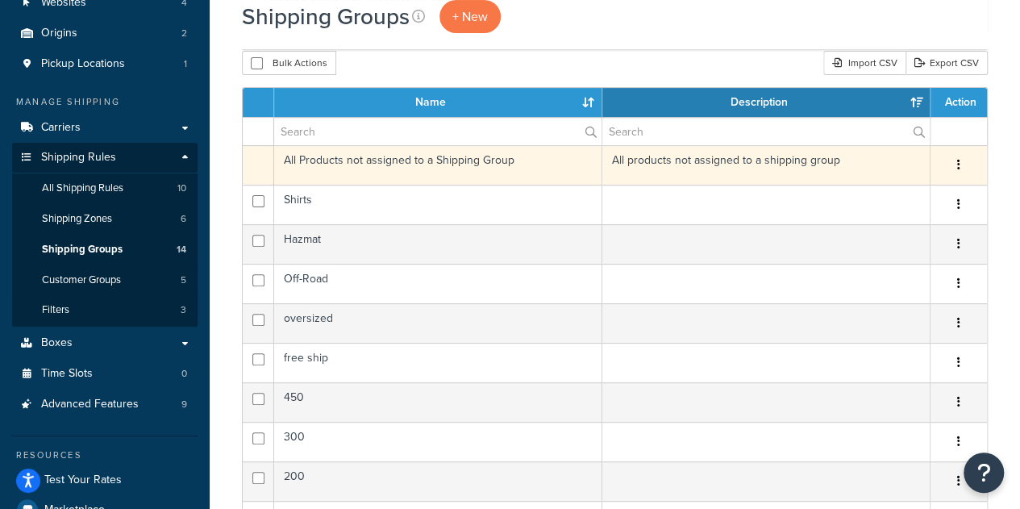
click at [961, 165] on button "button" at bounding box center [959, 165] width 23 height 26
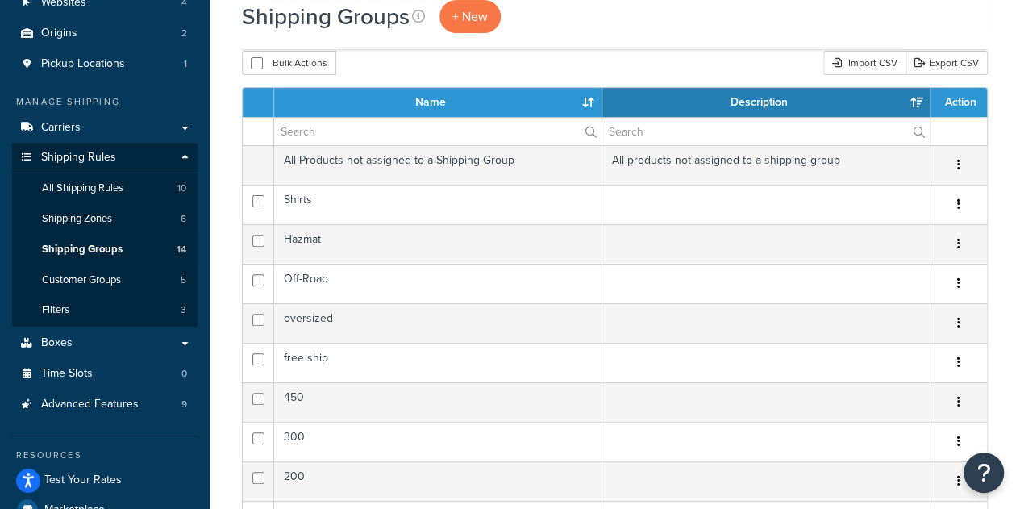
click at [764, 12] on div "Shipping Groups + New" at bounding box center [615, 16] width 746 height 33
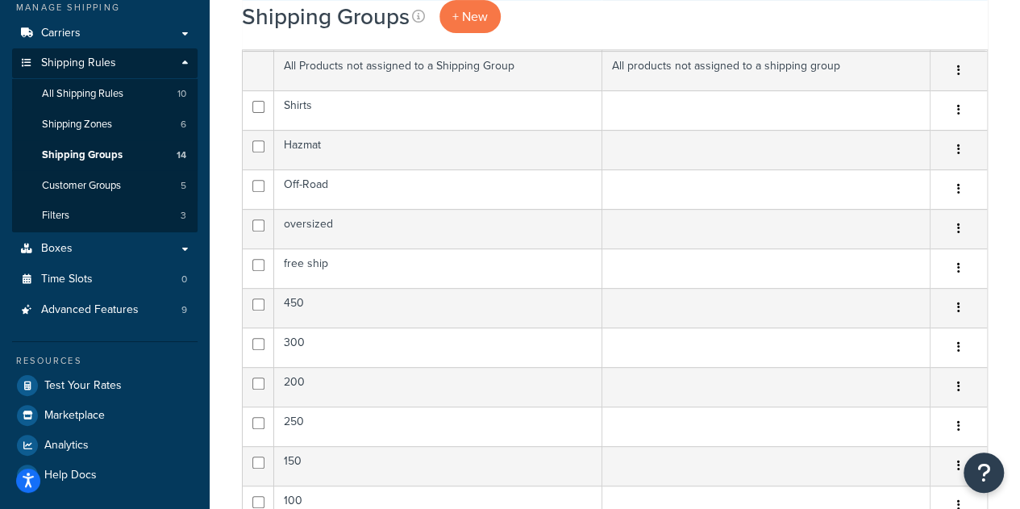
scroll to position [265, 0]
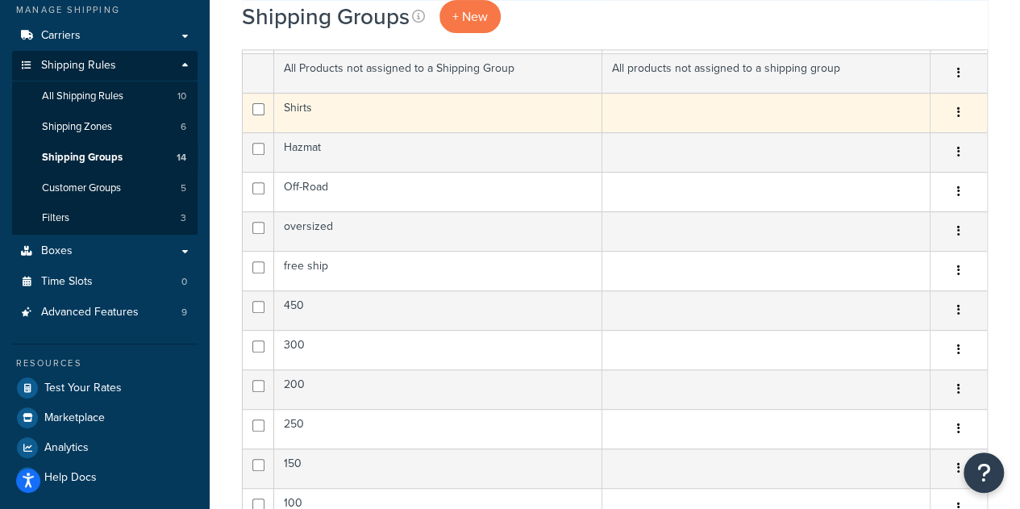
click at [326, 101] on td "Shirts" at bounding box center [438, 113] width 328 height 40
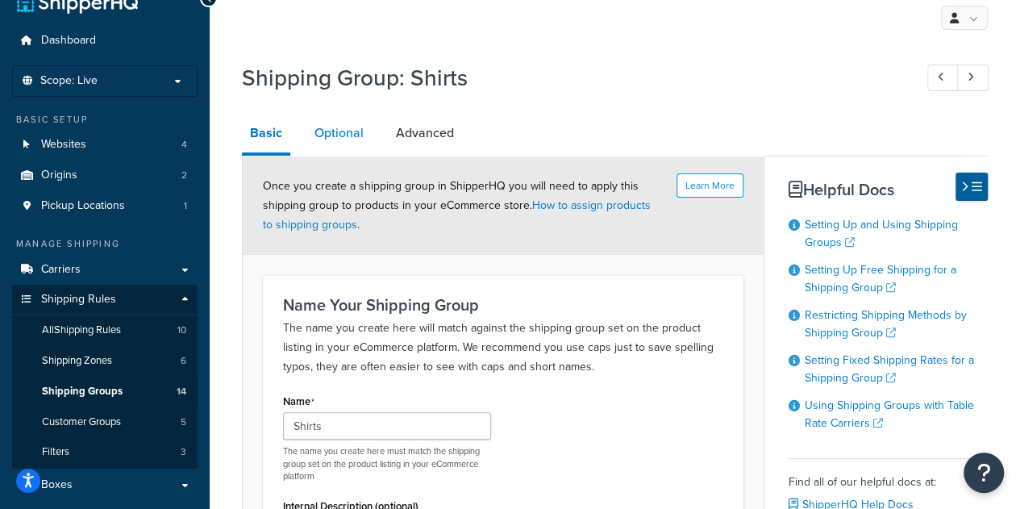
scroll to position [30, 0]
click at [344, 138] on link "Optional" at bounding box center [339, 134] width 65 height 39
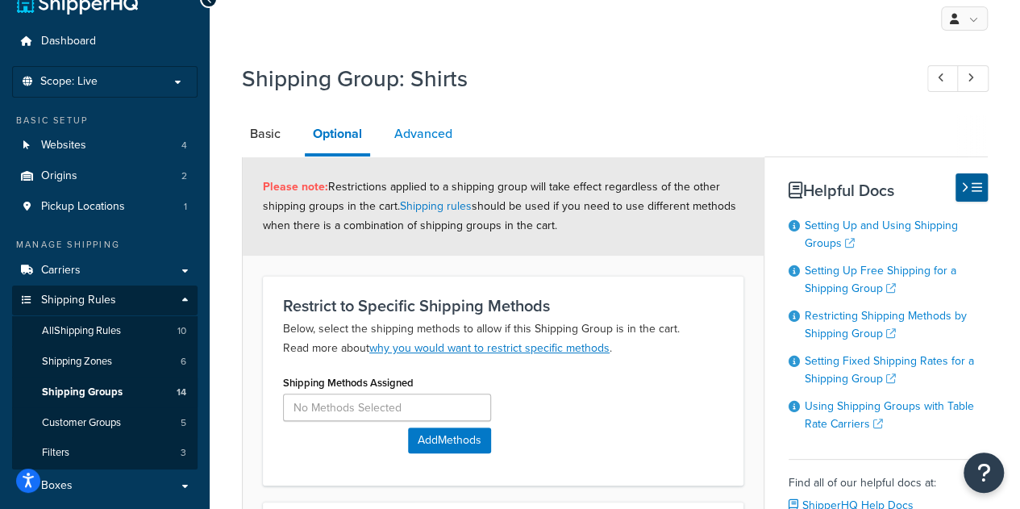
click at [434, 134] on link "Advanced" at bounding box center [423, 134] width 74 height 39
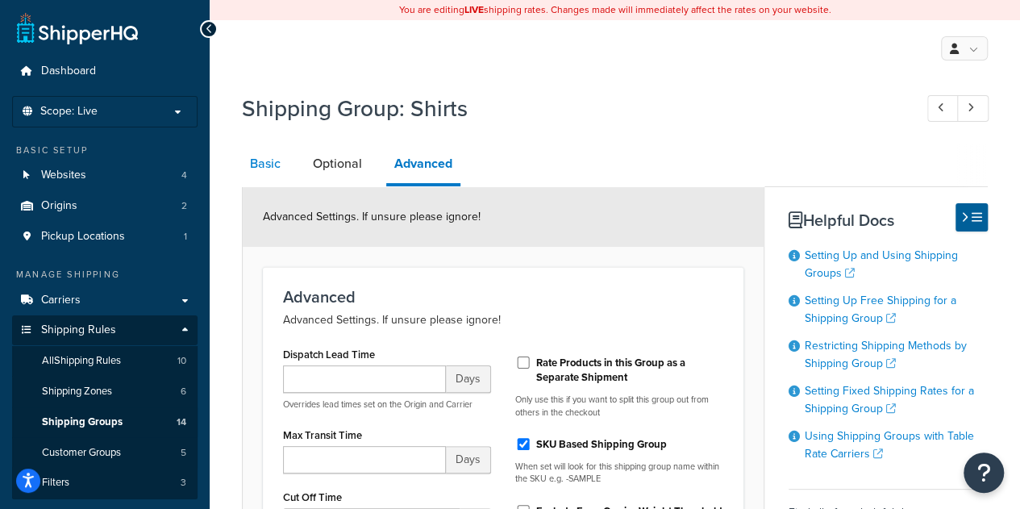
click at [277, 157] on link "Basic" at bounding box center [265, 163] width 47 height 39
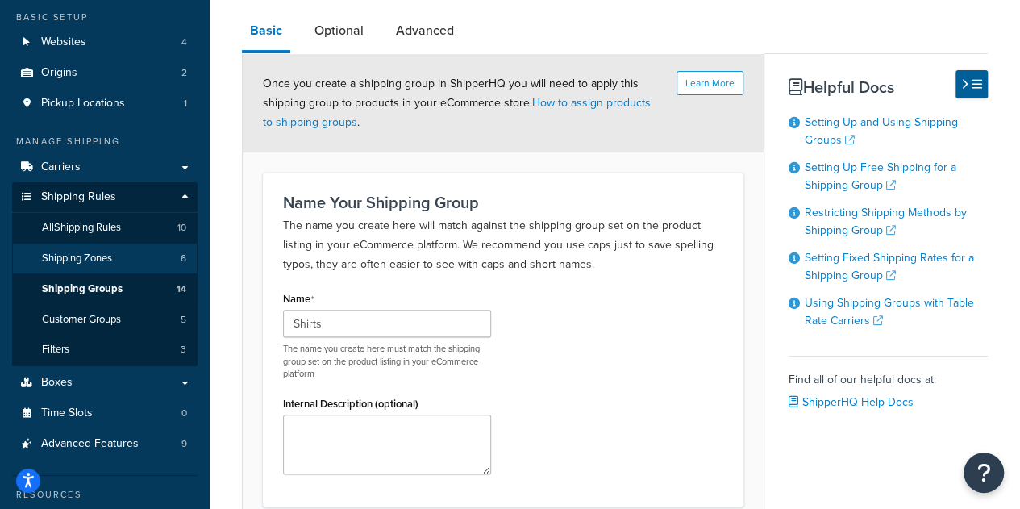
scroll to position [132, 0]
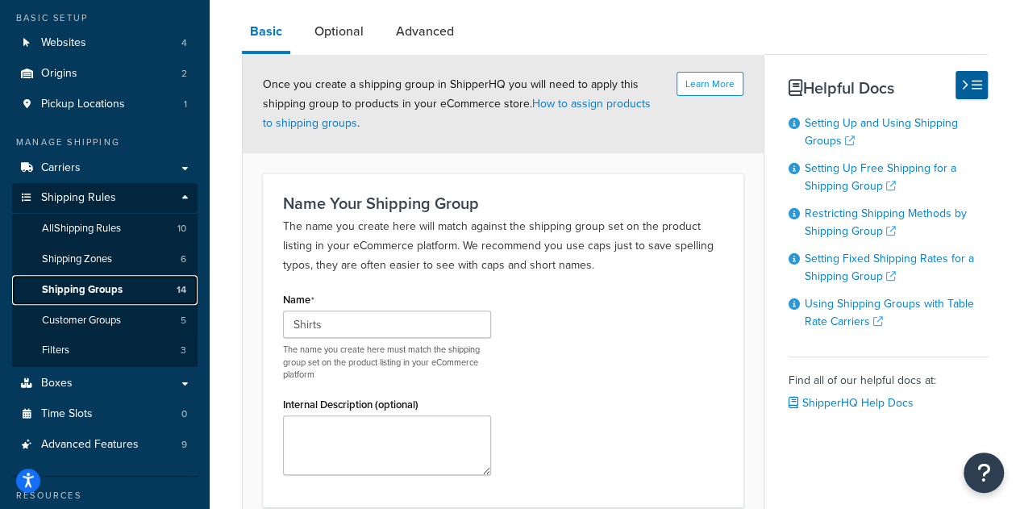
click at [95, 298] on link "Shipping Groups 14" at bounding box center [105, 290] width 186 height 30
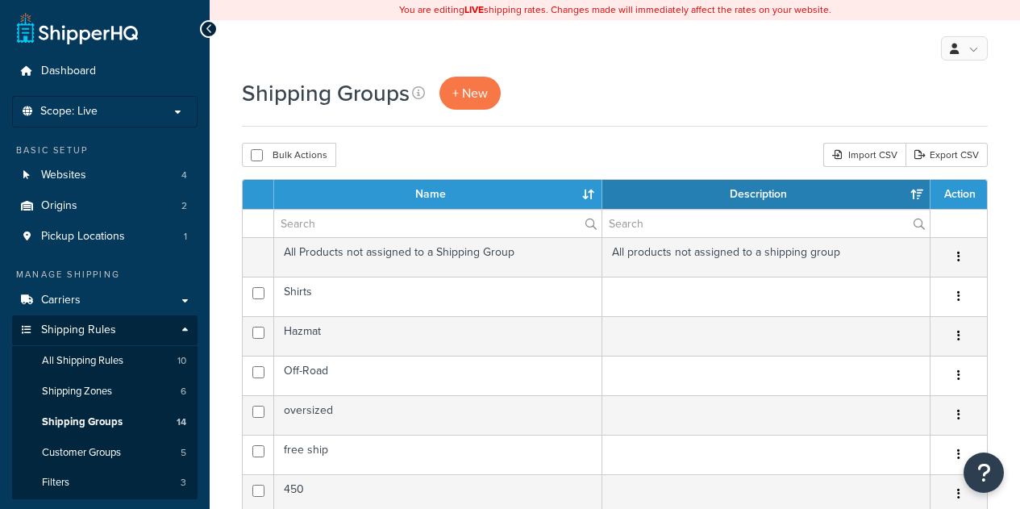
select select "15"
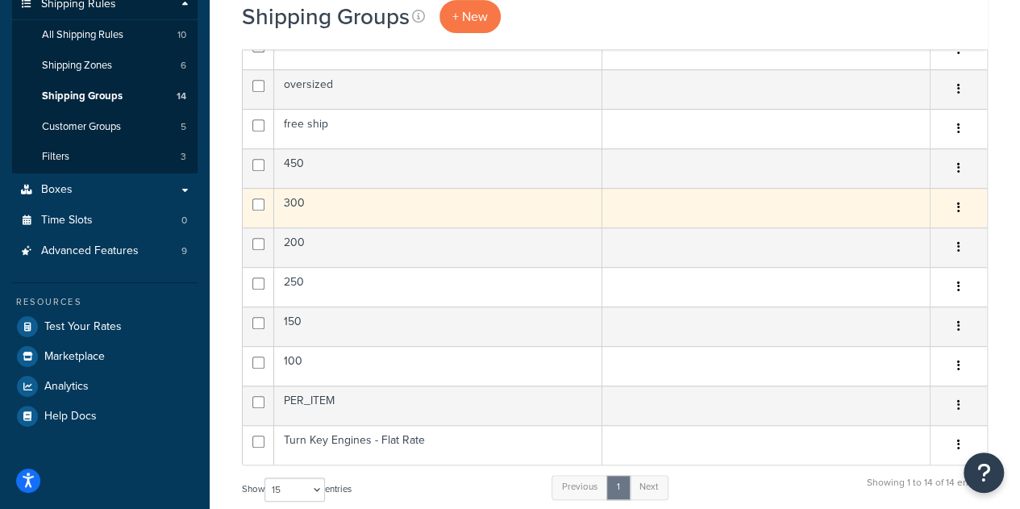
scroll to position [240, 0]
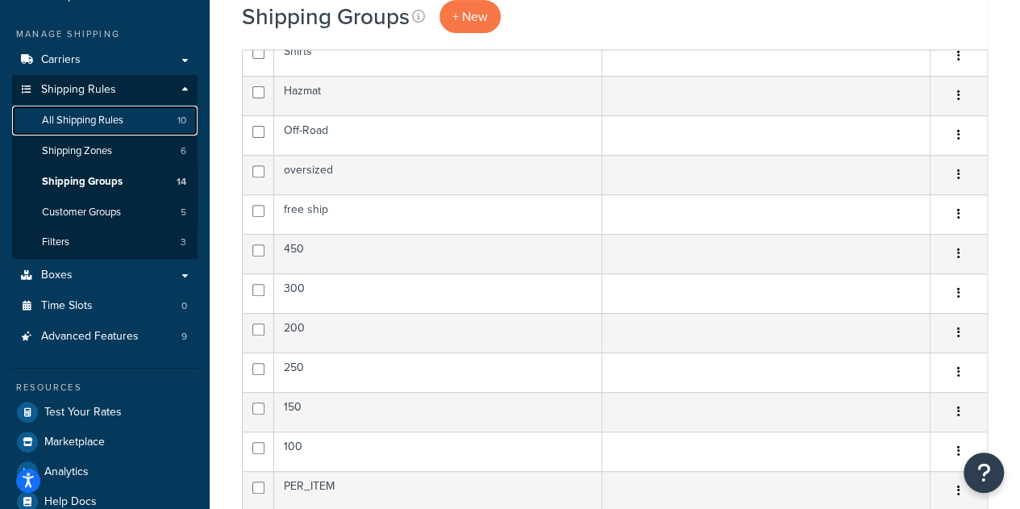
click at [136, 133] on link "All Shipping Rules 10" at bounding box center [105, 121] width 186 height 30
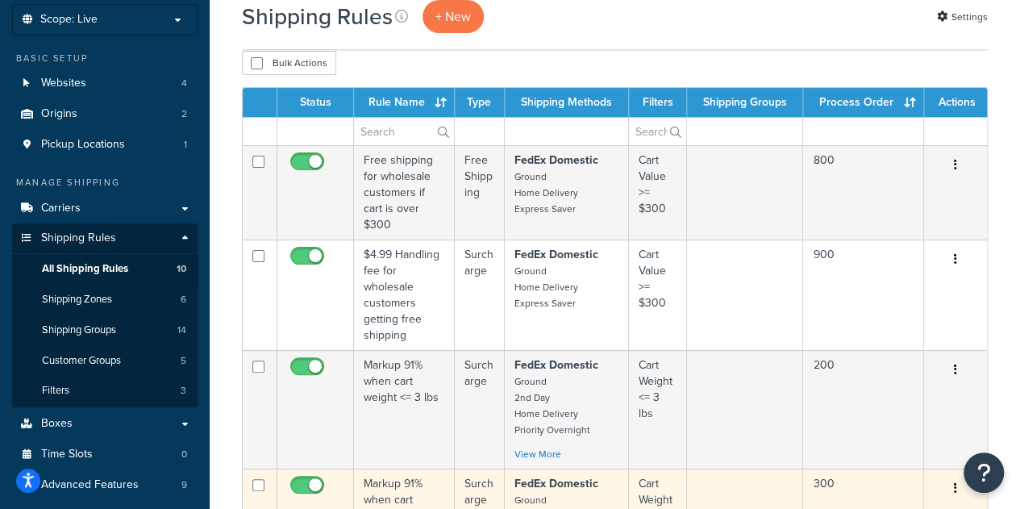
scroll to position [90, 0]
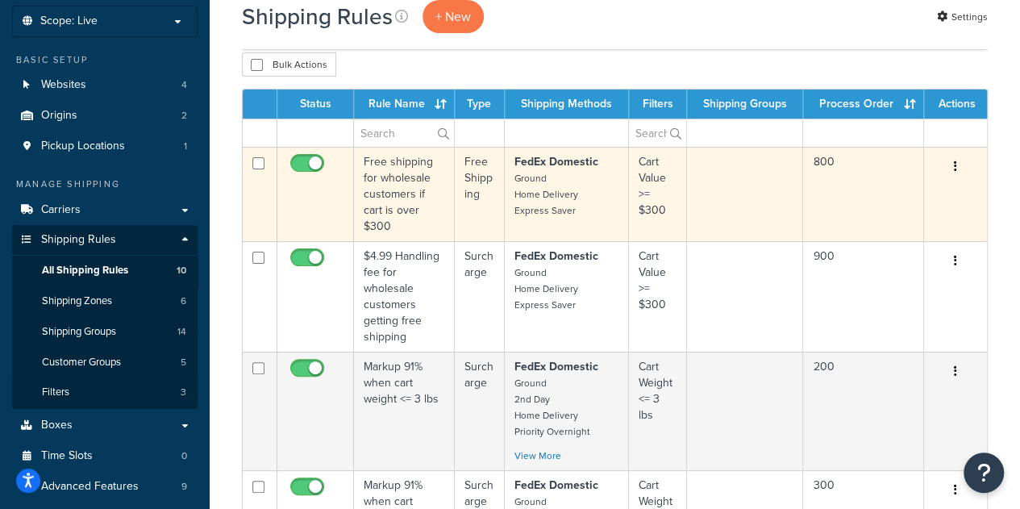
click at [407, 167] on td "Free shipping for wholesale customers if cart is over $300" at bounding box center [404, 194] width 101 height 94
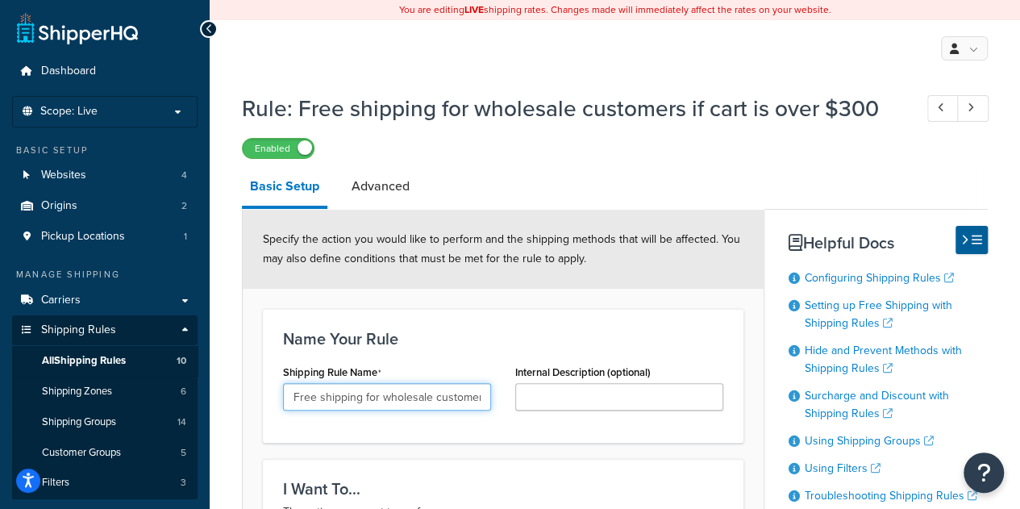
click at [445, 402] on input "Free shipping for wholesale customers if cart is over $300" at bounding box center [387, 396] width 208 height 27
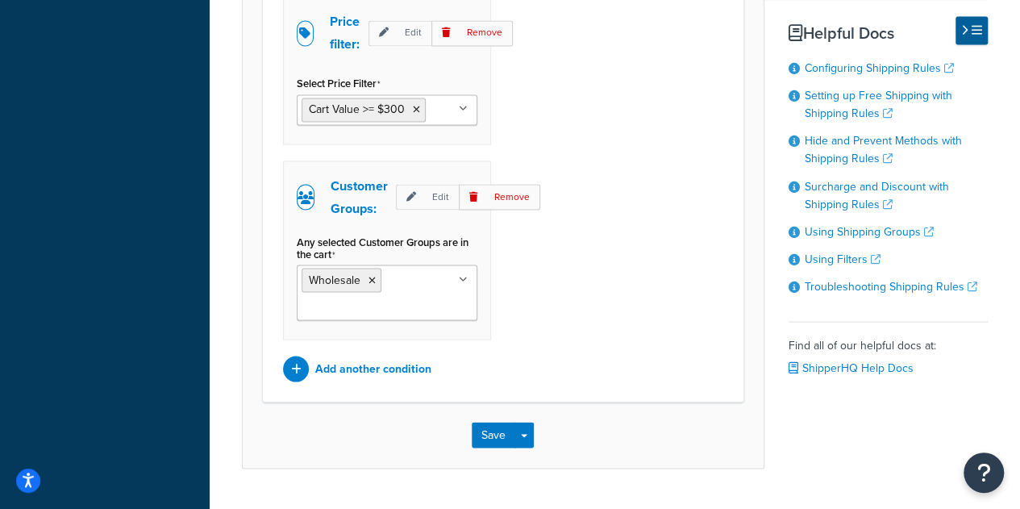
scroll to position [1392, 0]
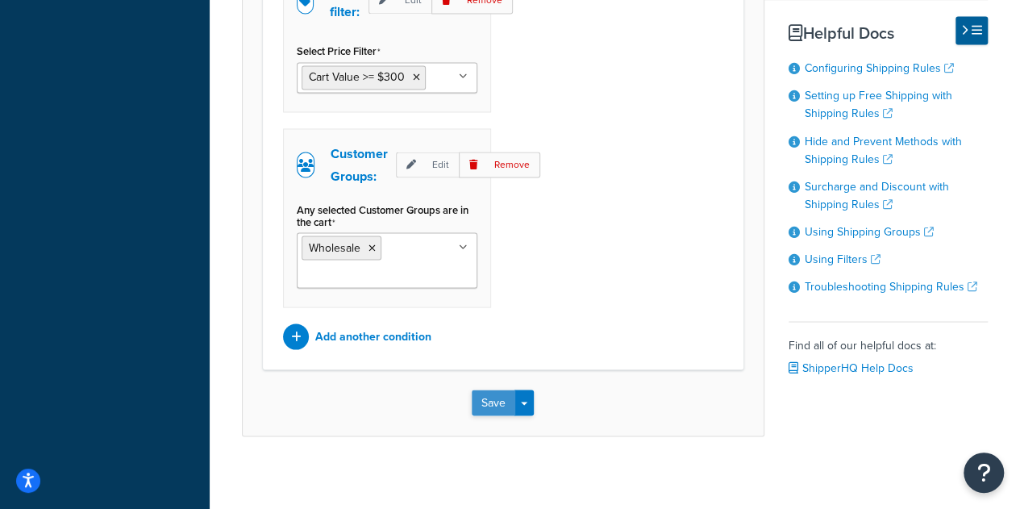
type input "Free Shipping Wholesale > $300"
click at [494, 398] on button "Save" at bounding box center [494, 403] width 44 height 26
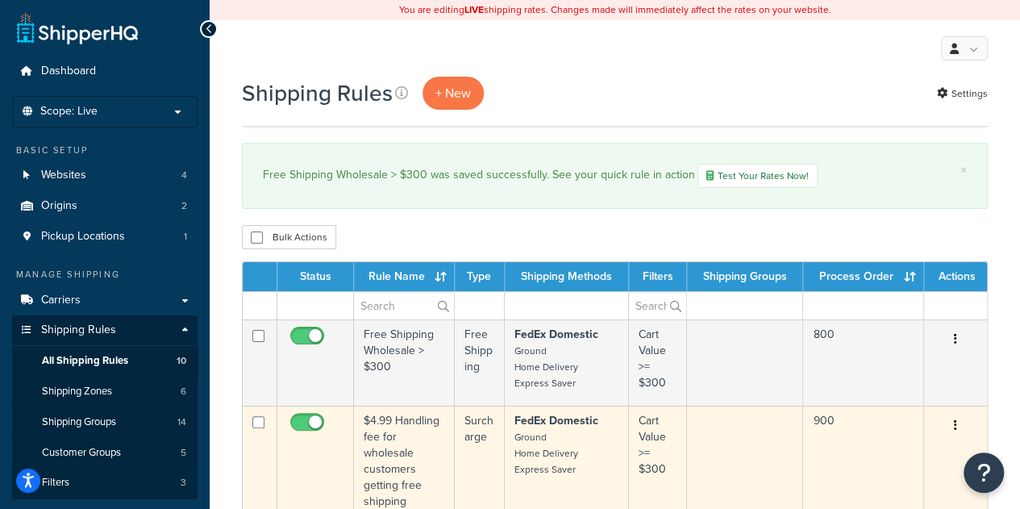
scroll to position [155, 0]
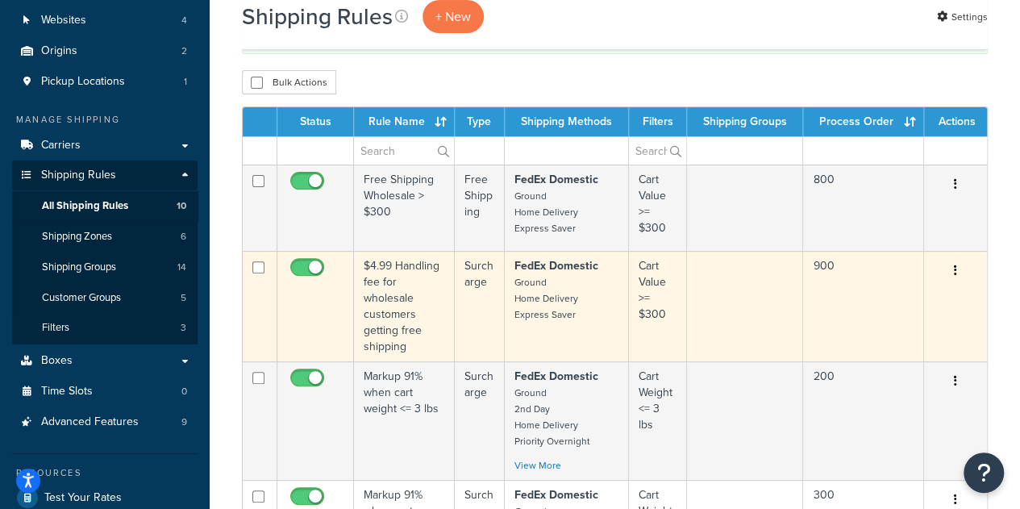
click at [394, 315] on td "$4.99 Handling fee for wholesale customers getting free shipping" at bounding box center [404, 306] width 101 height 111
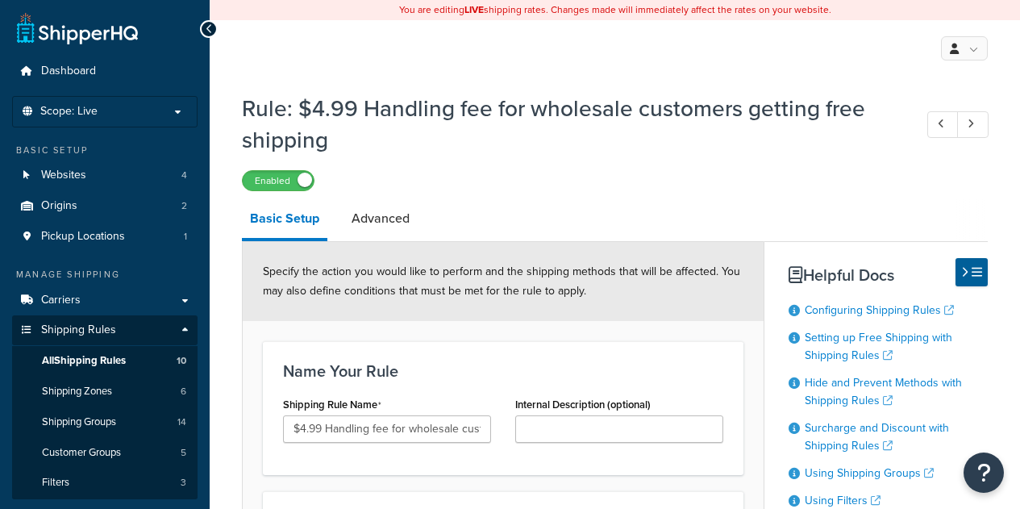
select select "CART"
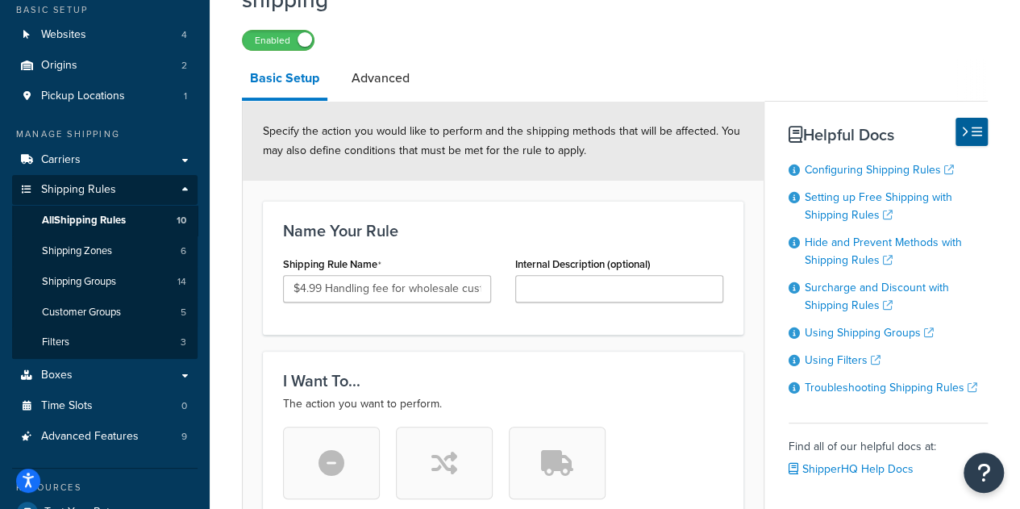
scroll to position [139, 0]
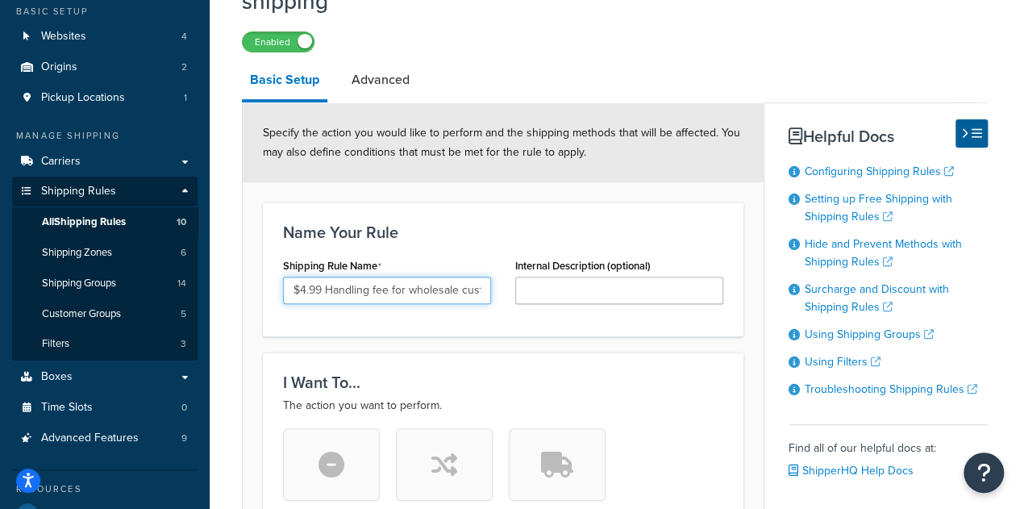
click at [392, 288] on input "$4.99 Handling fee for wholesale customers getting free shipping" at bounding box center [387, 290] width 208 height 27
type input "W"
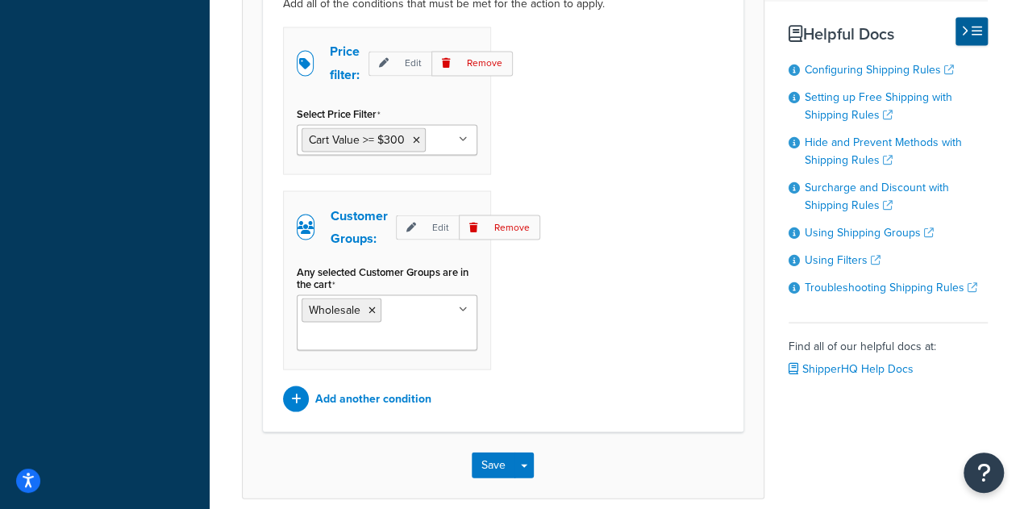
scroll to position [1525, 0]
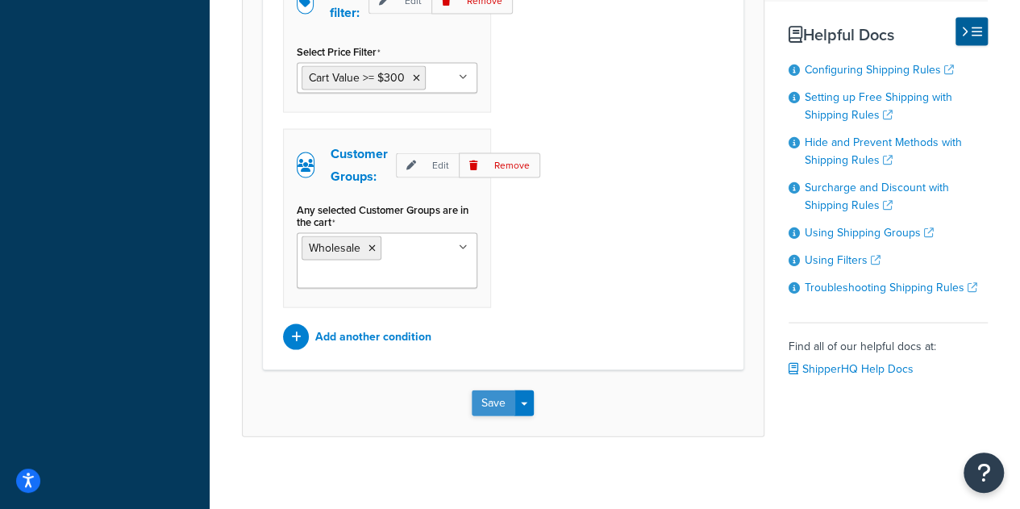
type input "Wholesale Free Shipping Handling Fee"
click at [498, 405] on button "Save" at bounding box center [494, 403] width 44 height 26
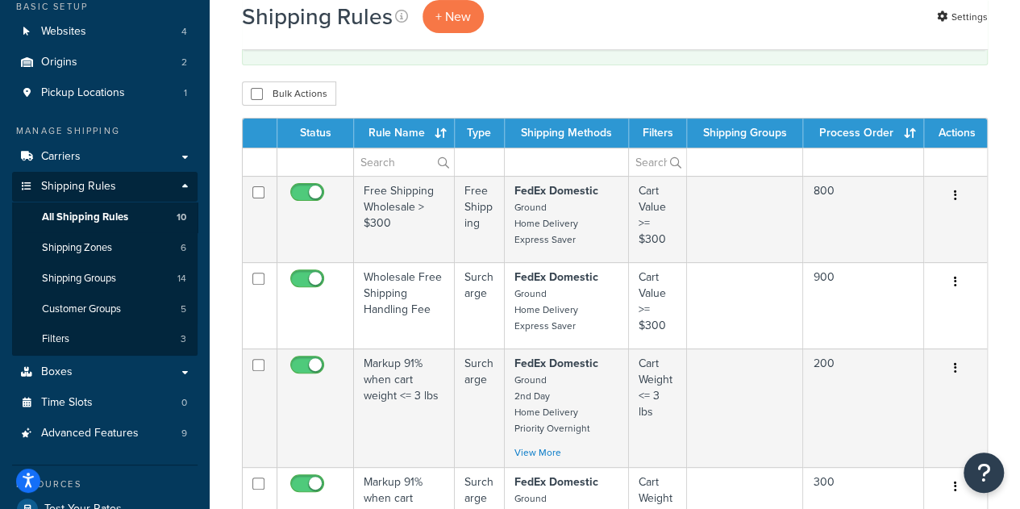
scroll to position [144, 0]
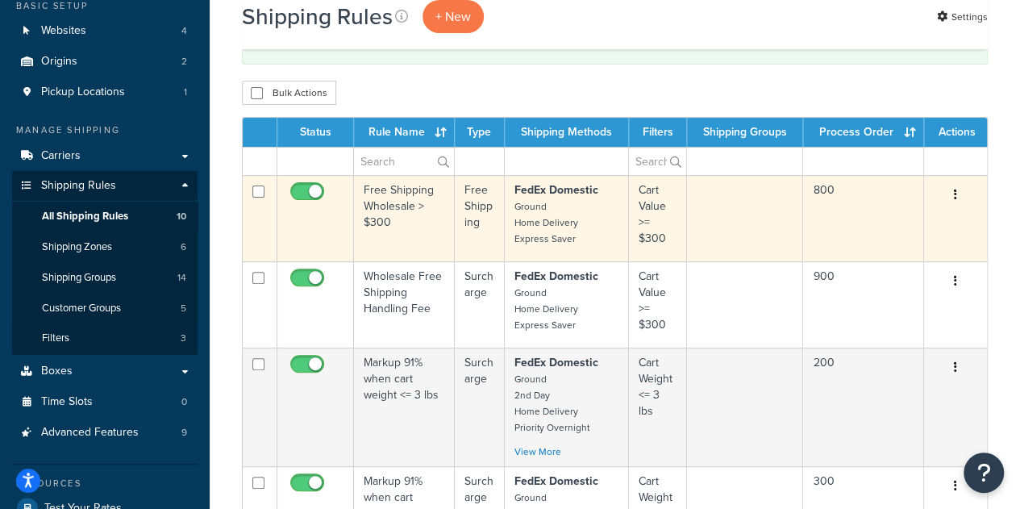
click at [405, 223] on td "Free Shipping Wholesale > $300" at bounding box center [404, 218] width 101 height 86
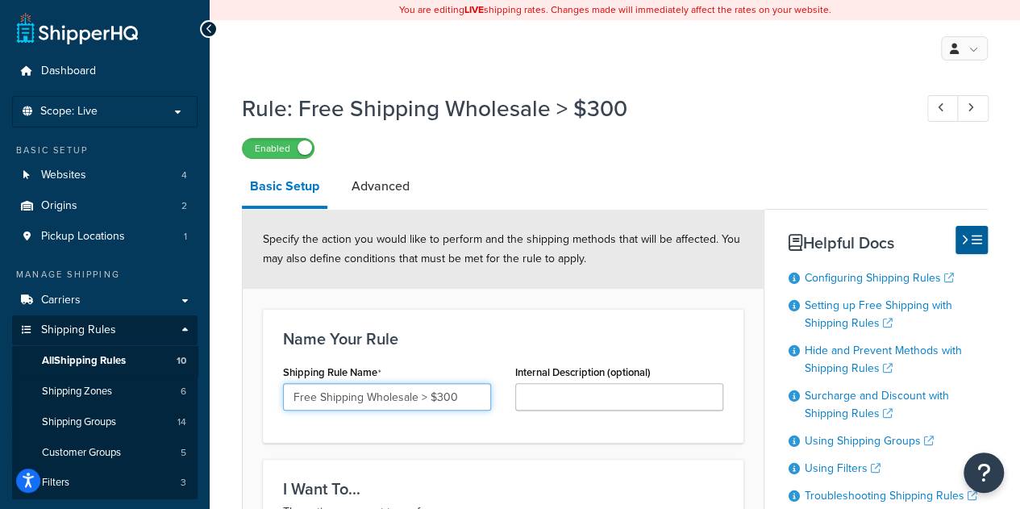
click at [413, 398] on input "Free Shipping Wholesale > $300" at bounding box center [387, 396] width 208 height 27
click at [290, 401] on input "Free Shipping > $300" at bounding box center [387, 396] width 208 height 27
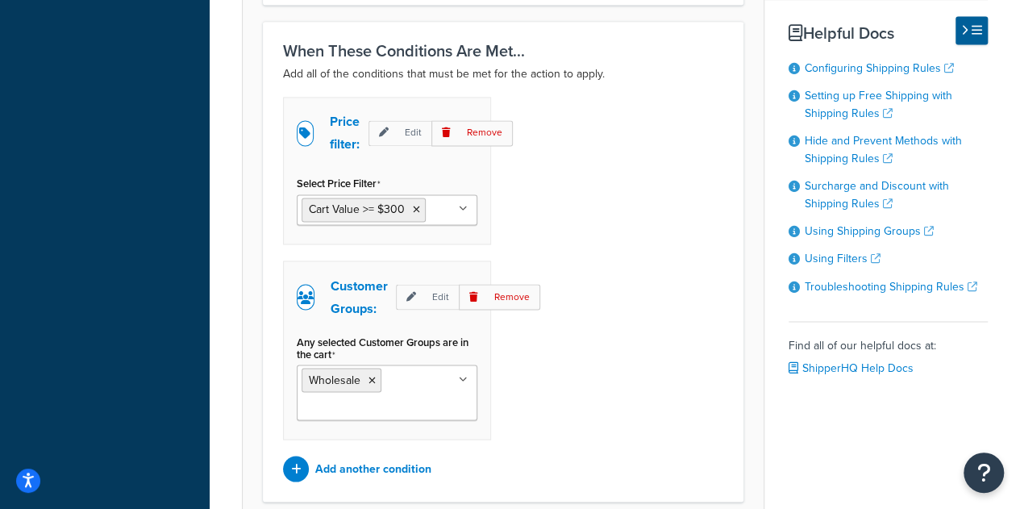
scroll to position [1392, 0]
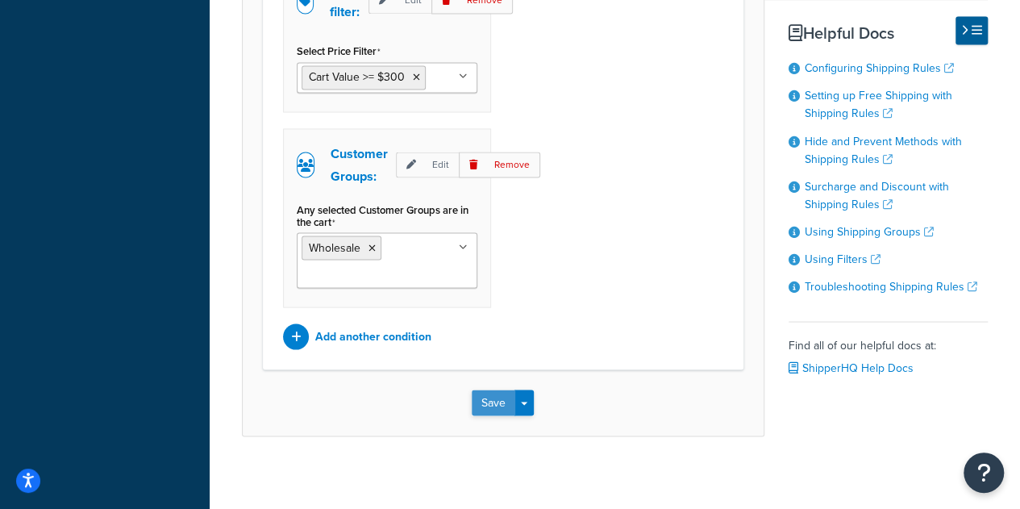
type input "Wholesale Free Shipping > $300"
click at [490, 402] on button "Save" at bounding box center [494, 403] width 44 height 26
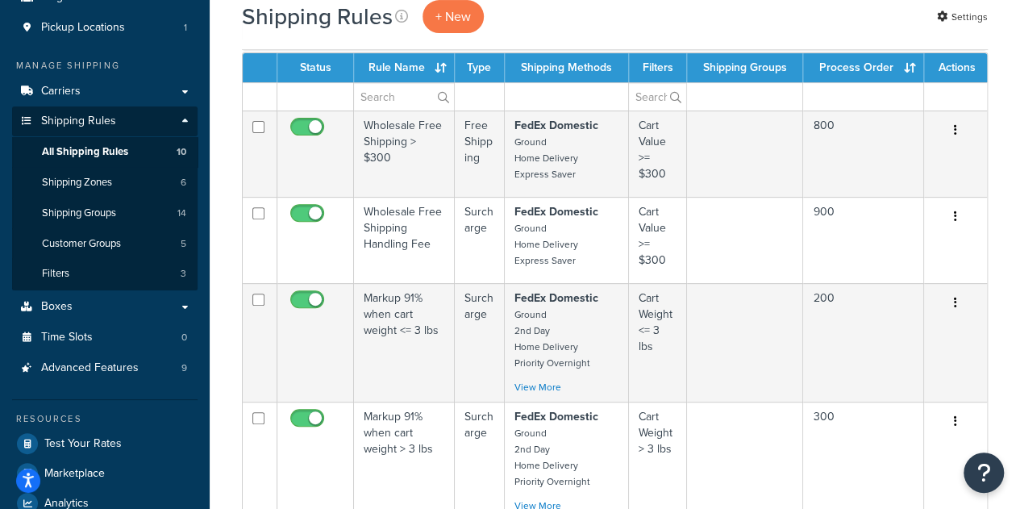
scroll to position [186, 0]
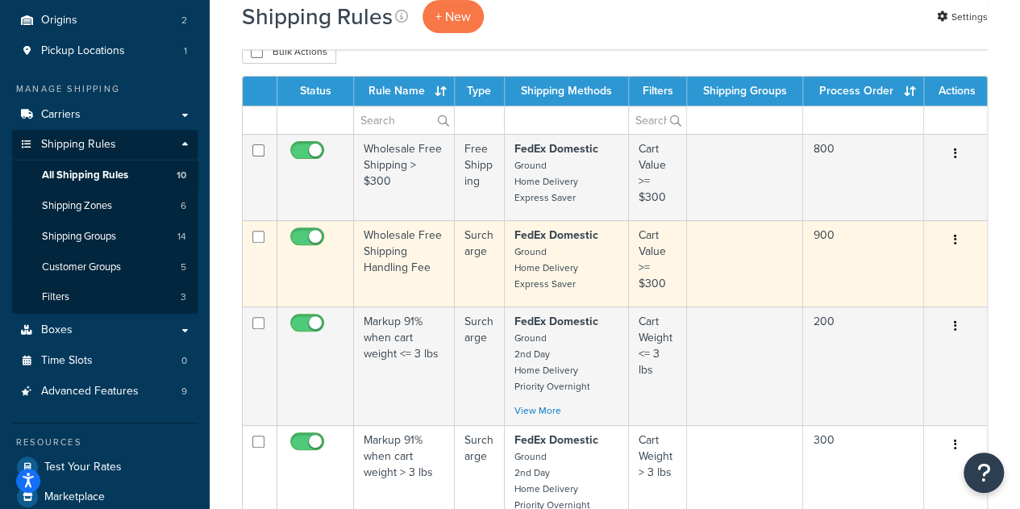
click at [425, 244] on td "Wholesale Free Shipping Handling Fee" at bounding box center [404, 263] width 101 height 86
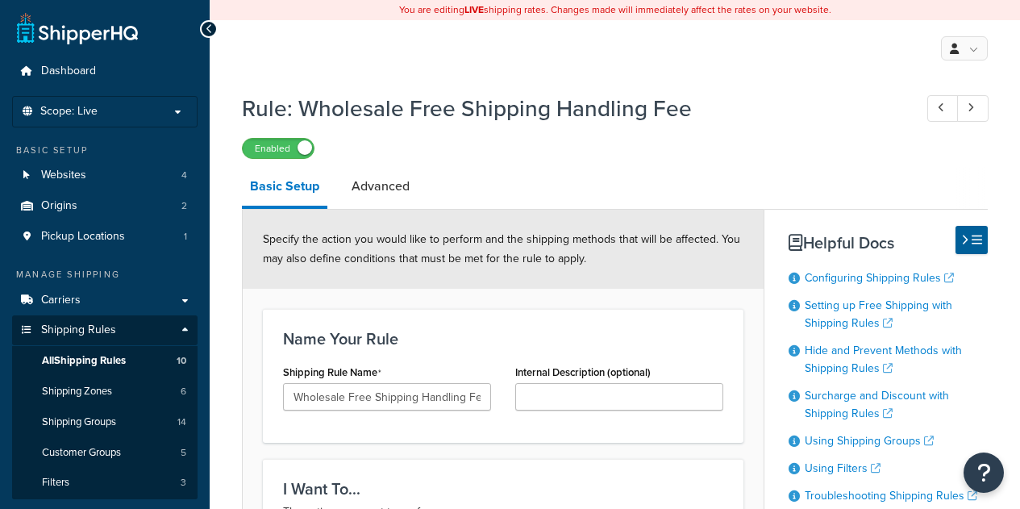
select select "CART"
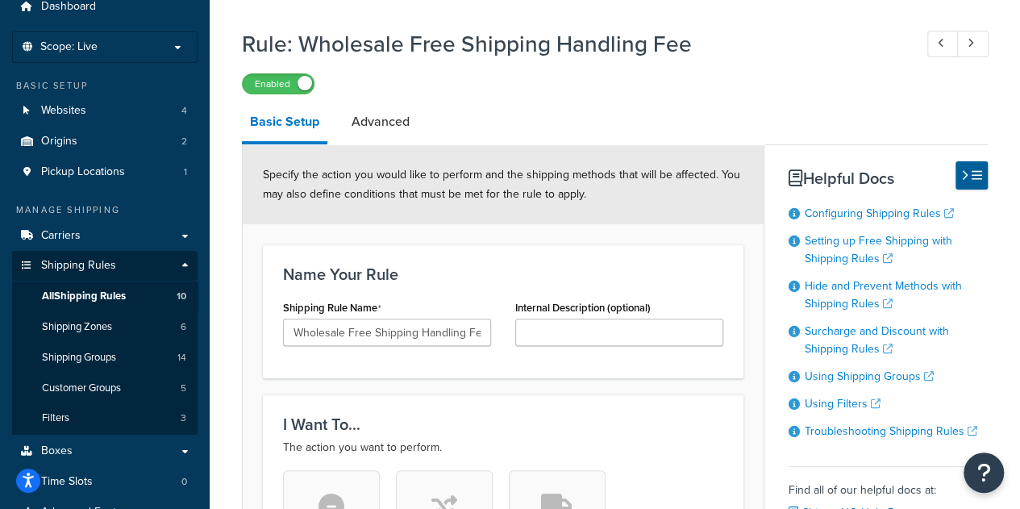
scroll to position [40, 0]
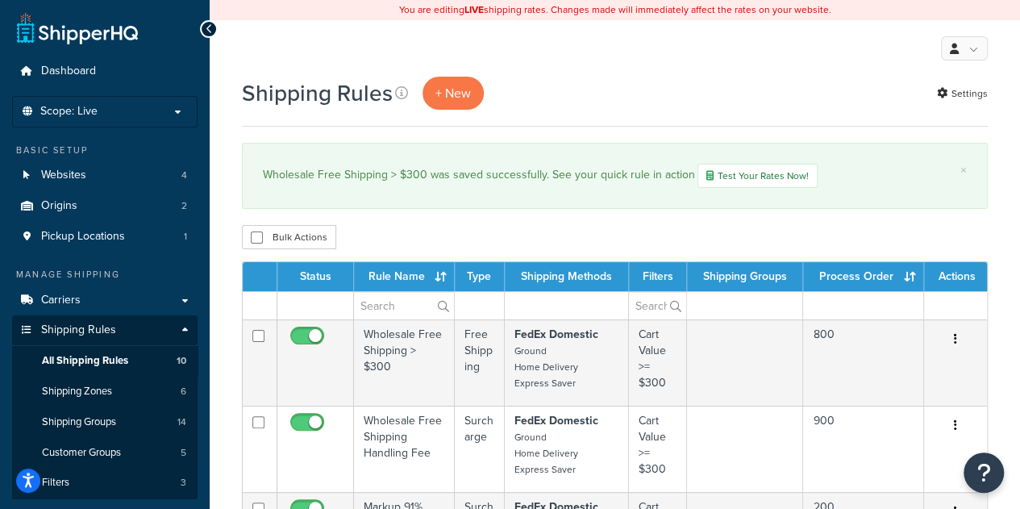
click at [443, 278] on th "Rule Name" at bounding box center [404, 276] width 101 height 29
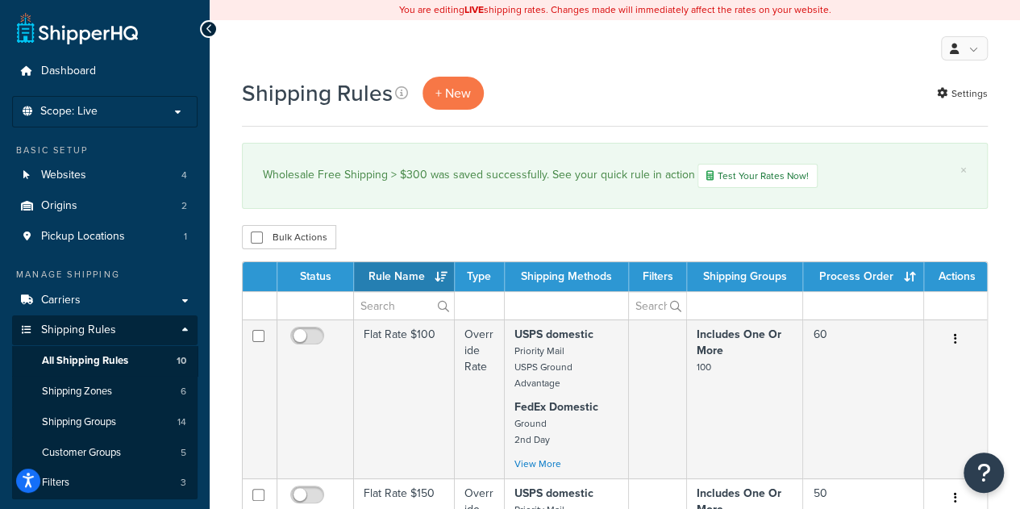
click at [914, 272] on th "Process Order" at bounding box center [863, 276] width 121 height 29
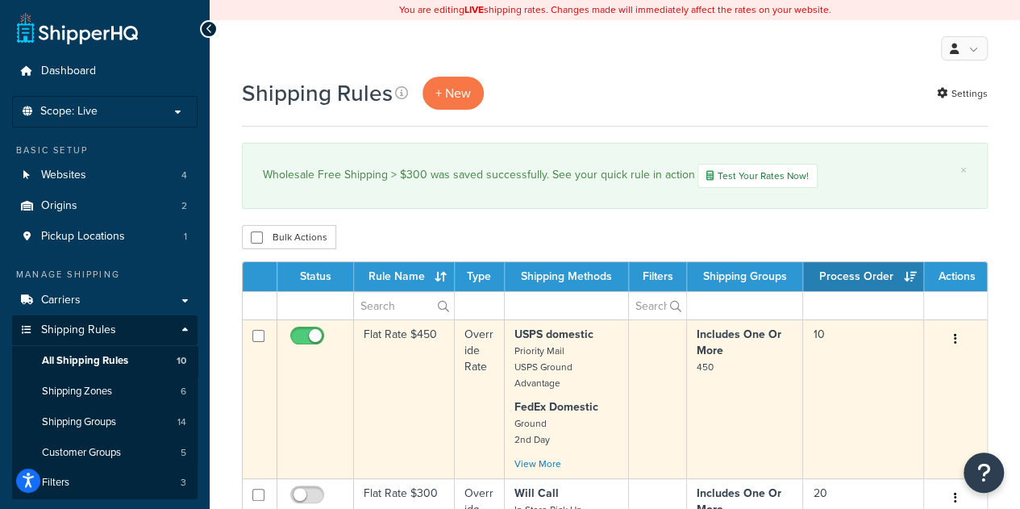
click at [417, 379] on td "Flat Rate $450" at bounding box center [404, 398] width 101 height 159
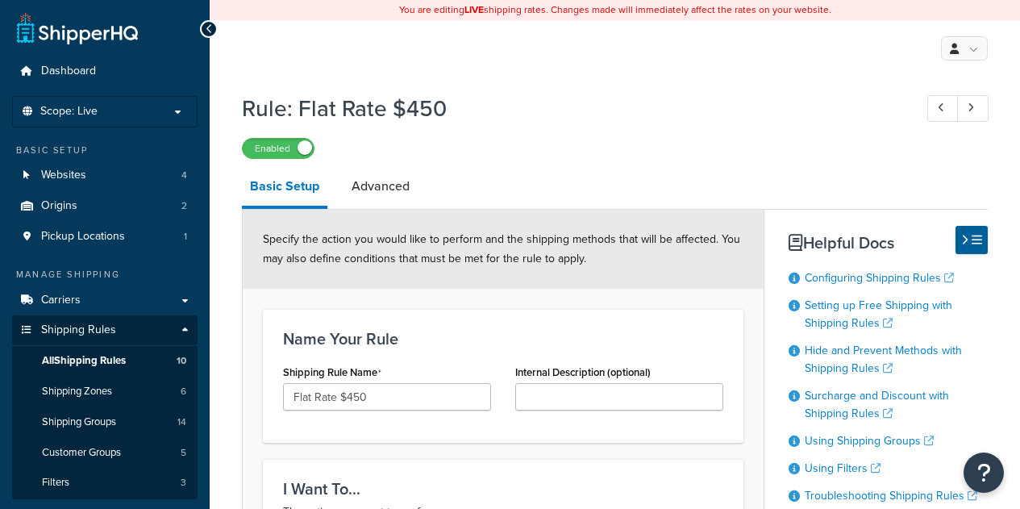
select select "ITEM"
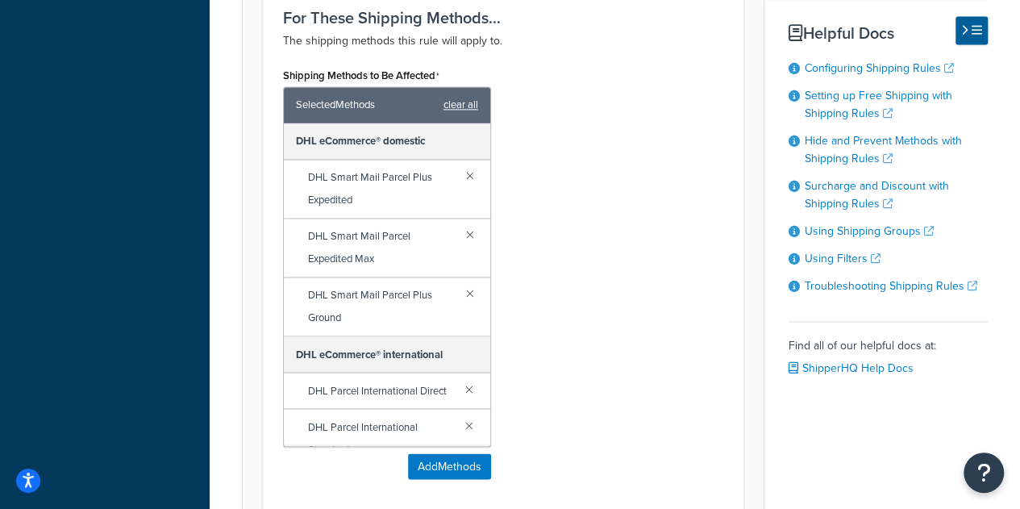
click at [469, 96] on link "clear all" at bounding box center [461, 105] width 35 height 23
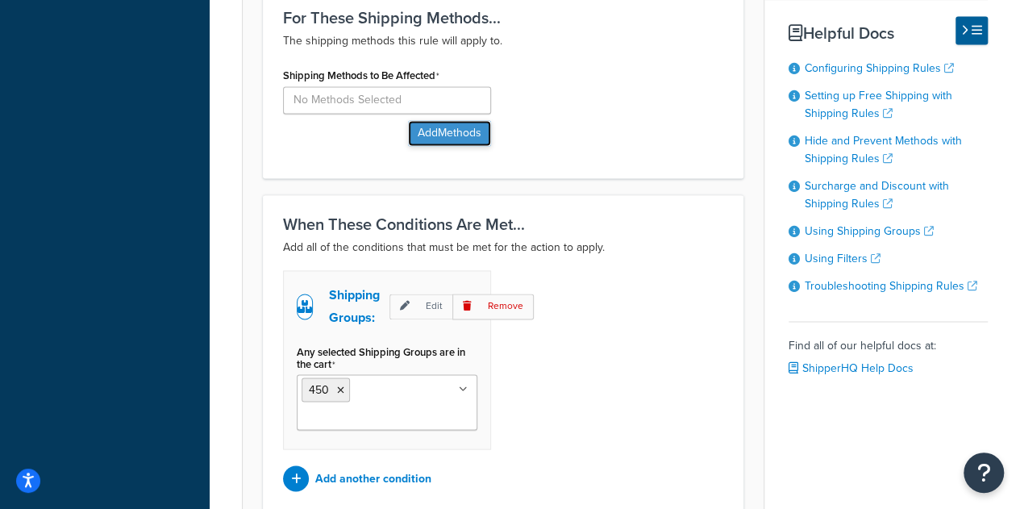
click at [473, 134] on button "Add Methods" at bounding box center [449, 133] width 83 height 26
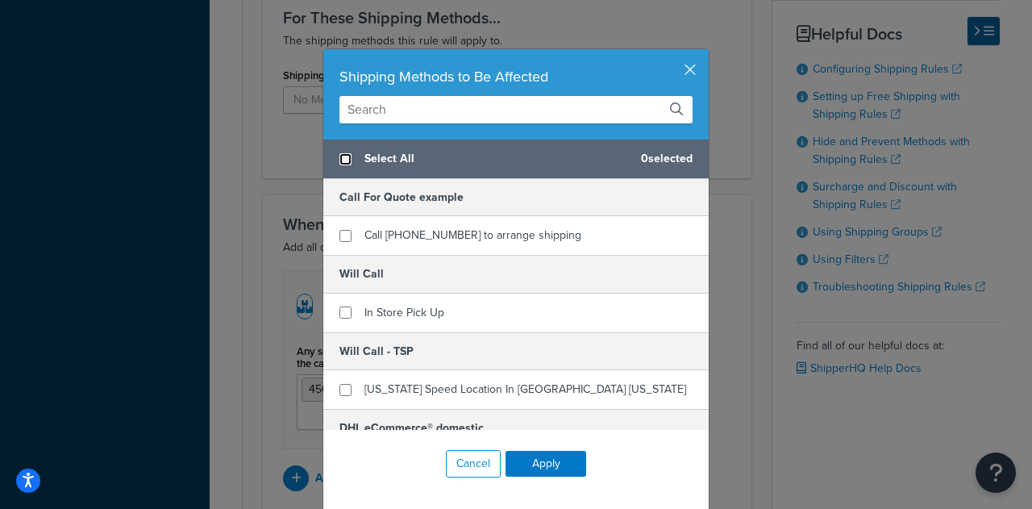
click at [340, 159] on input "checkbox" at bounding box center [346, 159] width 12 height 12
checkbox input "true"
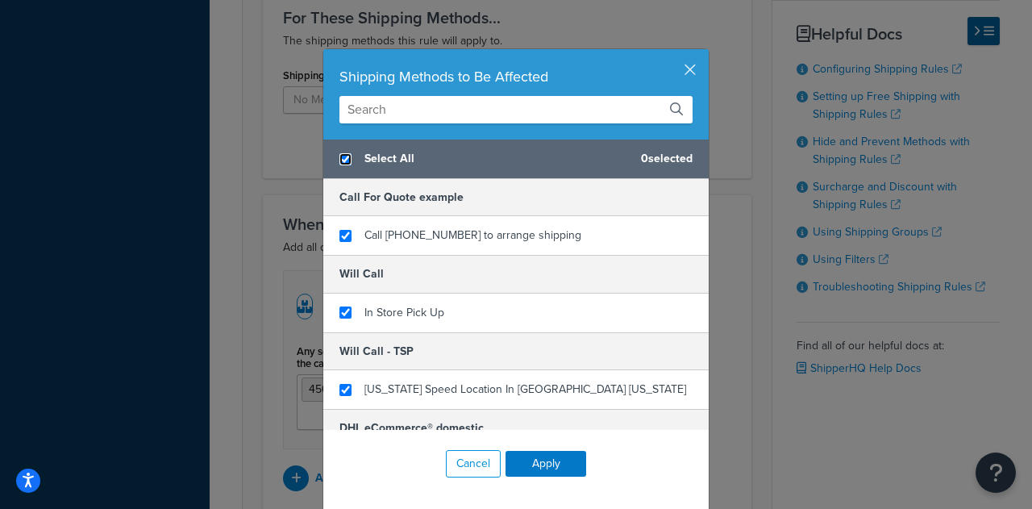
checkbox input "true"
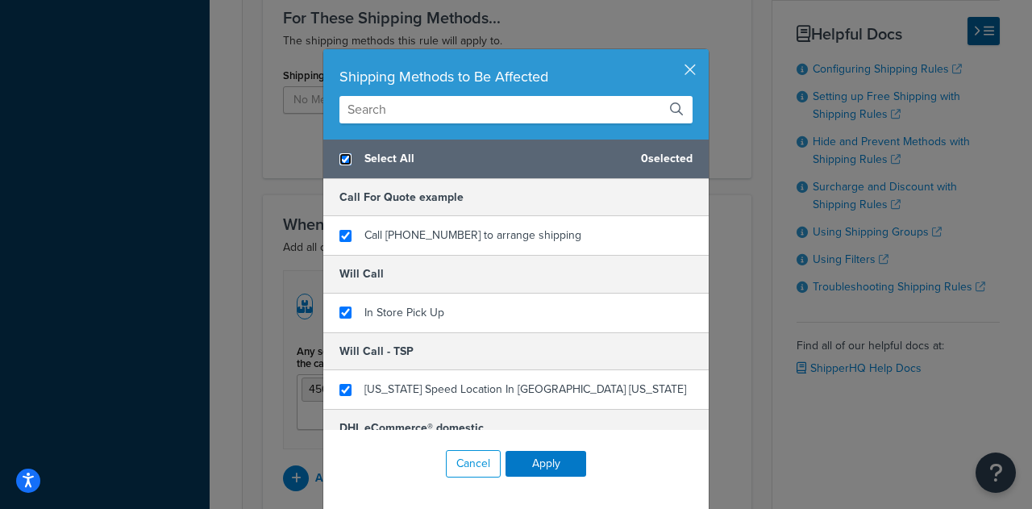
checkbox input "true"
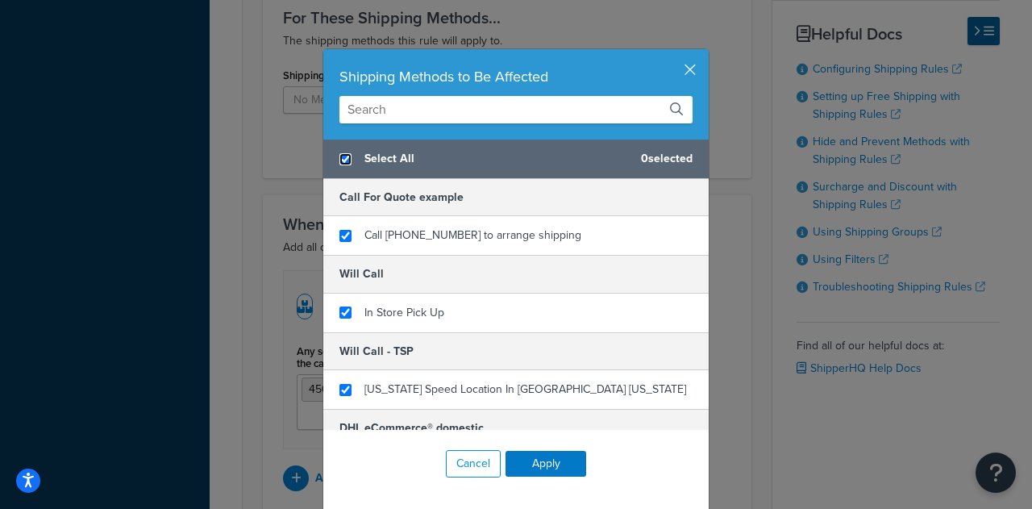
checkbox input "true"
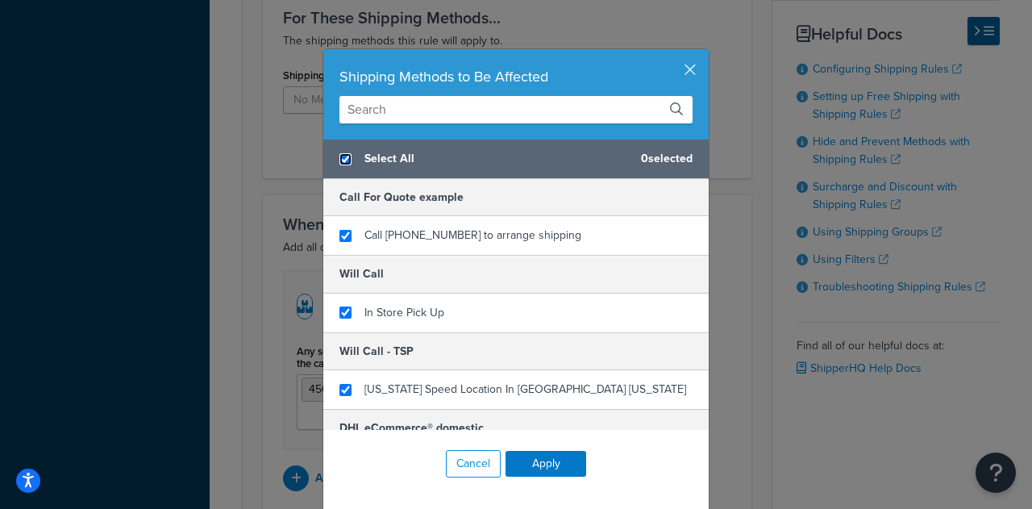
checkbox input "true"
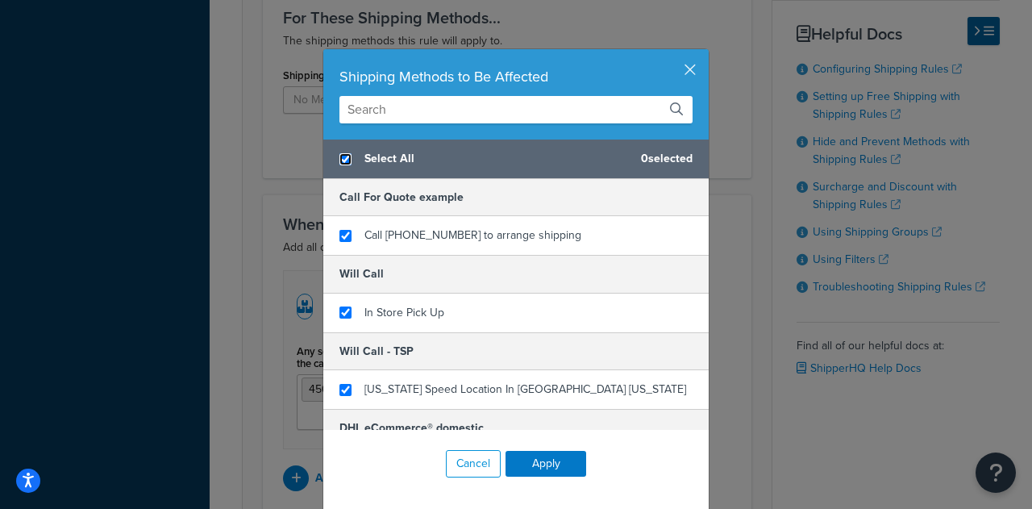
checkbox input "true"
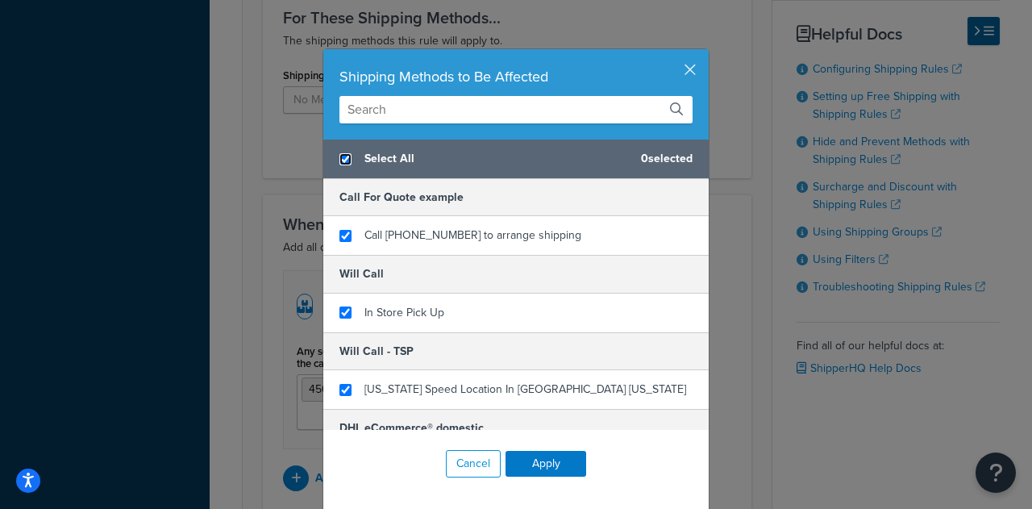
checkbox input "true"
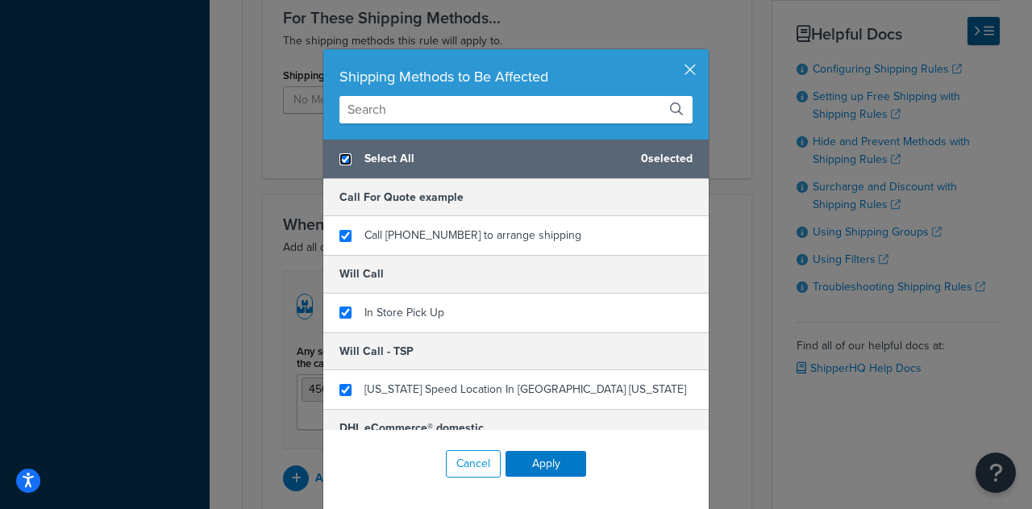
checkbox input "true"
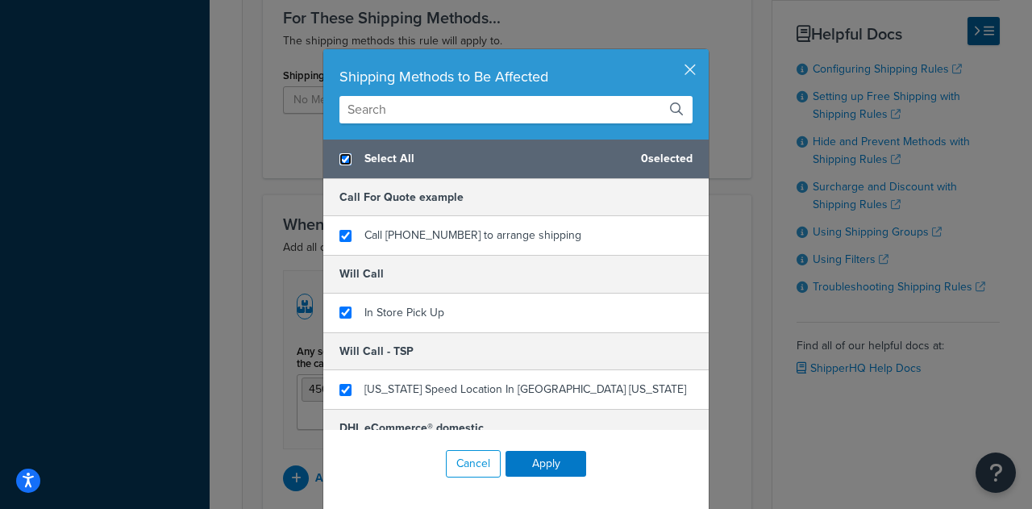
checkbox input "true"
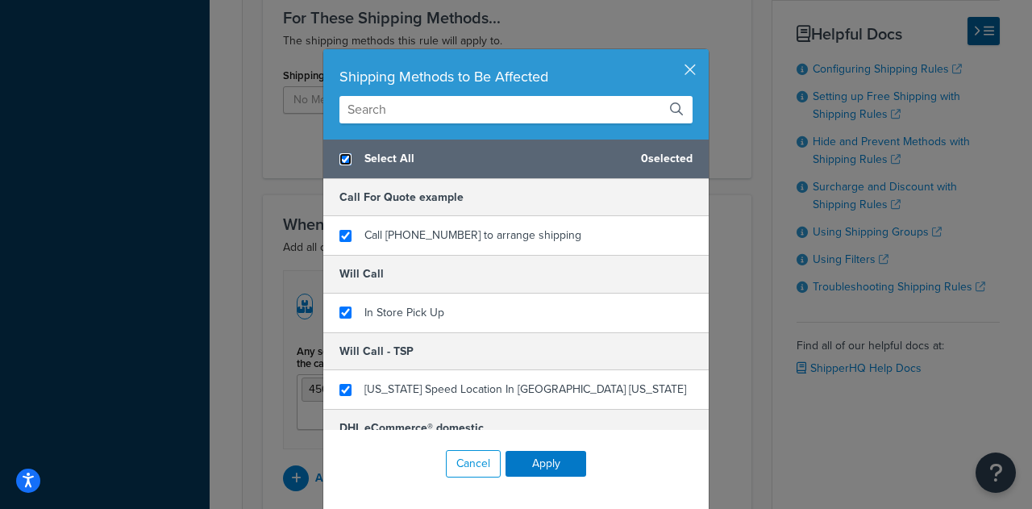
checkbox input "true"
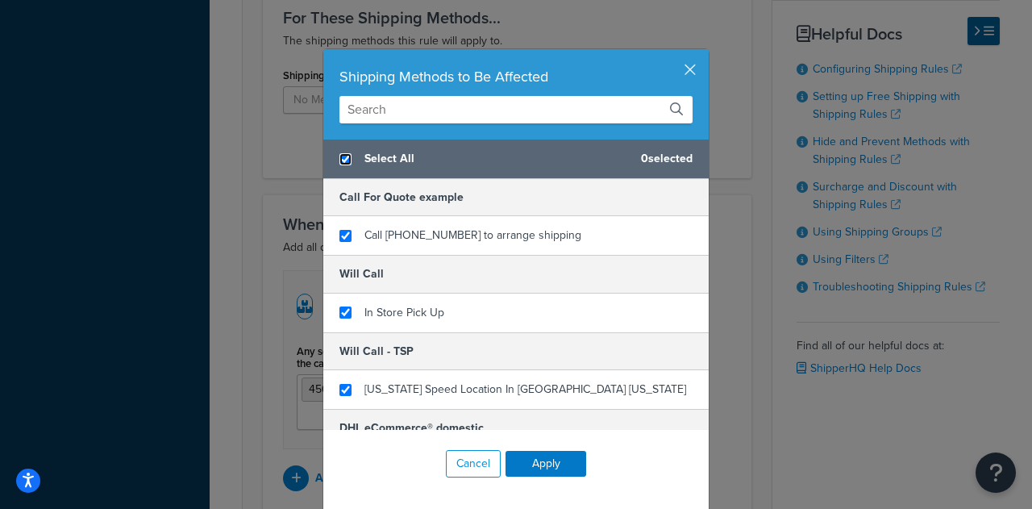
checkbox input "true"
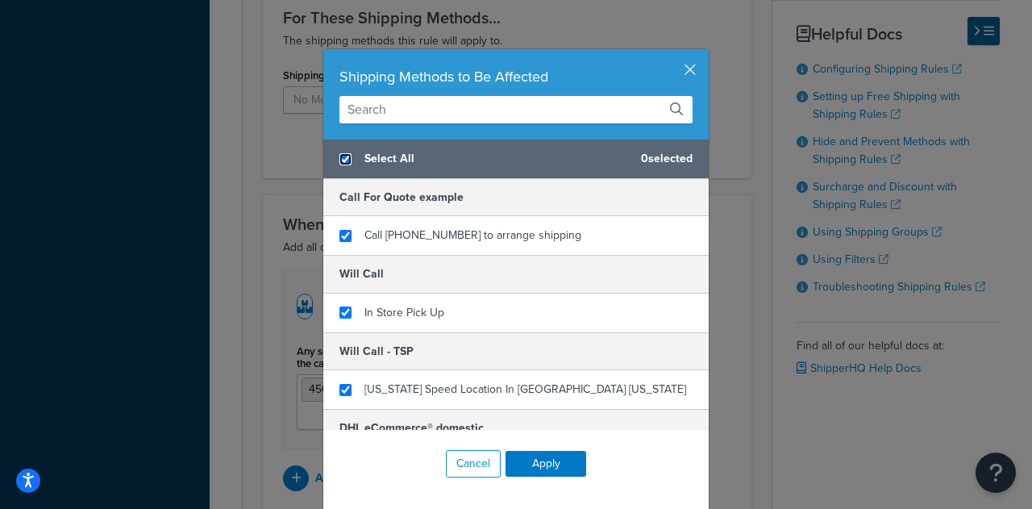
checkbox input "true"
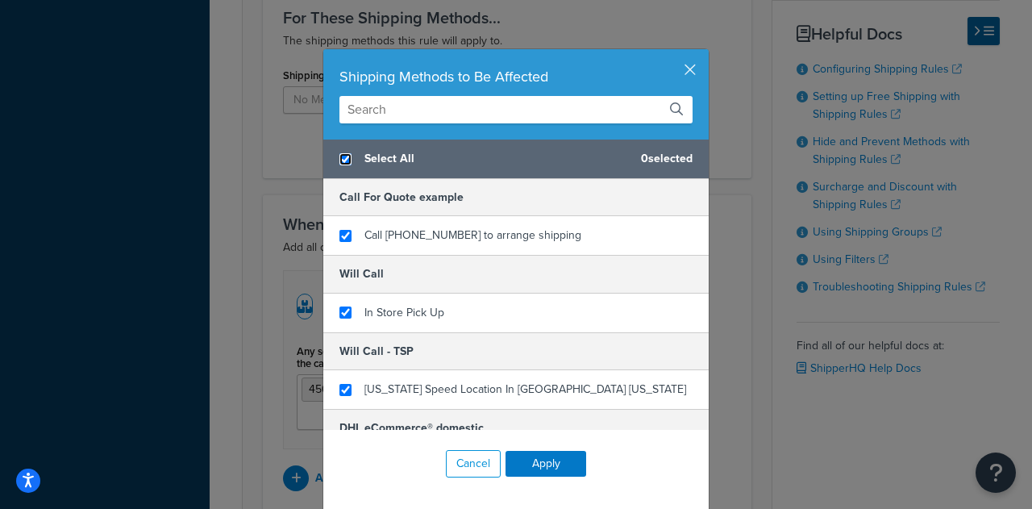
checkbox input "true"
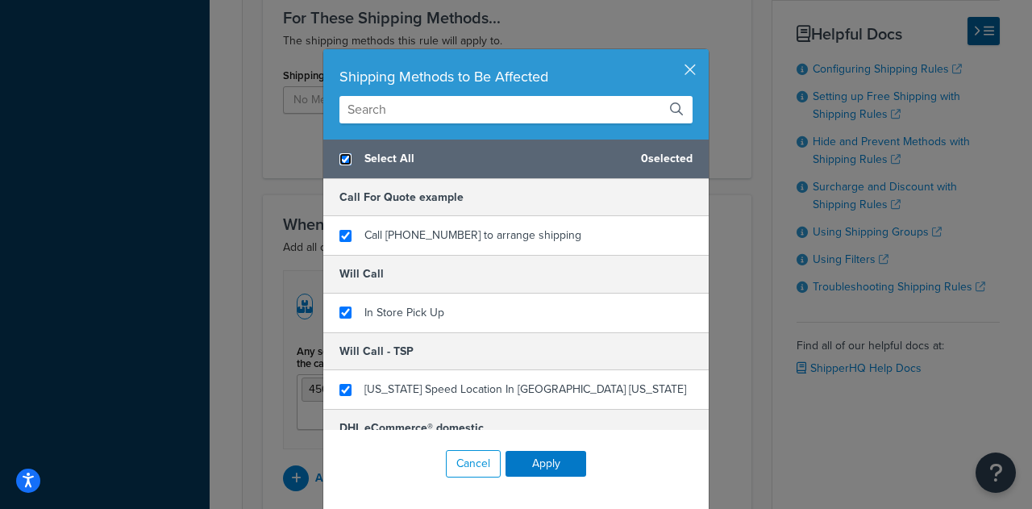
checkbox input "true"
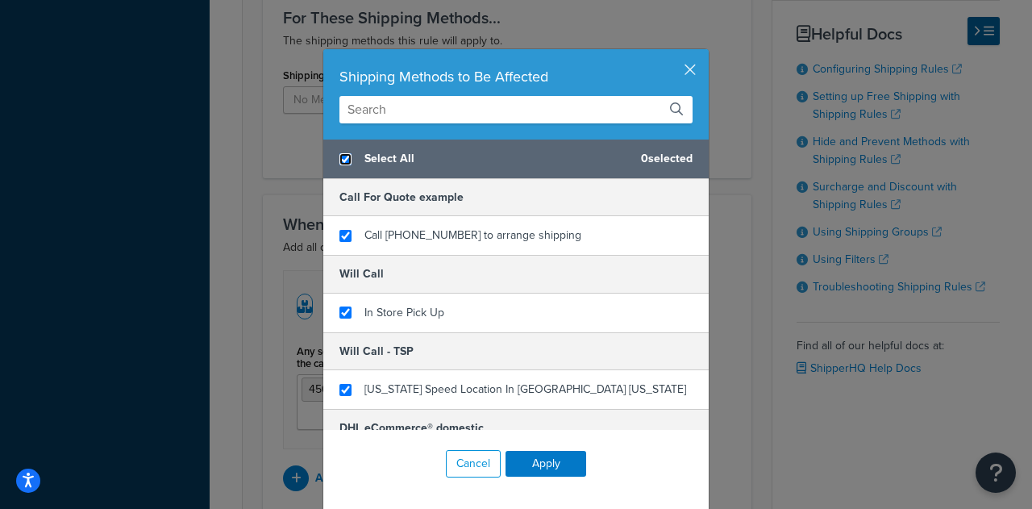
checkbox input "true"
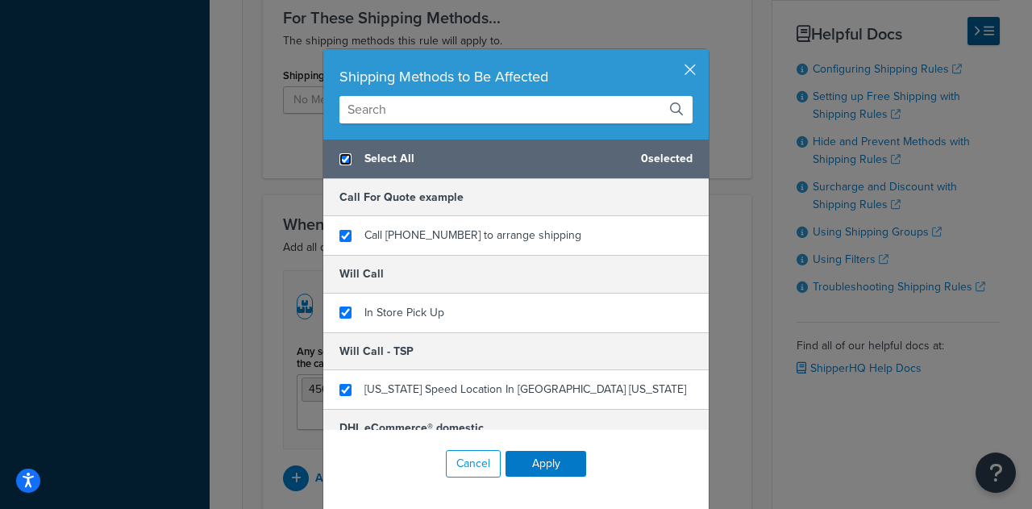
checkbox input "true"
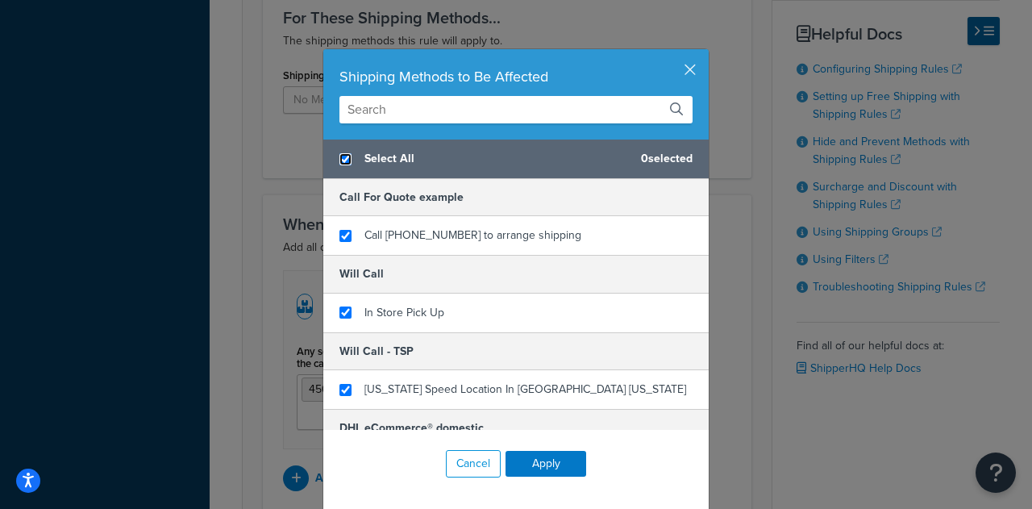
checkbox input "true"
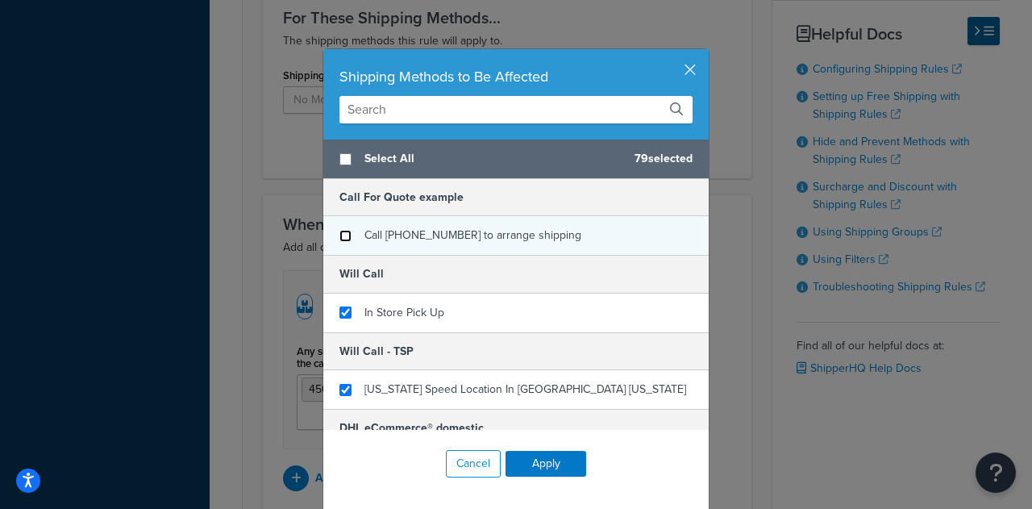
checkbox input "false"
click at [343, 230] on input "checkbox" at bounding box center [346, 236] width 12 height 12
checkbox input "false"
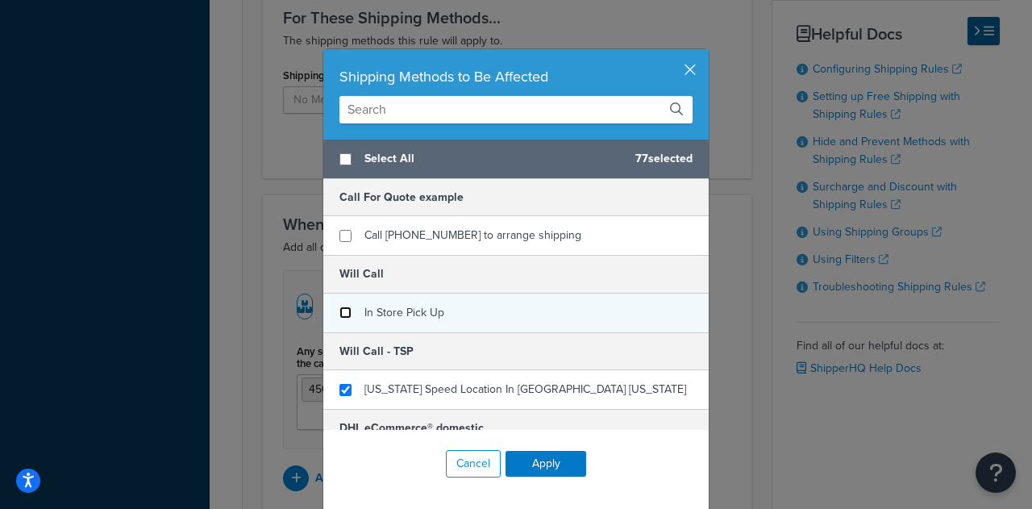
click at [340, 307] on input "checkbox" at bounding box center [346, 313] width 12 height 12
checkbox input "false"
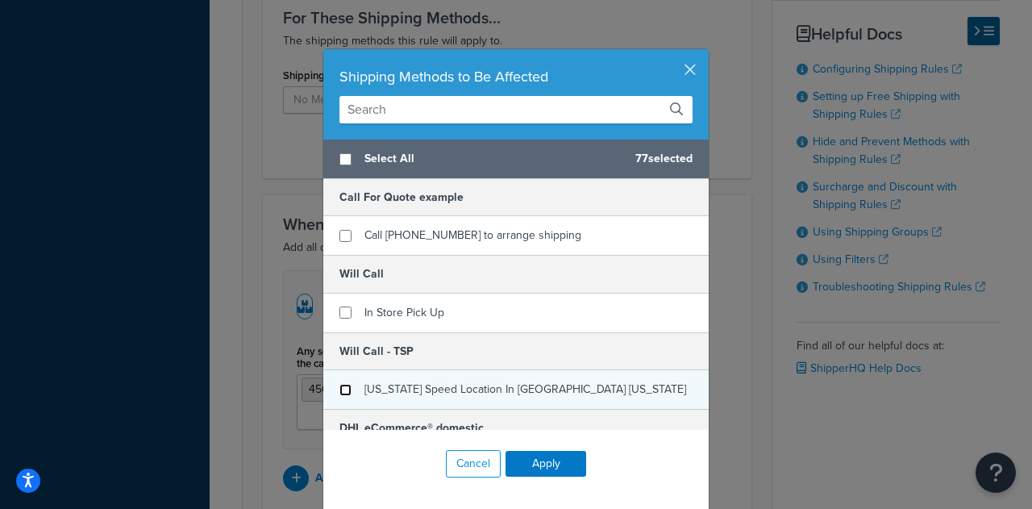
click at [340, 384] on input "checkbox" at bounding box center [346, 390] width 12 height 12
checkbox input "false"
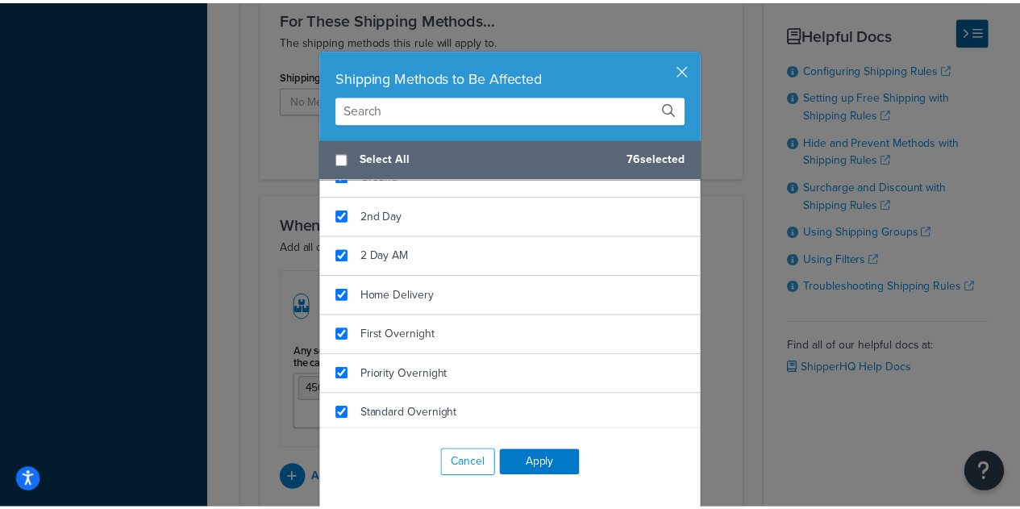
scroll to position [991, 0]
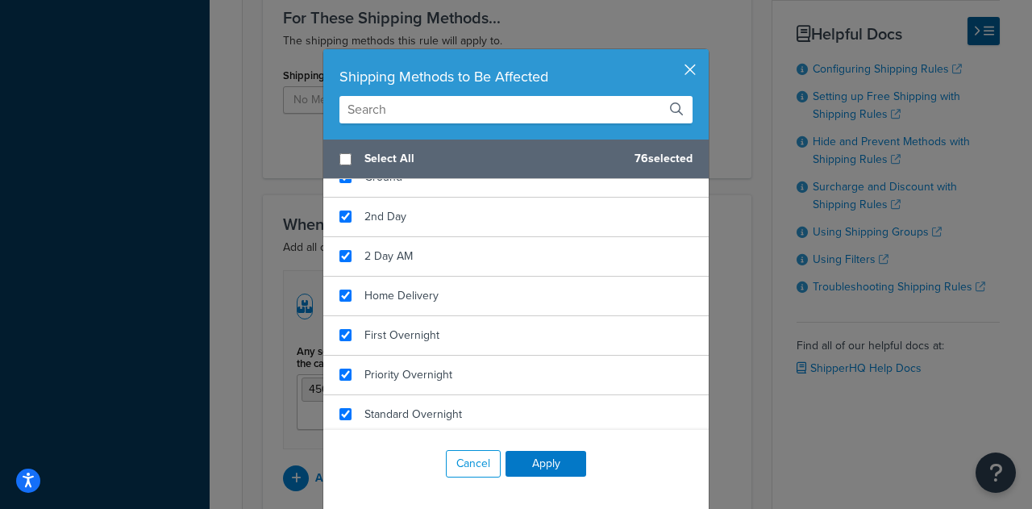
click at [705, 53] on button "button" at bounding box center [707, 51] width 4 height 4
